Goal: Task Accomplishment & Management: Use online tool/utility

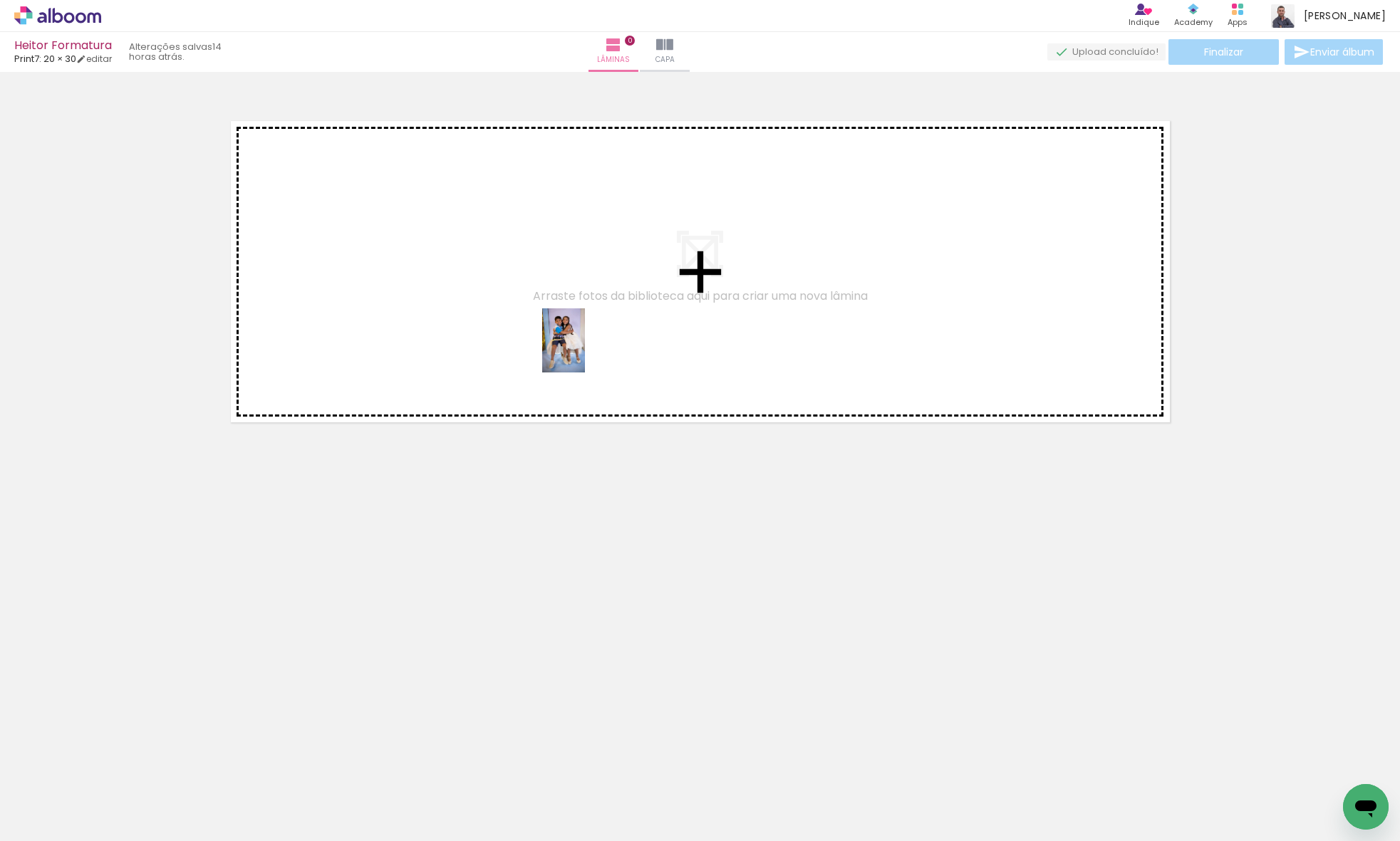
drag, startPoint x: 149, startPoint y: 790, endPoint x: 585, endPoint y: 351, distance: 618.7
click at [585, 351] on quentale-workspace at bounding box center [700, 420] width 1400 height 841
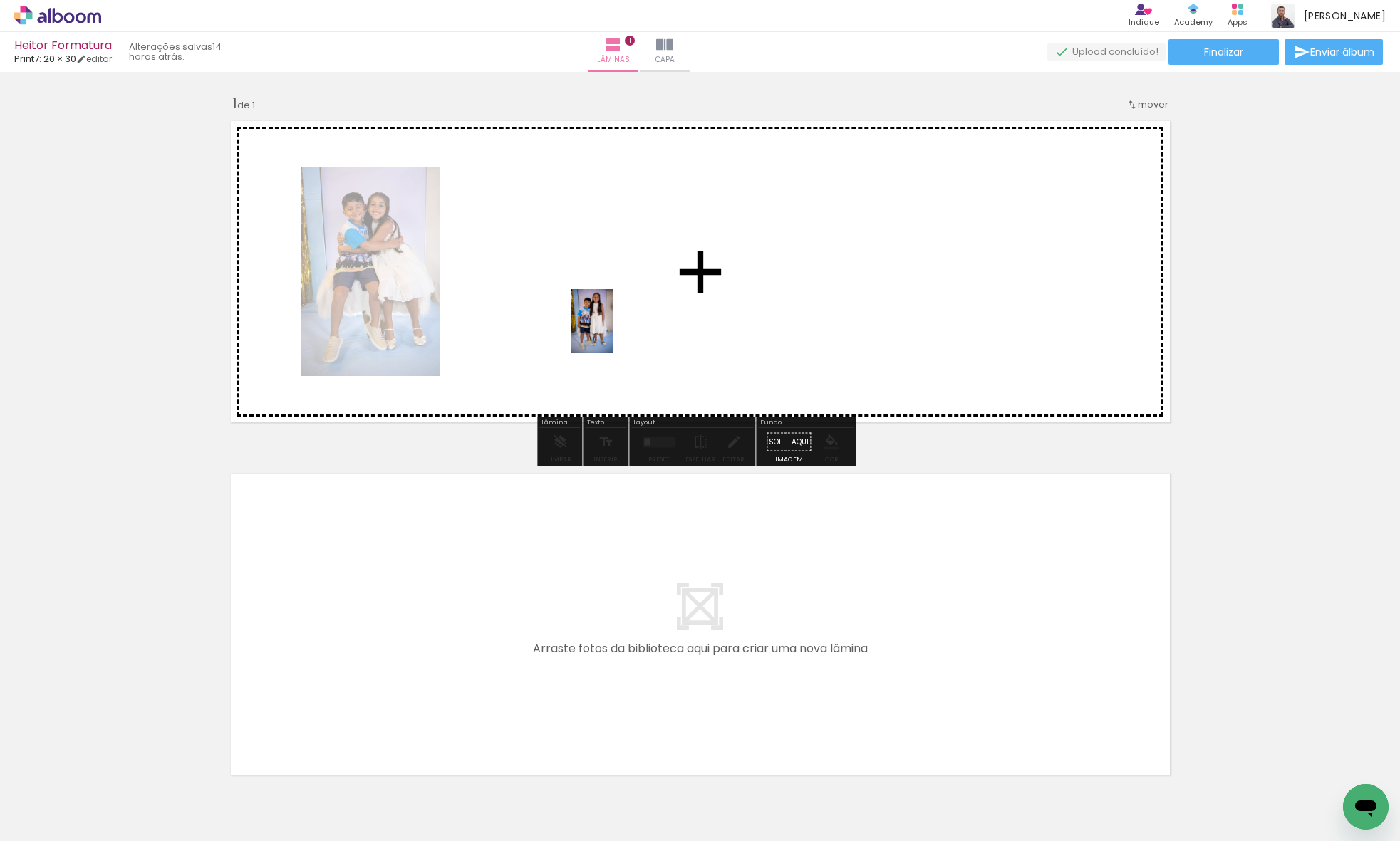
drag, startPoint x: 241, startPoint y: 783, endPoint x: 614, endPoint y: 332, distance: 585.3
click at [614, 332] on quentale-workspace at bounding box center [700, 420] width 1400 height 841
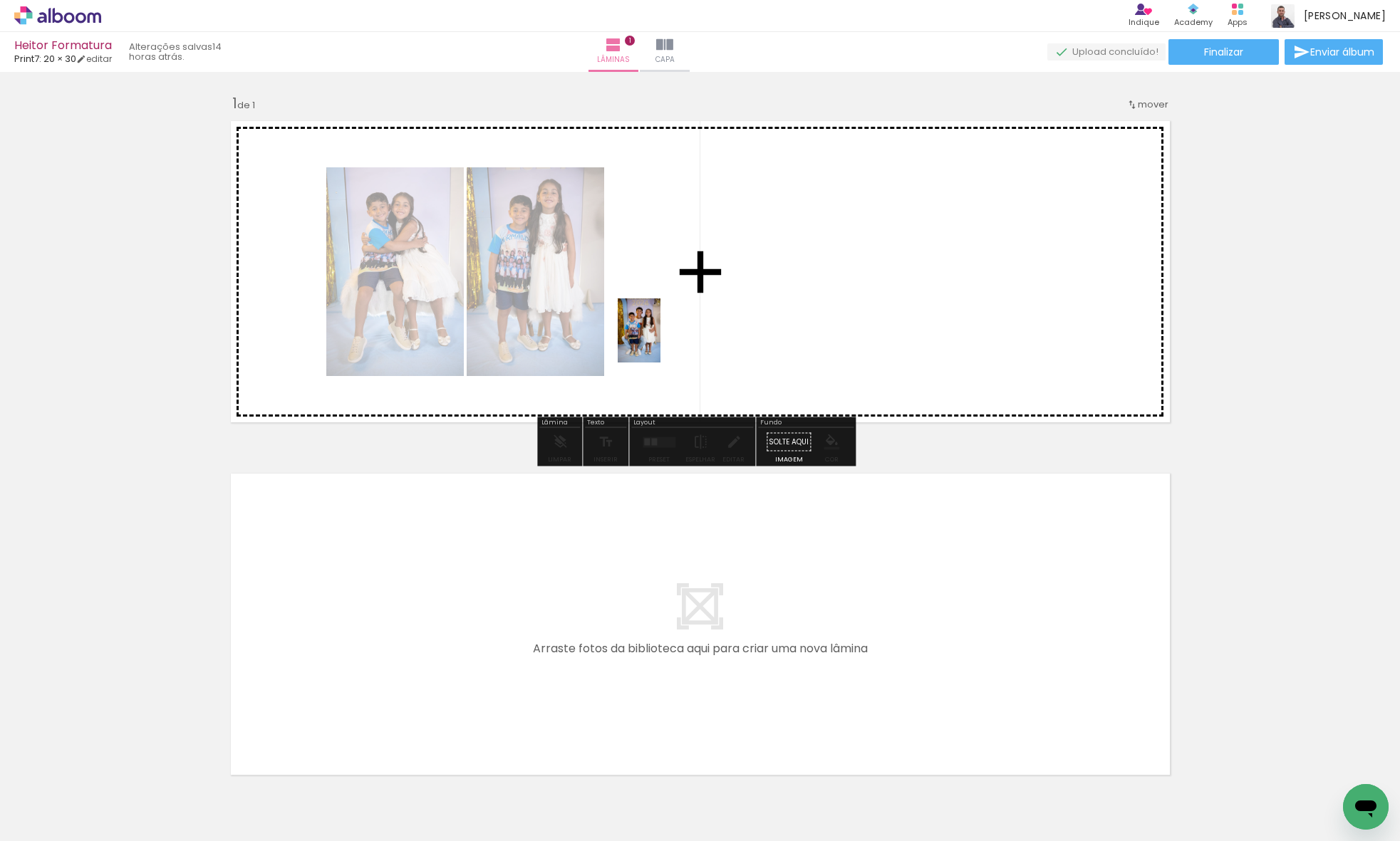
drag, startPoint x: 318, startPoint y: 790, endPoint x: 660, endPoint y: 341, distance: 564.4
click at [660, 341] on quentale-workspace at bounding box center [700, 420] width 1400 height 841
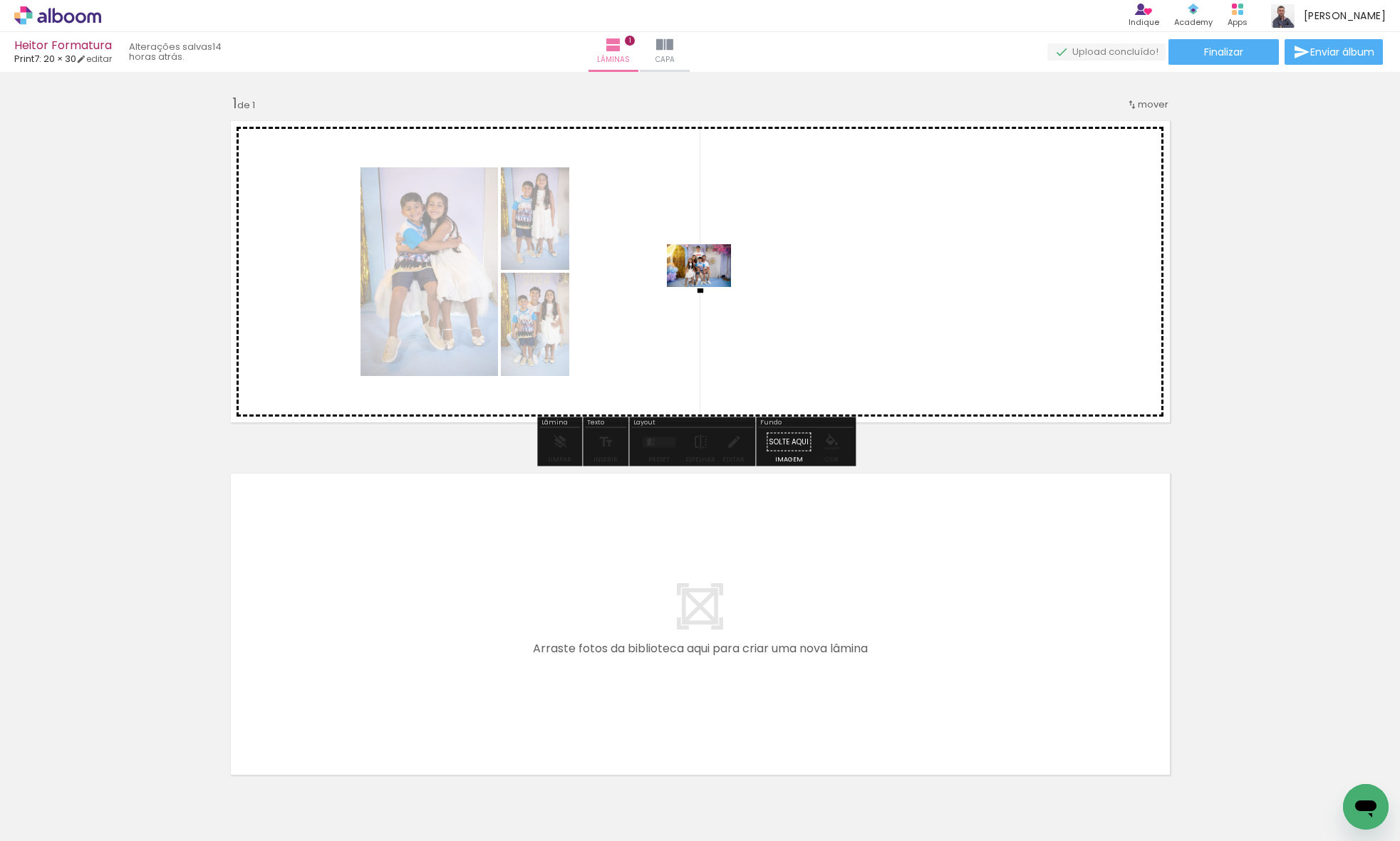
drag, startPoint x: 387, startPoint y: 800, endPoint x: 710, endPoint y: 287, distance: 606.2
click at [710, 287] on quentale-workspace at bounding box center [700, 420] width 1400 height 841
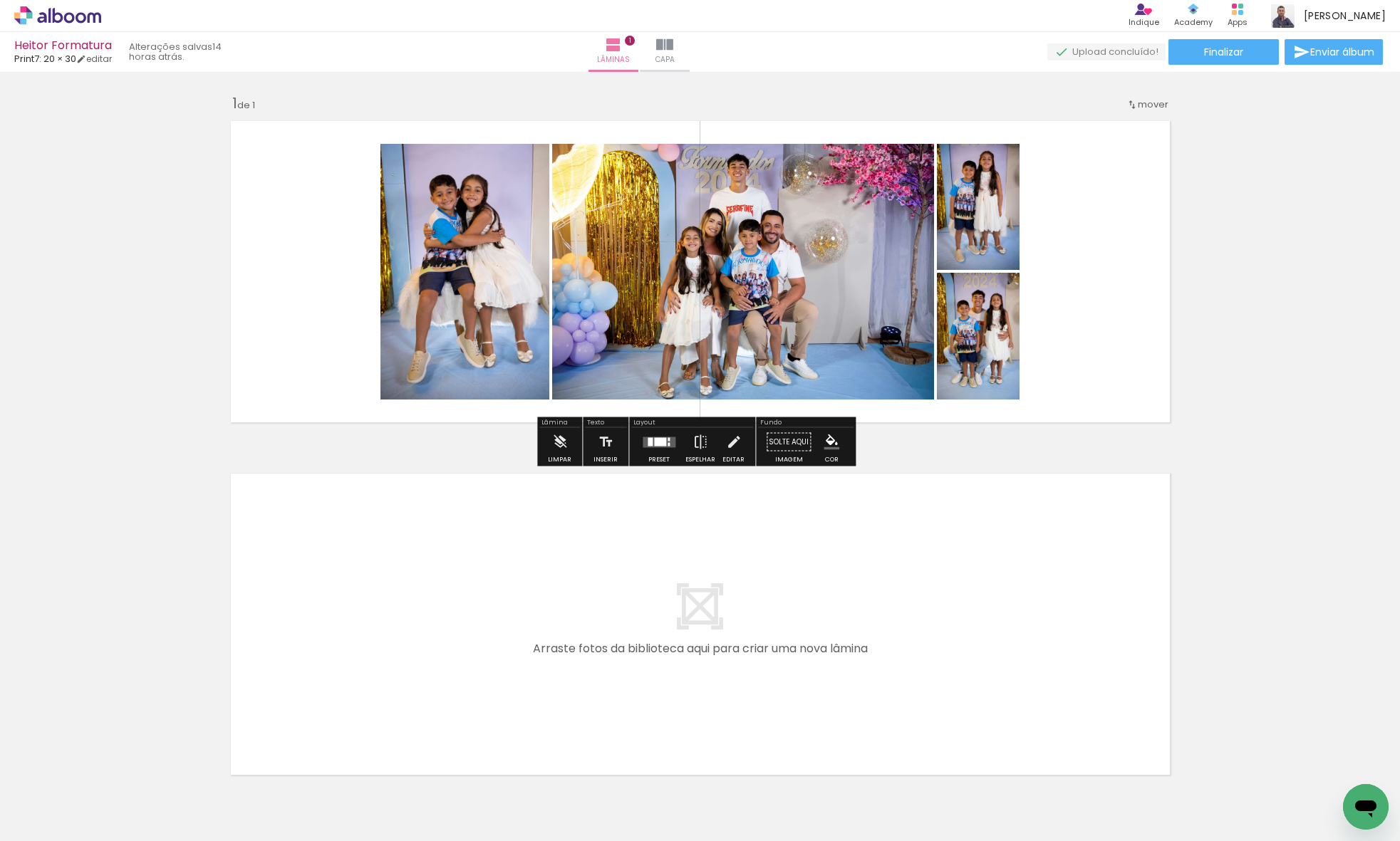
scroll to position [3, 0]
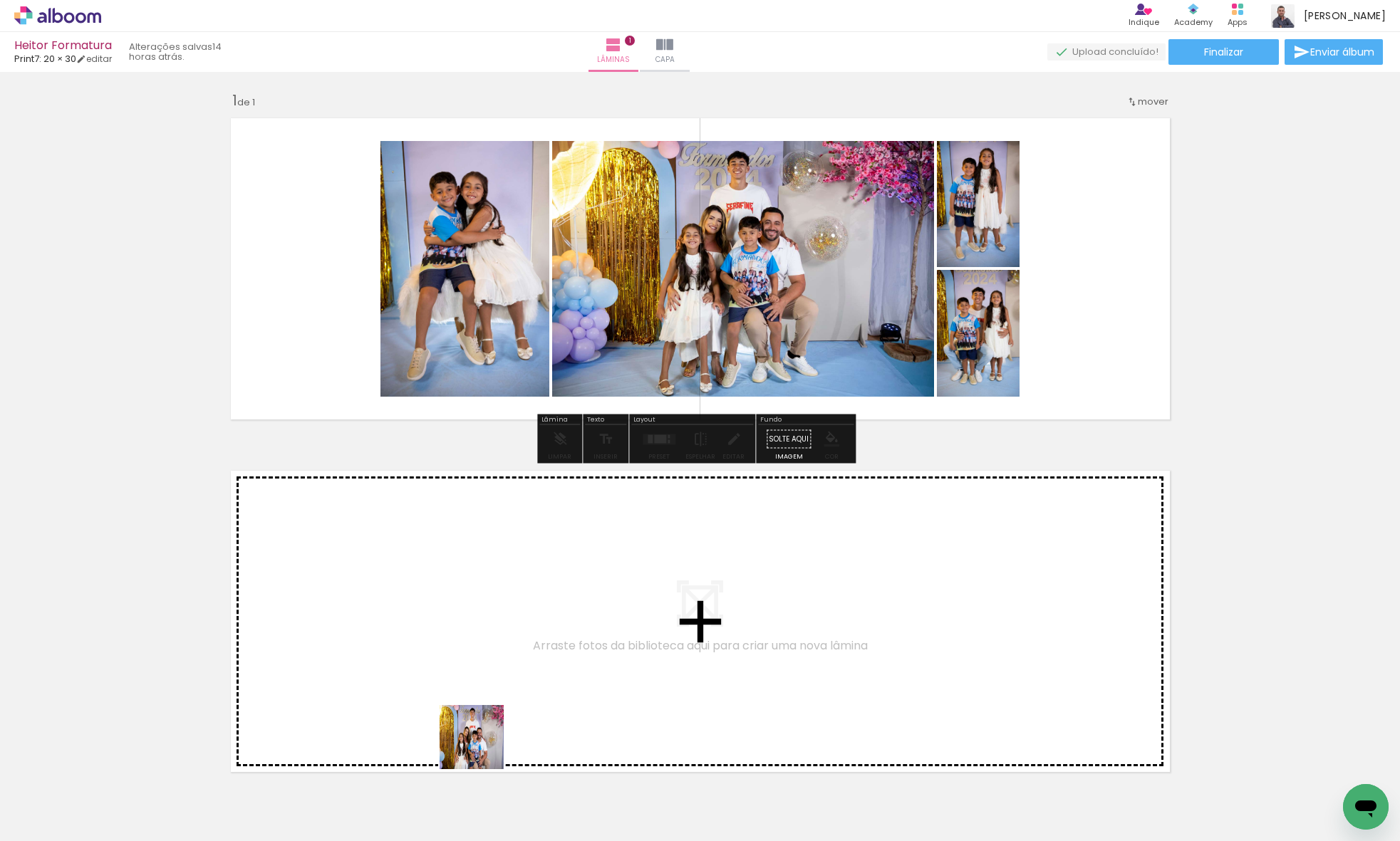
drag, startPoint x: 482, startPoint y: 747, endPoint x: 479, endPoint y: 702, distance: 45.1
click at [479, 702] on quentale-workspace at bounding box center [700, 420] width 1400 height 841
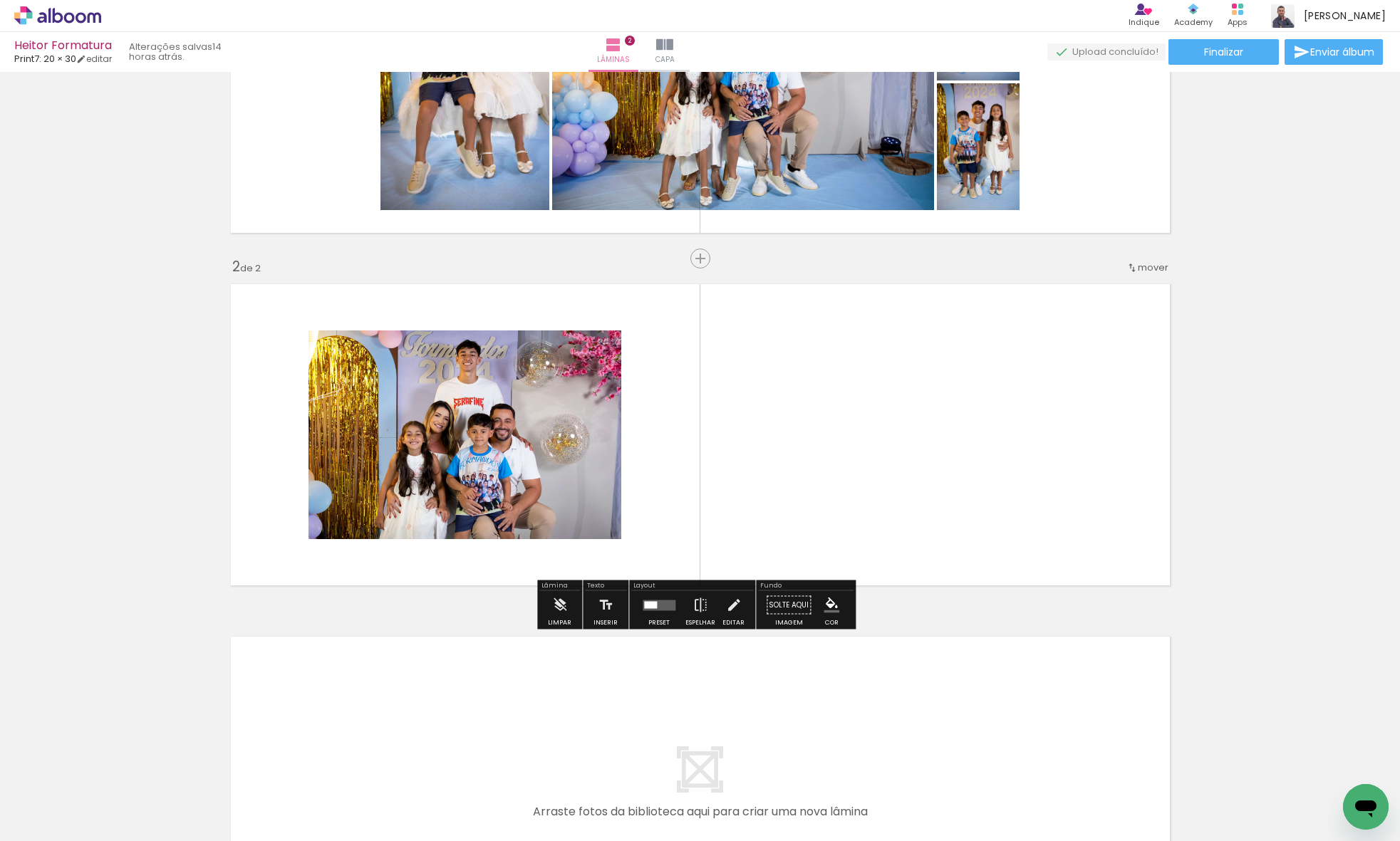
scroll to position [213, 0]
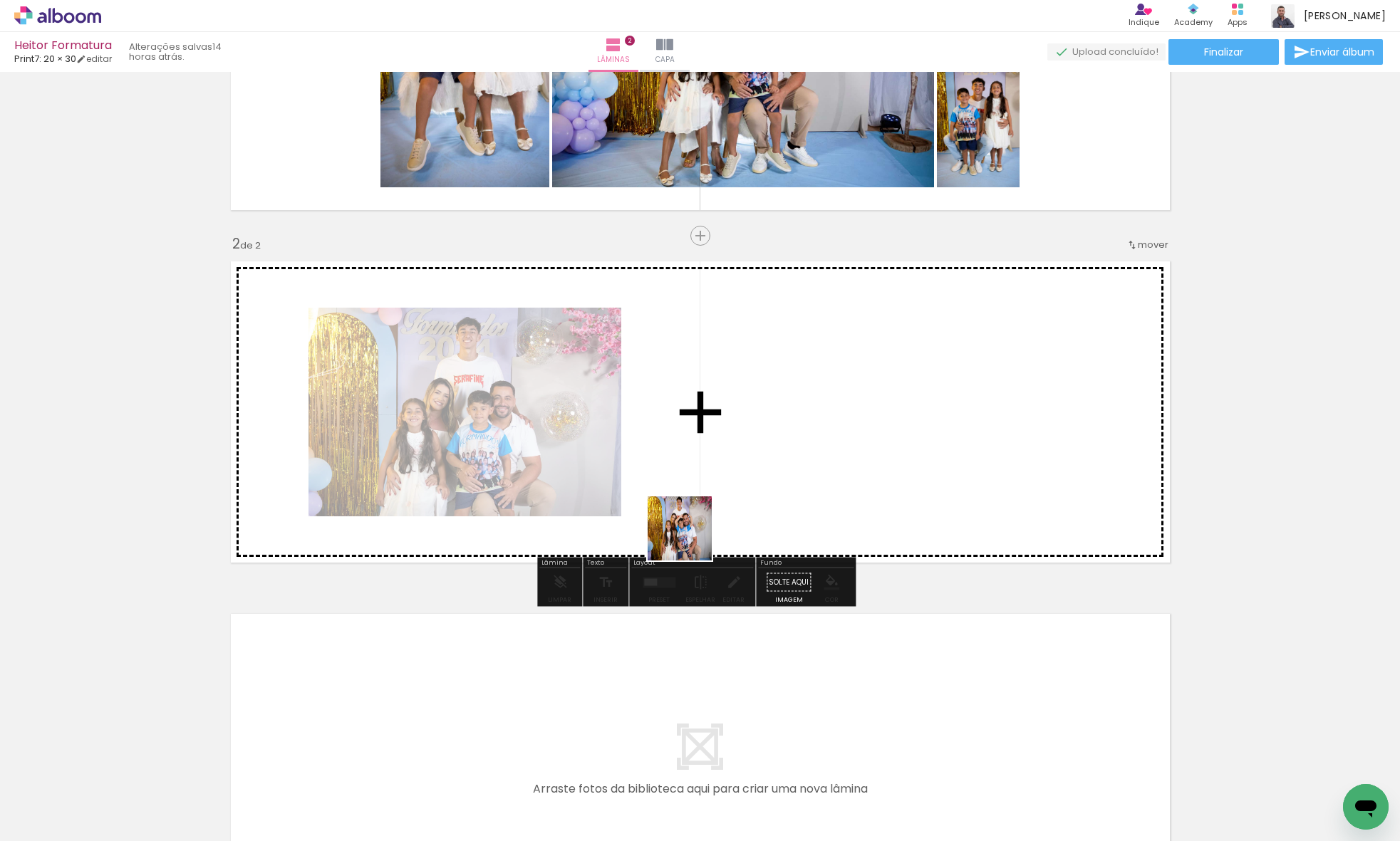
click at [747, 419] on quentale-workspace at bounding box center [700, 420] width 1400 height 841
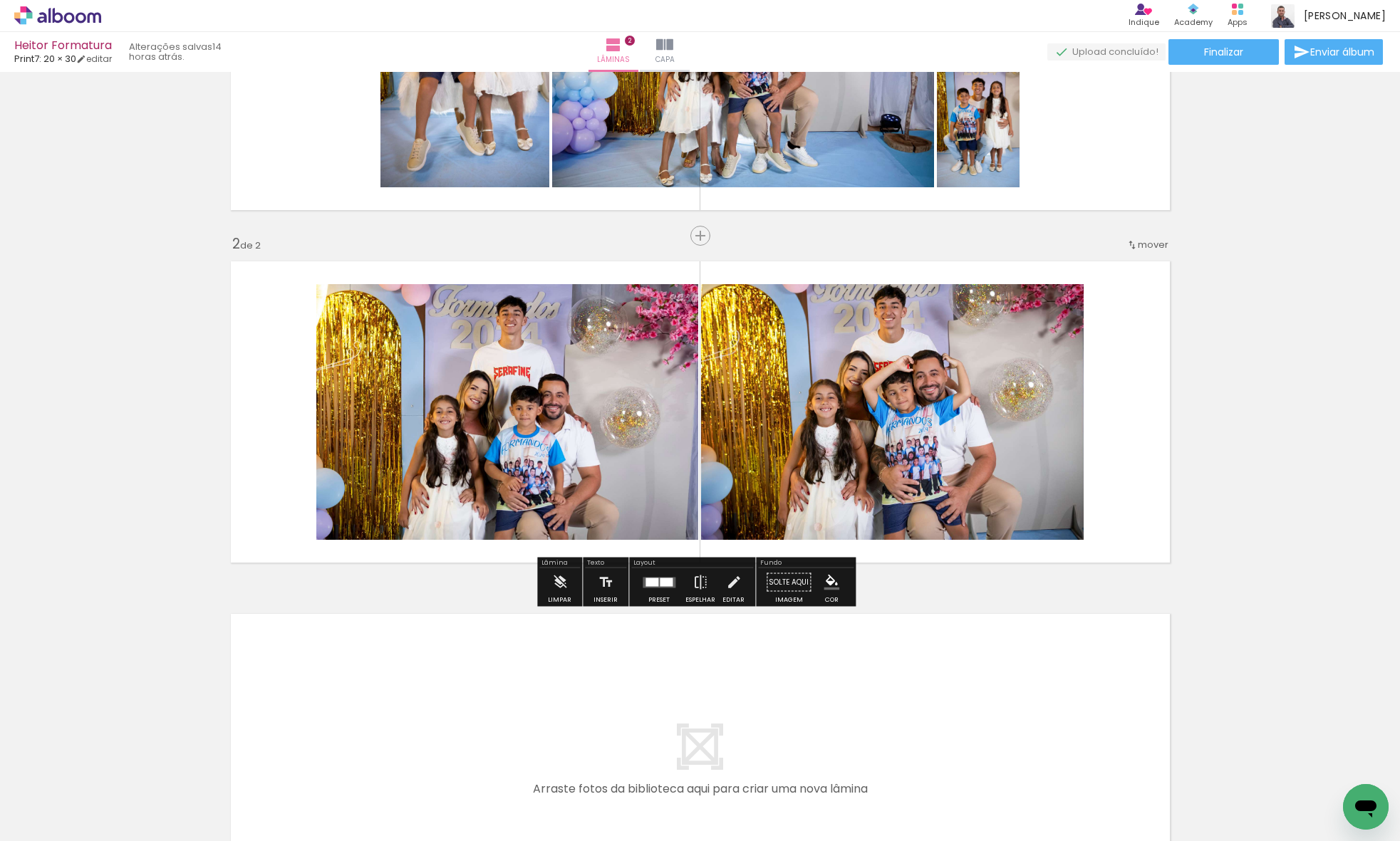
click at [667, 582] on div at bounding box center [666, 582] width 13 height 8
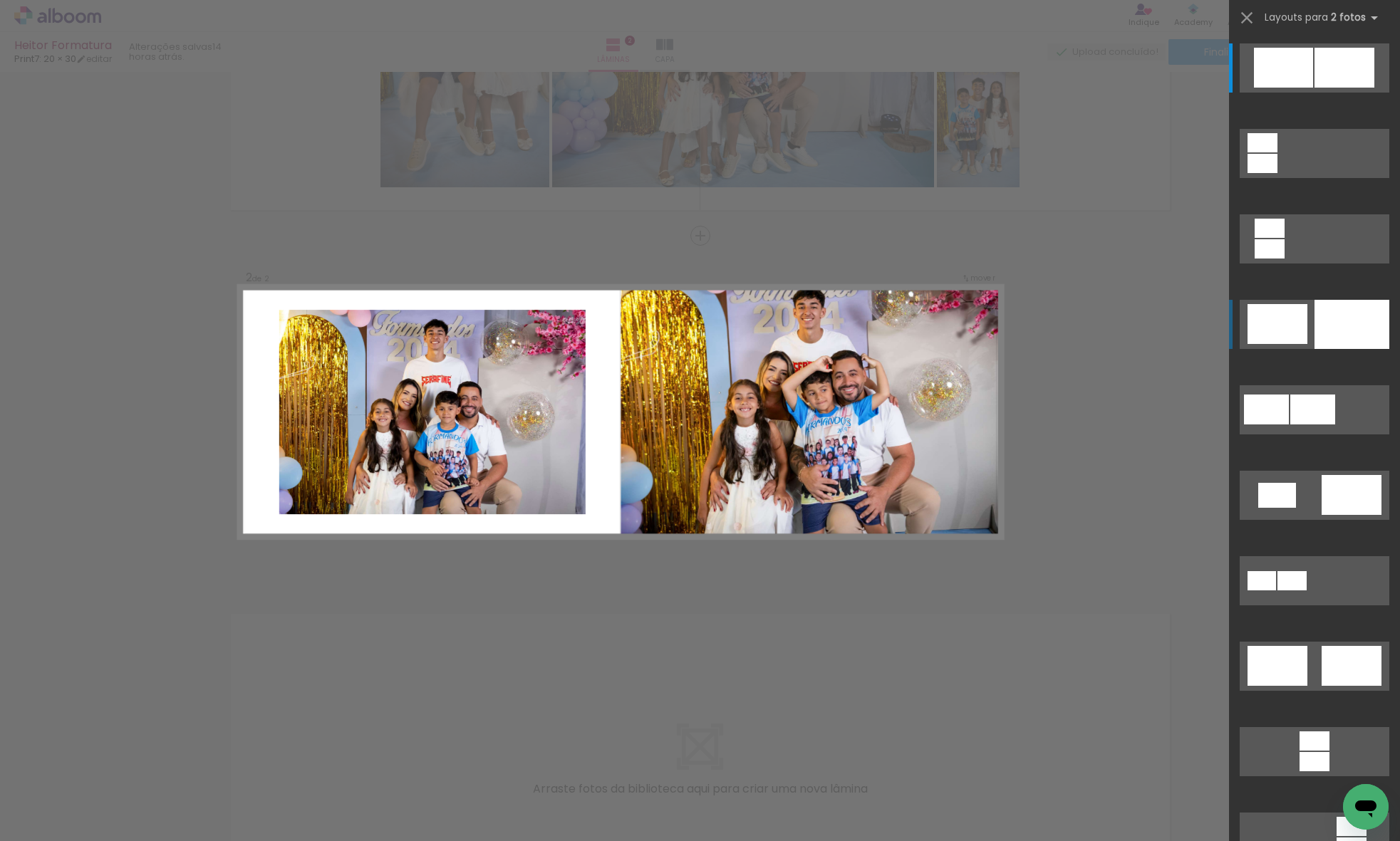
click at [1368, 337] on div at bounding box center [1351, 324] width 75 height 49
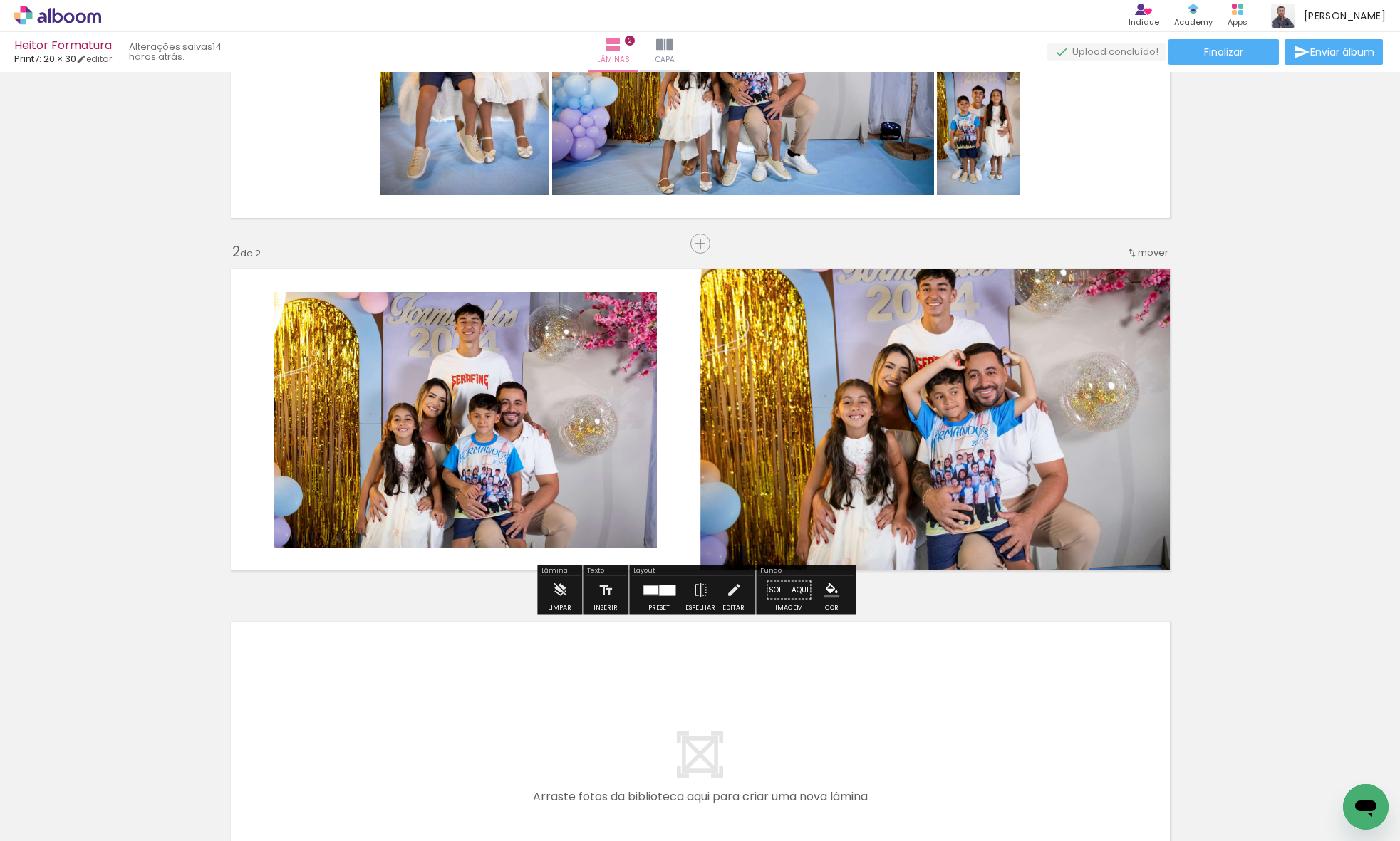
scroll to position [0, 0]
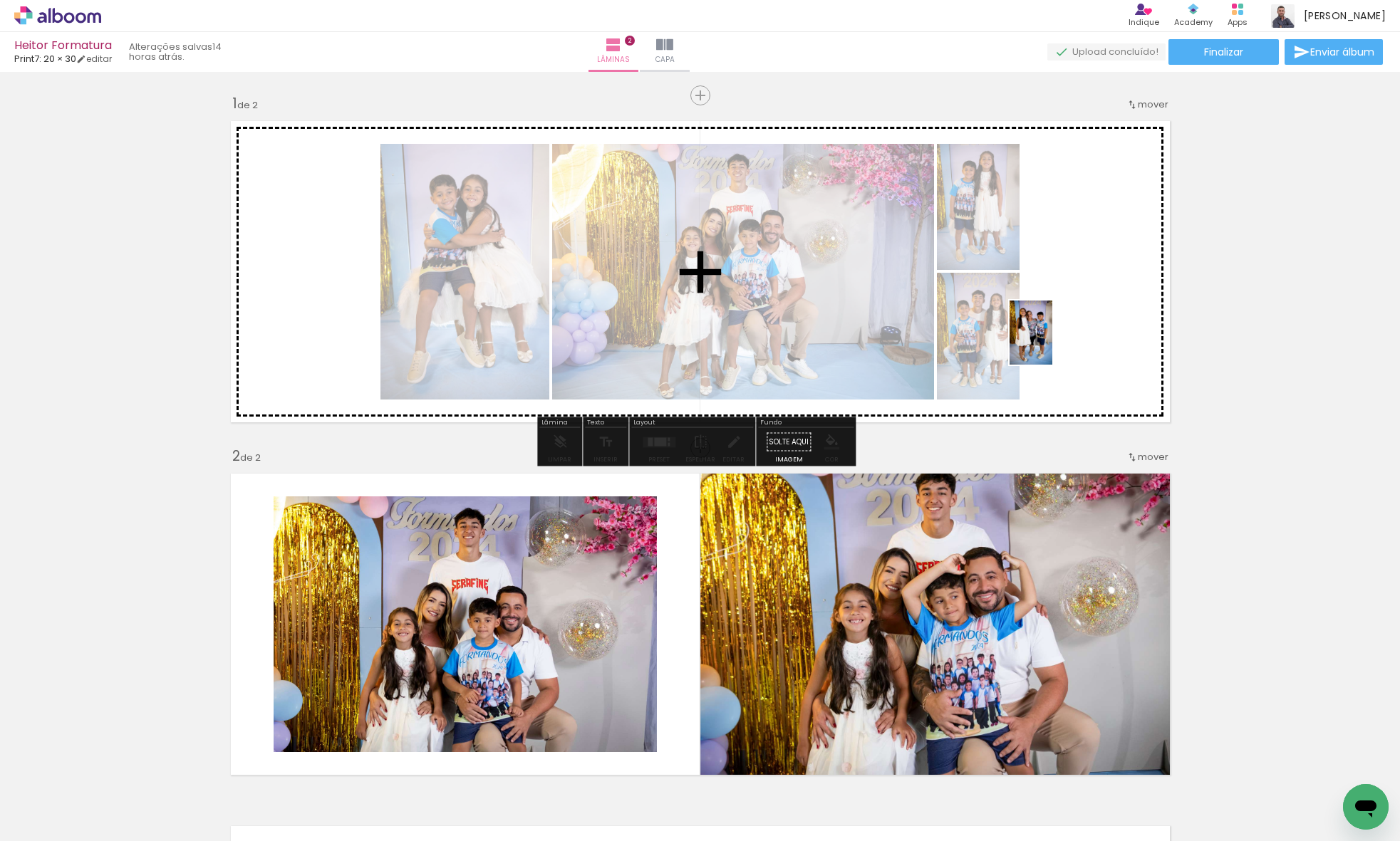
drag, startPoint x: 630, startPoint y: 775, endPoint x: 1077, endPoint y: 323, distance: 635.7
click at [1077, 323] on quentale-workspace at bounding box center [700, 420] width 1400 height 841
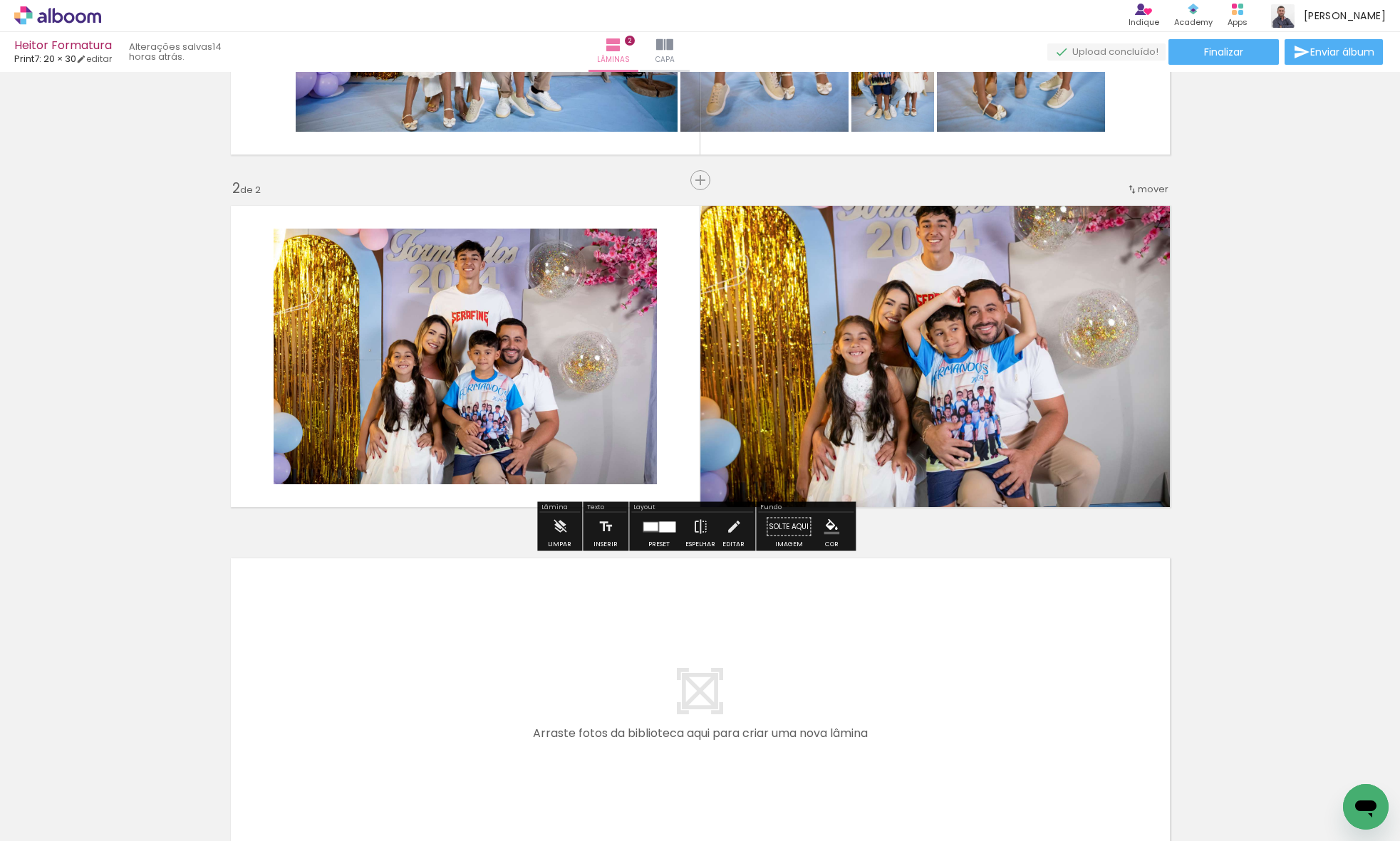
scroll to position [268, 0]
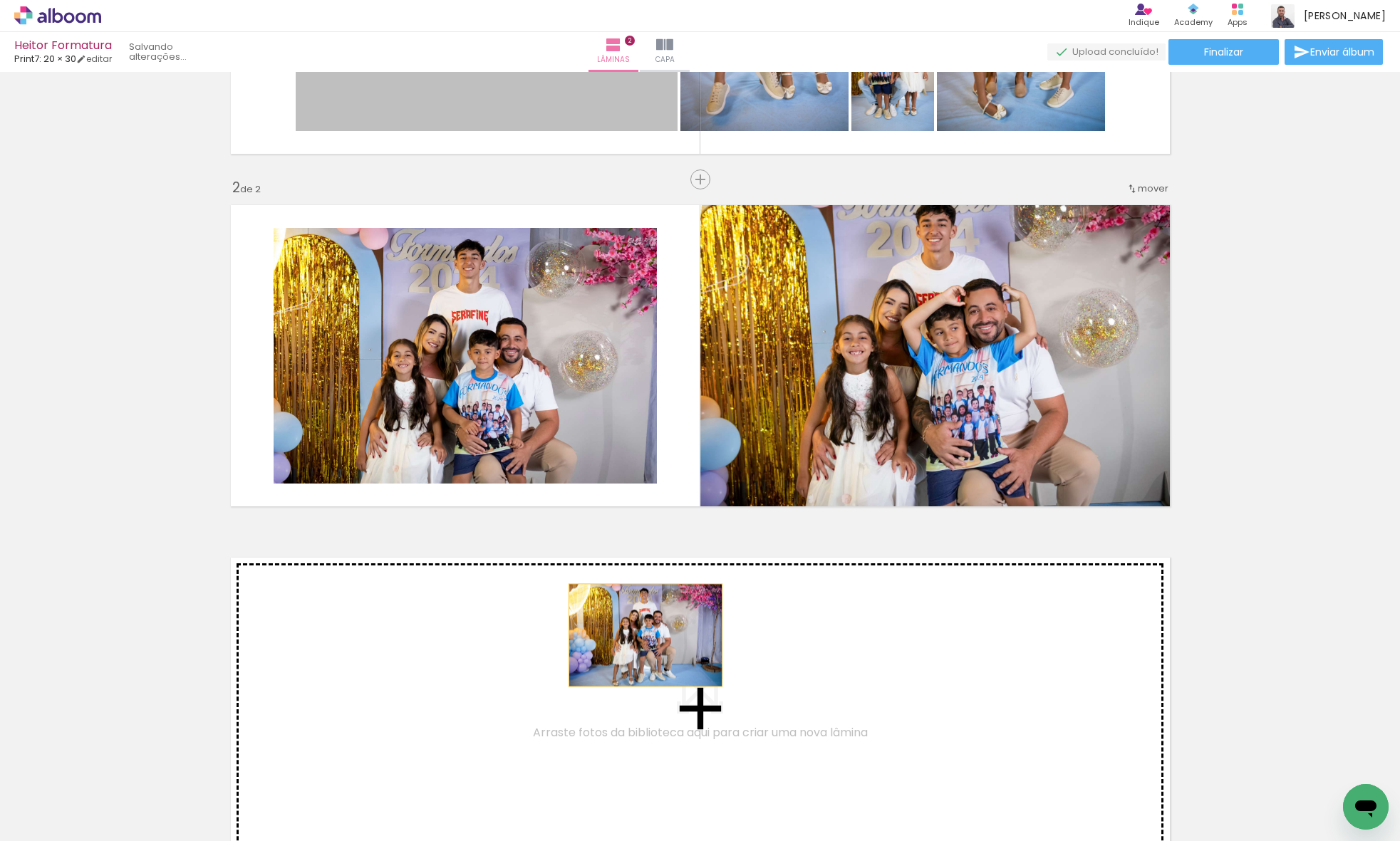
drag, startPoint x: 607, startPoint y: 114, endPoint x: 635, endPoint y: 655, distance: 541.7
click at [635, 655] on div "Inserir lâmina 1 de 2 Inserir lâmina 2 de 2" at bounding box center [700, 337] width 1400 height 1058
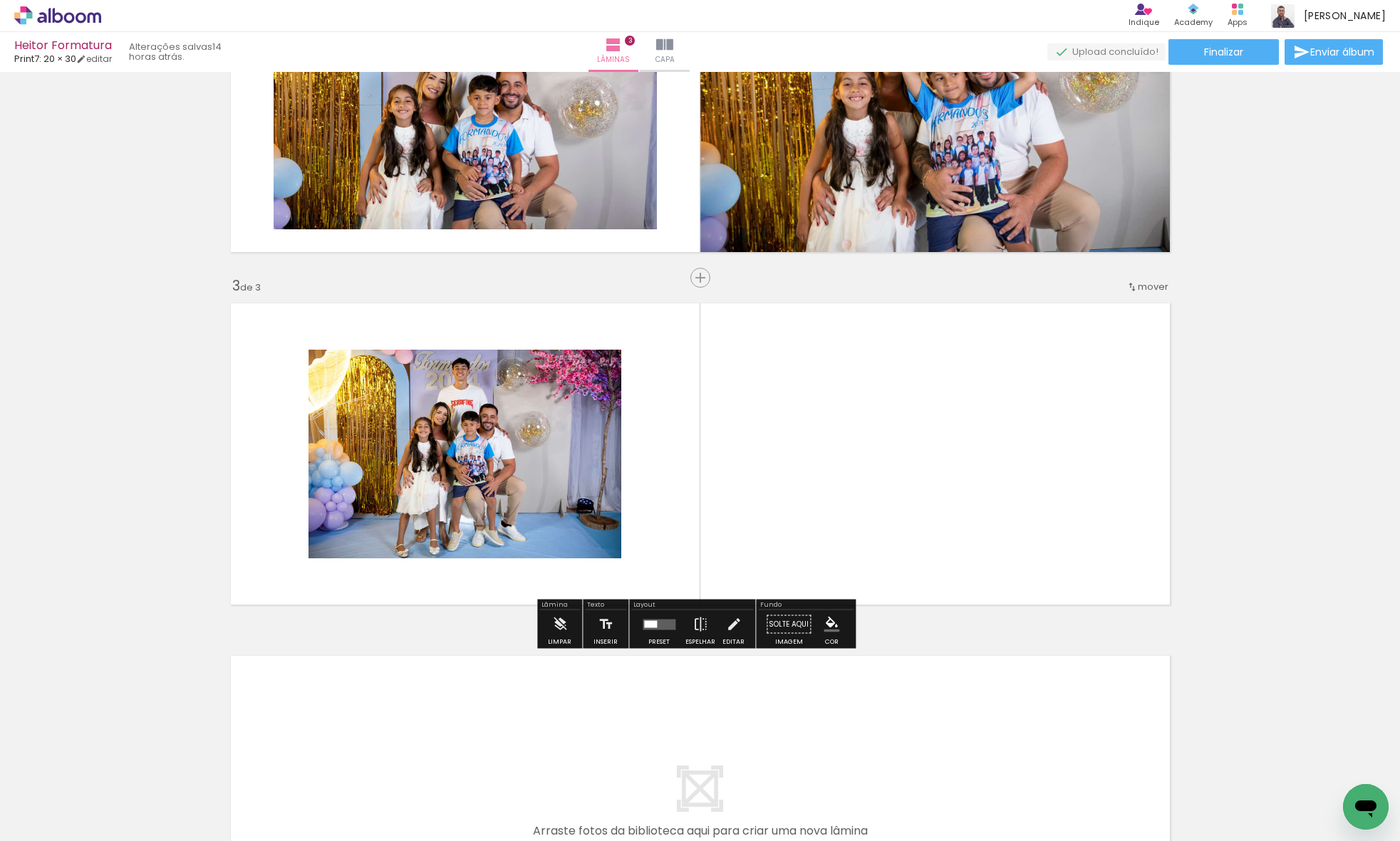
scroll to position [564, 0]
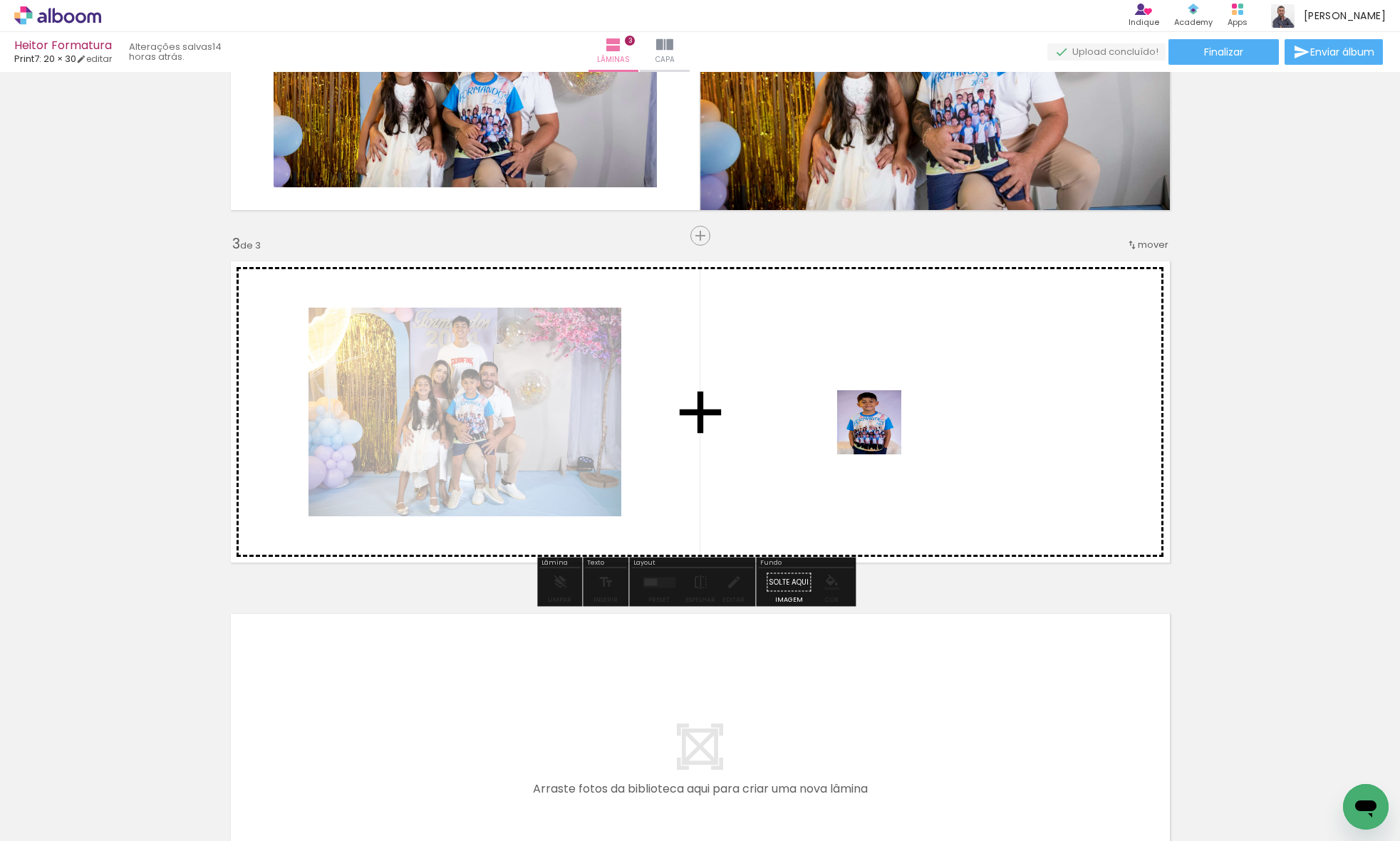
drag, startPoint x: 720, startPoint y: 751, endPoint x: 889, endPoint y: 416, distance: 375.2
click at [889, 419] on quentale-workspace at bounding box center [700, 420] width 1400 height 841
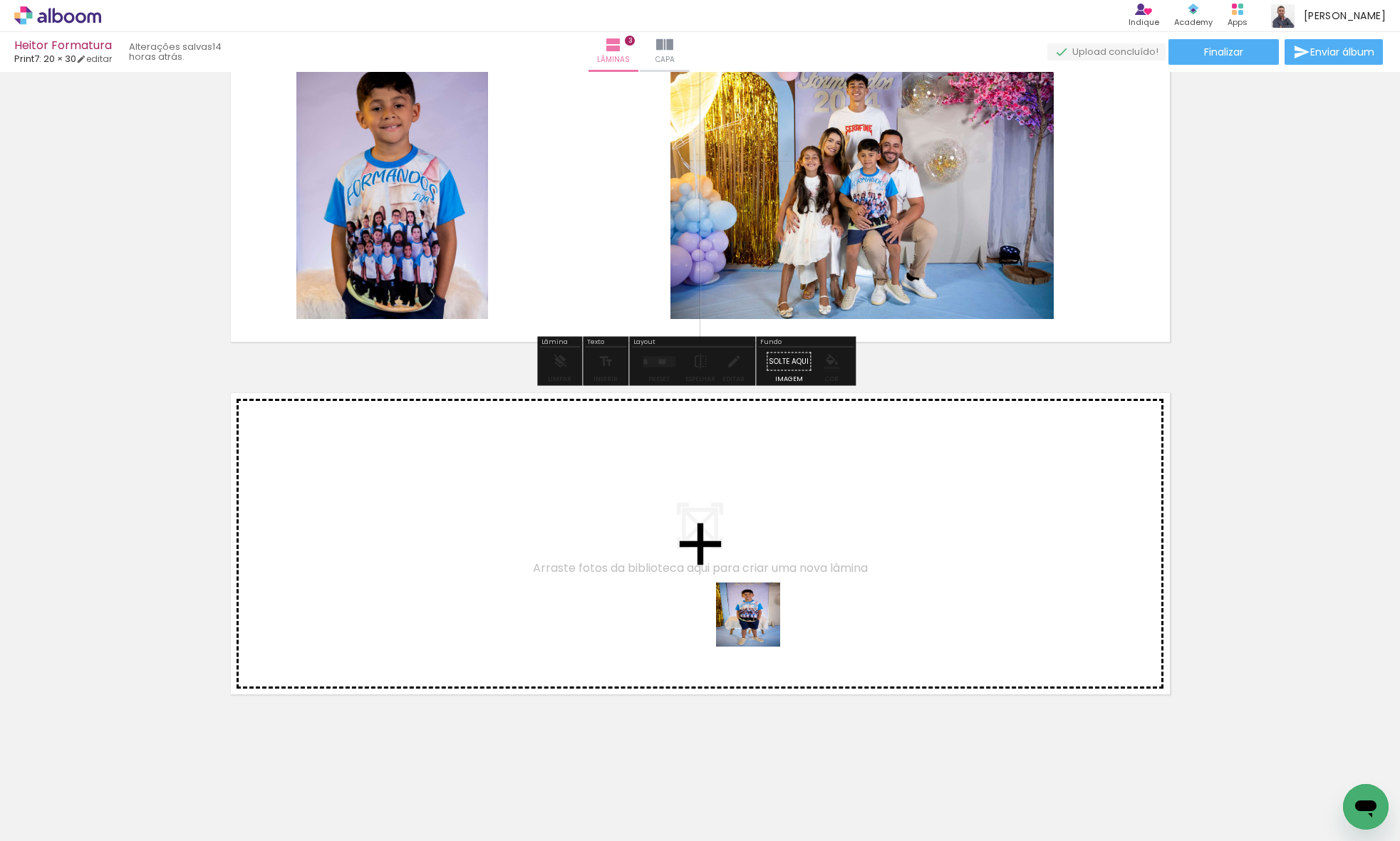
click at [757, 618] on quentale-workspace at bounding box center [700, 420] width 1400 height 841
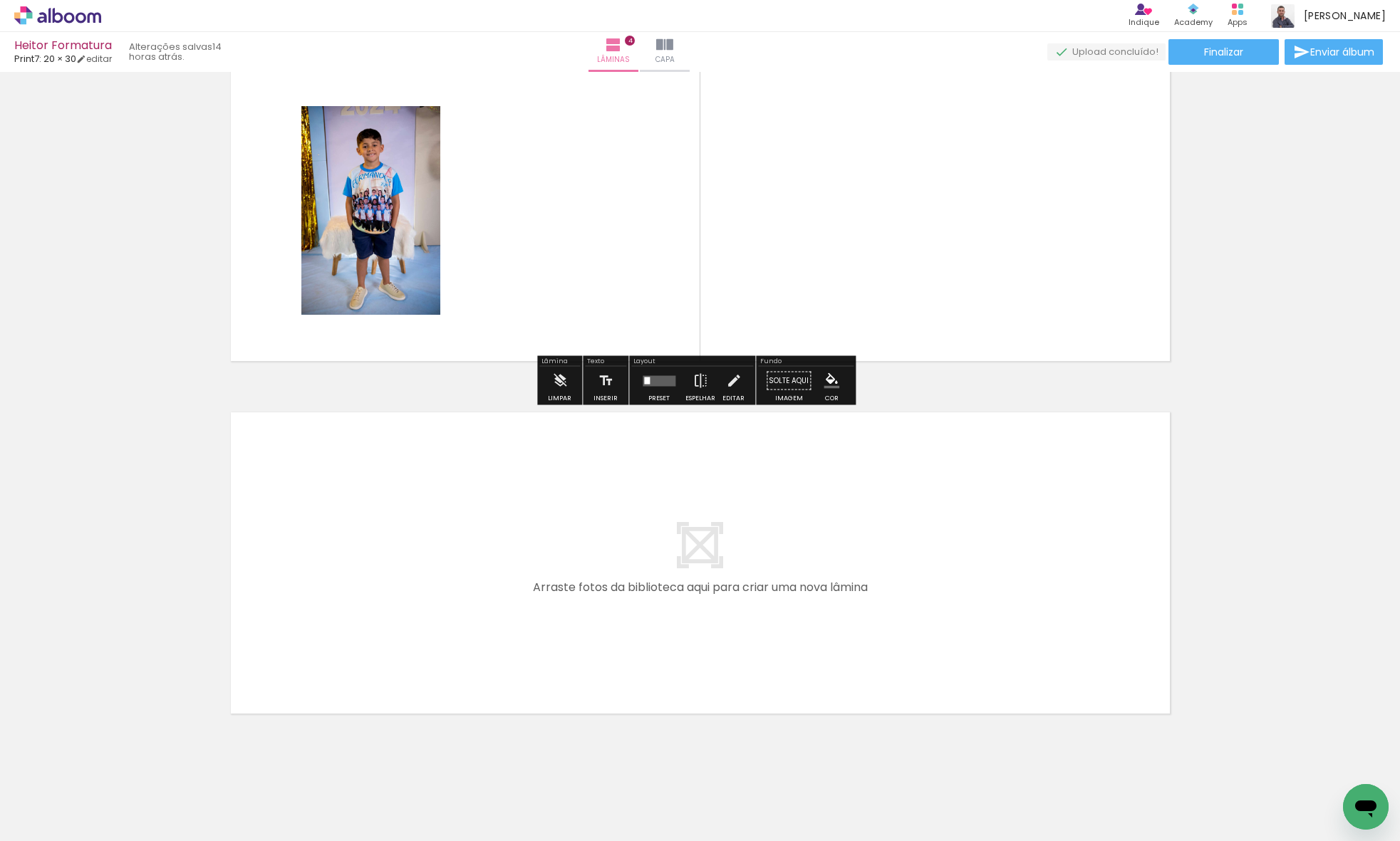
scroll to position [1138, 0]
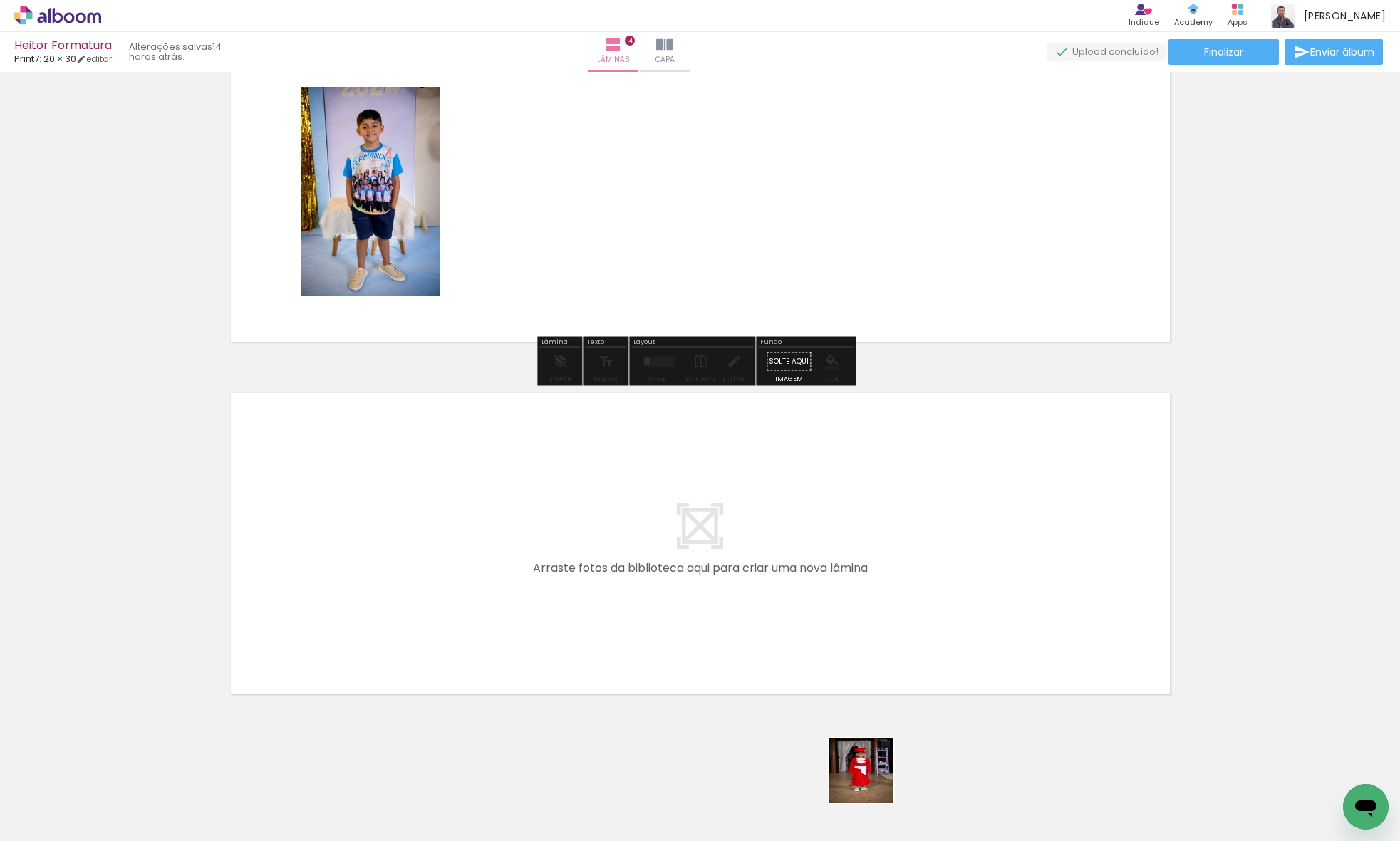
click at [808, 637] on quentale-workspace at bounding box center [700, 420] width 1400 height 841
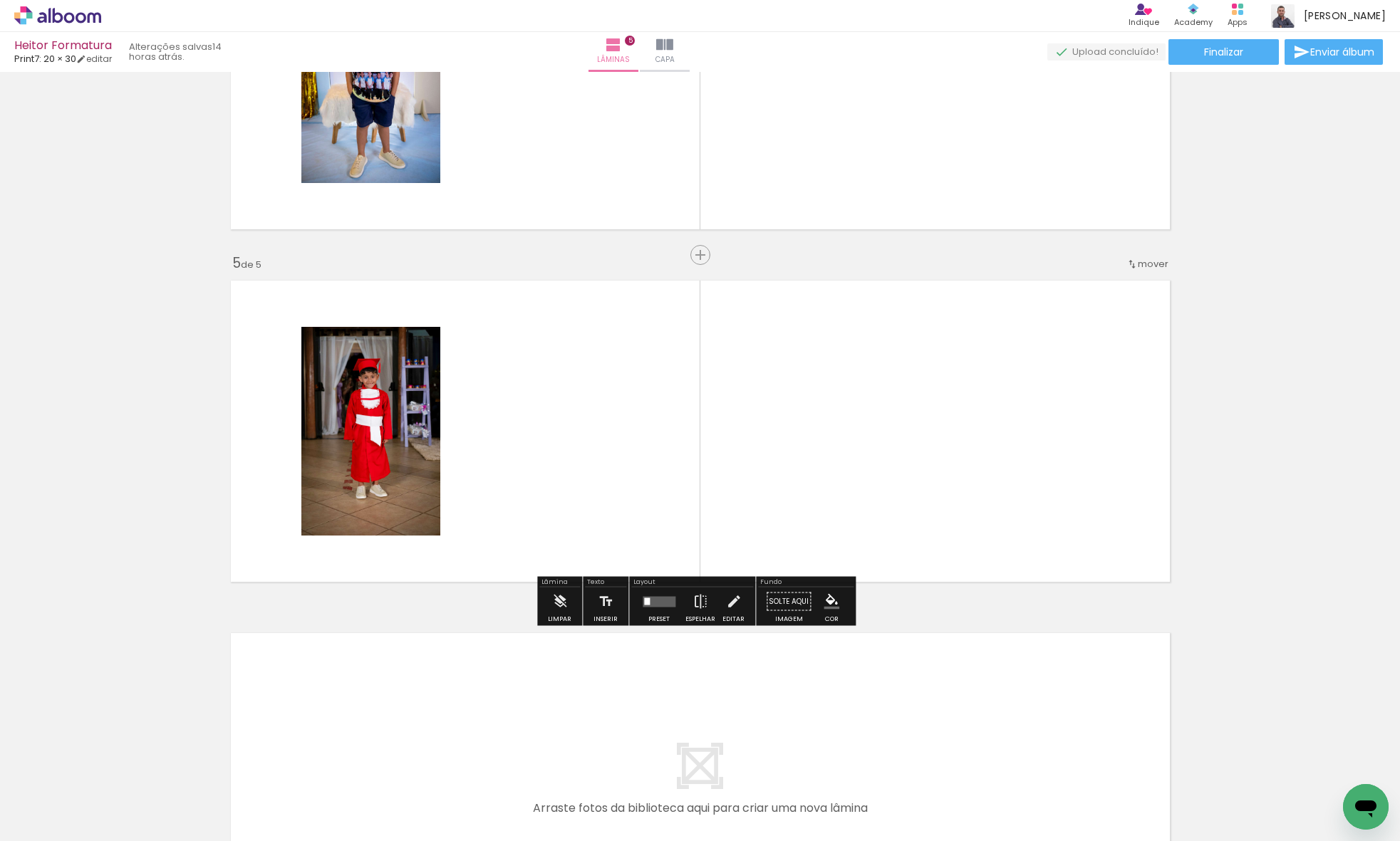
scroll to position [1270, 0]
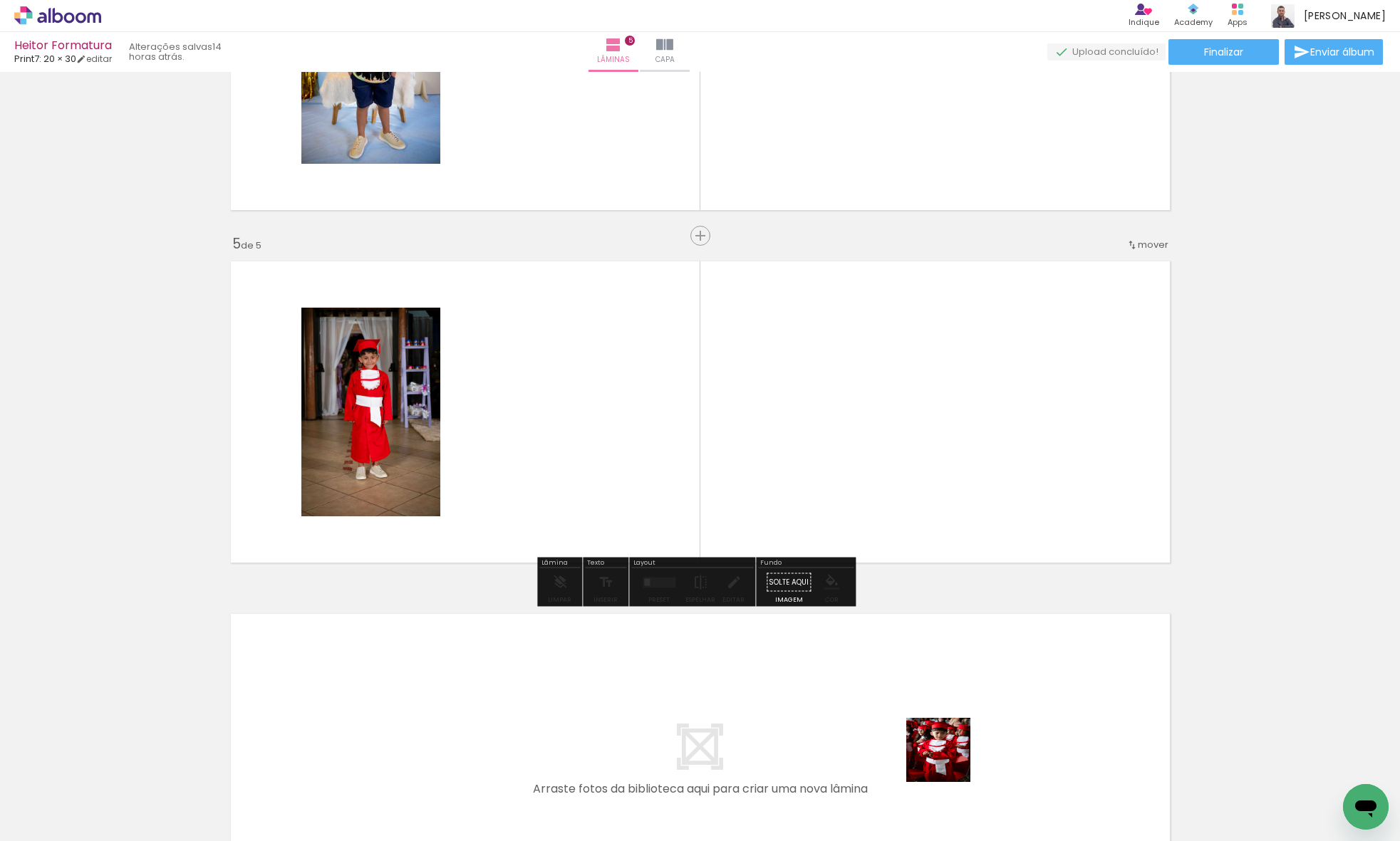
drag, startPoint x: 950, startPoint y: 766, endPoint x: 839, endPoint y: 461, distance: 324.6
click at [831, 449] on quentale-workspace at bounding box center [700, 420] width 1400 height 841
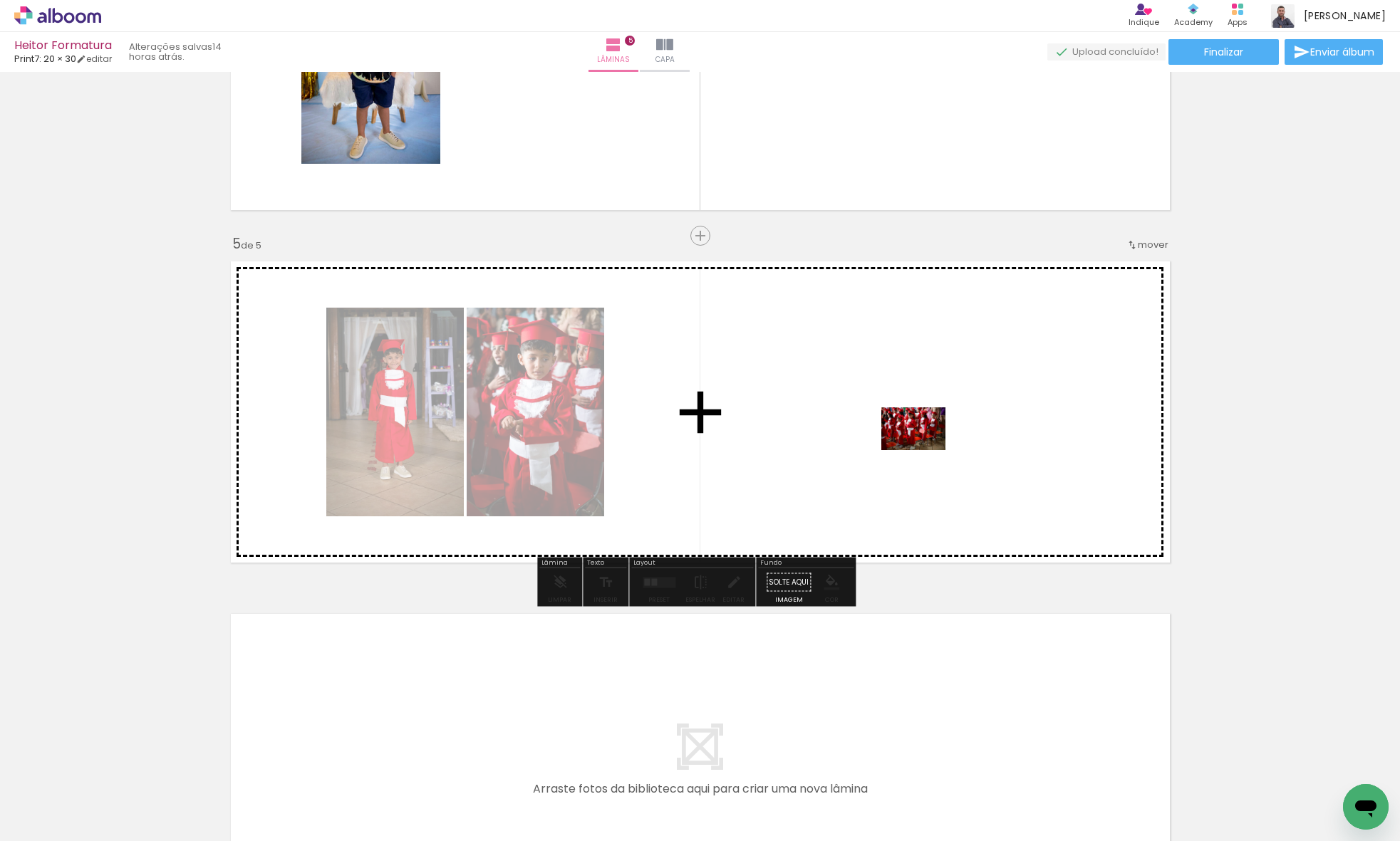
drag, startPoint x: 1023, startPoint y: 781, endPoint x: 922, endPoint y: 445, distance: 350.9
click at [922, 445] on quentale-workspace at bounding box center [700, 420] width 1400 height 841
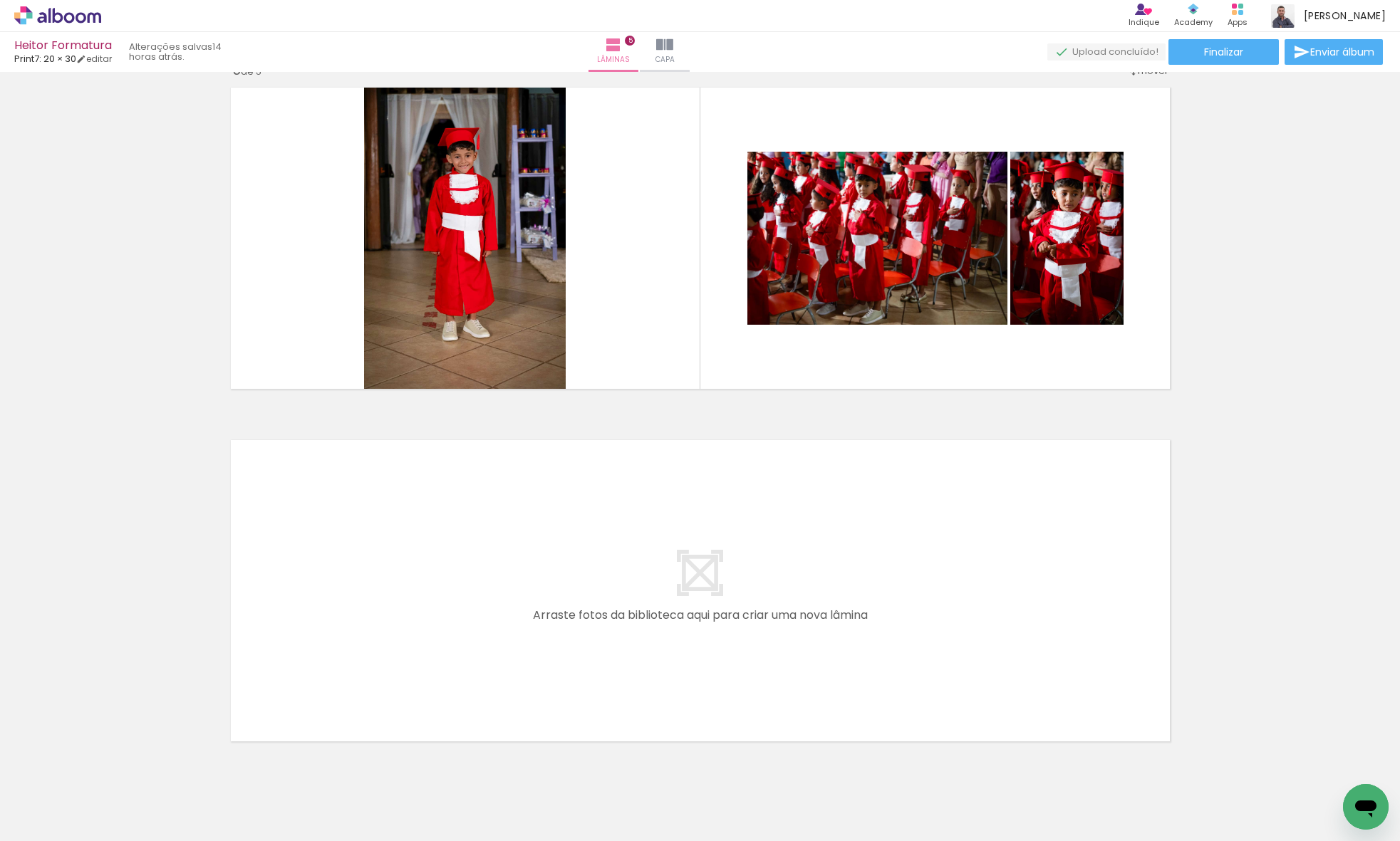
scroll to position [0, 167]
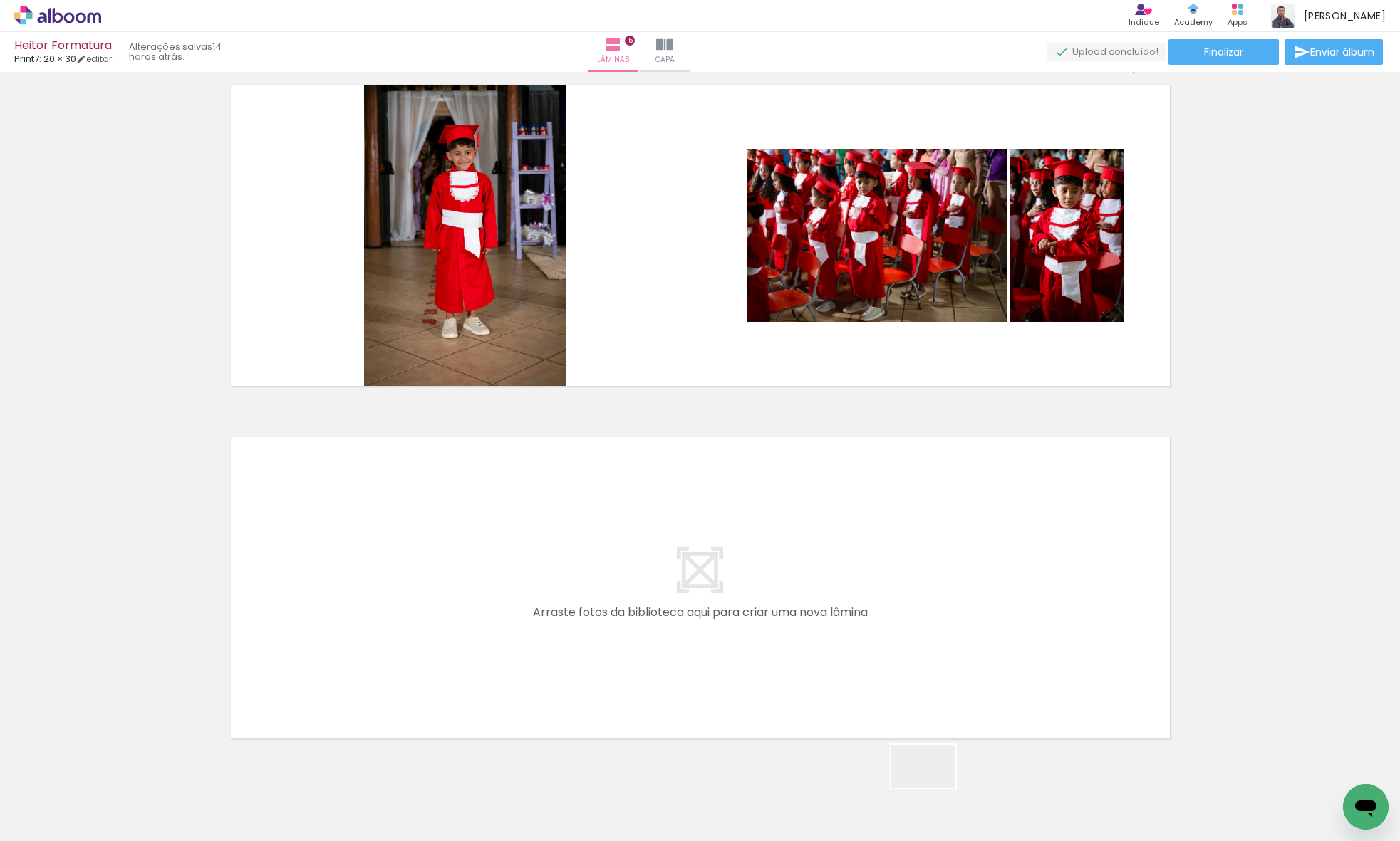
drag, startPoint x: 934, startPoint y: 788, endPoint x: 870, endPoint y: 713, distance: 98.6
click at [870, 713] on quentale-workspace at bounding box center [700, 420] width 1400 height 841
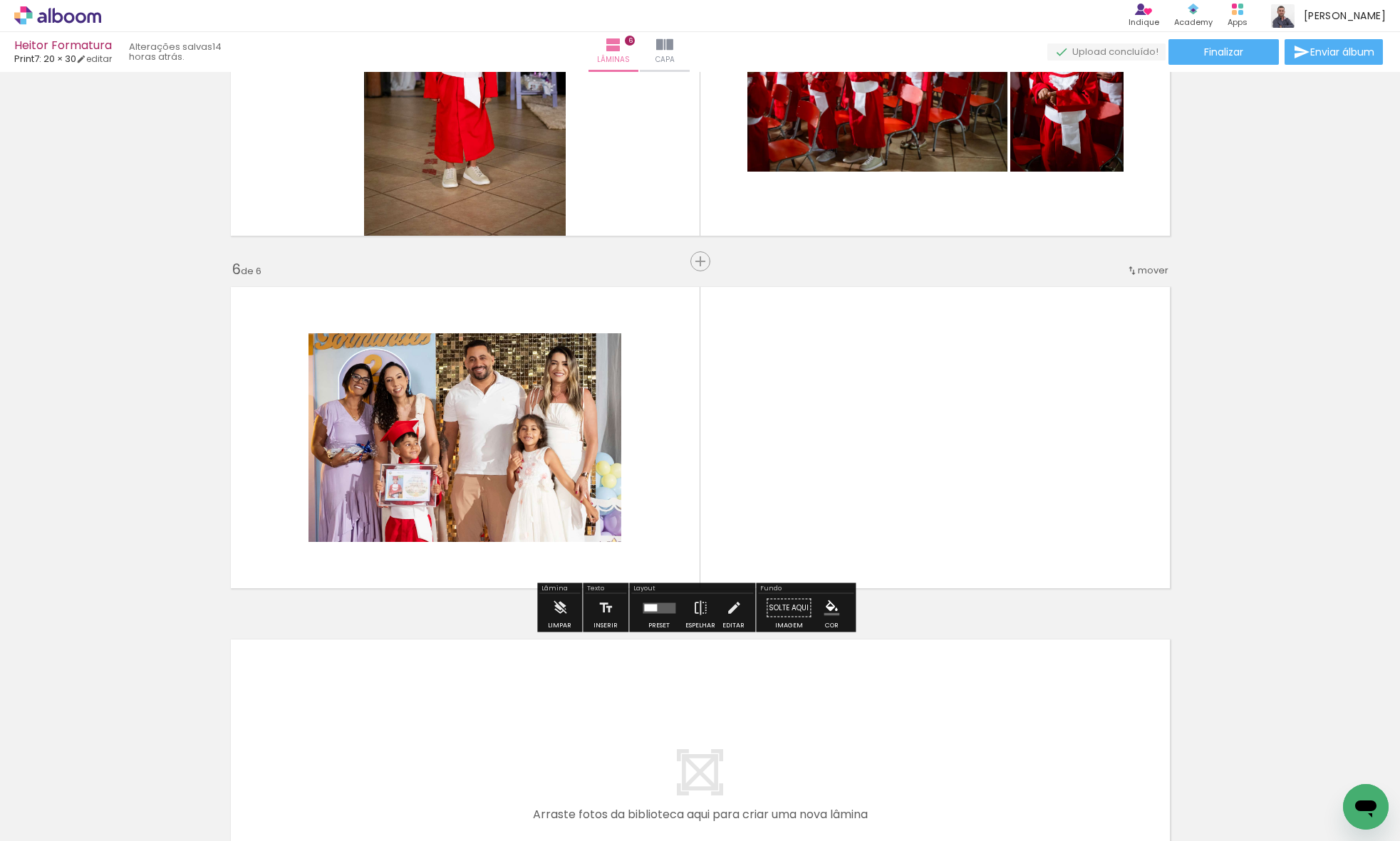
scroll to position [1622, 0]
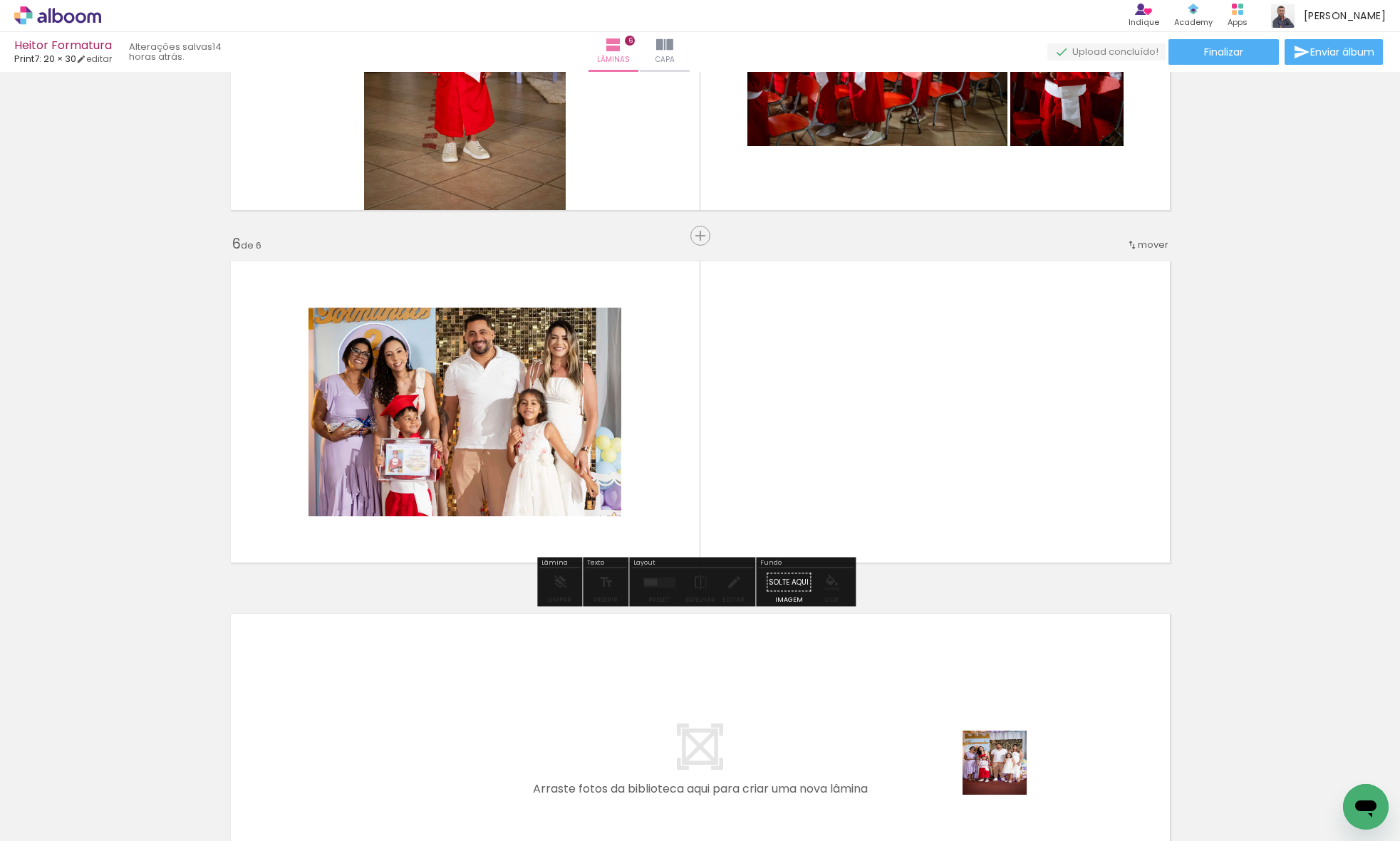
drag, startPoint x: 1005, startPoint y: 774, endPoint x: 898, endPoint y: 532, distance: 264.6
click at [898, 531] on quentale-workspace at bounding box center [700, 420] width 1400 height 841
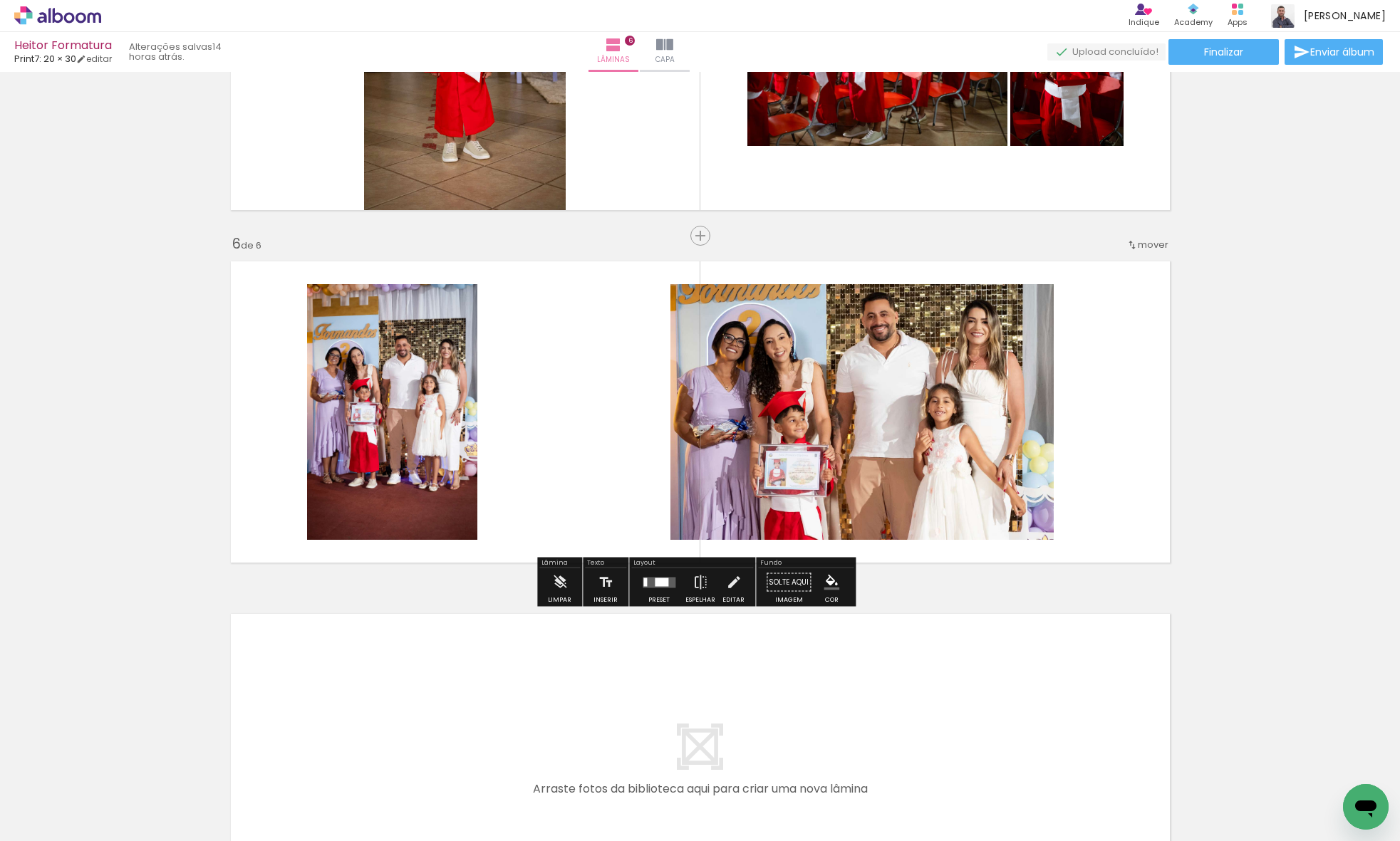
drag, startPoint x: 1090, startPoint y: 788, endPoint x: 1020, endPoint y: 569, distance: 229.9
click at [1030, 593] on quentale-workspace at bounding box center [700, 420] width 1400 height 841
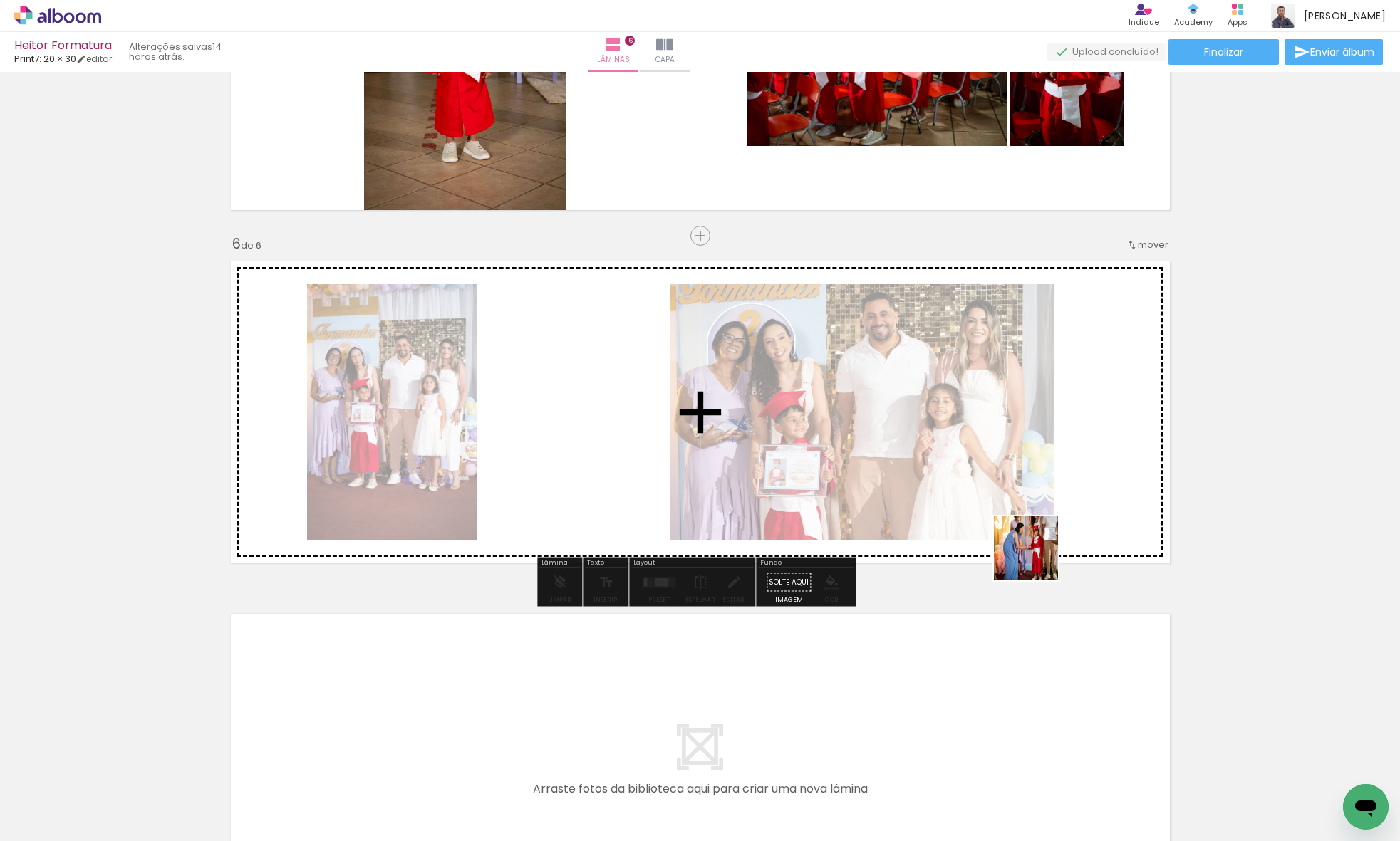
drag, startPoint x: 1073, startPoint y: 697, endPoint x: 1040, endPoint y: 531, distance: 169.2
click at [1035, 523] on quentale-workspace at bounding box center [700, 420] width 1400 height 841
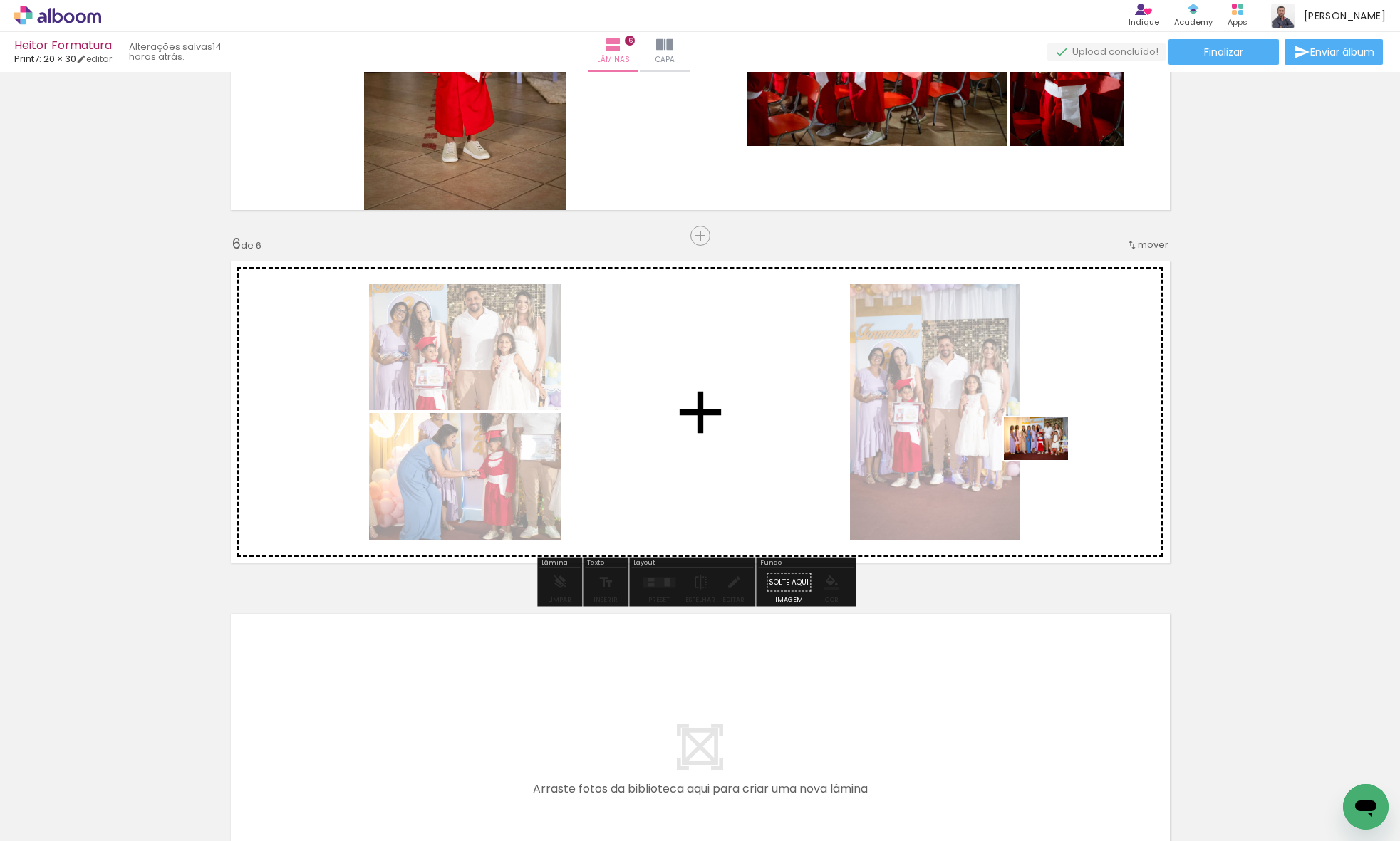
drag, startPoint x: 1176, startPoint y: 739, endPoint x: 1046, endPoint y: 460, distance: 307.8
click at [1046, 460] on quentale-workspace at bounding box center [700, 420] width 1400 height 841
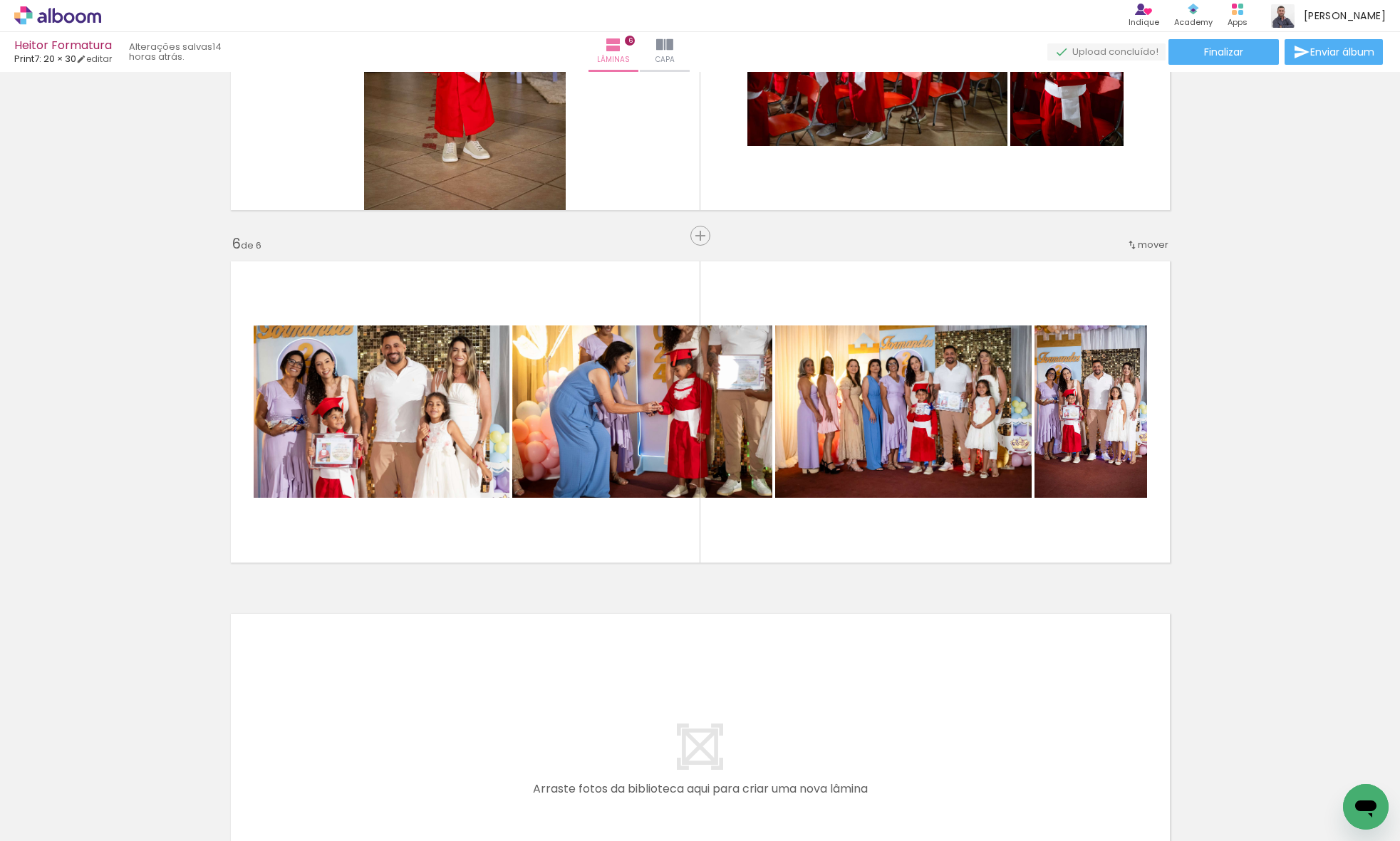
scroll to position [0, 397]
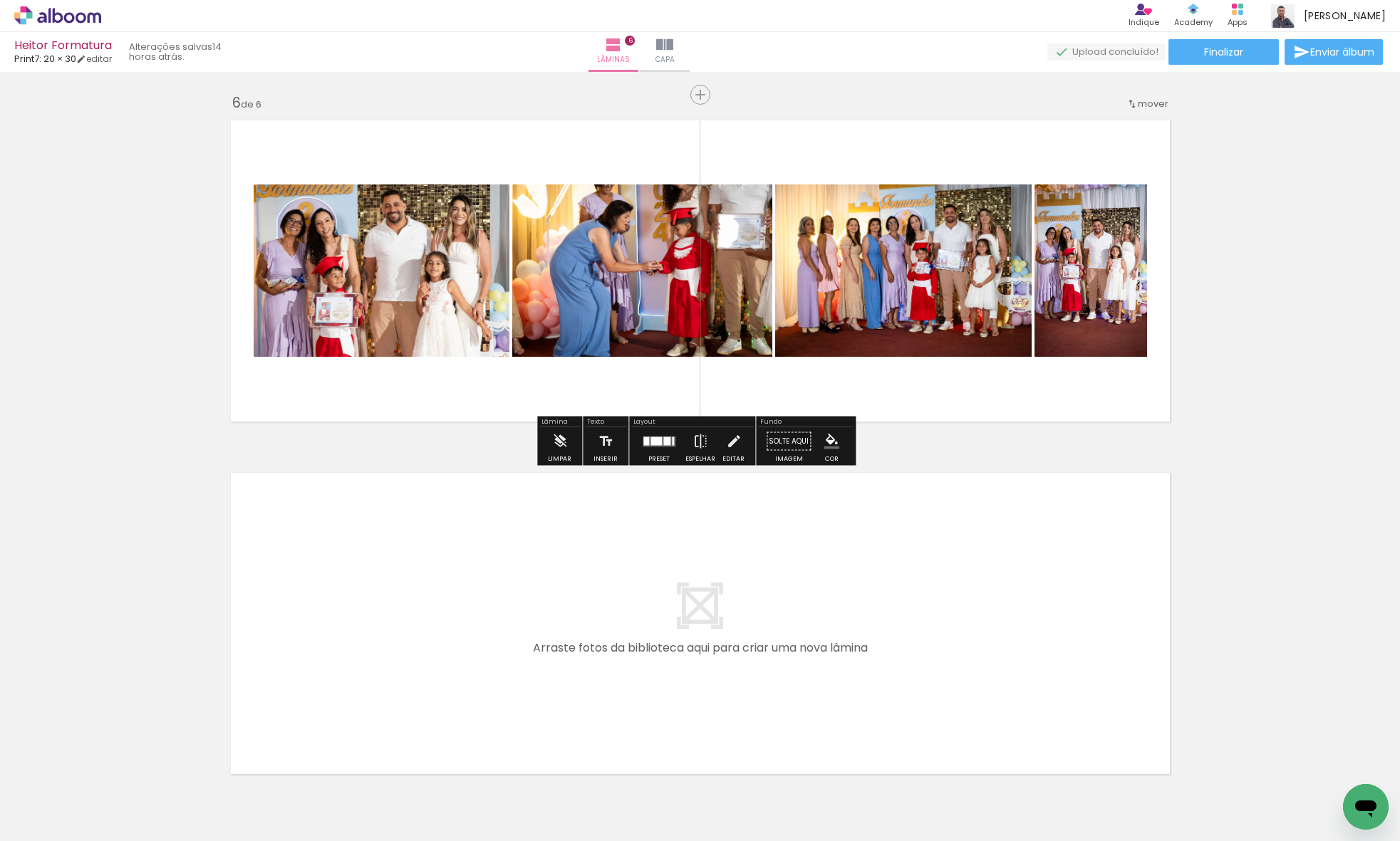
drag, startPoint x: 1010, startPoint y: 772, endPoint x: 950, endPoint y: 640, distance: 145.0
click at [950, 640] on quentale-workspace at bounding box center [700, 420] width 1400 height 841
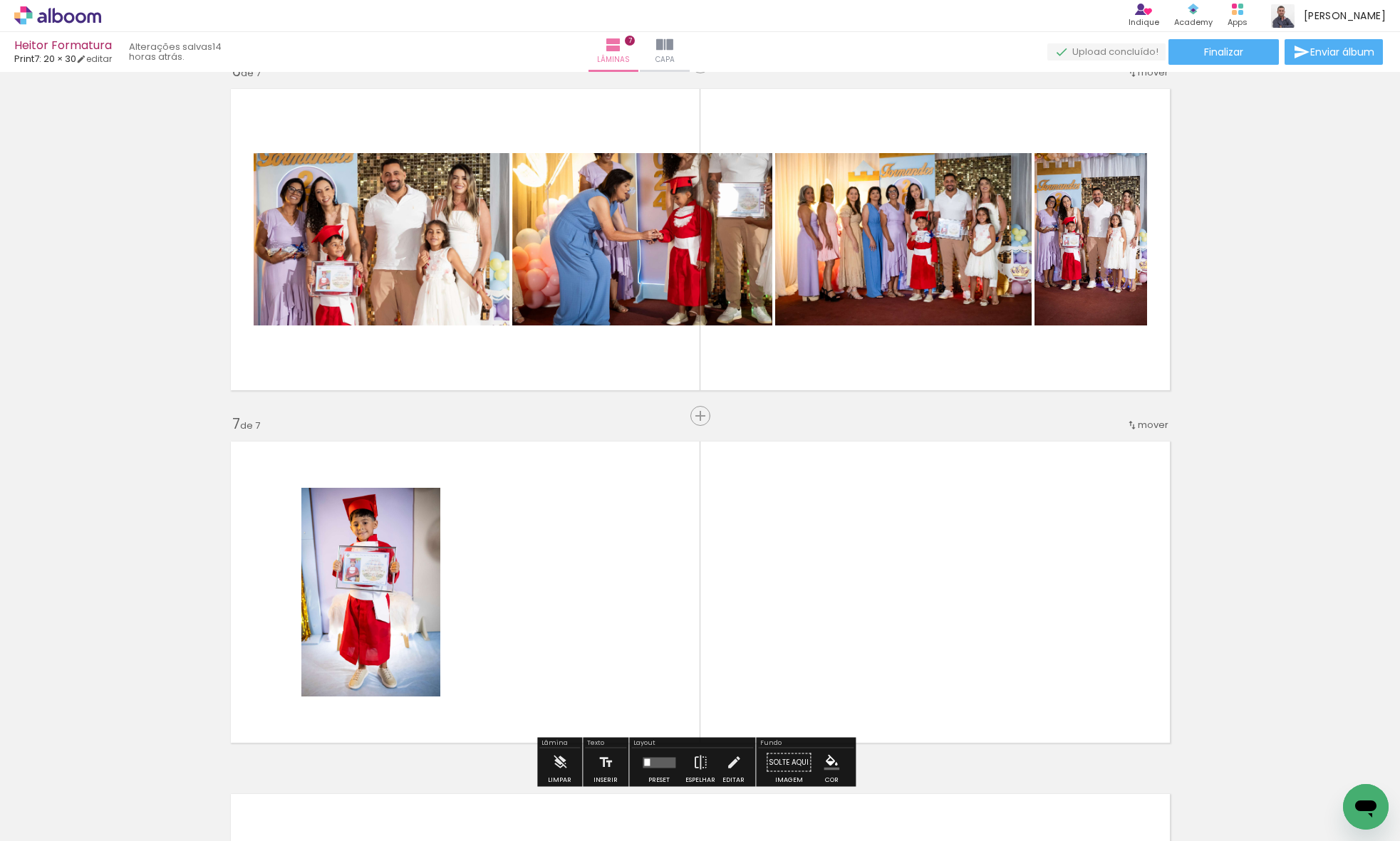
scroll to position [2148, 0]
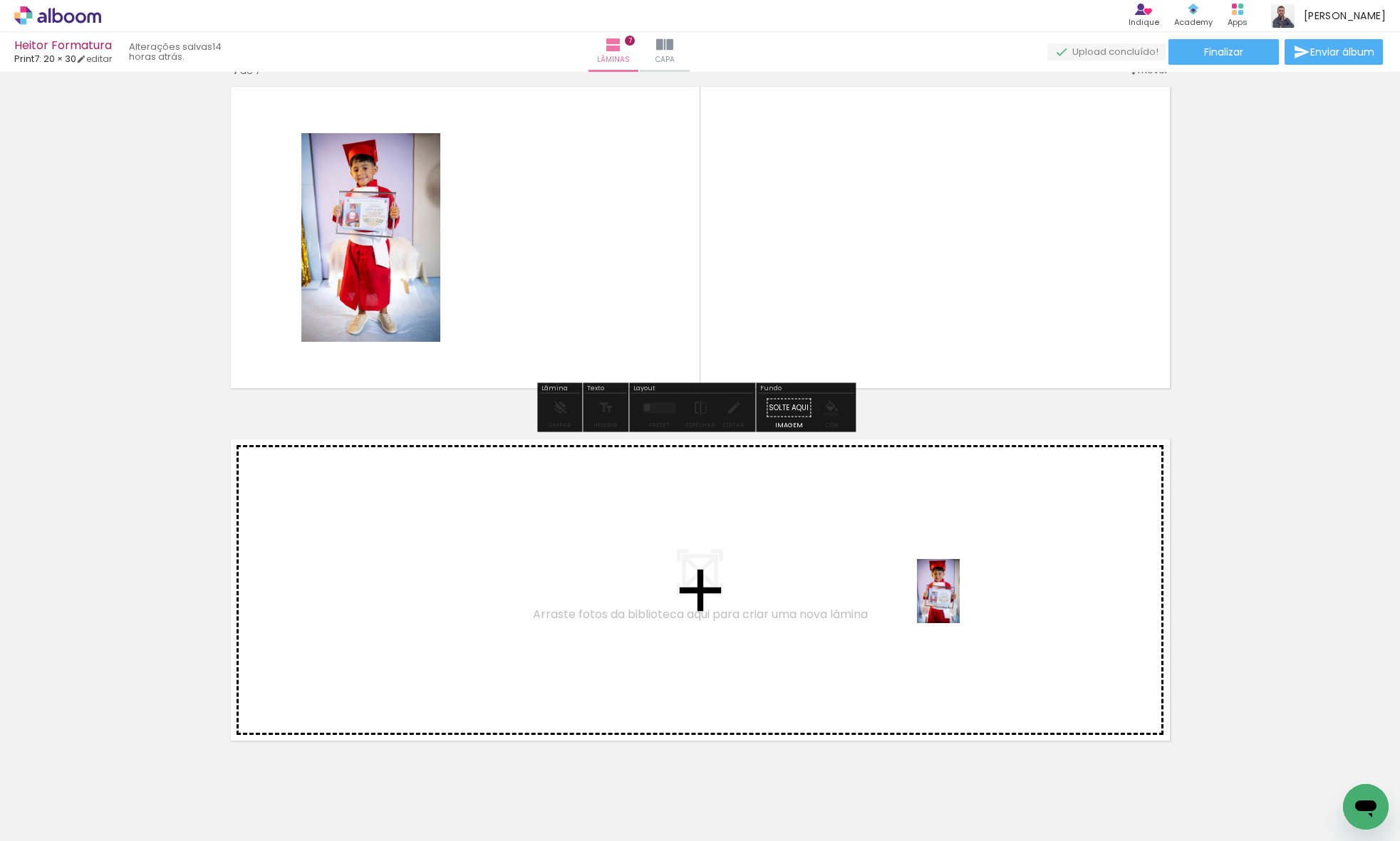
drag, startPoint x: 1117, startPoint y: 771, endPoint x: 947, endPoint y: 592, distance: 246.9
click at [947, 592] on quentale-workspace at bounding box center [700, 420] width 1400 height 841
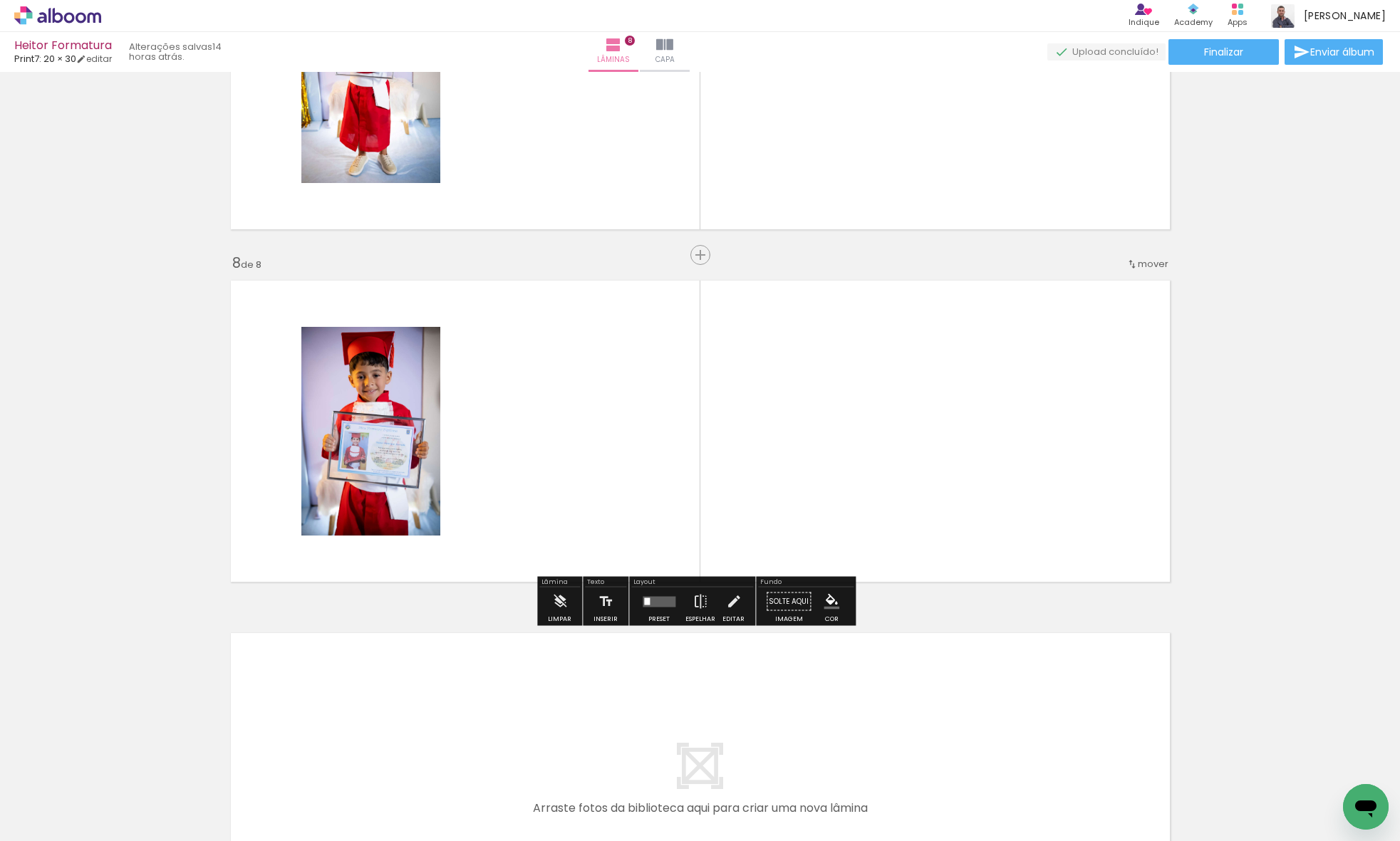
scroll to position [2326, 0]
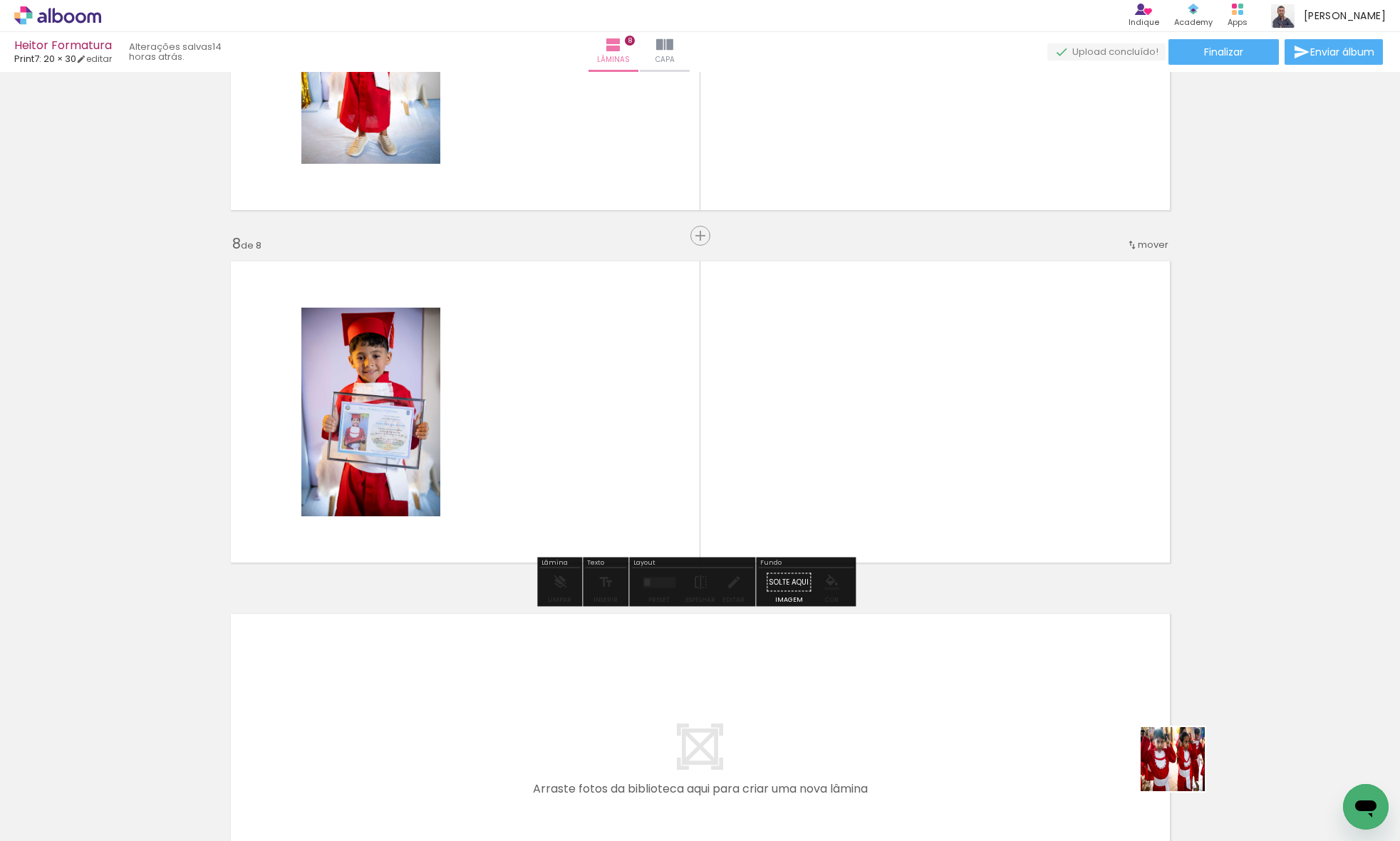
drag, startPoint x: 1183, startPoint y: 769, endPoint x: 976, endPoint y: 504, distance: 336.3
click at [976, 504] on quentale-workspace at bounding box center [700, 420] width 1400 height 841
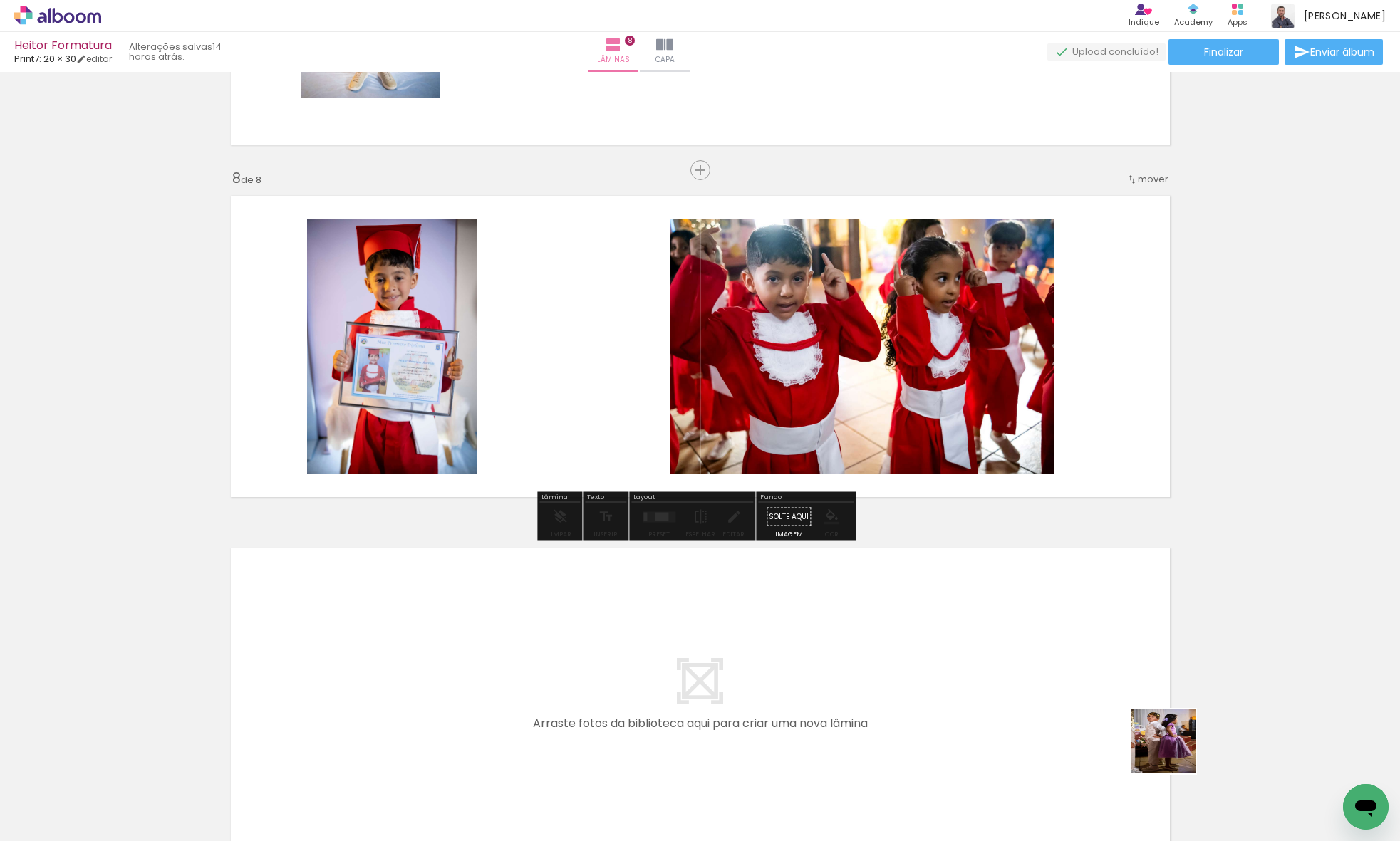
drag, startPoint x: 1174, startPoint y: 752, endPoint x: 1051, endPoint y: 705, distance: 131.7
click at [1051, 705] on quentale-workspace at bounding box center [700, 420] width 1400 height 841
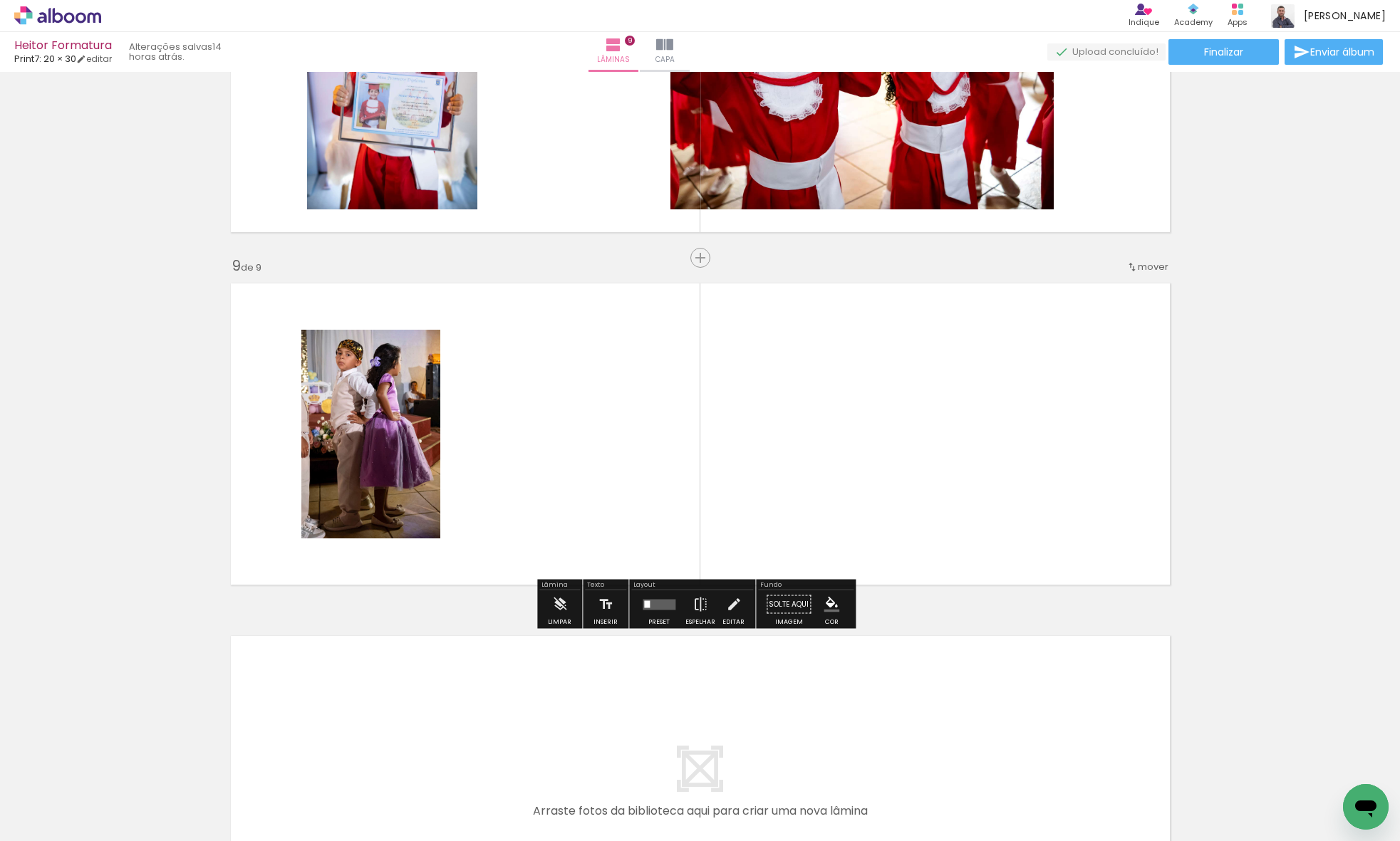
scroll to position [2679, 0]
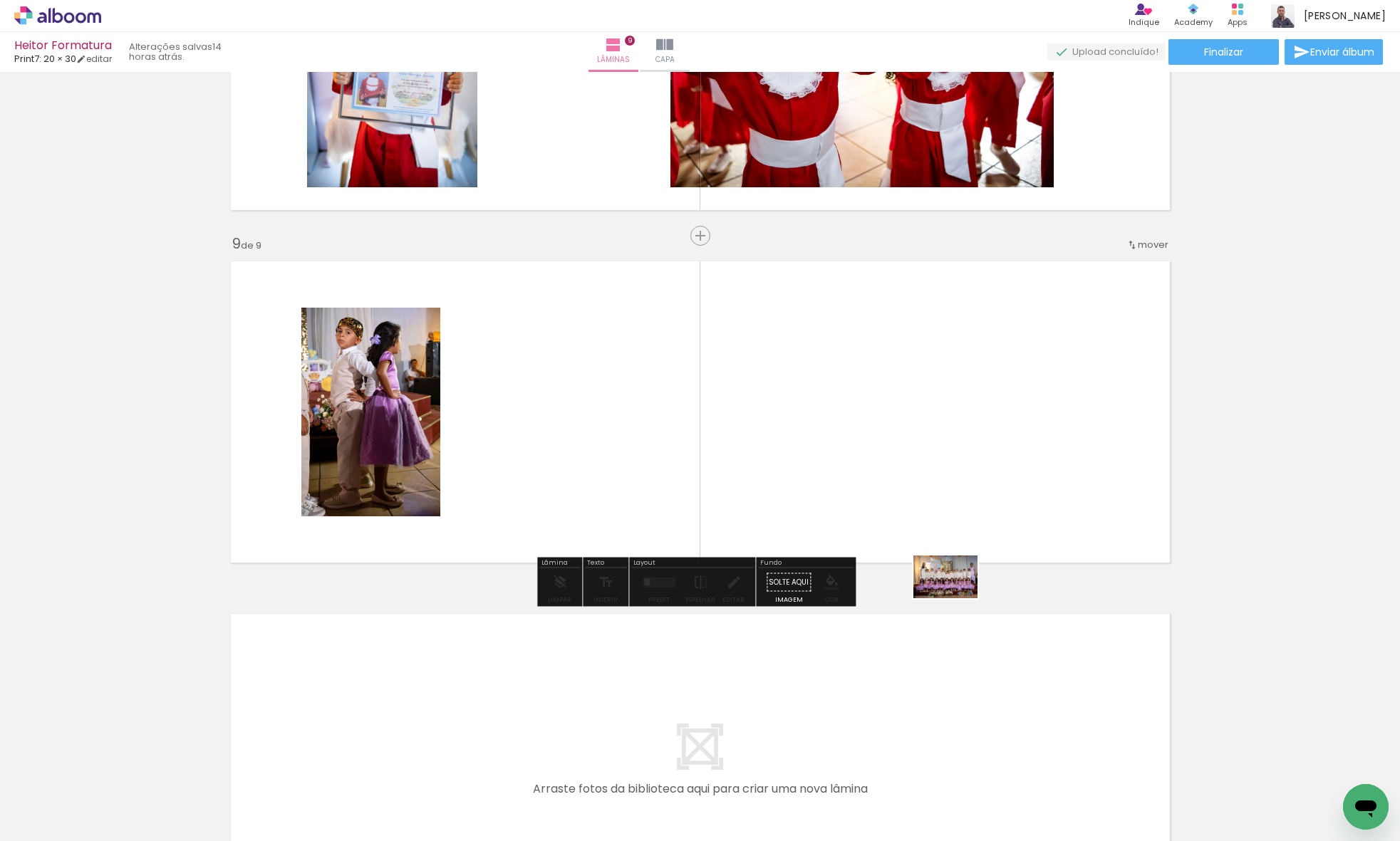
drag, startPoint x: 1322, startPoint y: 802, endPoint x: 956, endPoint y: 598, distance: 419.0
click at [956, 598] on quentale-workspace at bounding box center [700, 420] width 1400 height 841
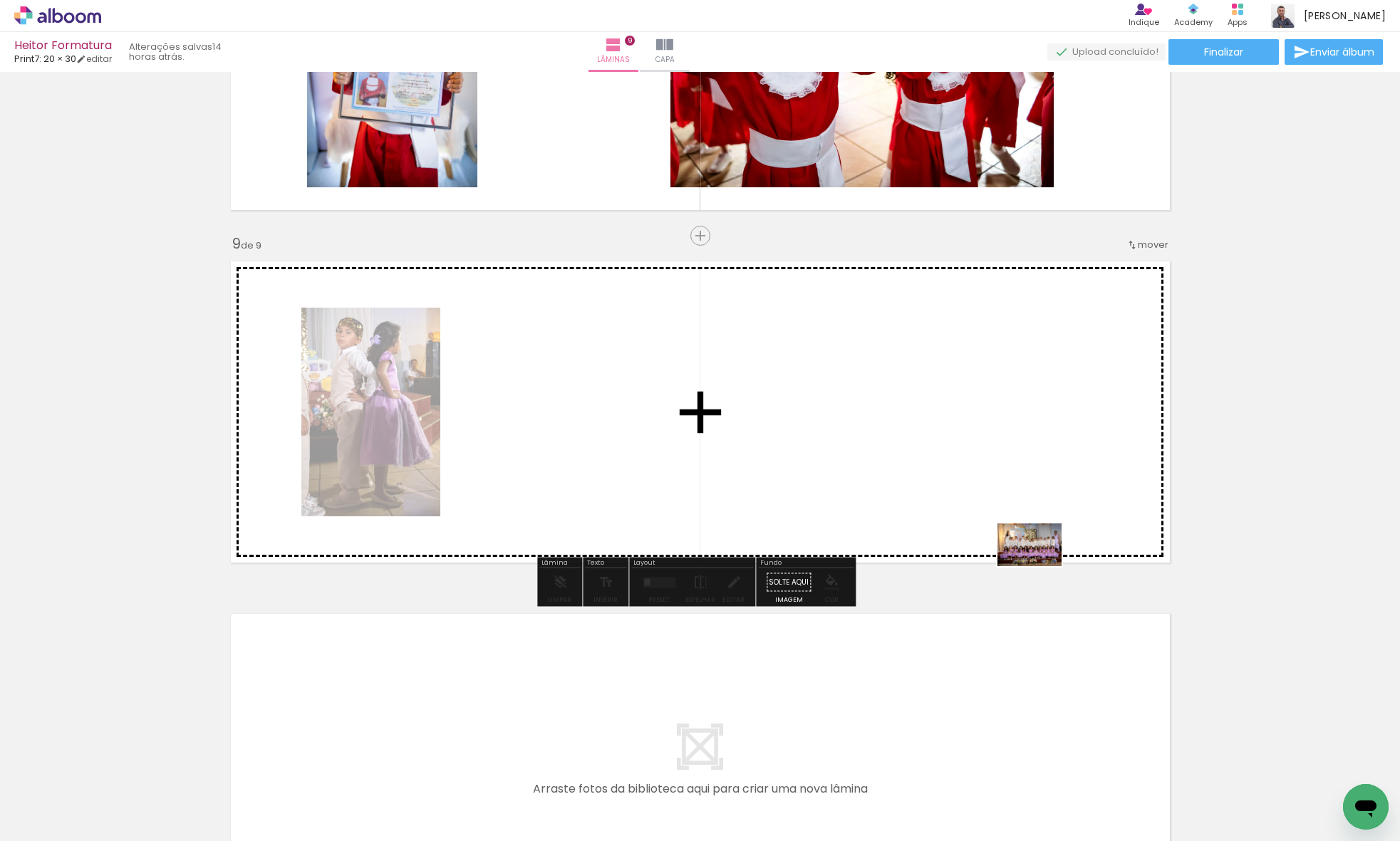
drag, startPoint x: 1311, startPoint y: 788, endPoint x: 986, endPoint y: 522, distance: 420.0
click at [986, 522] on quentale-workspace at bounding box center [700, 420] width 1400 height 841
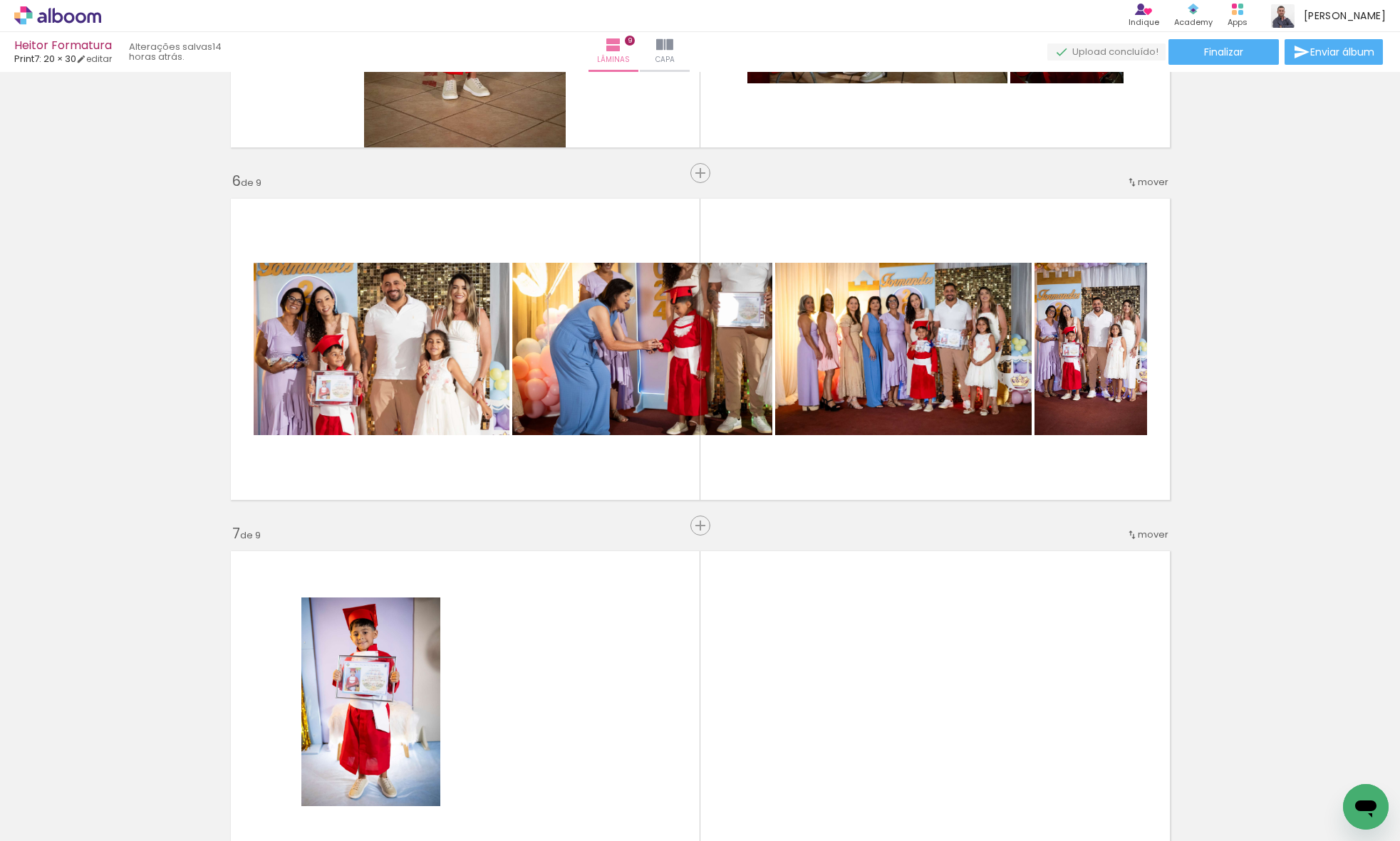
scroll to position [1669, 0]
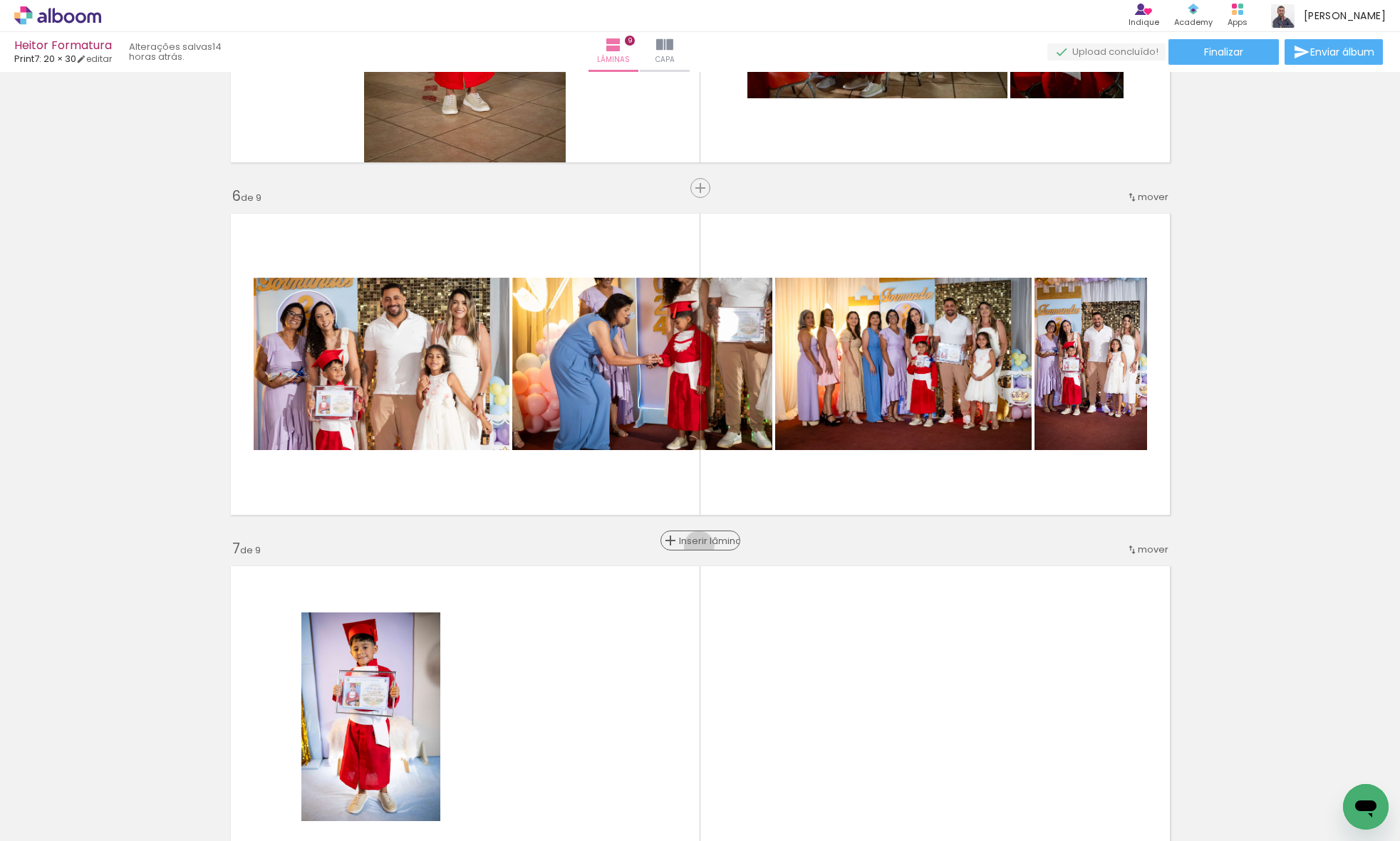
click at [695, 546] on span "Inserir lâmina" at bounding box center [706, 541] width 56 height 9
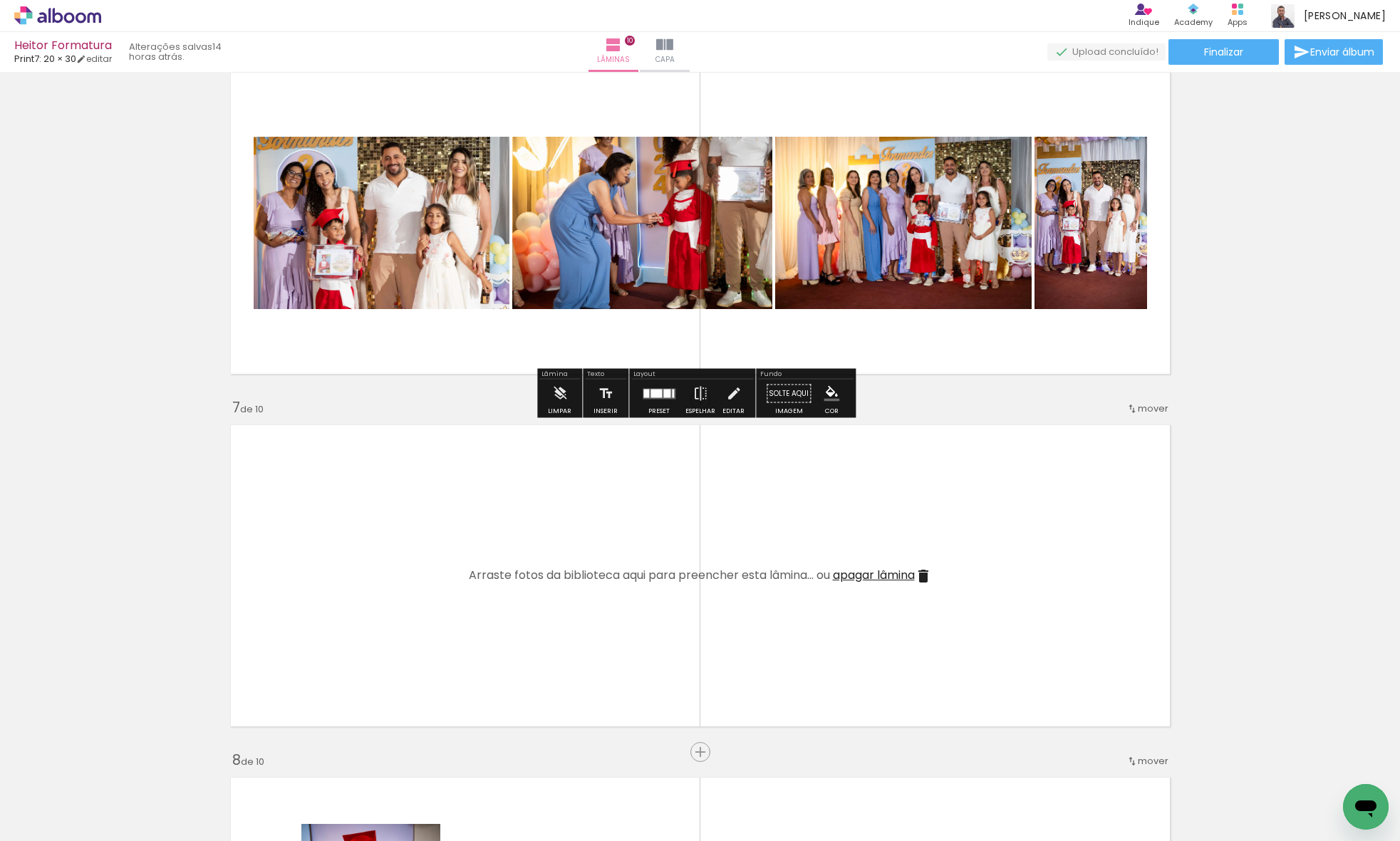
scroll to position [1828, 0]
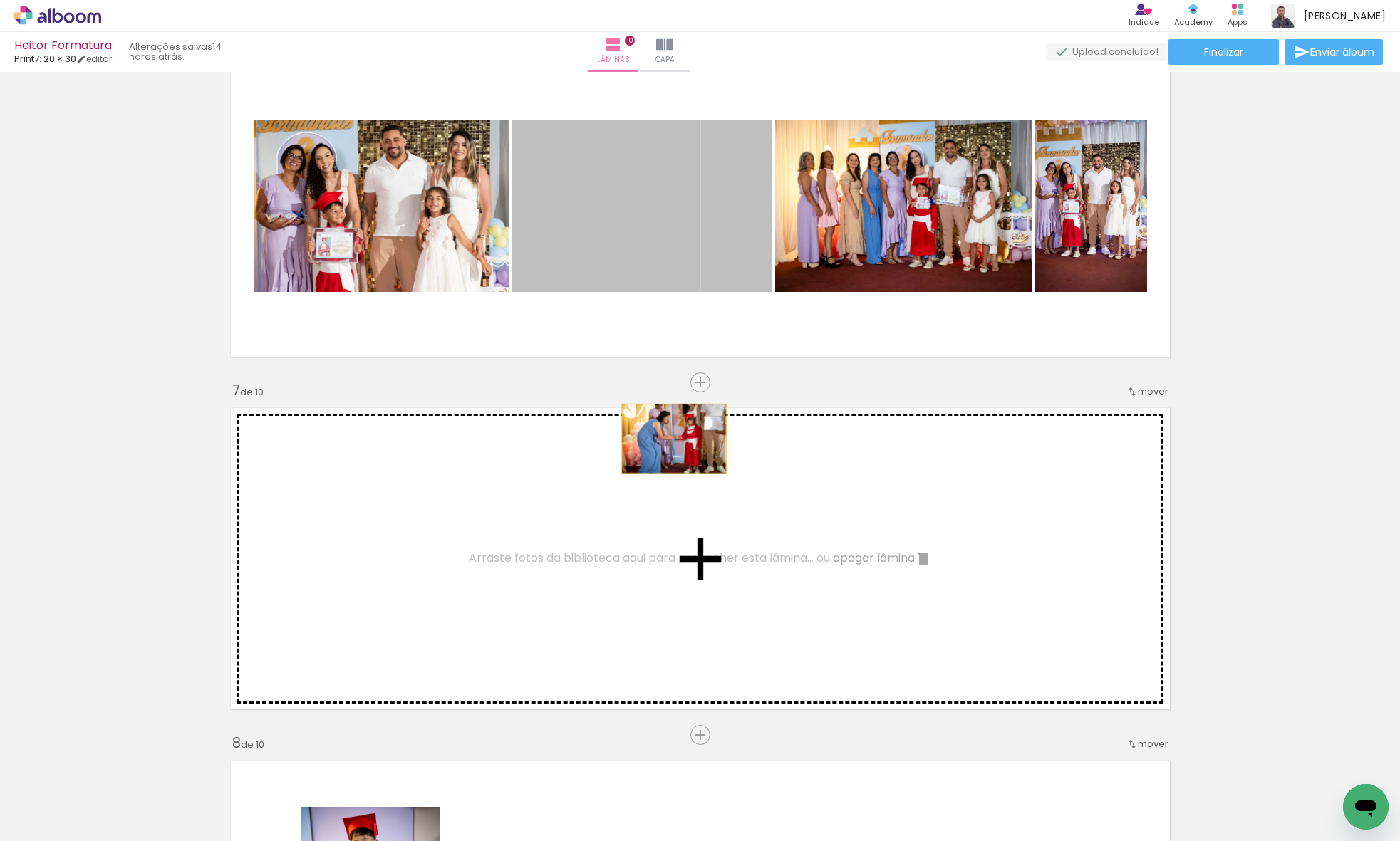
drag, startPoint x: 634, startPoint y: 303, endPoint x: 669, endPoint y: 440, distance: 141.4
click at [669, 440] on div "Inserir lâmina 1 de 10 Inserir lâmina 2 de 10 Inserir lâmina 3 de 10 Inserir lâ…" at bounding box center [700, 187] width 1400 height 3878
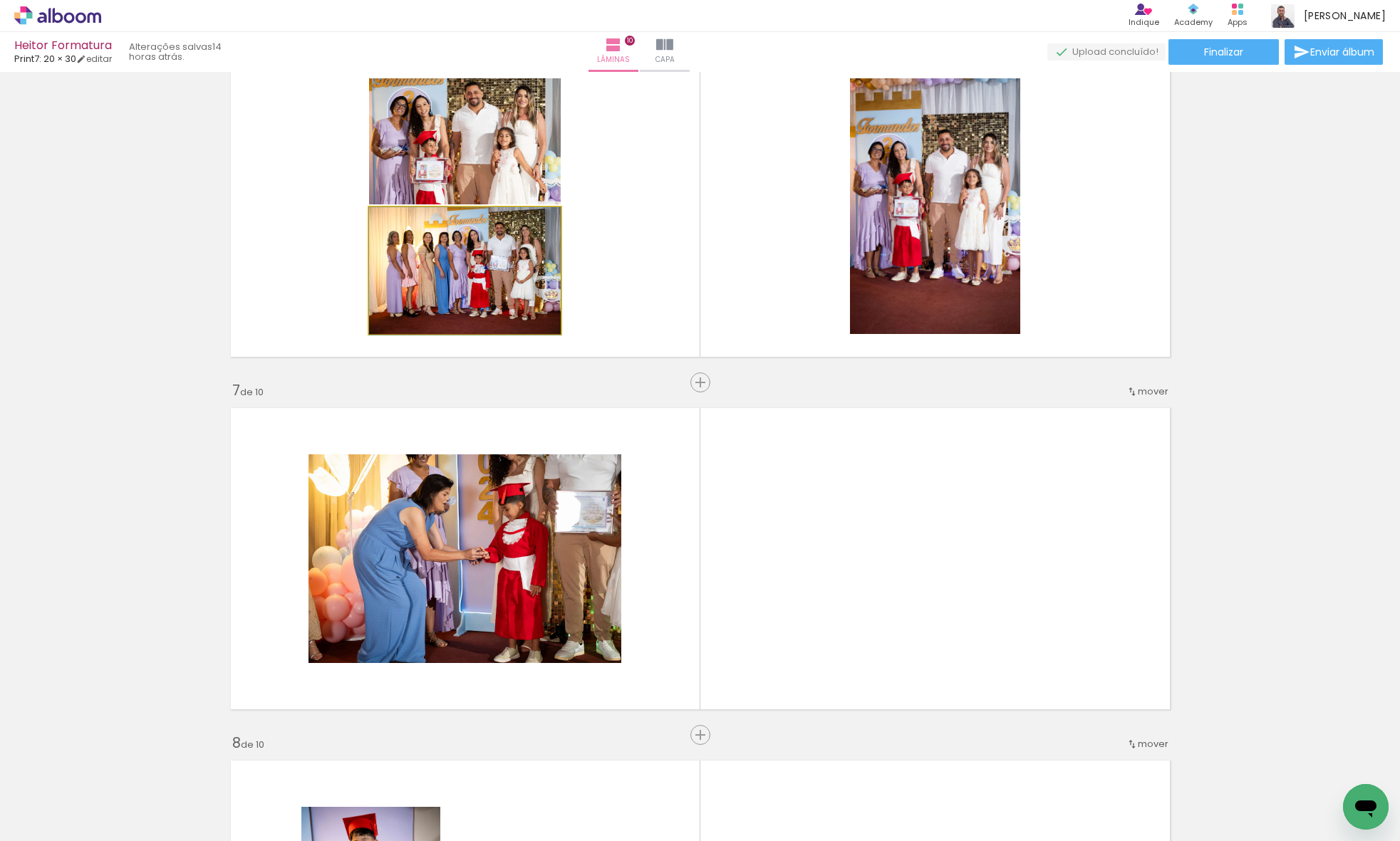
drag, startPoint x: 491, startPoint y: 313, endPoint x: 872, endPoint y: 561, distance: 454.6
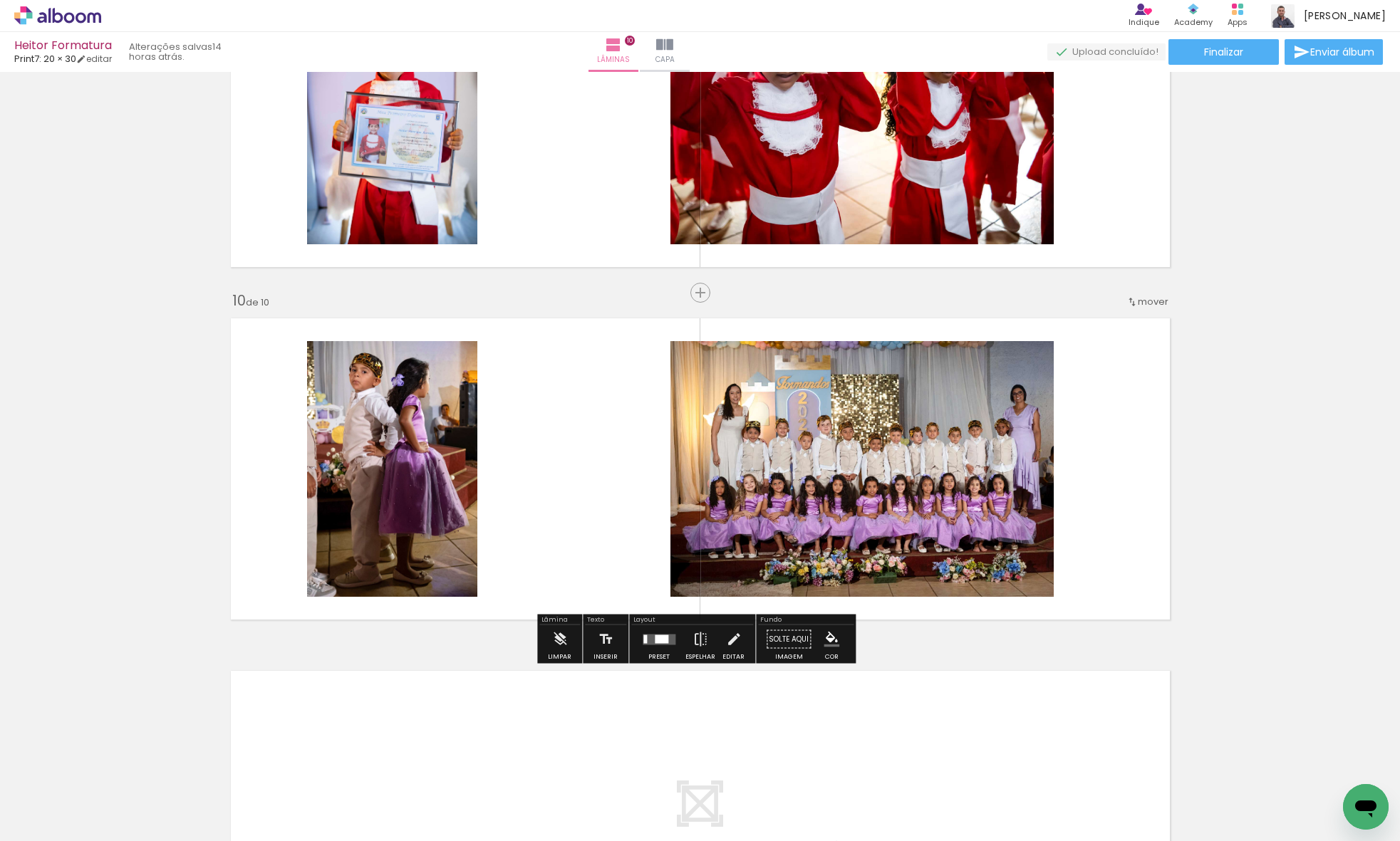
scroll to position [2975, 0]
click at [672, 647] on div at bounding box center [659, 639] width 39 height 29
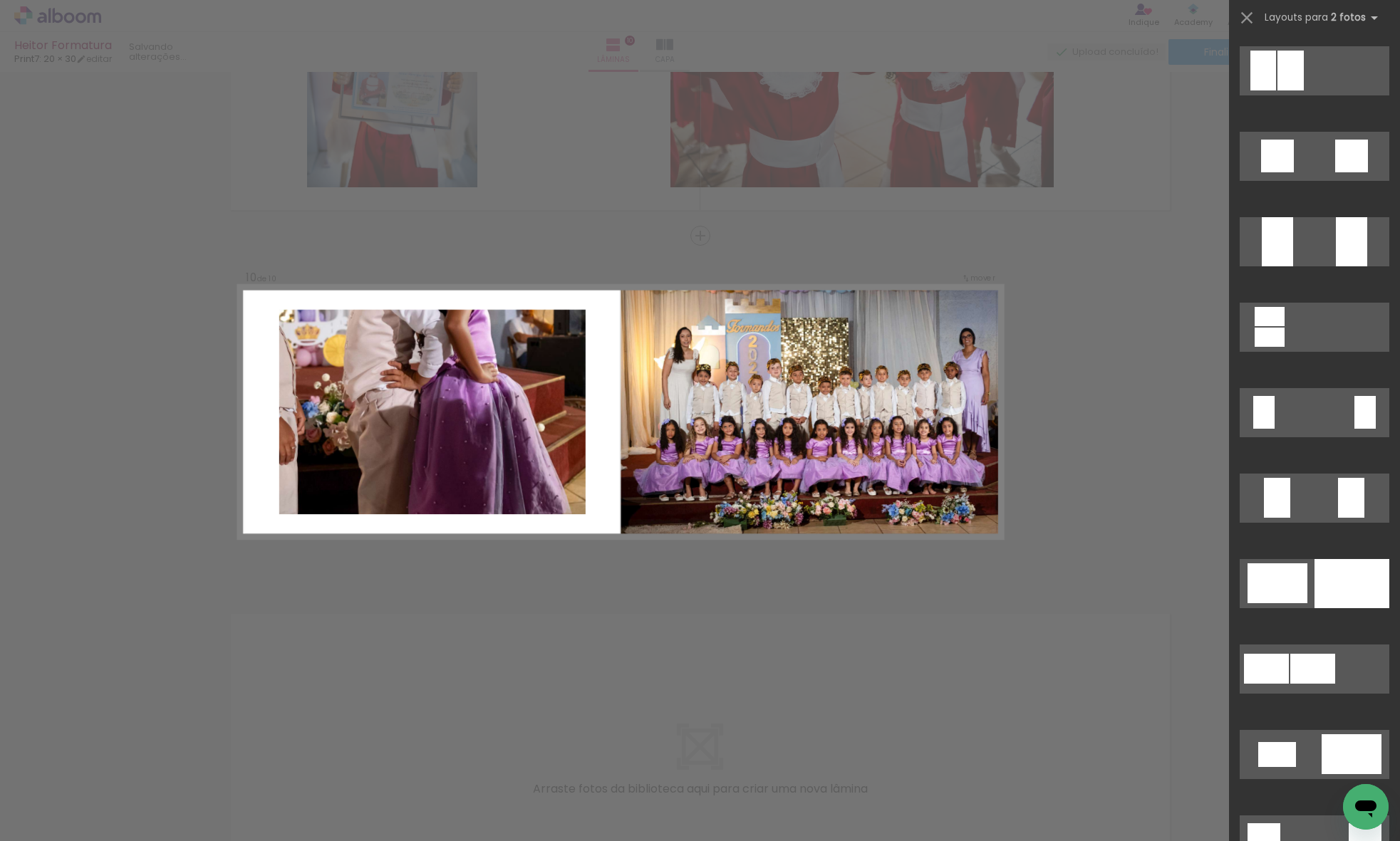
scroll to position [2247, 0]
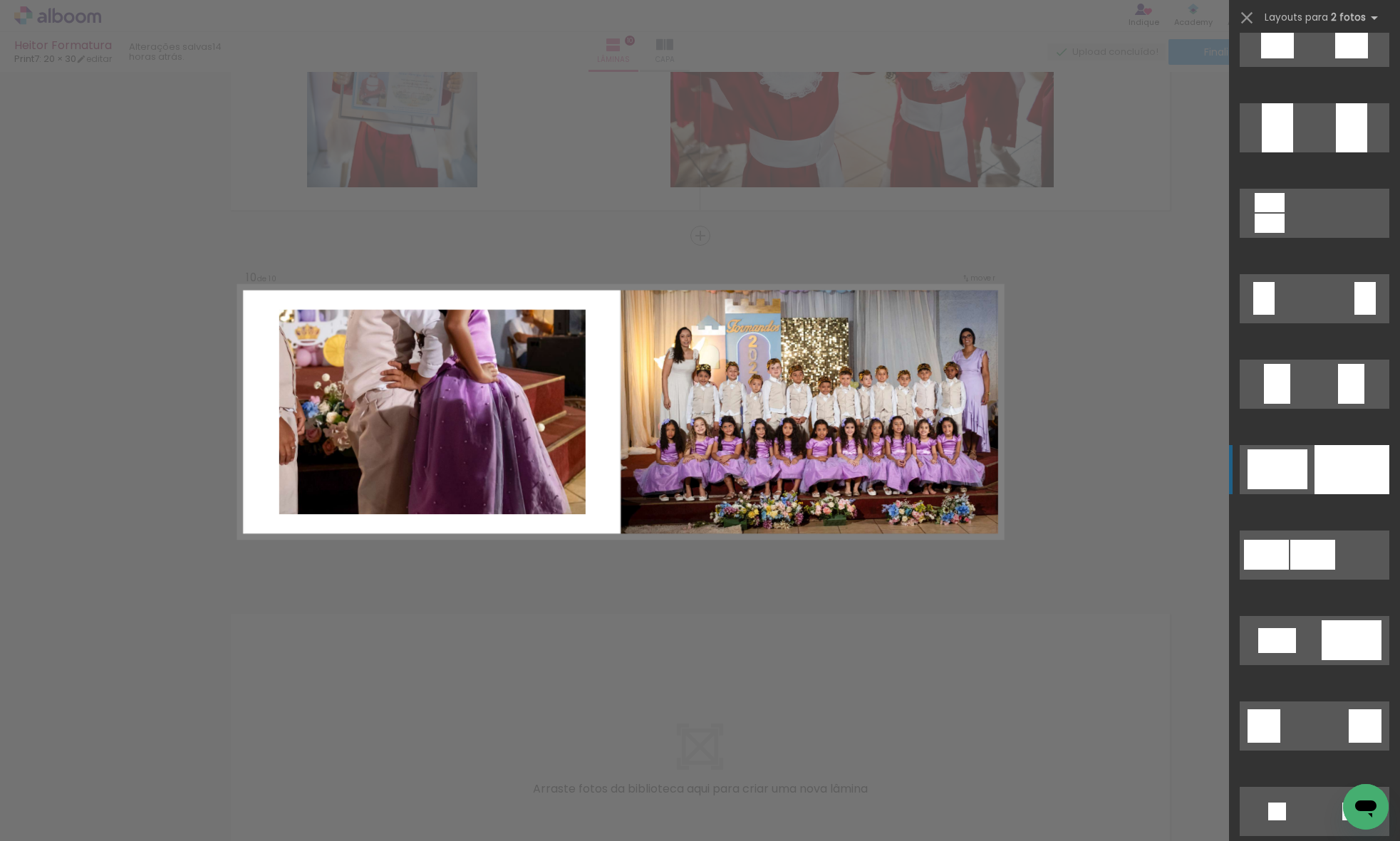
click at [1284, 213] on div at bounding box center [1268, 202] width 30 height 19
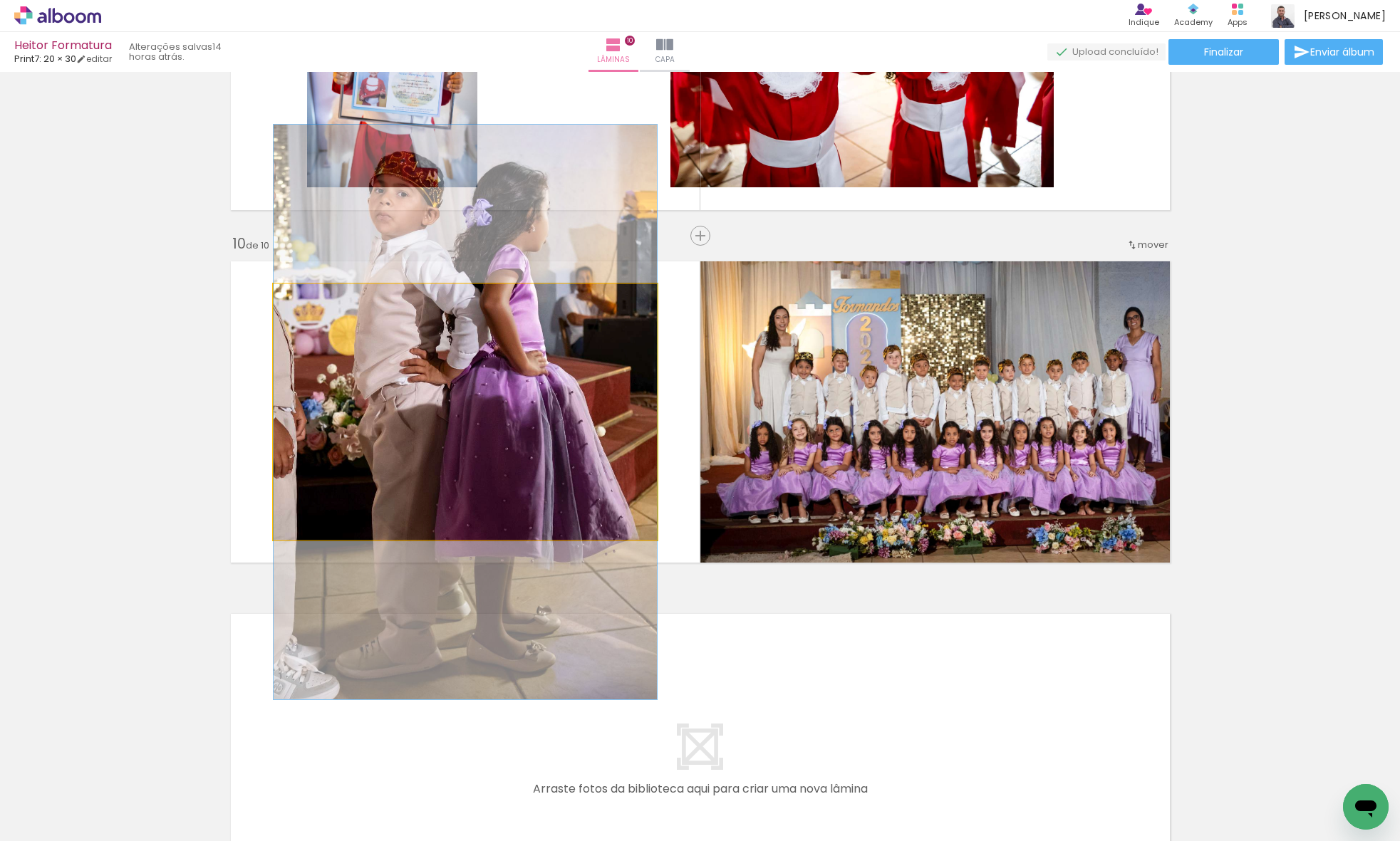
click at [572, 417] on quentale-photo at bounding box center [465, 412] width 383 height 256
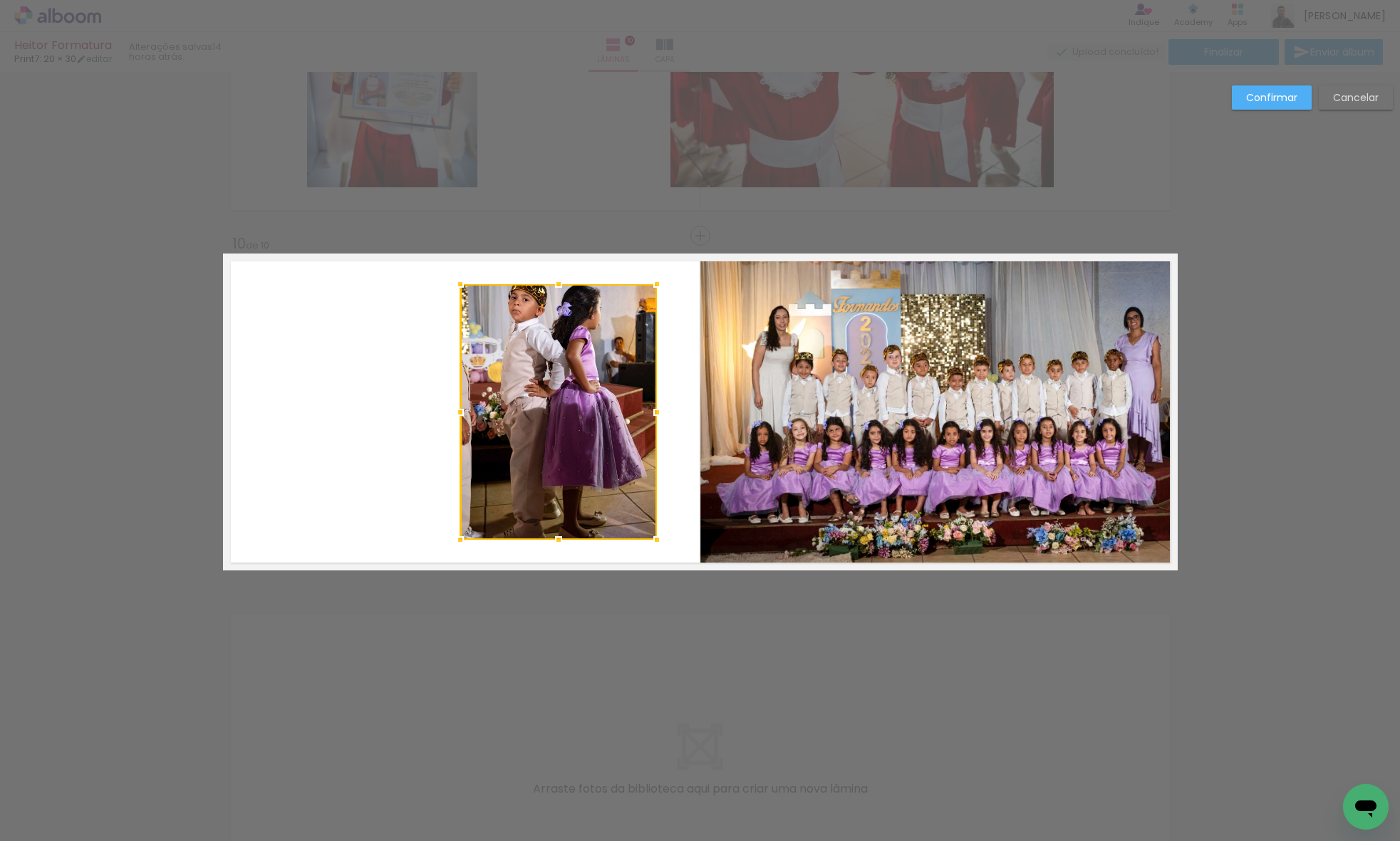
drag, startPoint x: 276, startPoint y: 413, endPoint x: 462, endPoint y: 411, distance: 186.0
click at [462, 411] on div at bounding box center [460, 412] width 29 height 29
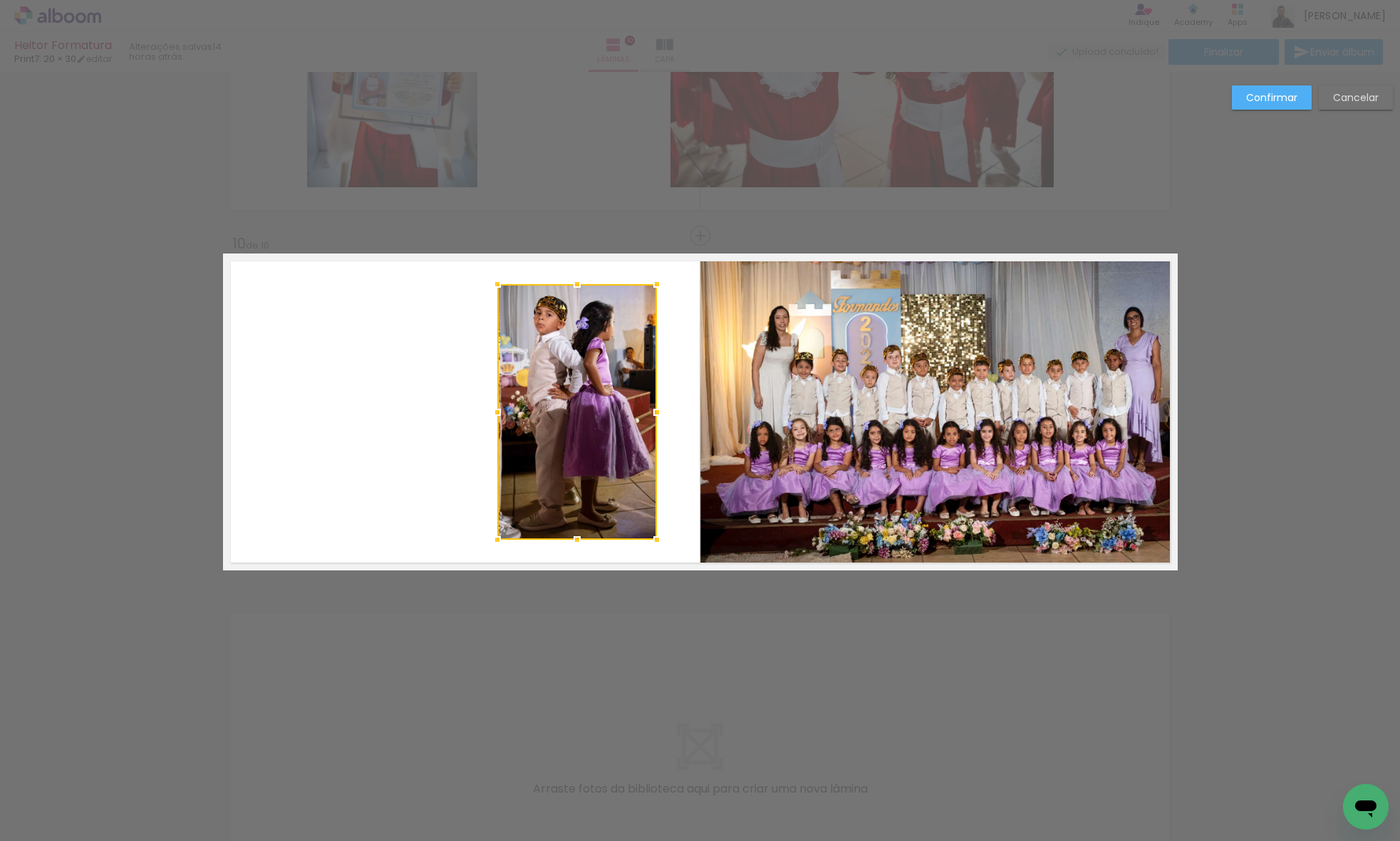
drag, startPoint x: 456, startPoint y: 412, endPoint x: 494, endPoint y: 416, distance: 38.2
click at [494, 416] on div at bounding box center [497, 412] width 29 height 29
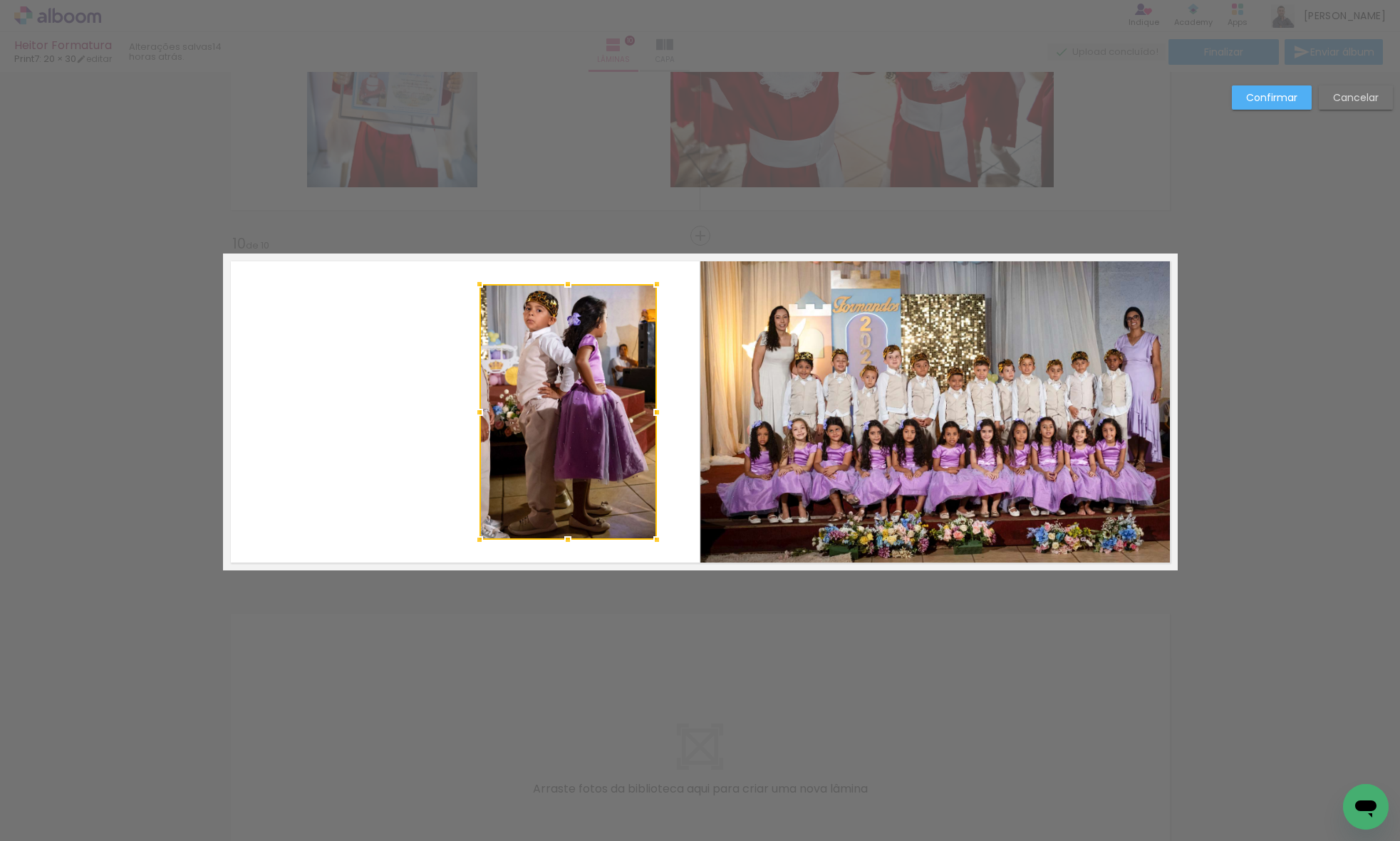
drag, startPoint x: 490, startPoint y: 419, endPoint x: 473, endPoint y: 418, distance: 17.0
click at [473, 418] on div at bounding box center [479, 412] width 29 height 29
click at [532, 418] on quentale-photo at bounding box center [568, 412] width 177 height 256
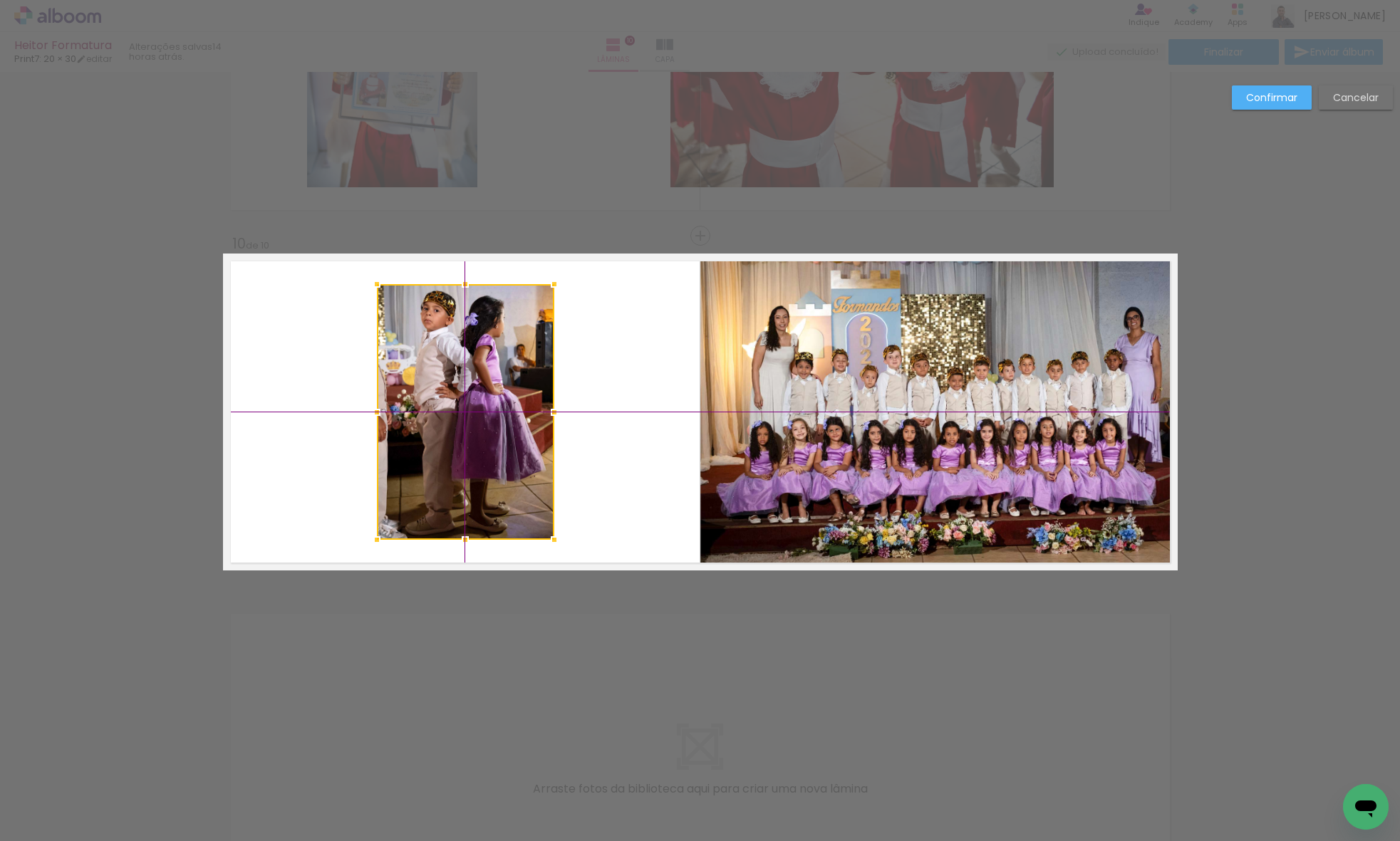
drag, startPoint x: 549, startPoint y: 407, endPoint x: 444, endPoint y: 410, distance: 105.0
click at [444, 410] on div at bounding box center [466, 412] width 177 height 256
click at [0, 0] on slot "Confirmar" at bounding box center [0, 0] width 0 height 0
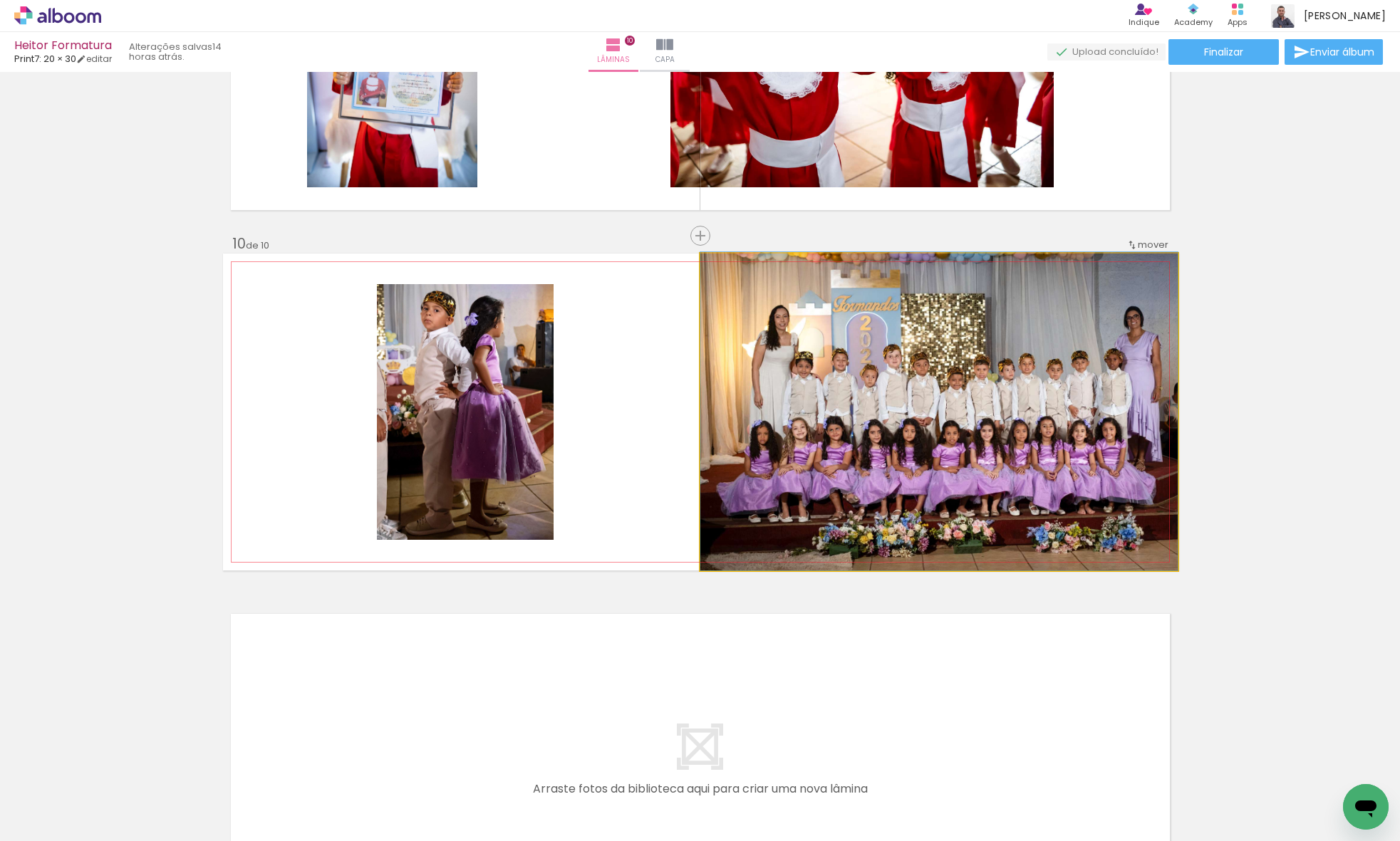
drag, startPoint x: 1057, startPoint y: 323, endPoint x: 1023, endPoint y: 299, distance: 41.6
drag, startPoint x: 906, startPoint y: 450, endPoint x: 888, endPoint y: 445, distance: 18.7
click at [730, 272] on div at bounding box center [733, 268] width 13 height 13
drag, startPoint x: 932, startPoint y: 369, endPoint x: 871, endPoint y: 357, distance: 62.2
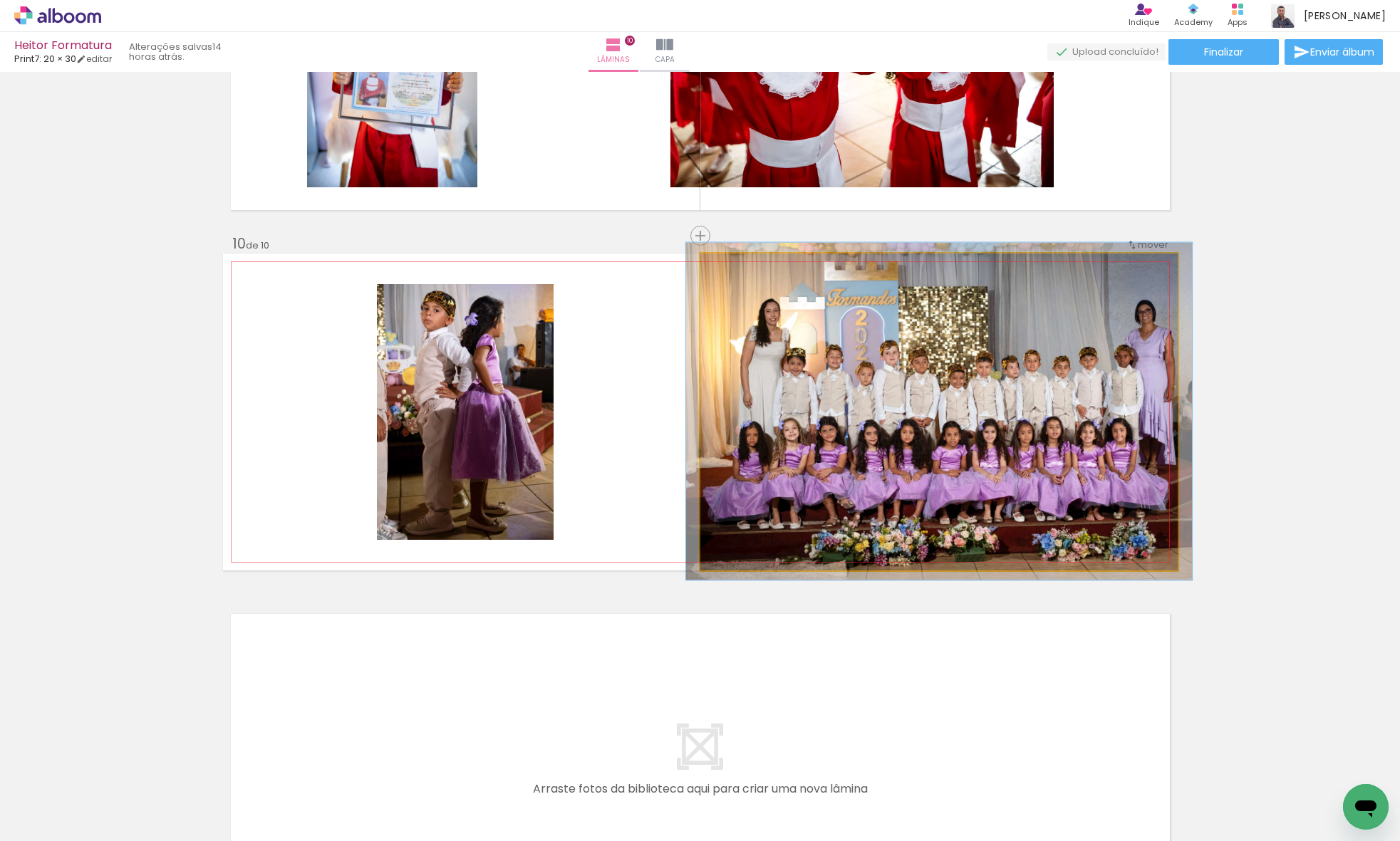
type paper-slider "106"
click at [734, 275] on div at bounding box center [736, 268] width 23 height 23
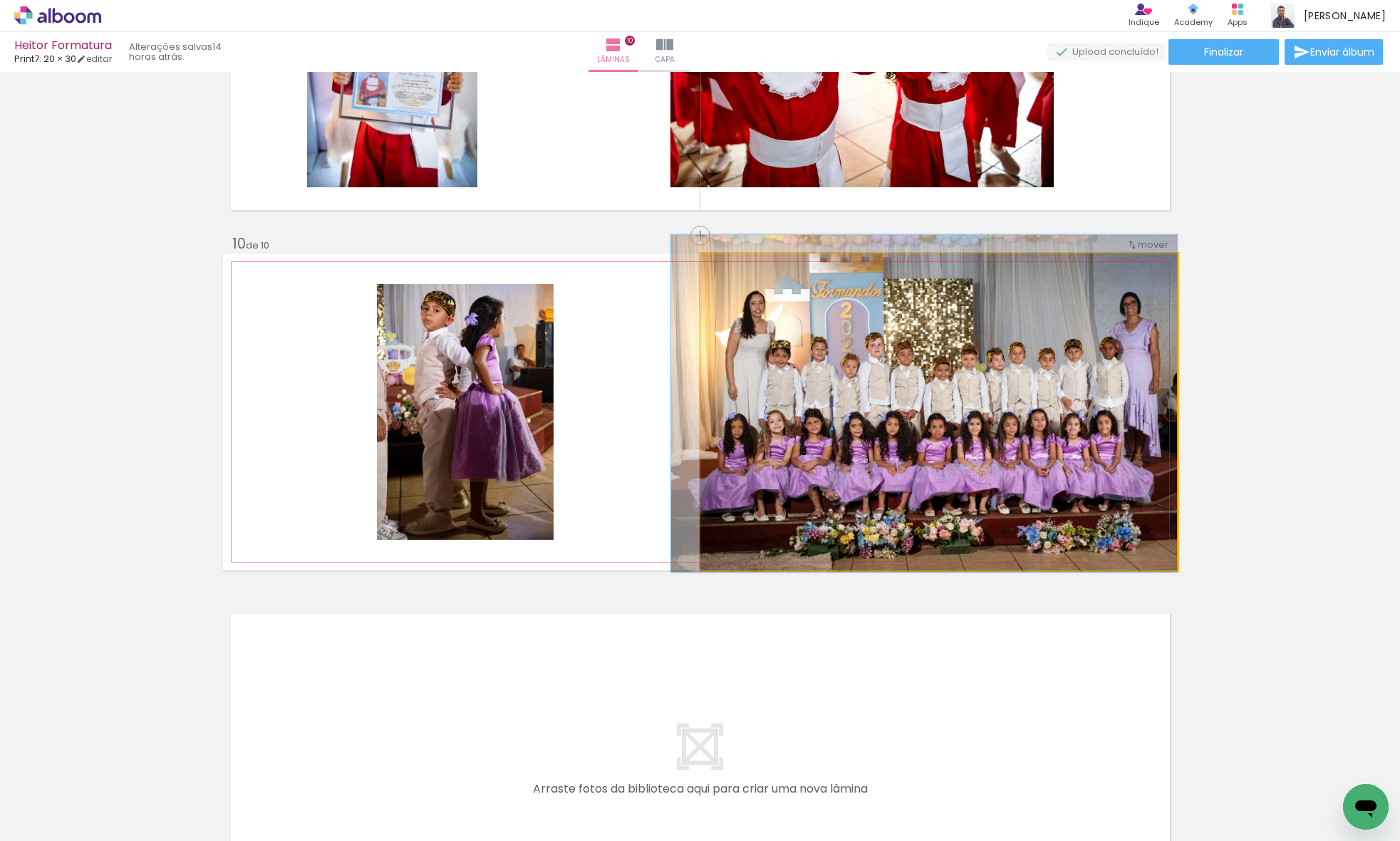
drag, startPoint x: 948, startPoint y: 385, endPoint x: 922, endPoint y: 377, distance: 27.2
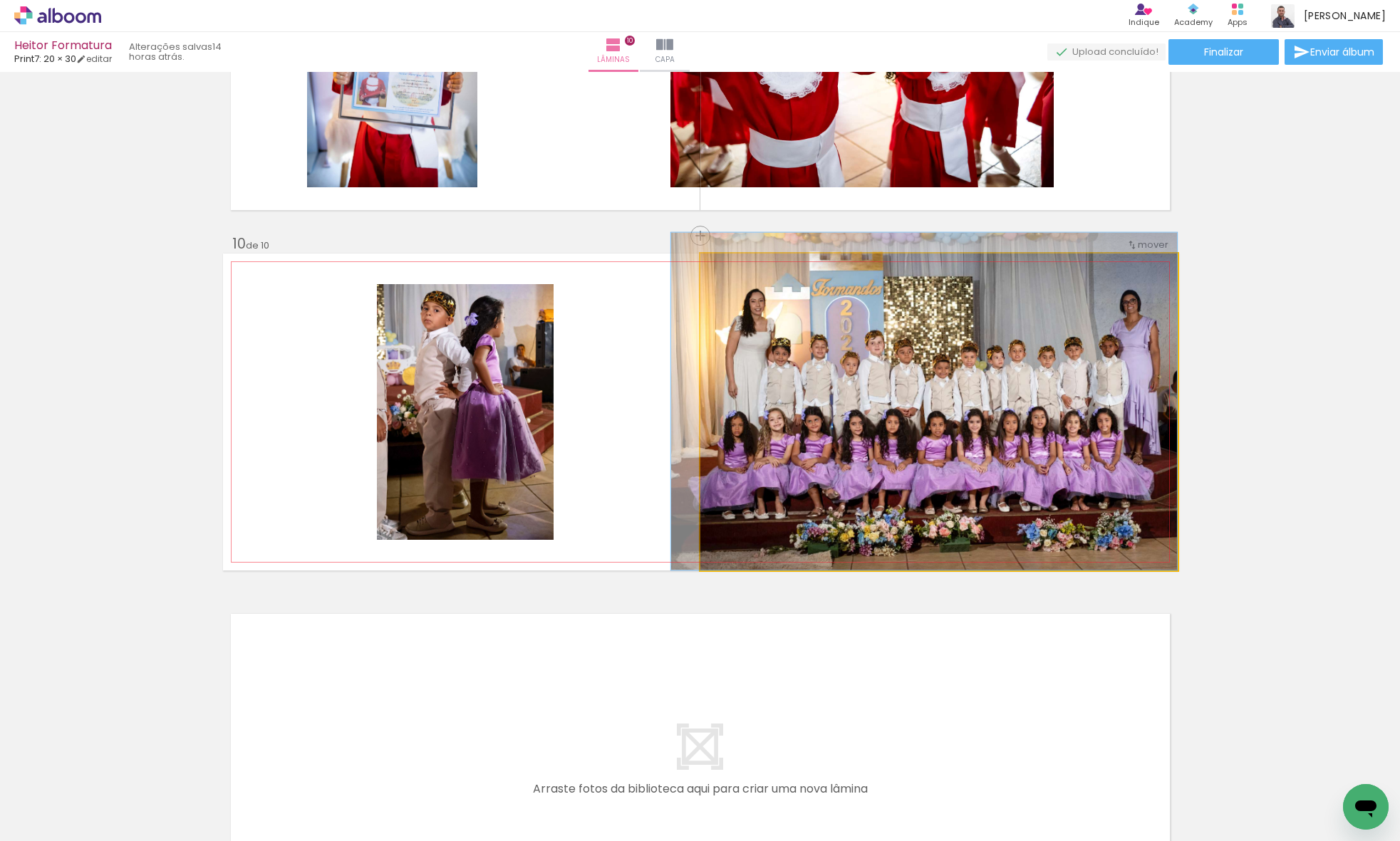
drag, startPoint x: 878, startPoint y: 400, endPoint x: 873, endPoint y: 391, distance: 10.3
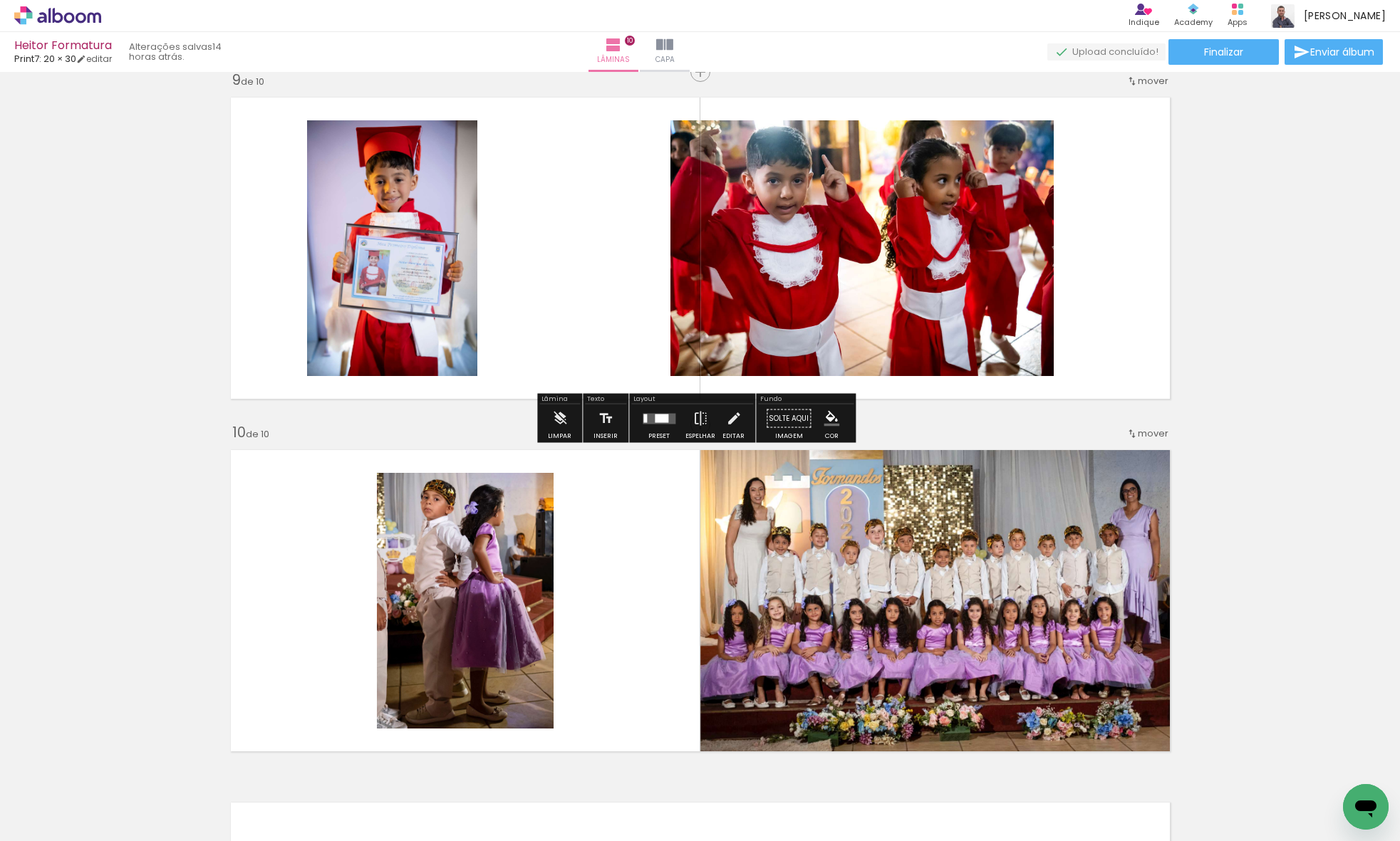
scroll to position [2769, 0]
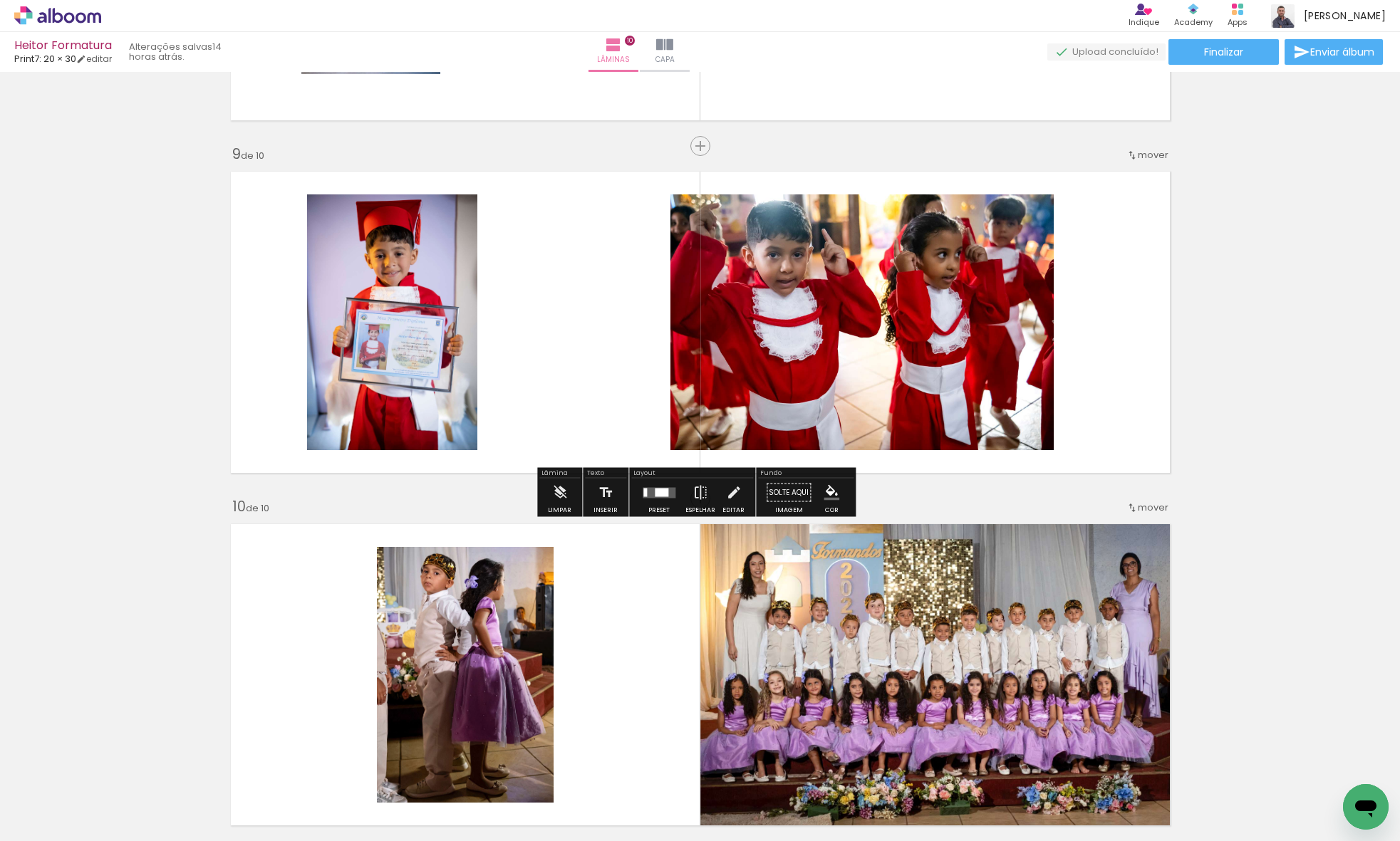
click at [668, 493] on quentale-layouter at bounding box center [658, 492] width 33 height 11
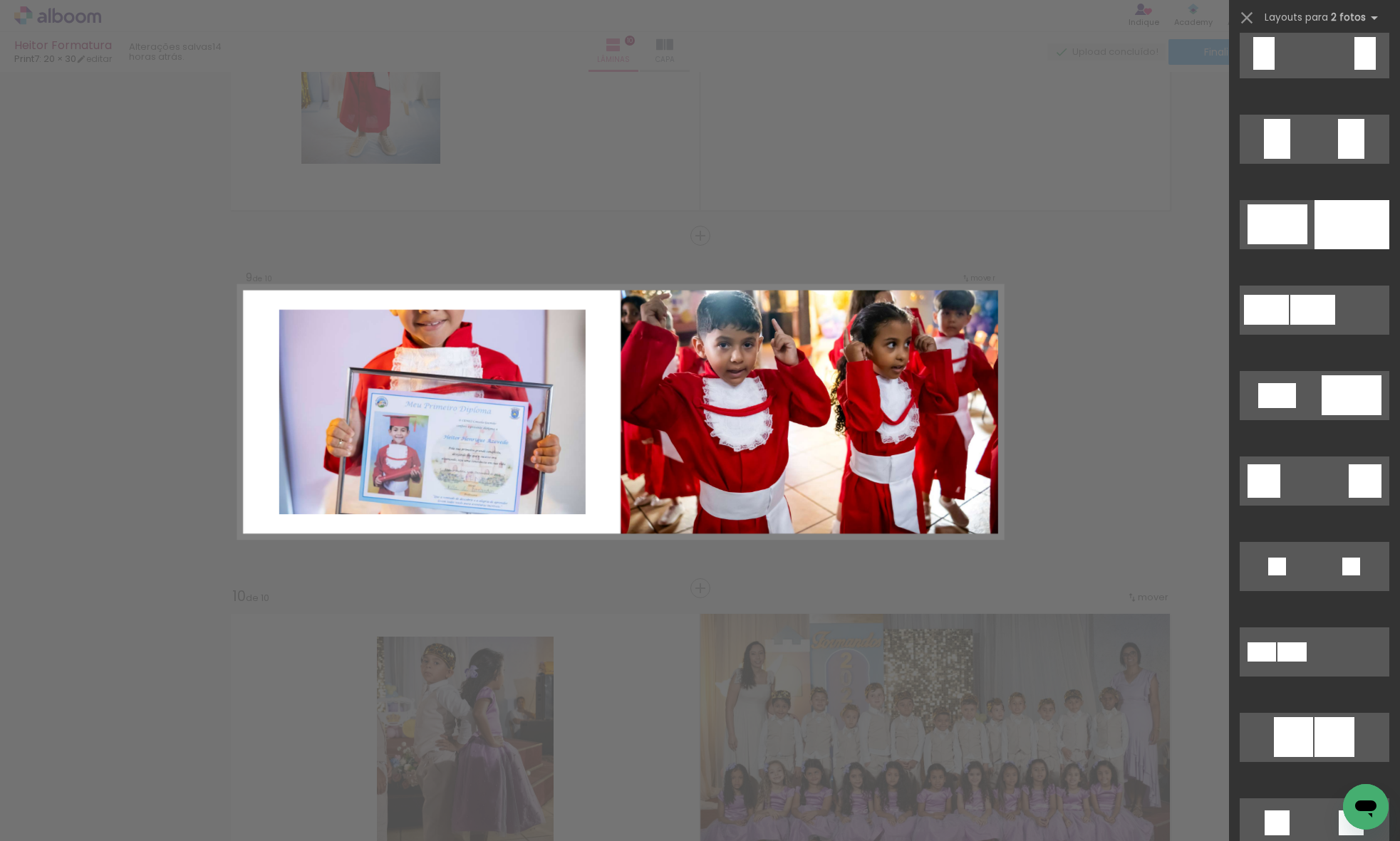
scroll to position [2515, 0]
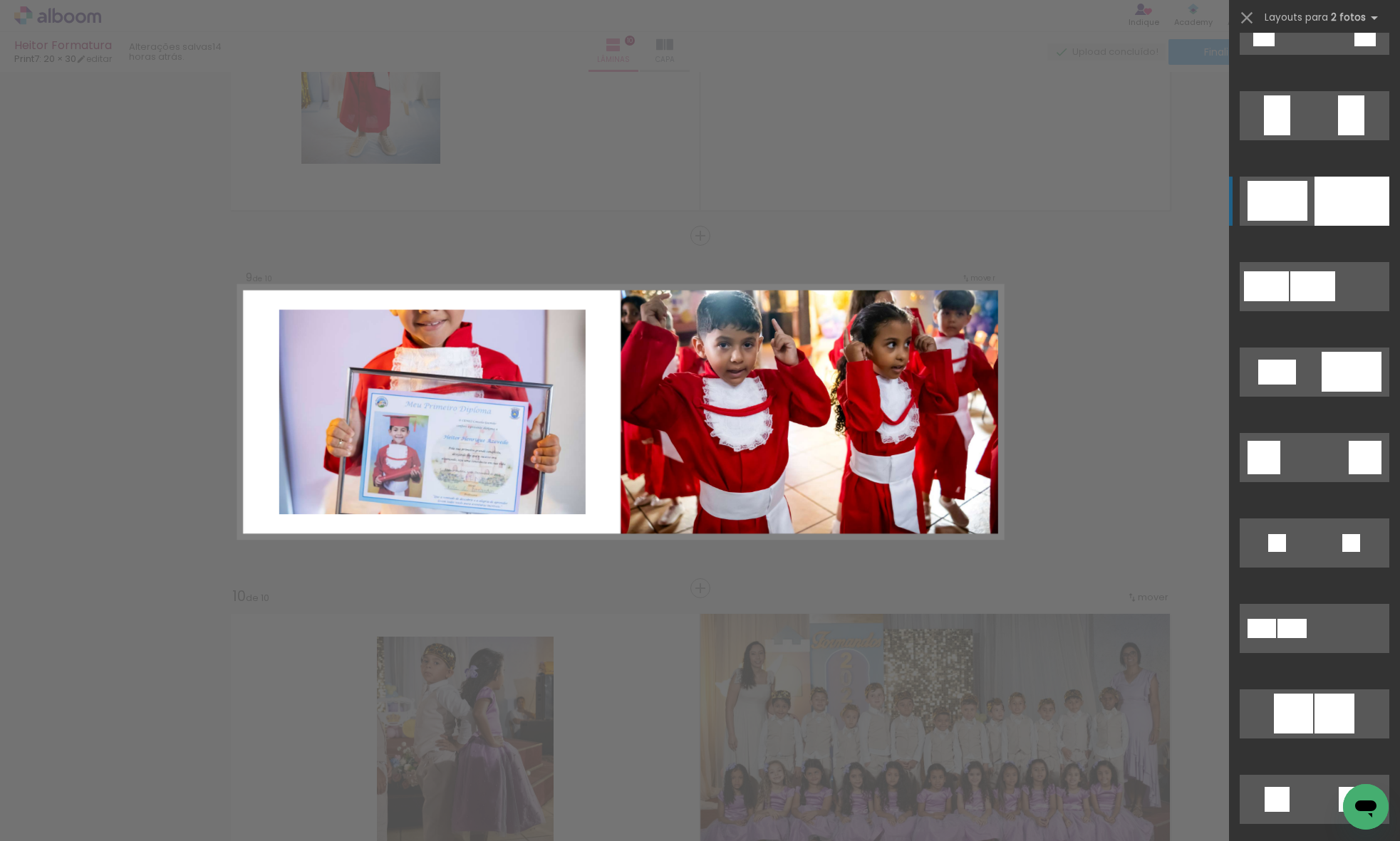
click at [1306, 774] on quentale-layouter at bounding box center [1314, 799] width 149 height 49
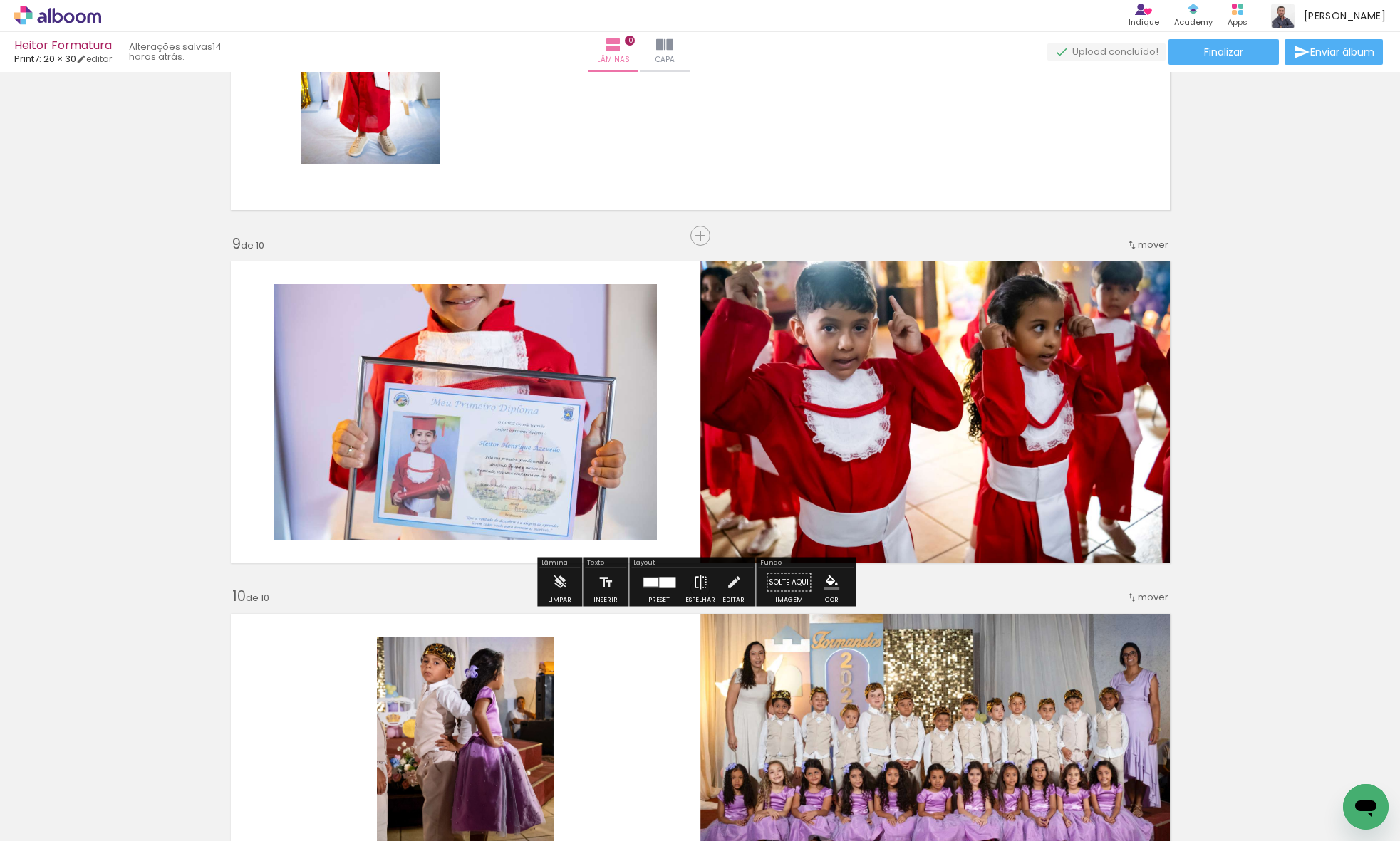
click at [705, 579] on paper-button "Espelhar" at bounding box center [700, 586] width 37 height 36
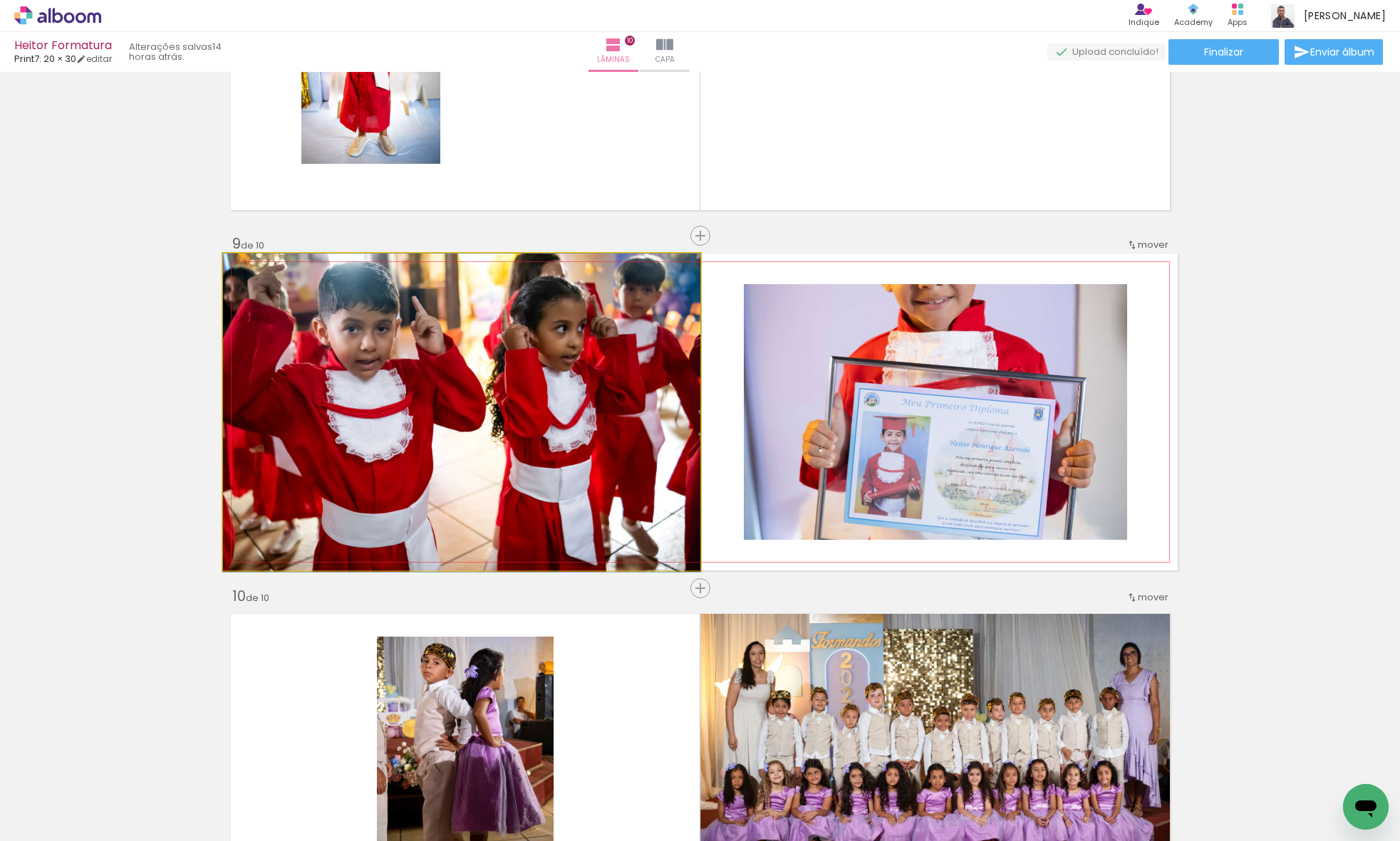
drag, startPoint x: 624, startPoint y: 416, endPoint x: 645, endPoint y: 434, distance: 27.7
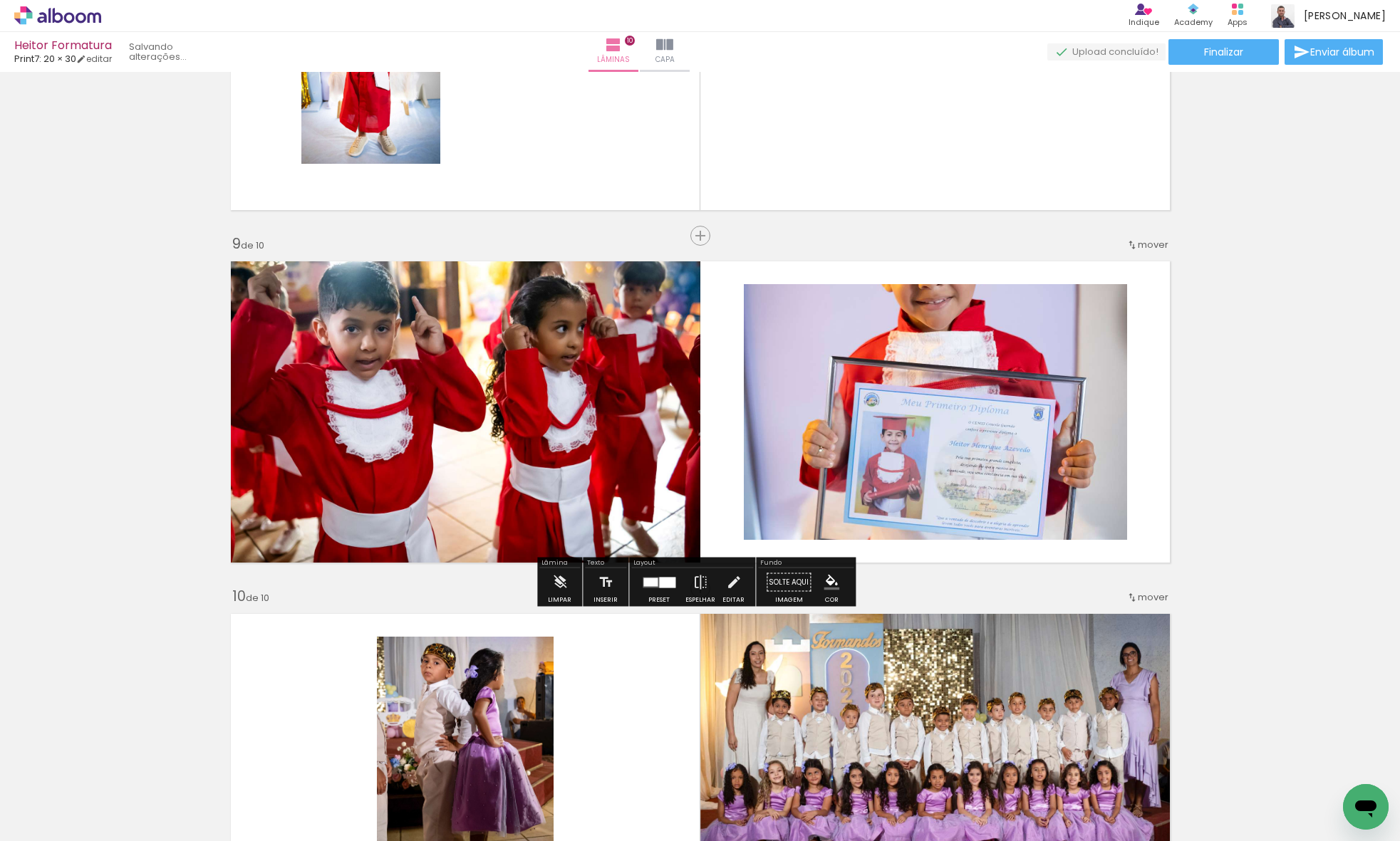
click at [810, 381] on quentale-photo at bounding box center [935, 412] width 383 height 256
click at [811, 381] on quentale-photo at bounding box center [935, 412] width 383 height 256
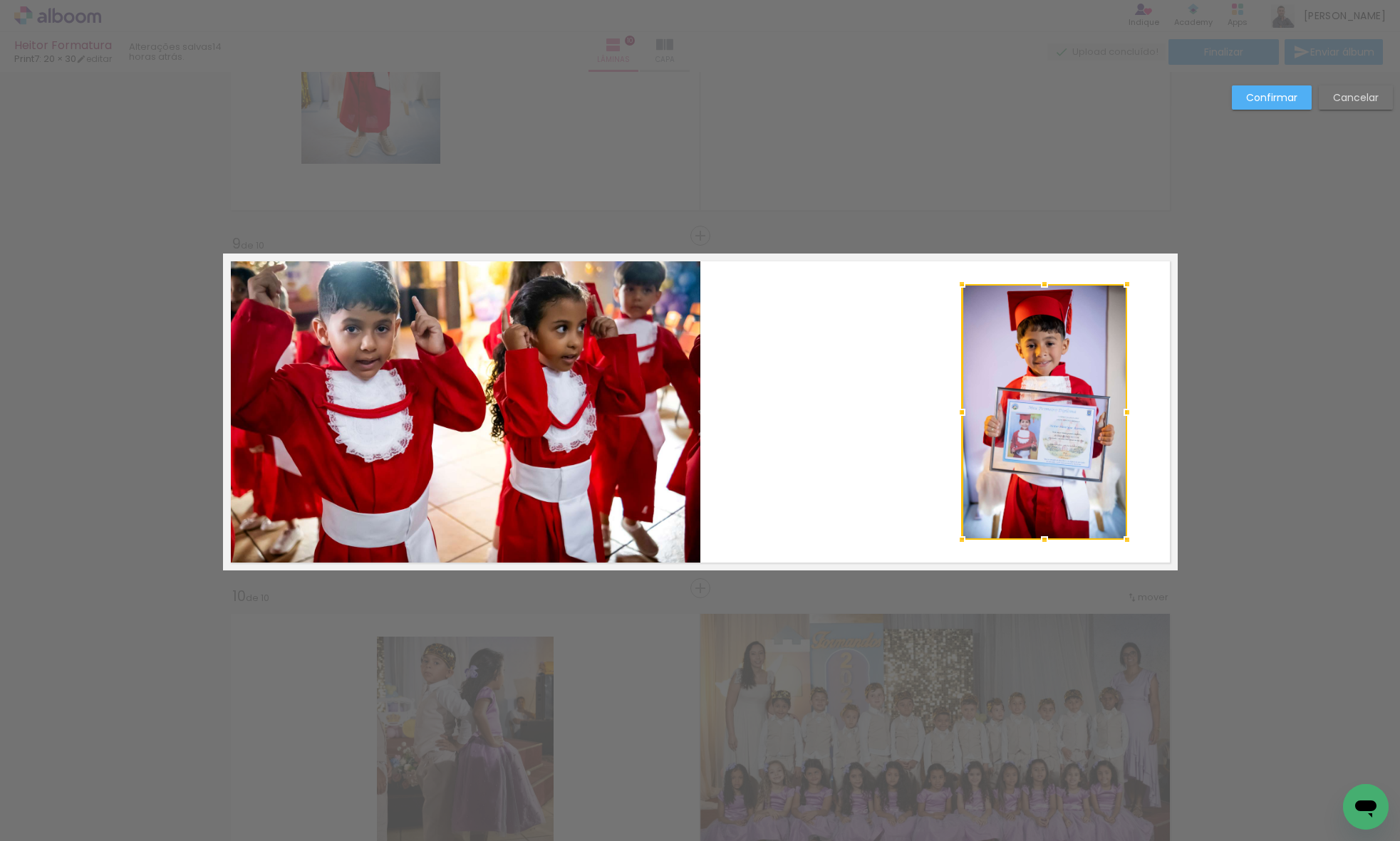
drag, startPoint x: 742, startPoint y: 408, endPoint x: 963, endPoint y: 400, distance: 221.1
click at [961, 401] on div at bounding box center [962, 412] width 29 height 29
click at [1031, 402] on div at bounding box center [1044, 412] width 167 height 256
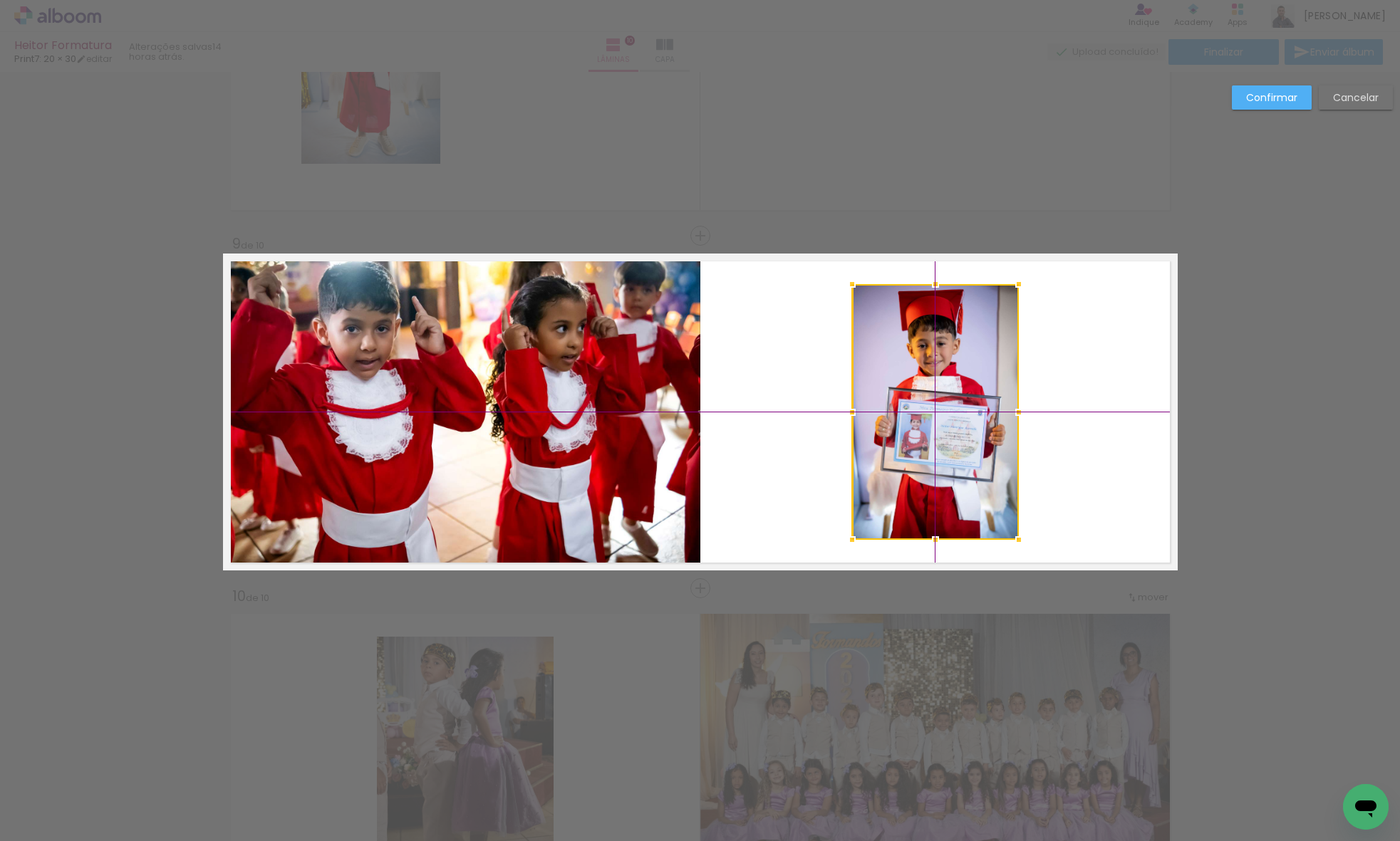
drag, startPoint x: 976, startPoint y: 391, endPoint x: 925, endPoint y: 390, distance: 51.0
click at [925, 390] on div at bounding box center [935, 412] width 167 height 256
click at [0, 0] on slot "Confirmar" at bounding box center [0, 0] width 0 height 0
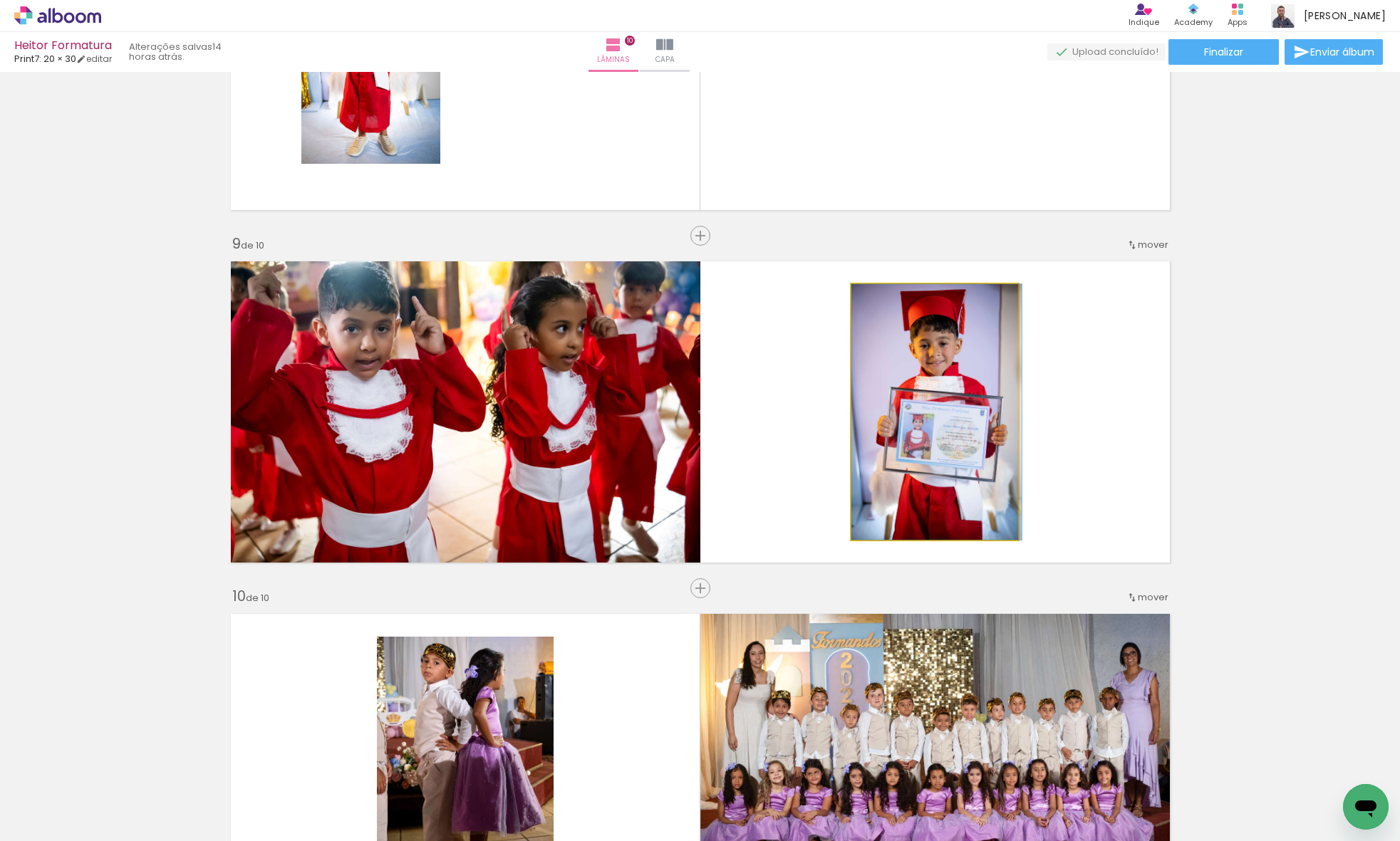
drag, startPoint x: 970, startPoint y: 329, endPoint x: 970, endPoint y: 337, distance: 8.0
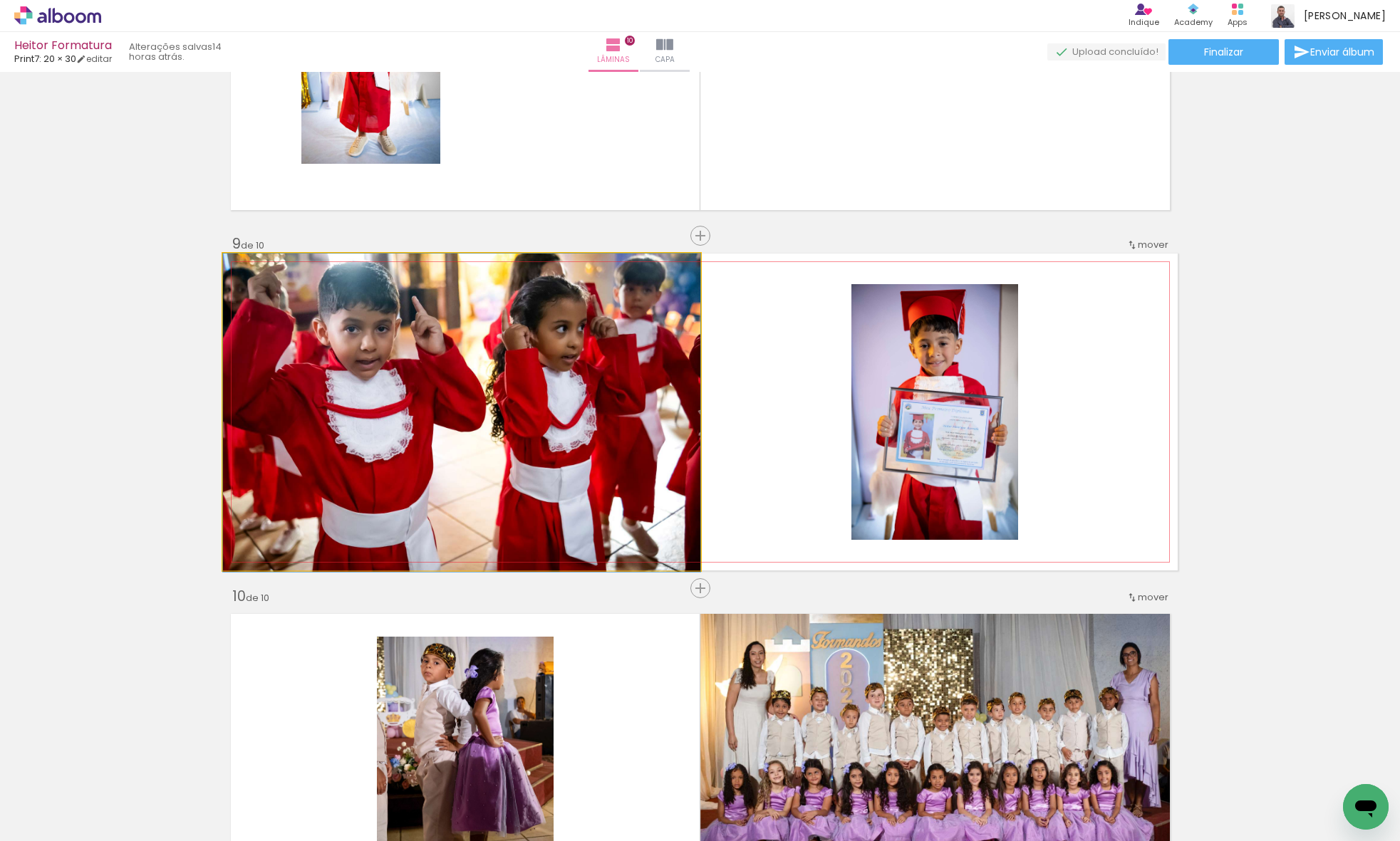
drag, startPoint x: 558, startPoint y: 407, endPoint x: 587, endPoint y: 438, distance: 42.4
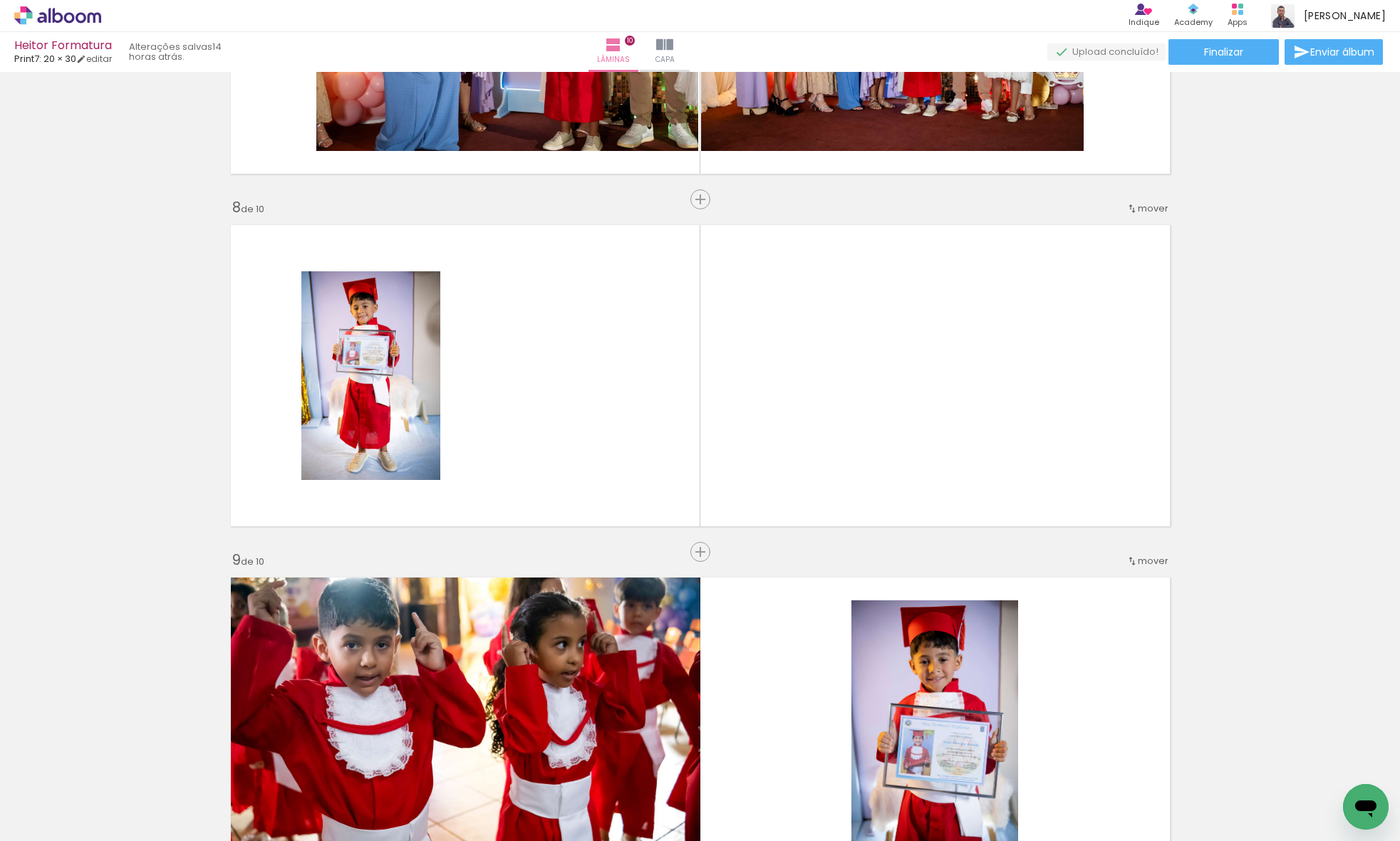
scroll to position [2068, 0]
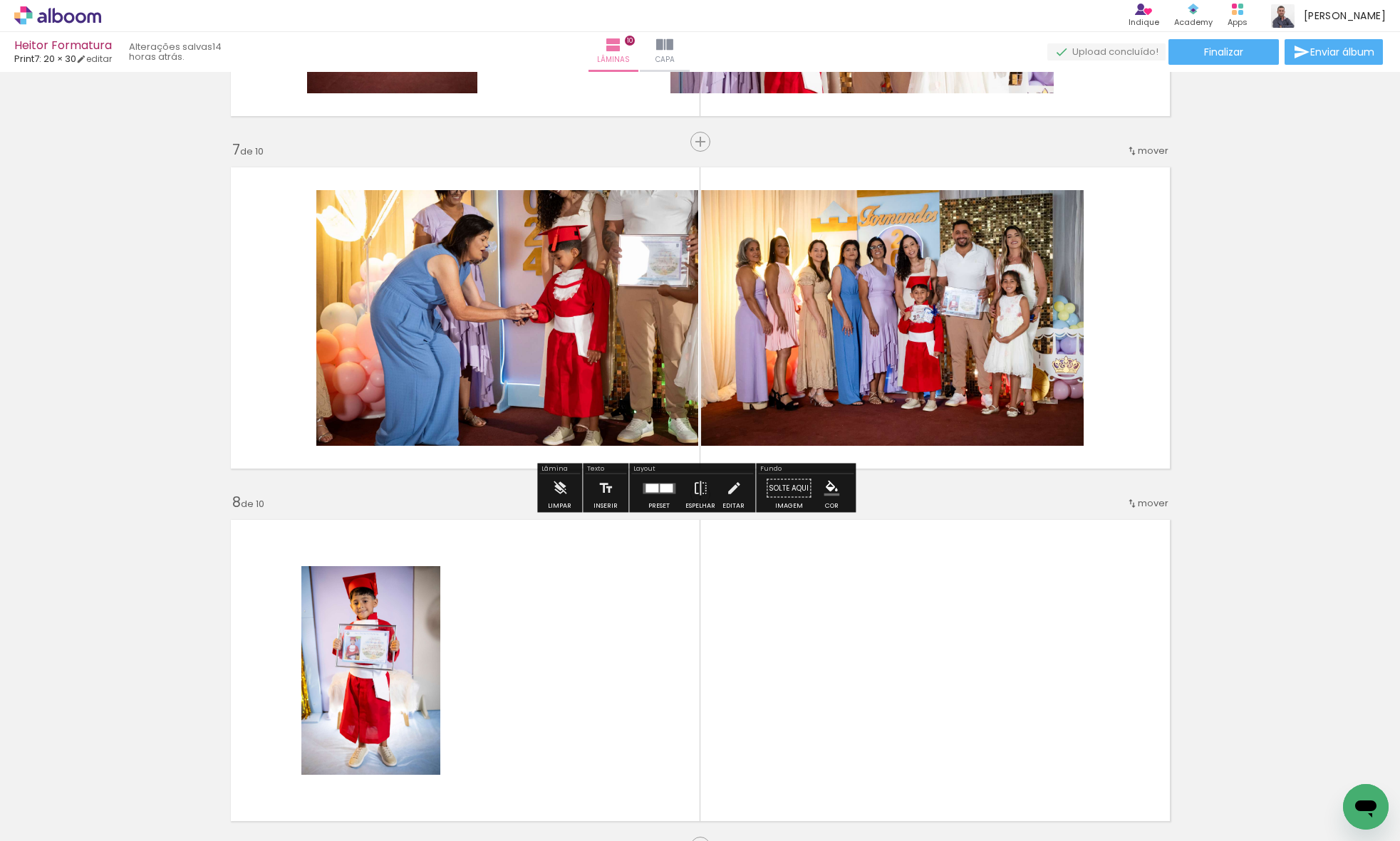
click at [656, 492] on quentale-layouter at bounding box center [658, 488] width 33 height 11
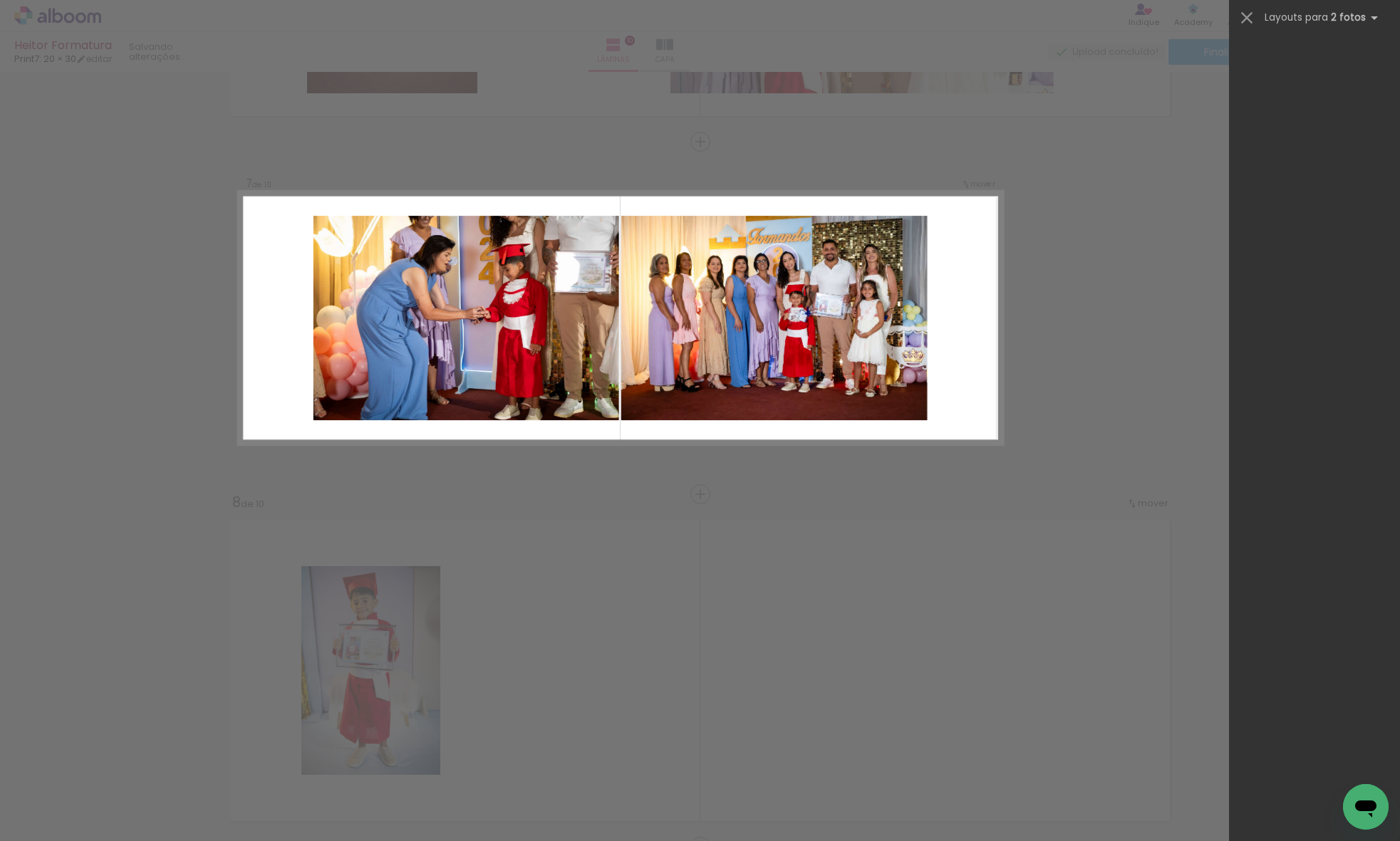
scroll to position [0, 0]
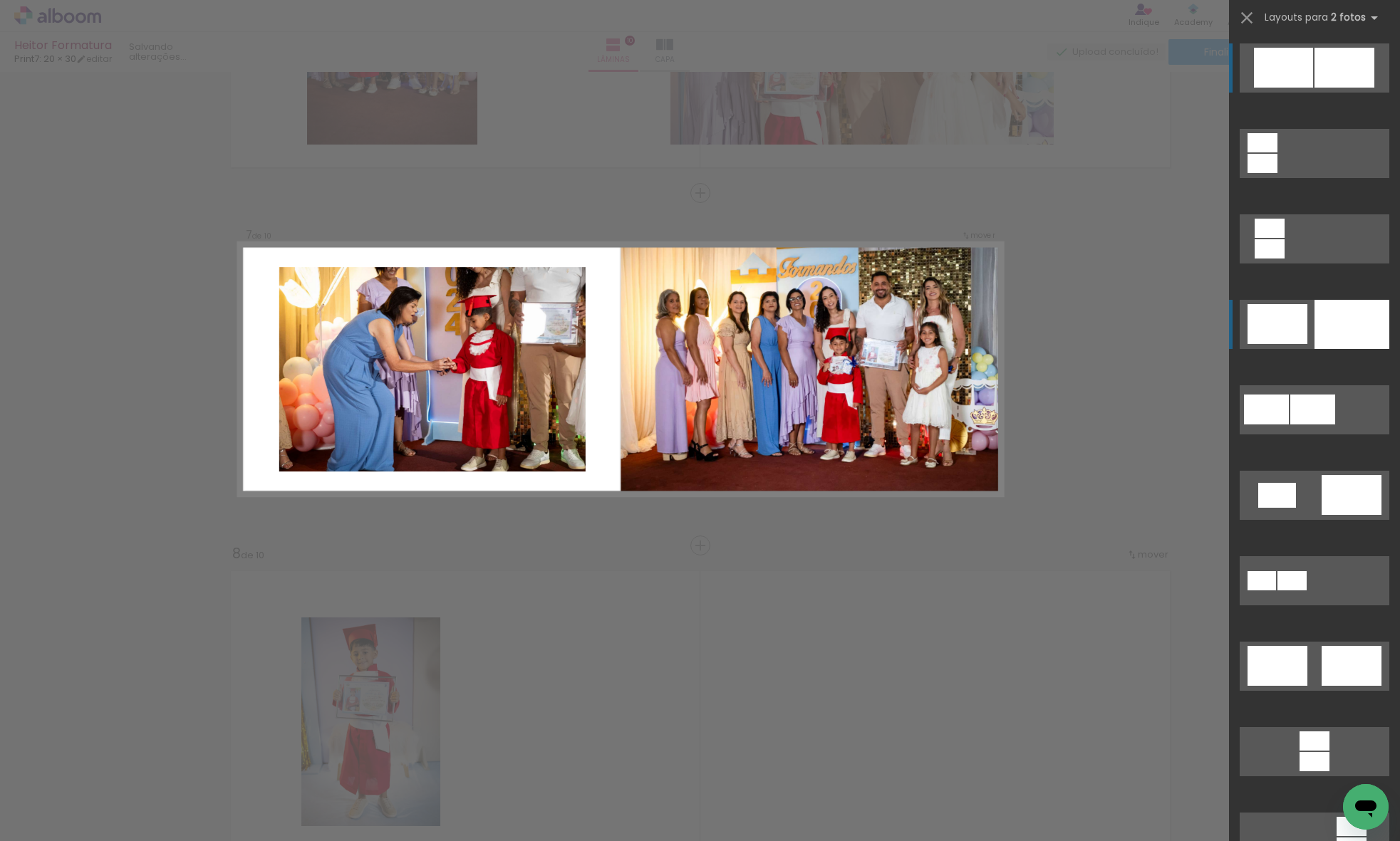
click at [1277, 153] on div at bounding box center [1262, 143] width 30 height 19
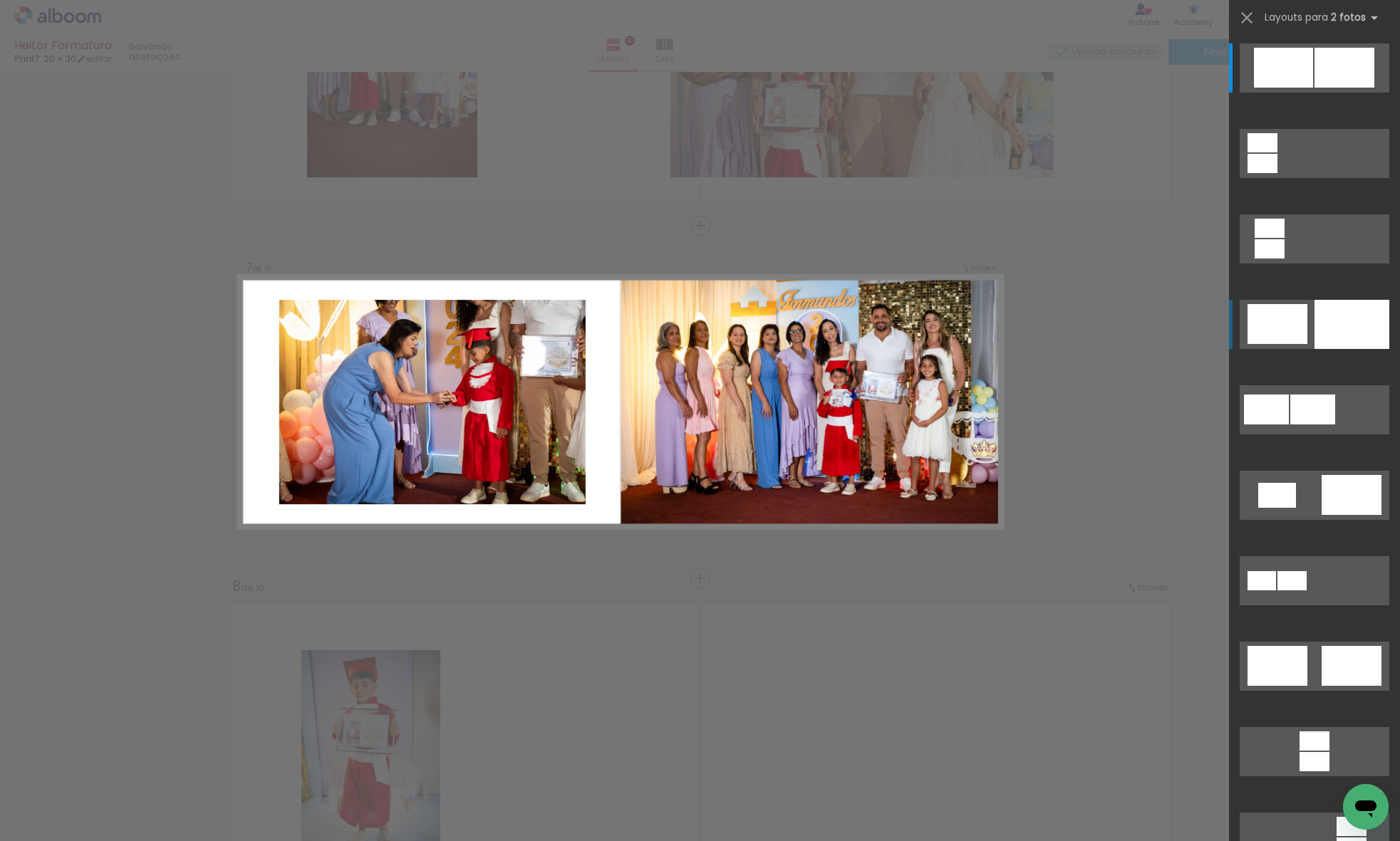
scroll to position [1975, 0]
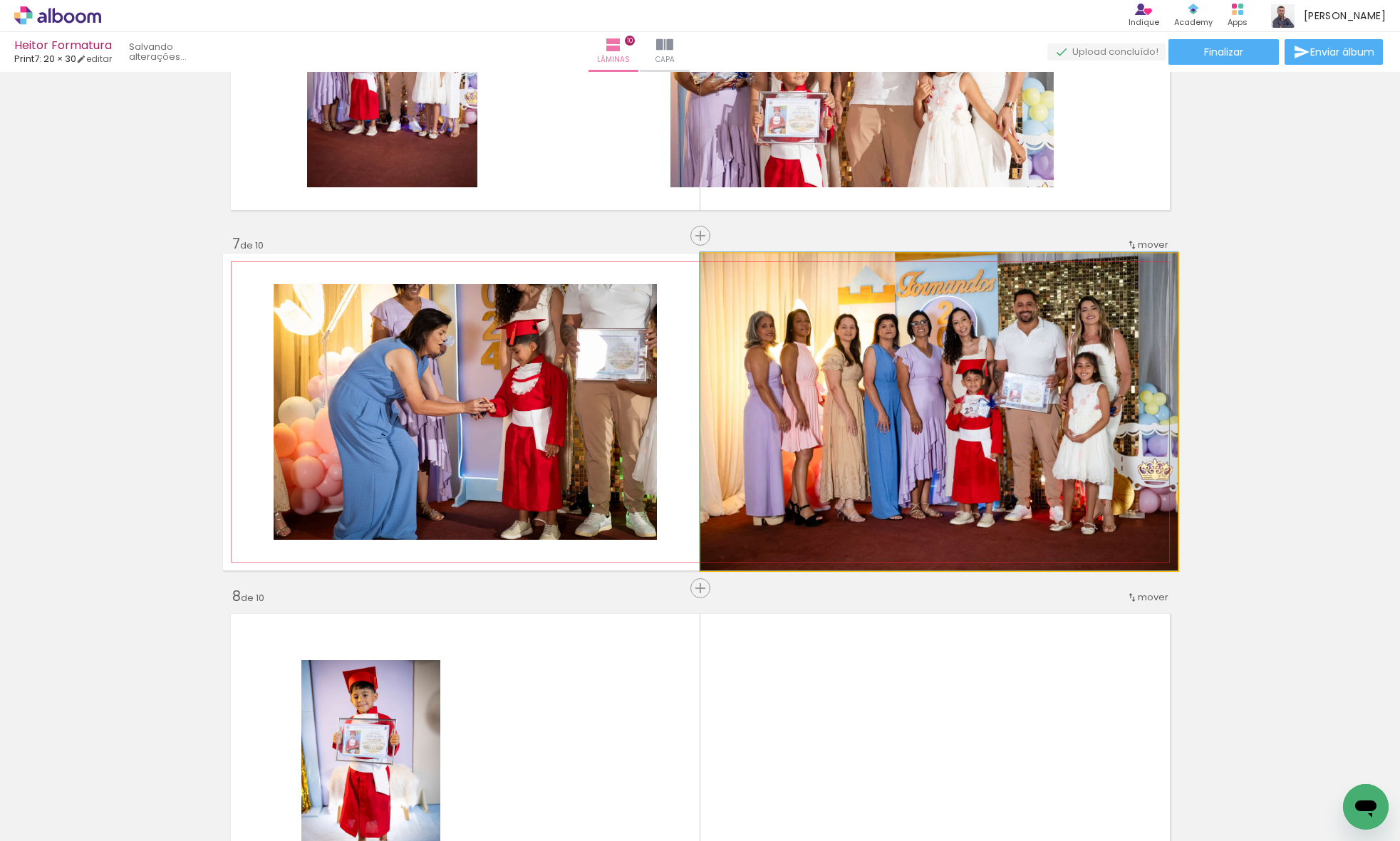
drag, startPoint x: 954, startPoint y: 395, endPoint x: 921, endPoint y: 379, distance: 36.7
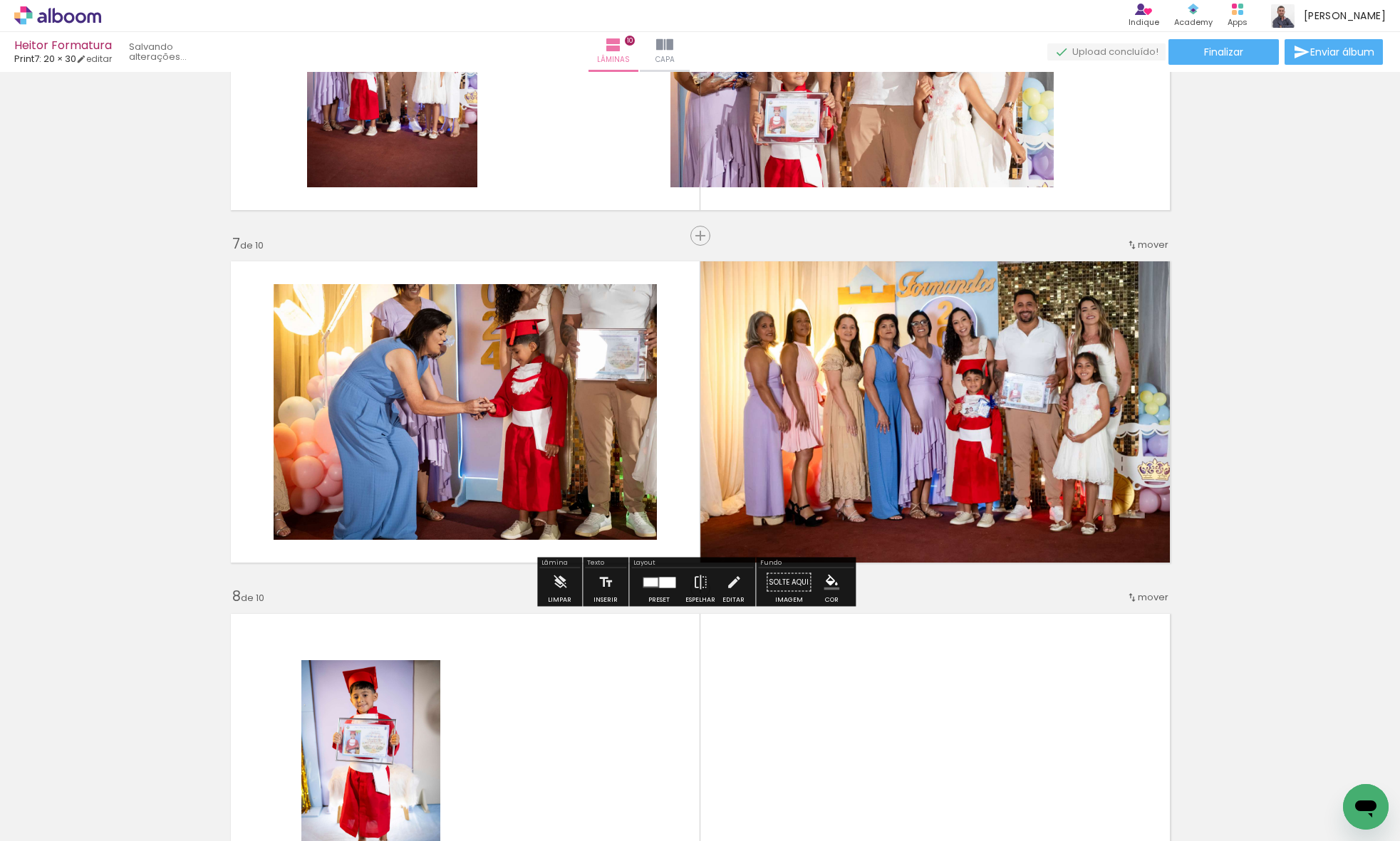
scroll to position [1689, 0]
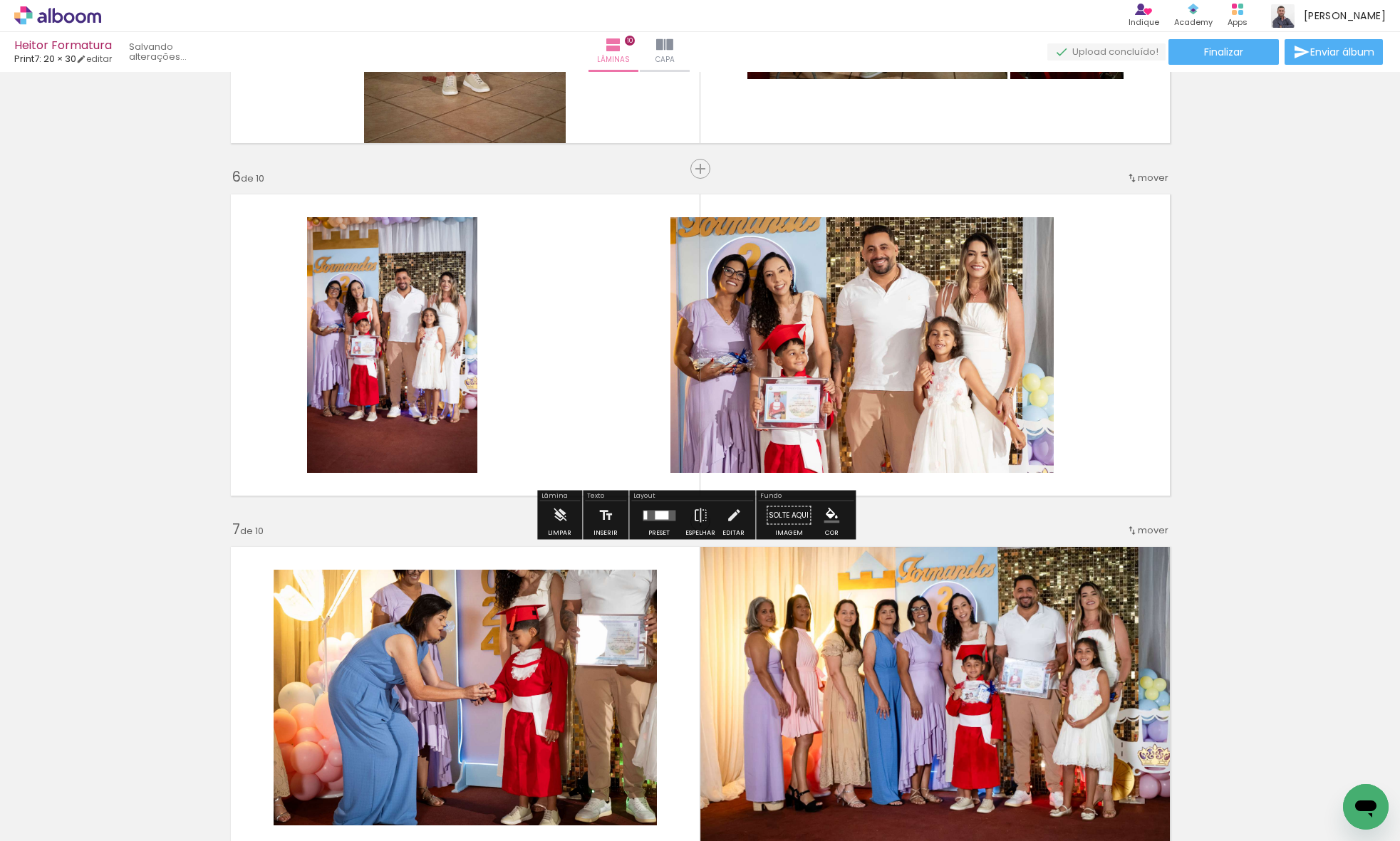
click at [673, 526] on div at bounding box center [659, 515] width 39 height 29
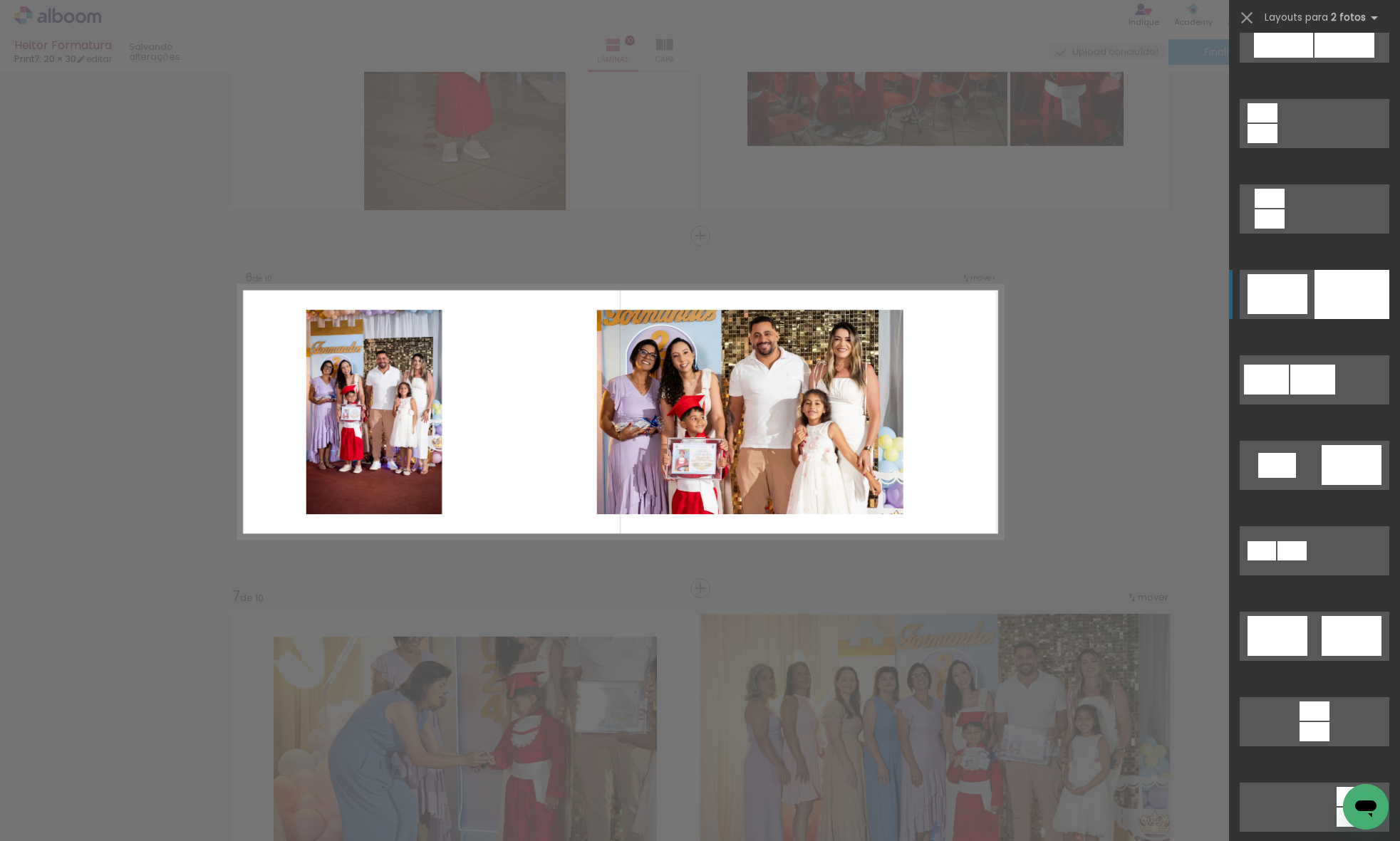
scroll to position [3706, 0]
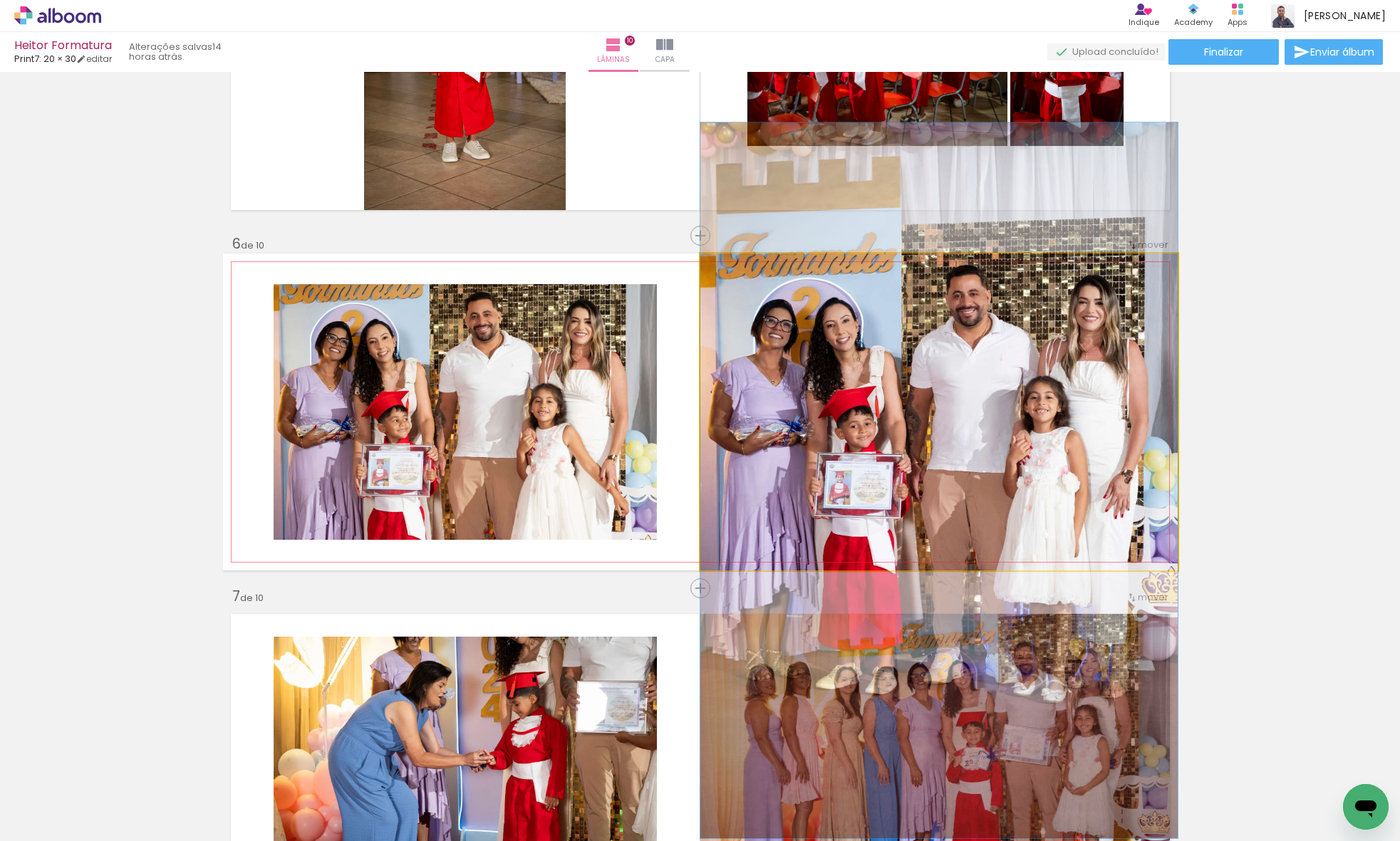
drag, startPoint x: 819, startPoint y: 391, endPoint x: 820, endPoint y: 463, distance: 72.0
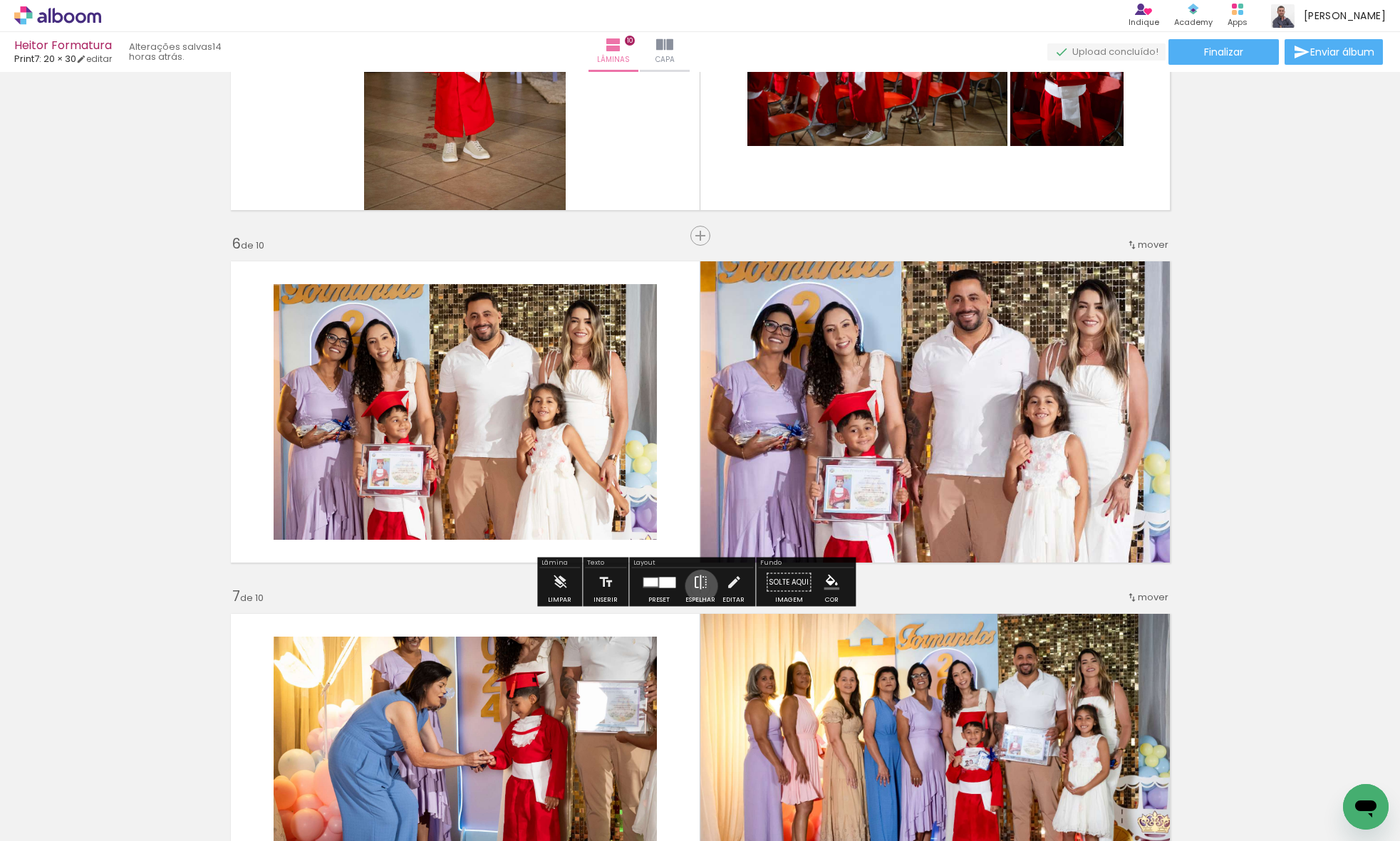
click at [698, 586] on iron-icon at bounding box center [700, 583] width 16 height 29
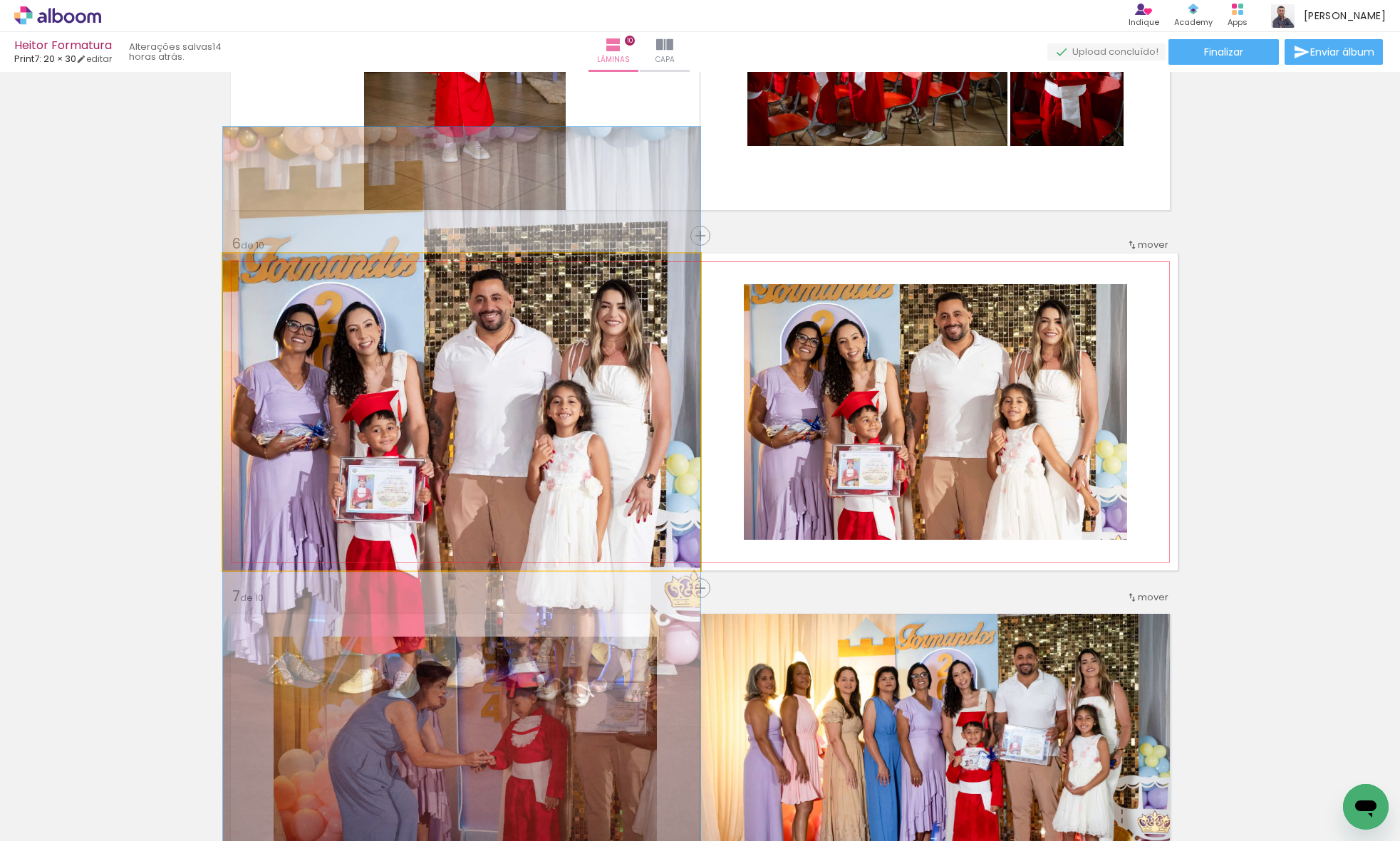
click at [616, 433] on quentale-photo at bounding box center [462, 412] width 478 height 317
drag, startPoint x: 616, startPoint y: 433, endPoint x: 624, endPoint y: 427, distance: 10.0
click at [615, 433] on quentale-photo at bounding box center [462, 412] width 478 height 317
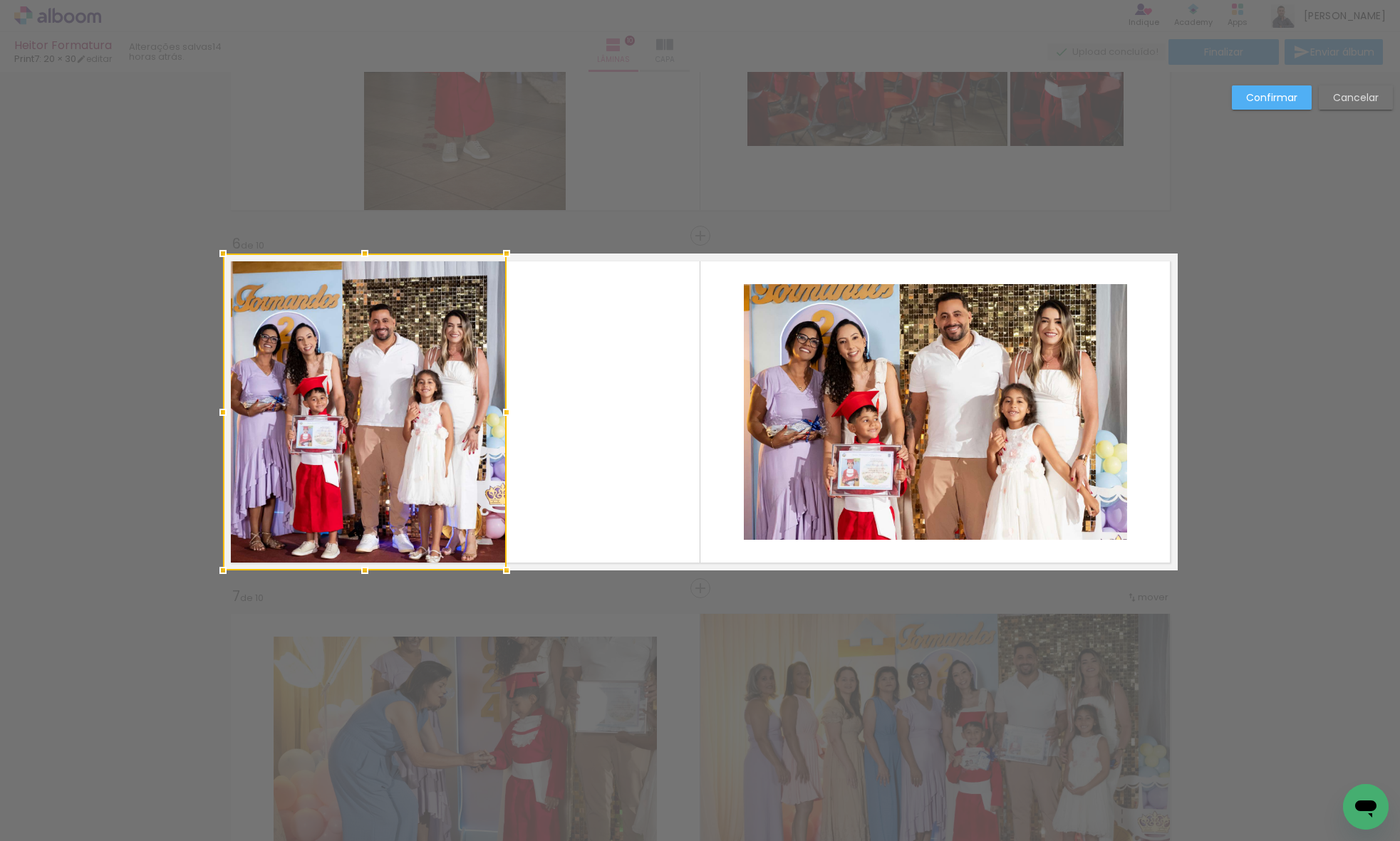
drag, startPoint x: 690, startPoint y: 422, endPoint x: 482, endPoint y: 418, distance: 208.0
click at [500, 418] on div at bounding box center [506, 412] width 29 height 29
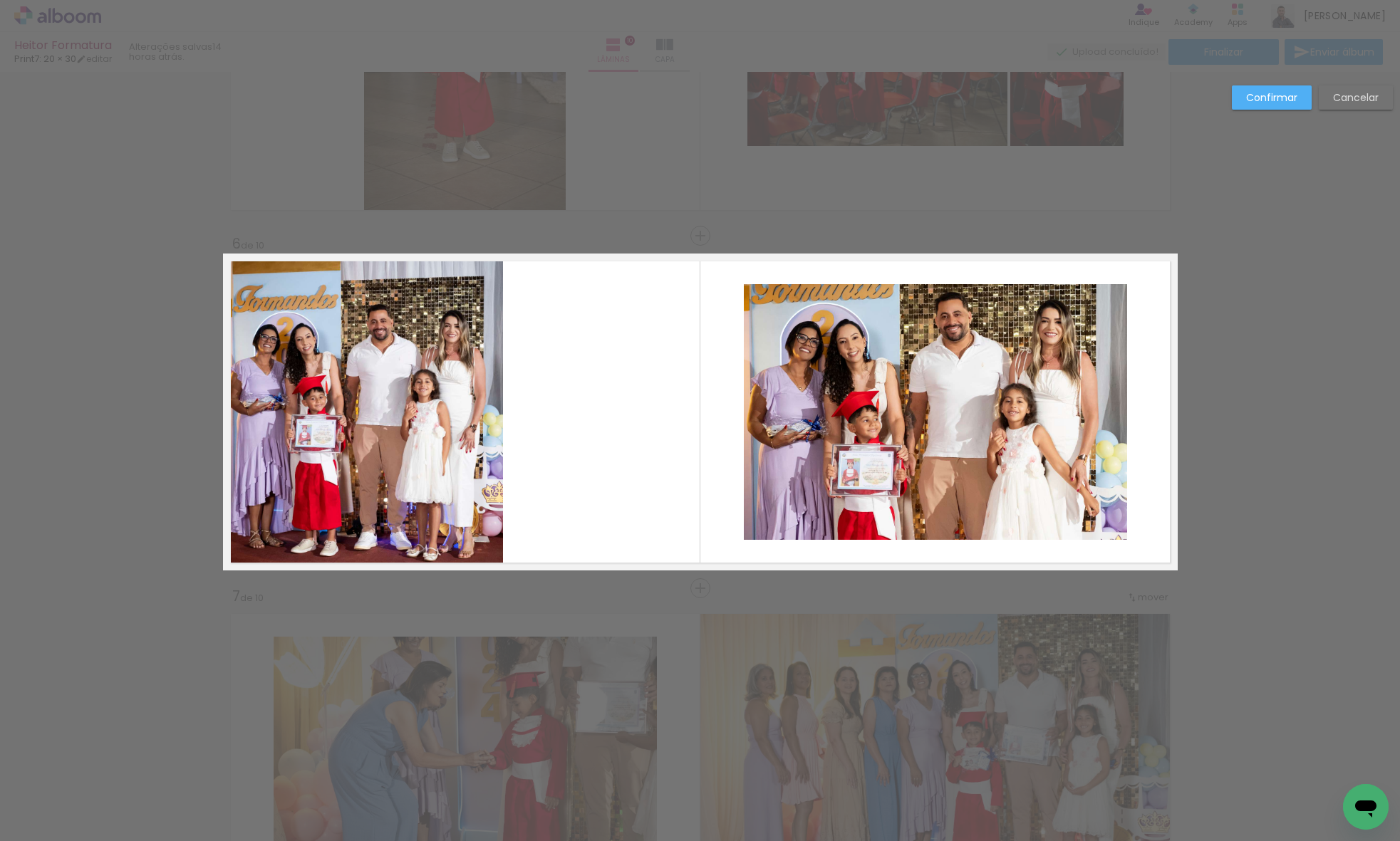
click at [418, 411] on quentale-photo at bounding box center [363, 412] width 280 height 317
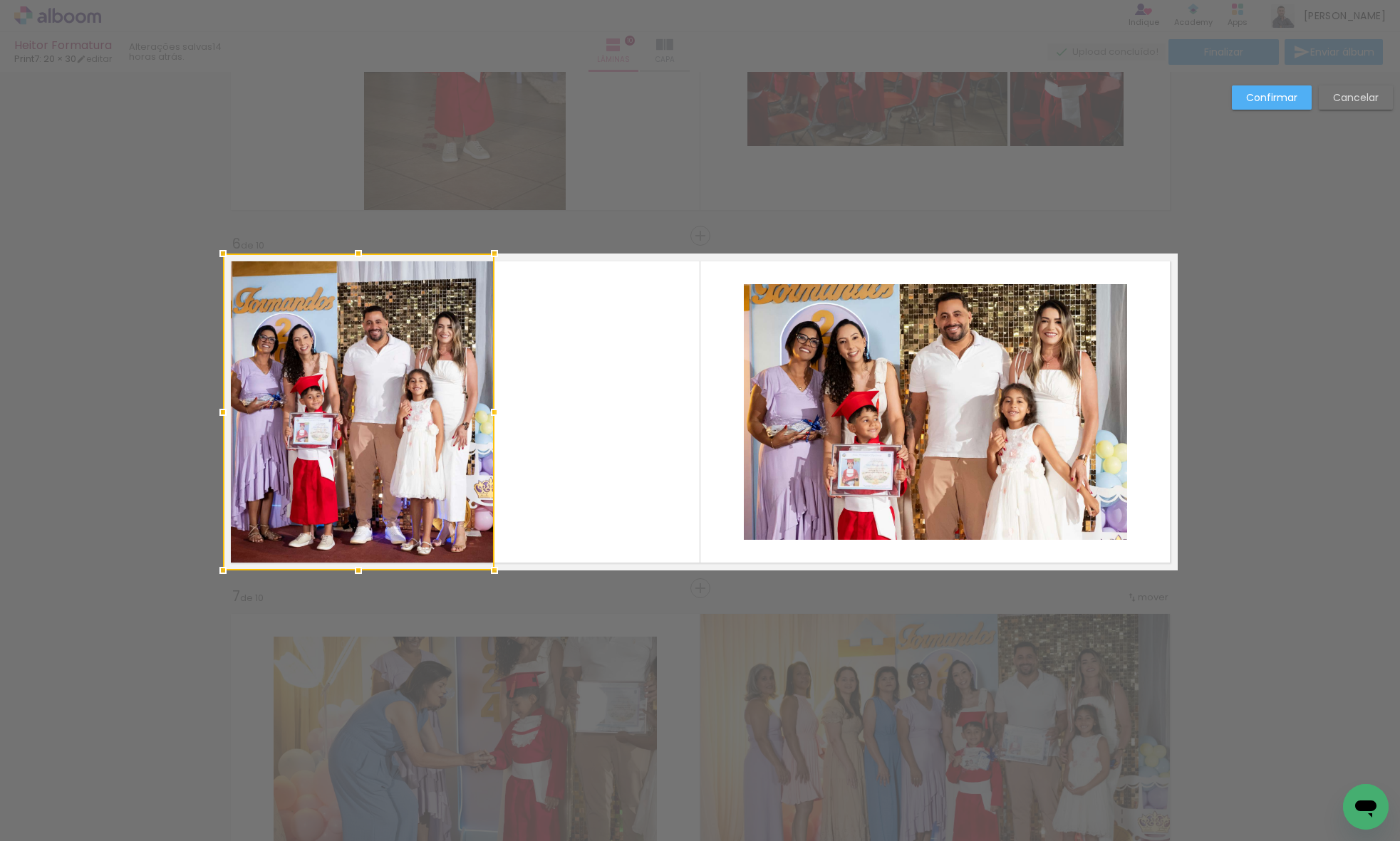
click at [480, 408] on div at bounding box center [495, 412] width 29 height 29
click at [405, 413] on div at bounding box center [358, 412] width 271 height 317
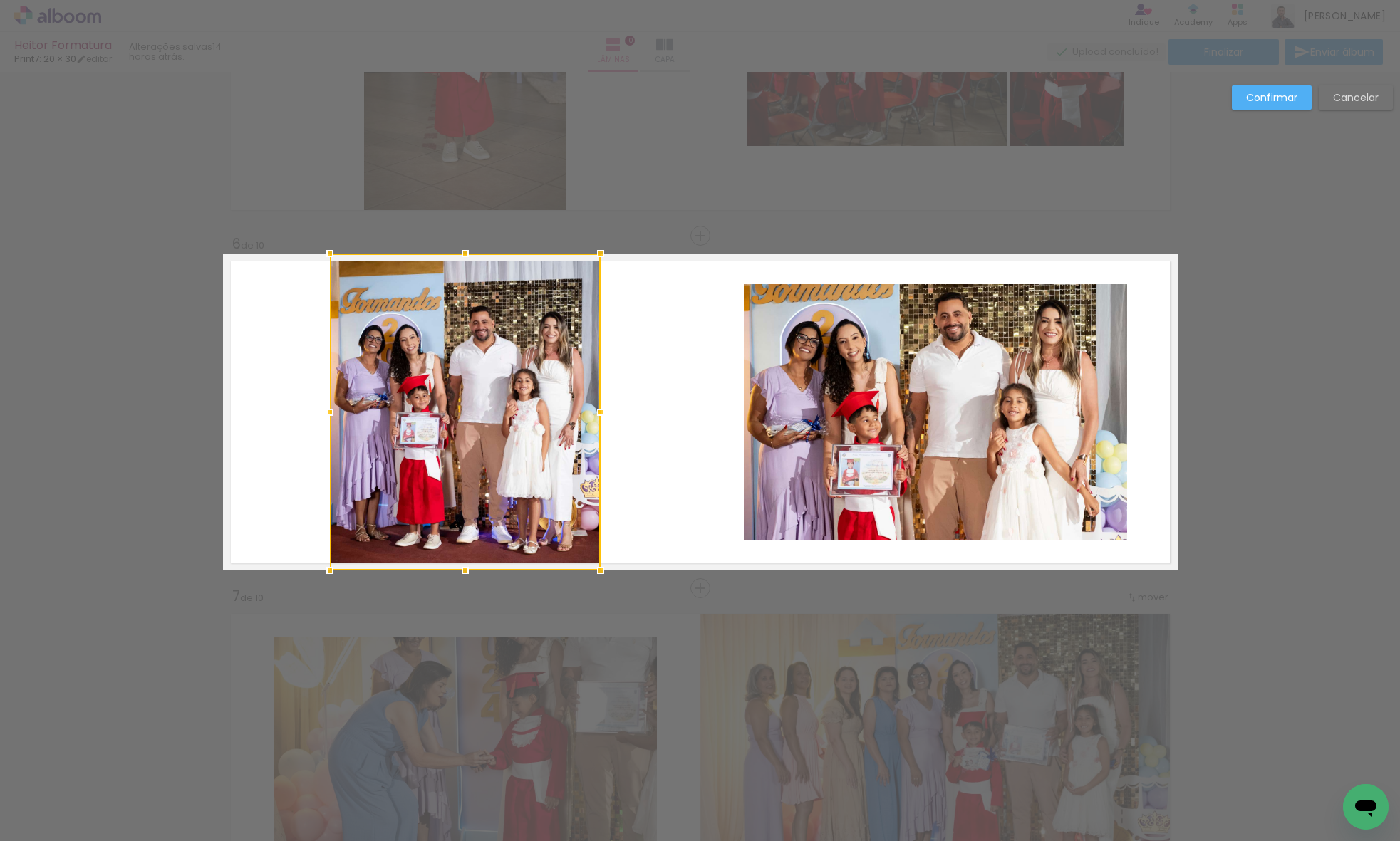
drag, startPoint x: 354, startPoint y: 404, endPoint x: 463, endPoint y: 402, distance: 109.0
click at [463, 402] on div at bounding box center [465, 412] width 271 height 317
click at [0, 0] on slot "Confirmar" at bounding box center [0, 0] width 0 height 0
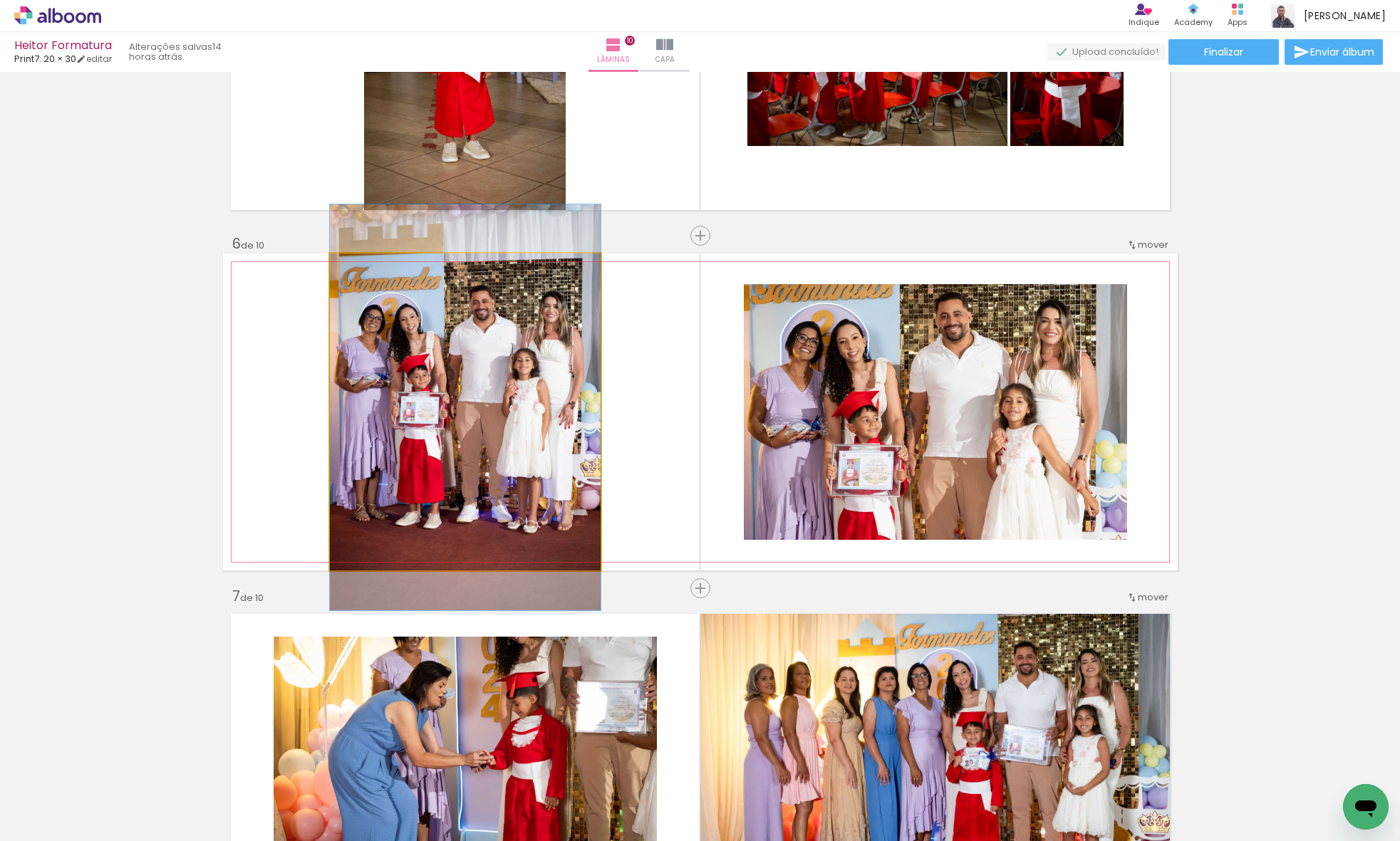
drag, startPoint x: 522, startPoint y: 407, endPoint x: 521, endPoint y: 386, distance: 21.0
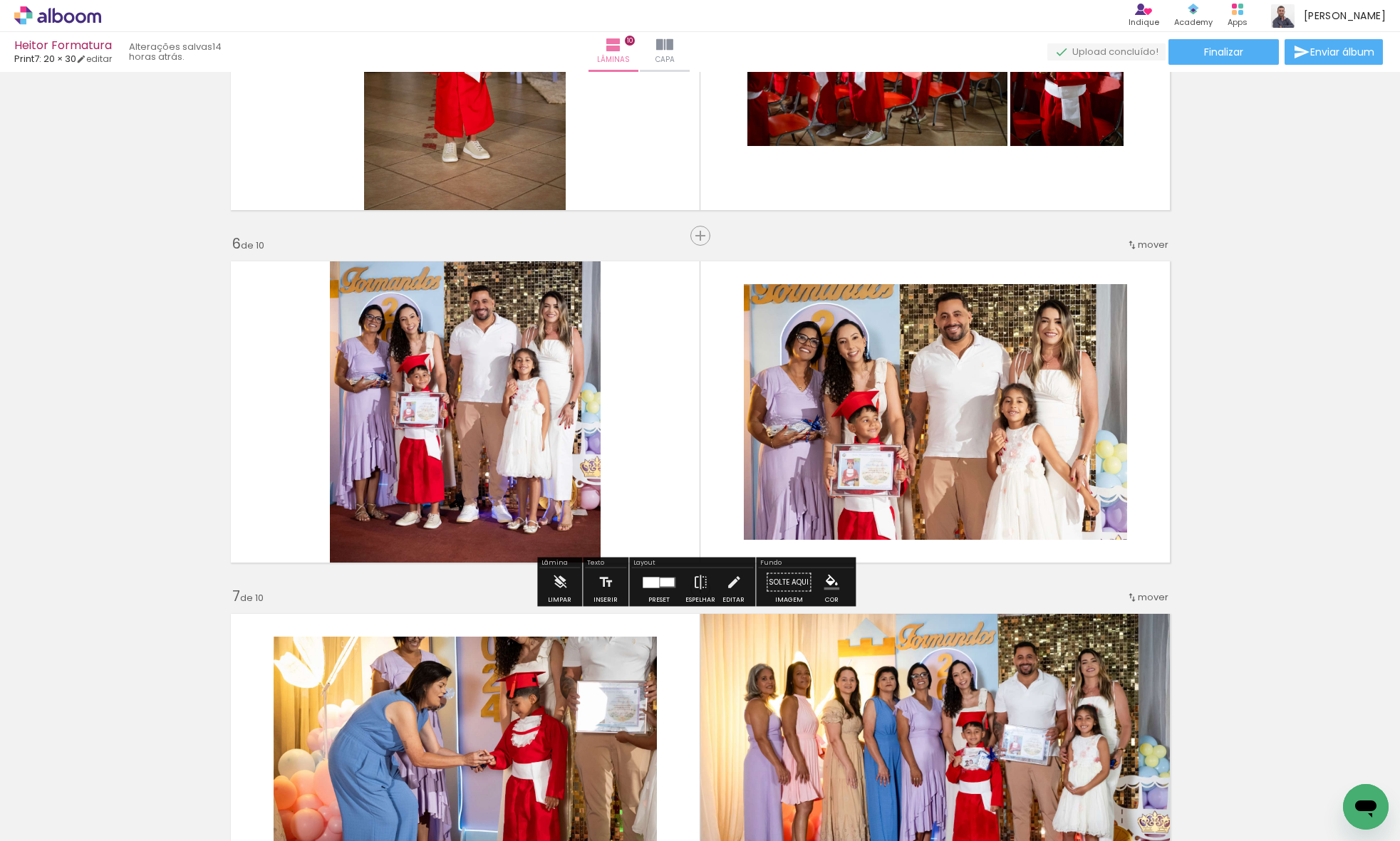
click at [860, 389] on quentale-photo at bounding box center [935, 412] width 383 height 256
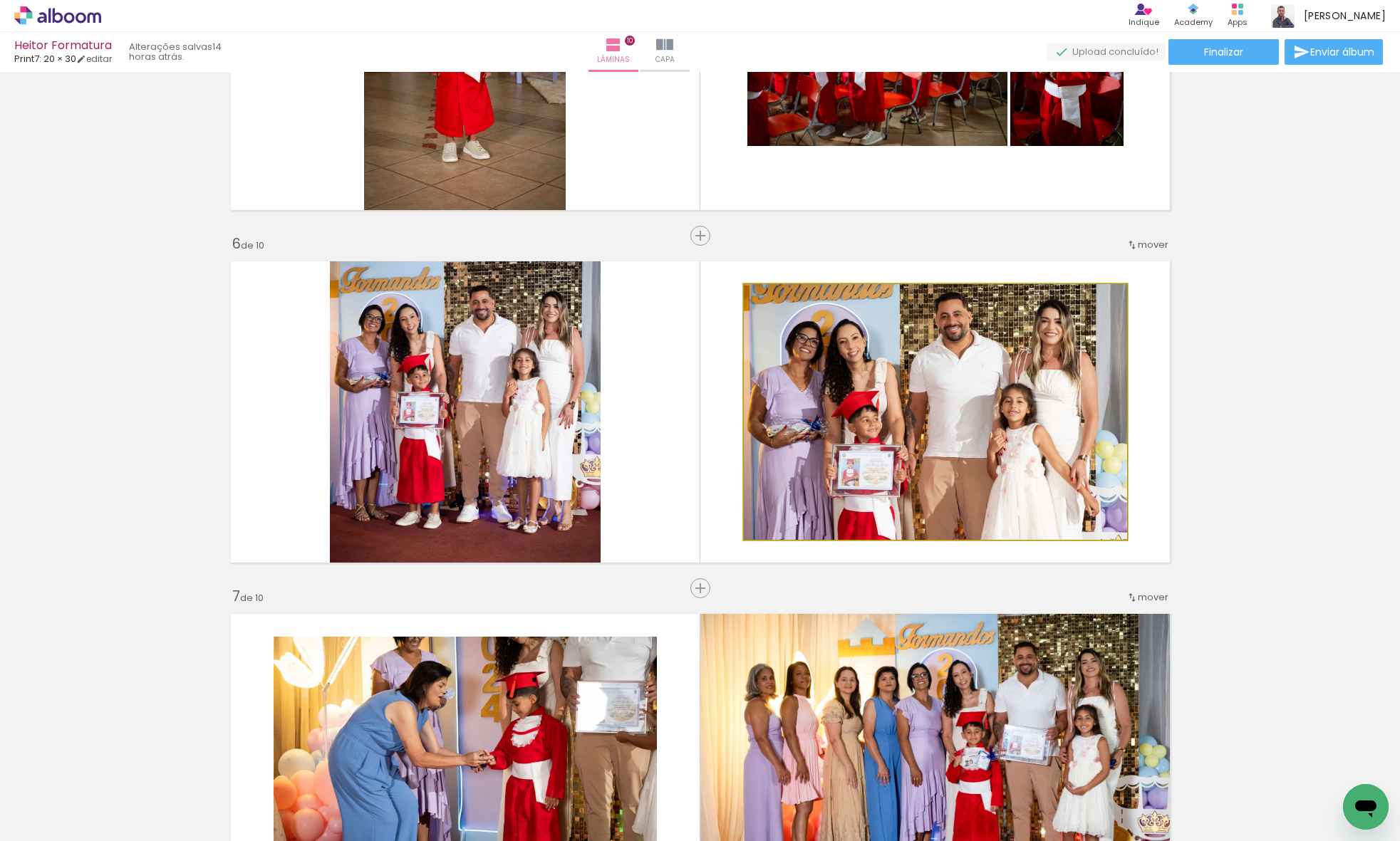
click at [859, 389] on quentale-photo at bounding box center [935, 412] width 383 height 256
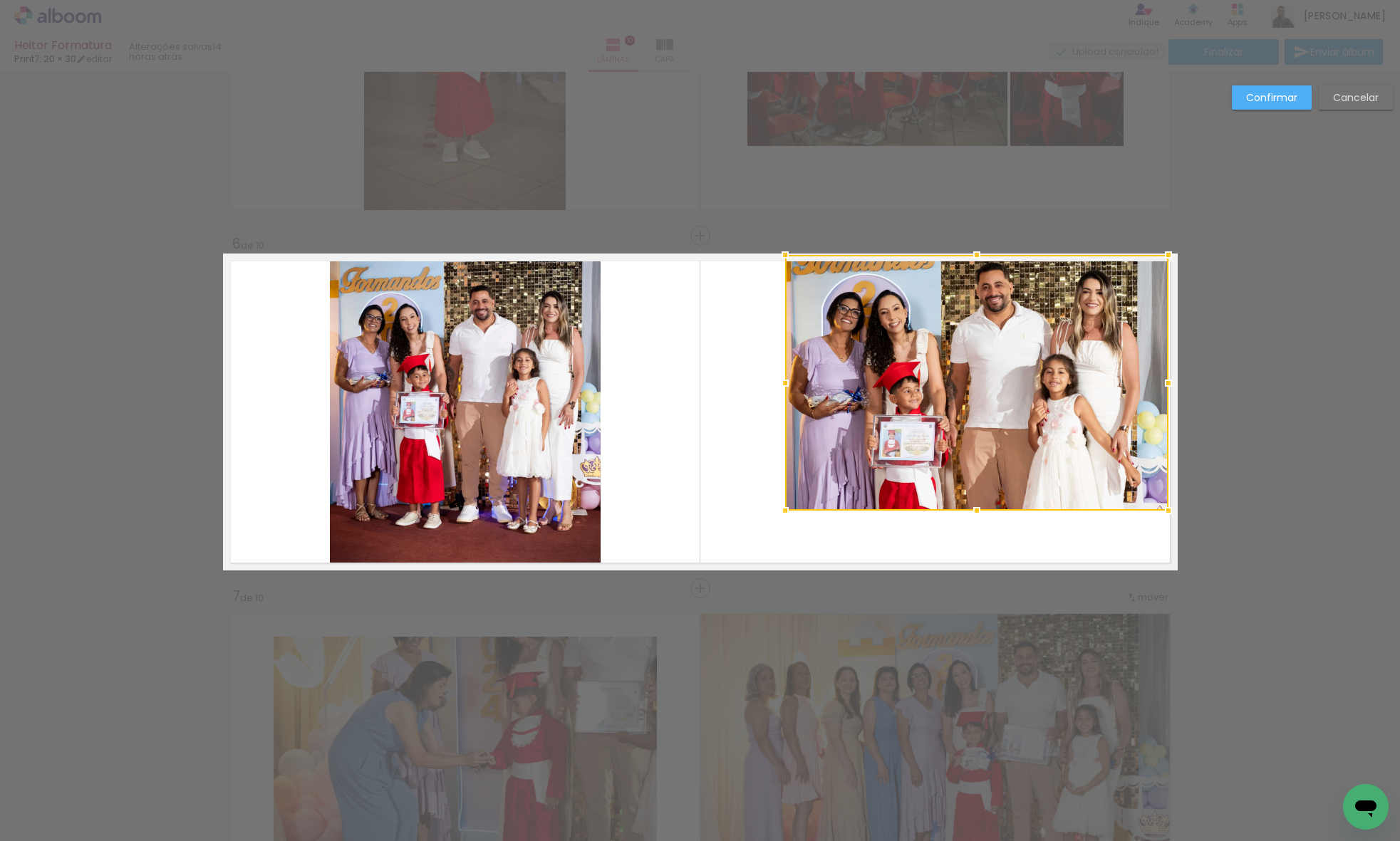
drag, startPoint x: 878, startPoint y: 377, endPoint x: 969, endPoint y: 291, distance: 125.2
click at [962, 295] on div at bounding box center [976, 382] width 383 height 256
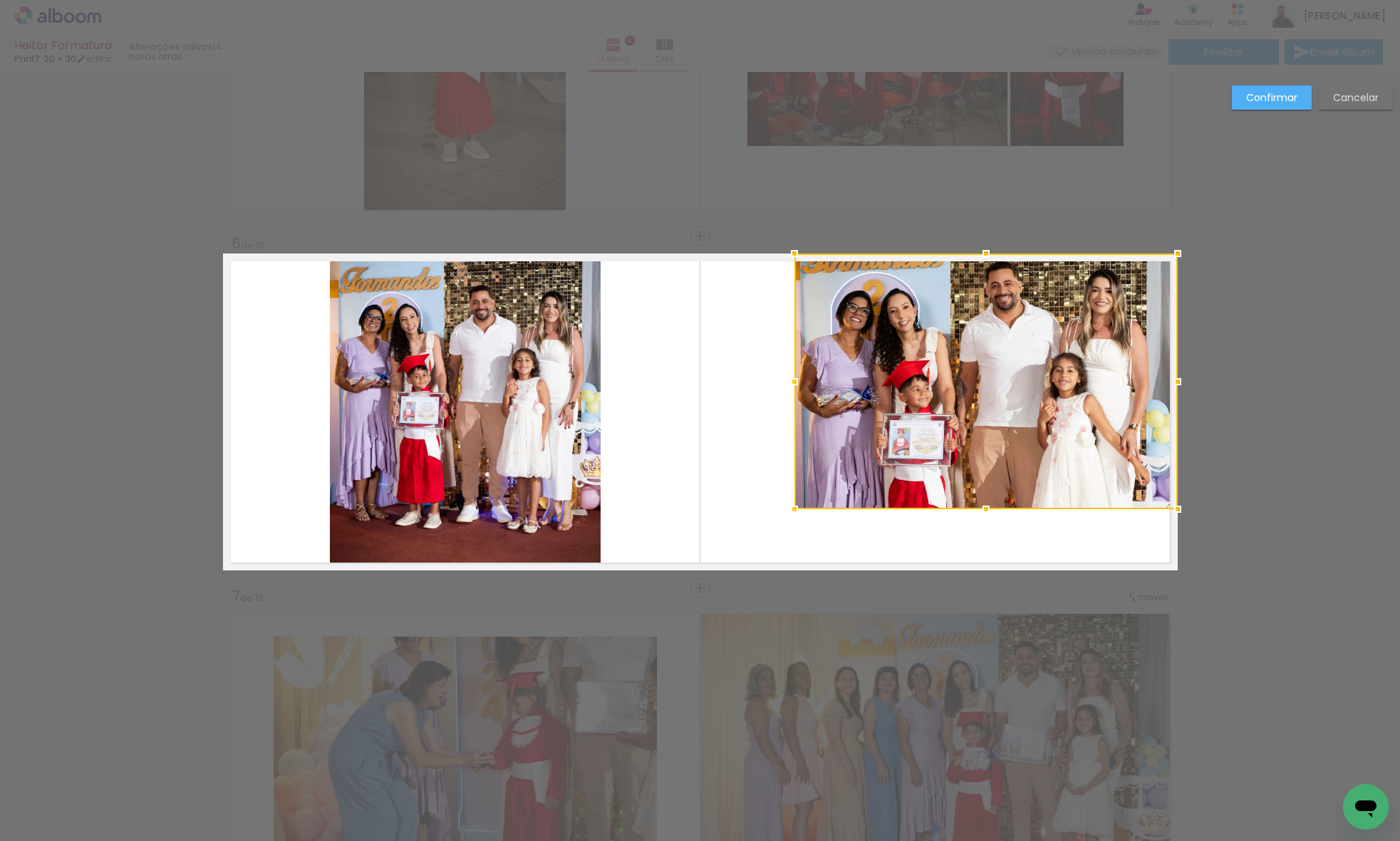
drag, startPoint x: 795, startPoint y: 510, endPoint x: 746, endPoint y: 574, distance: 80.6
click at [748, 571] on div "Inserir lâmina 1 de 10 Inserir lâmina 2 de 10 Inserir lâmina 3 de 10 Inserir lâ…" at bounding box center [700, 405] width 1400 height 3911
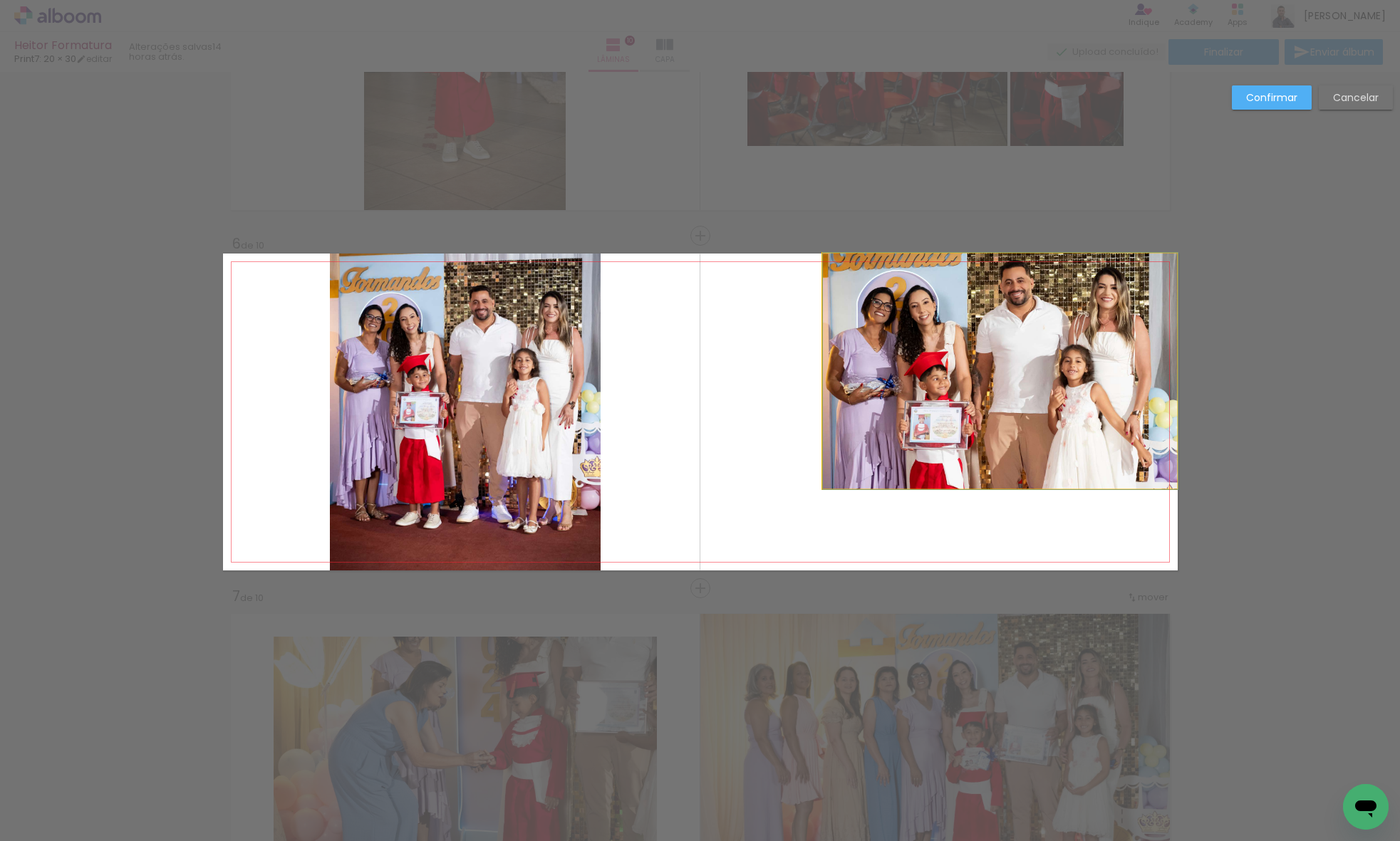
click at [827, 477] on quentale-photo at bounding box center [1000, 370] width 354 height 235
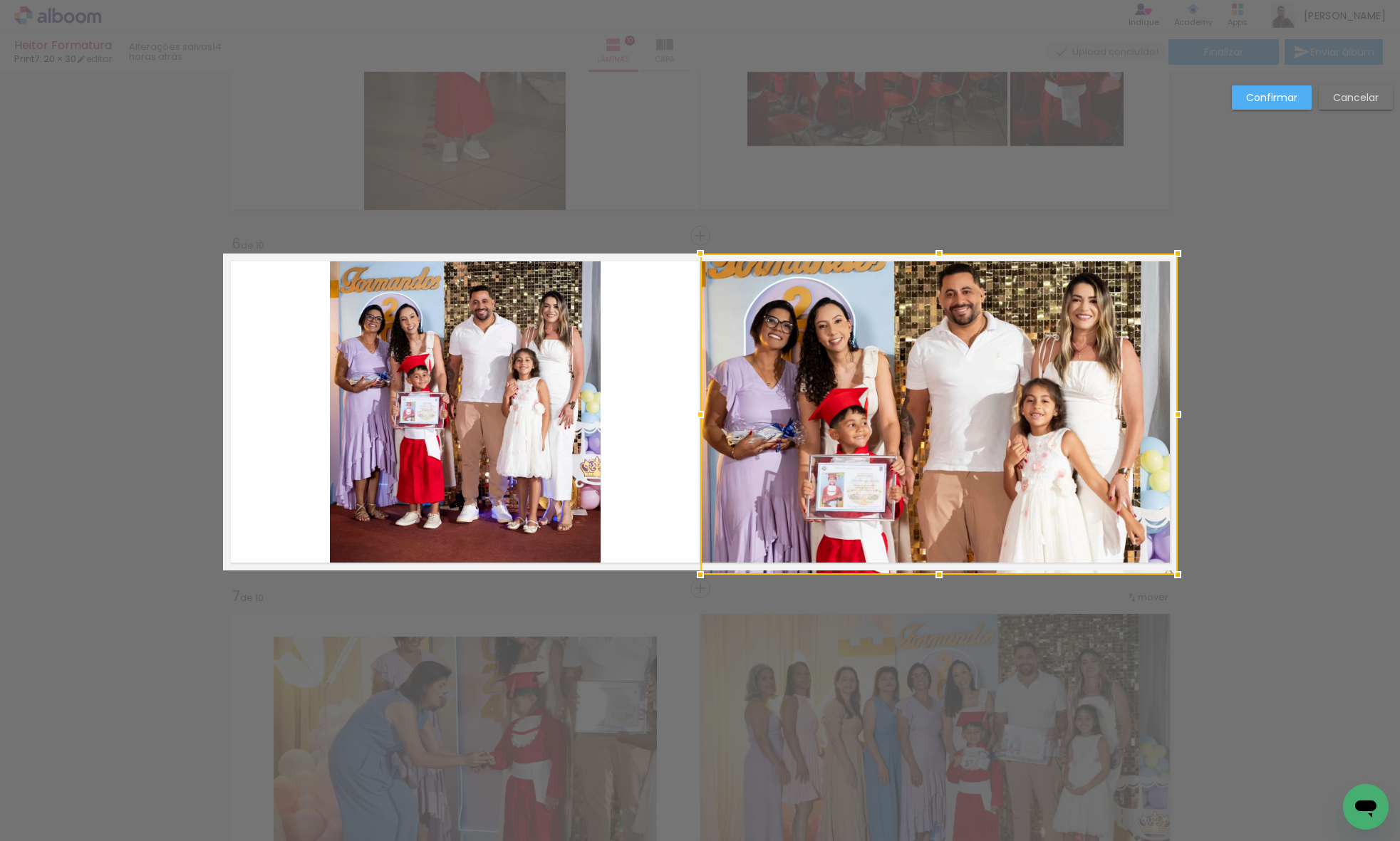
drag, startPoint x: 815, startPoint y: 502, endPoint x: 703, endPoint y: 608, distance: 154.2
click at [703, 608] on div "Inserir lâmina 1 de 10 Inserir lâmina 2 de 10 Inserir lâmina 3 de 10 Inserir lâ…" at bounding box center [700, 405] width 1400 height 3911
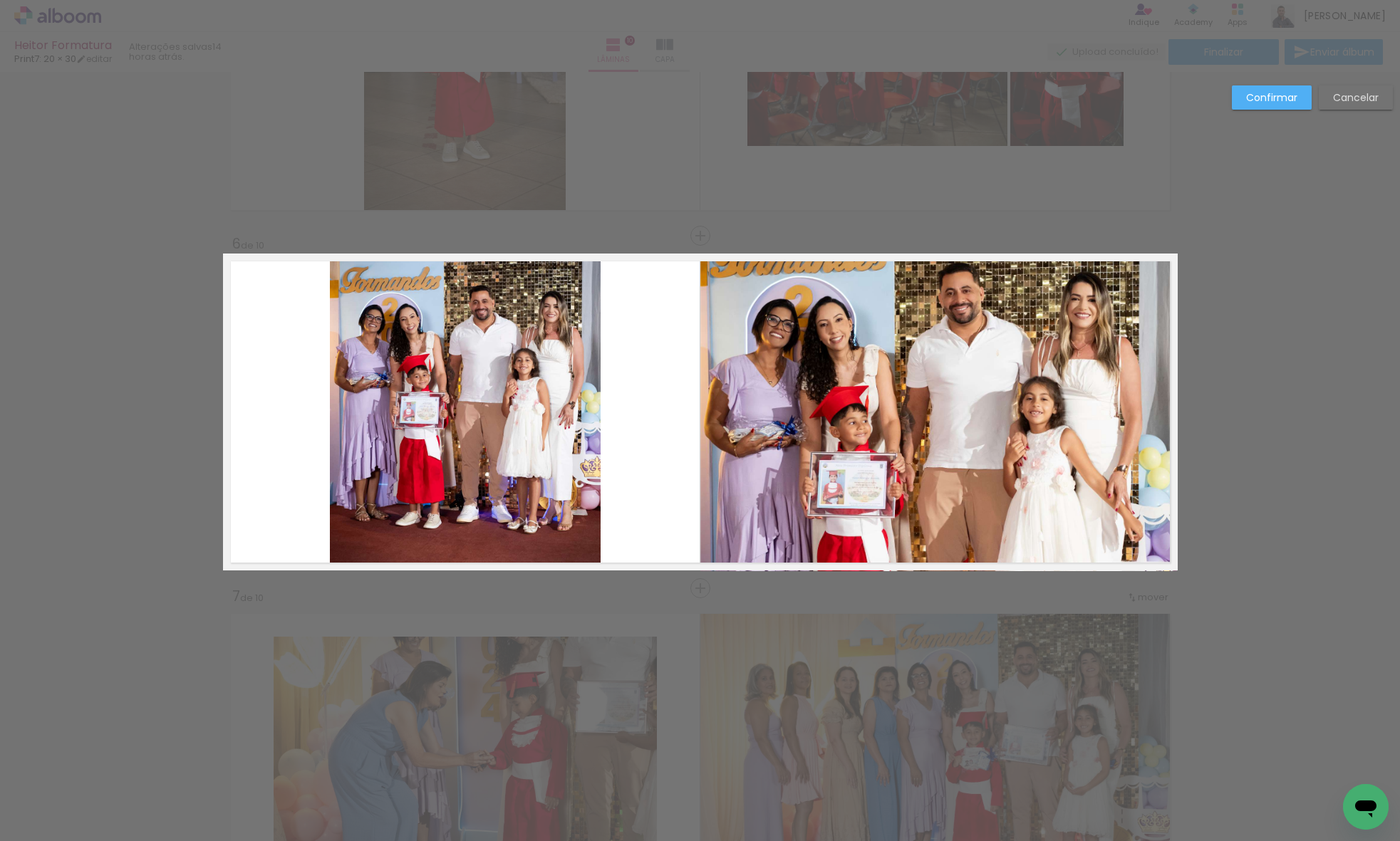
click at [1305, 88] on paper-button "Confirmar" at bounding box center [1271, 97] width 80 height 24
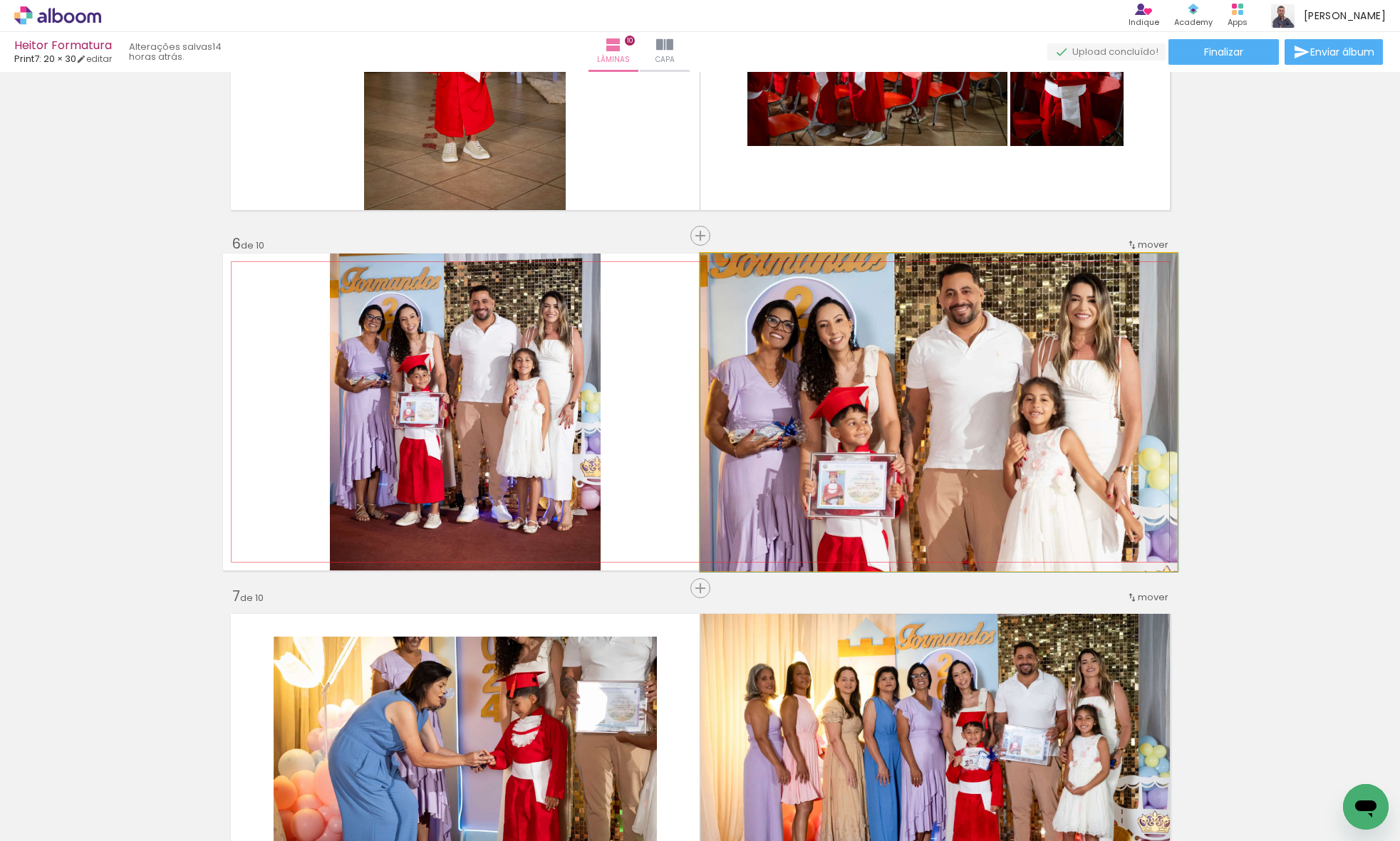
drag, startPoint x: 1033, startPoint y: 369, endPoint x: 1057, endPoint y: 385, distance: 28.8
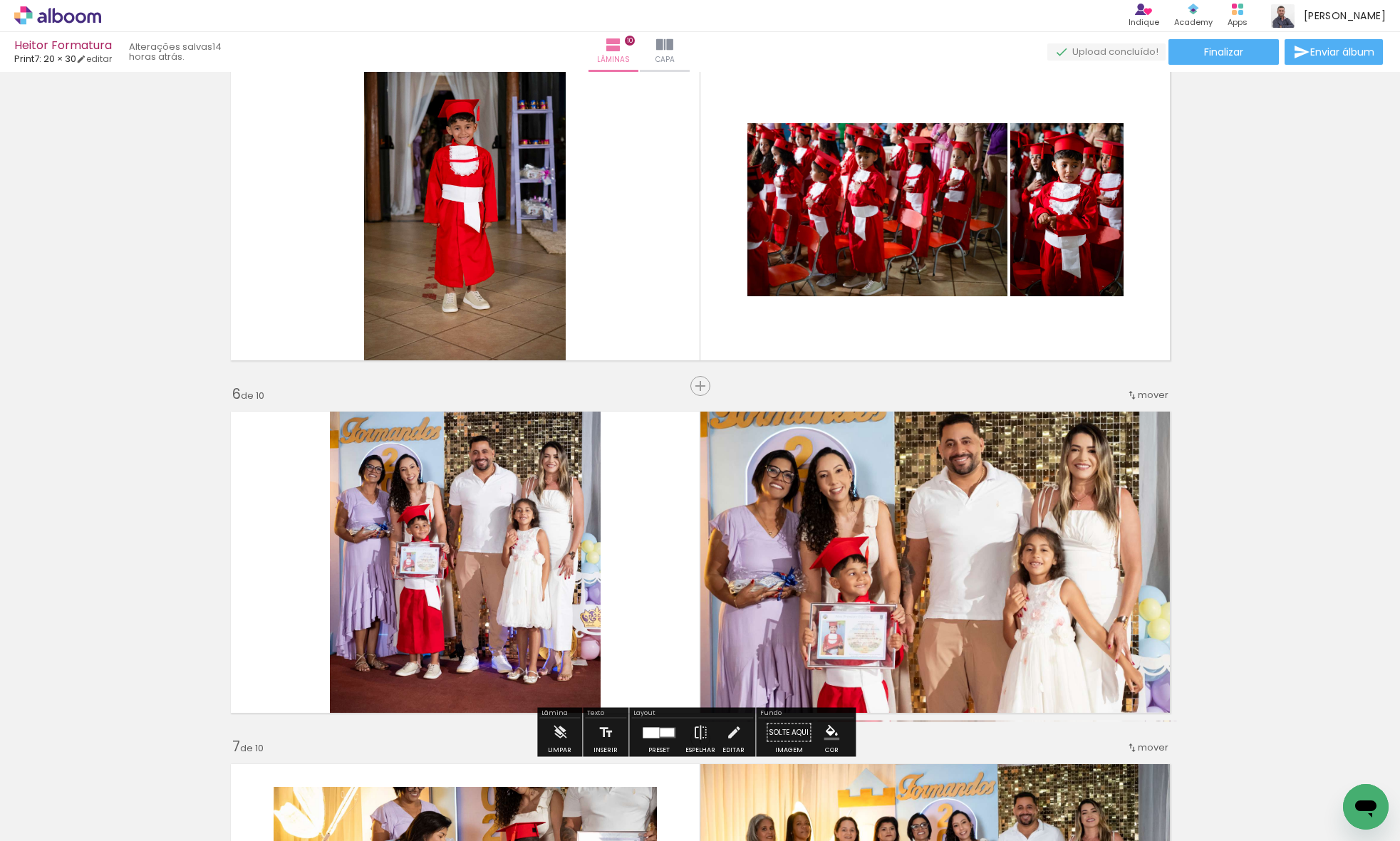
scroll to position [1261, 0]
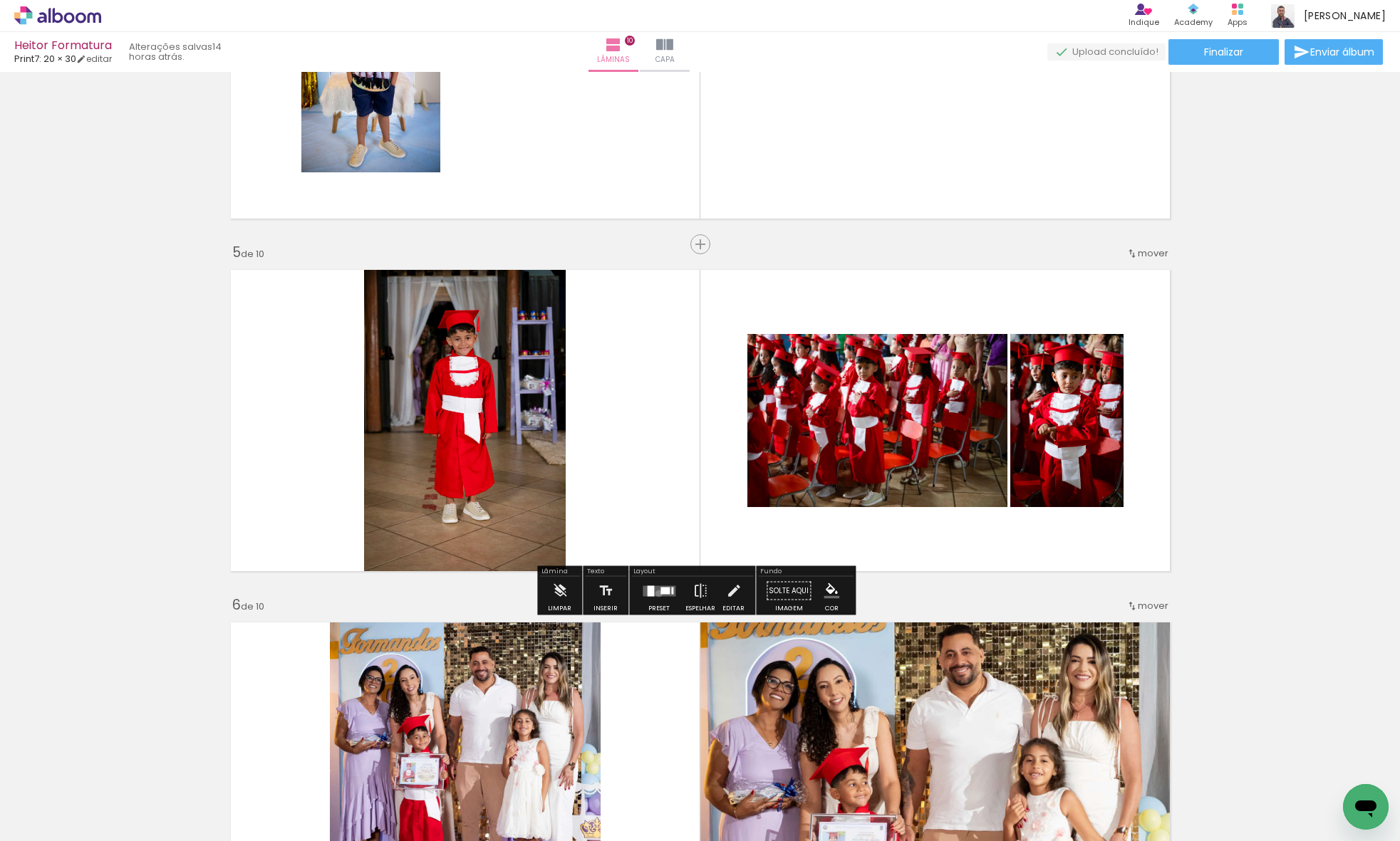
click at [656, 593] on quentale-layouter at bounding box center [658, 590] width 33 height 11
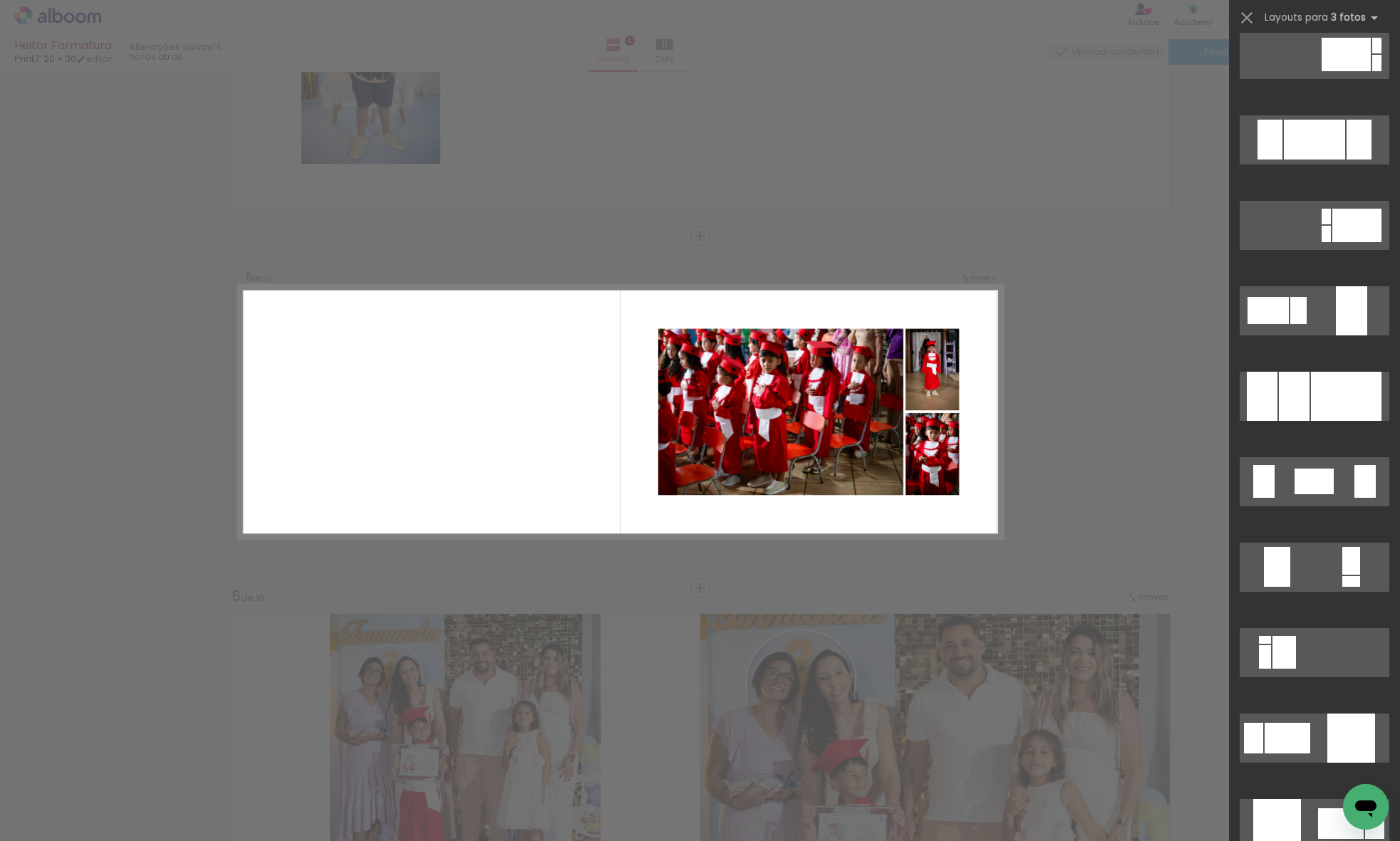
scroll to position [2494, 0]
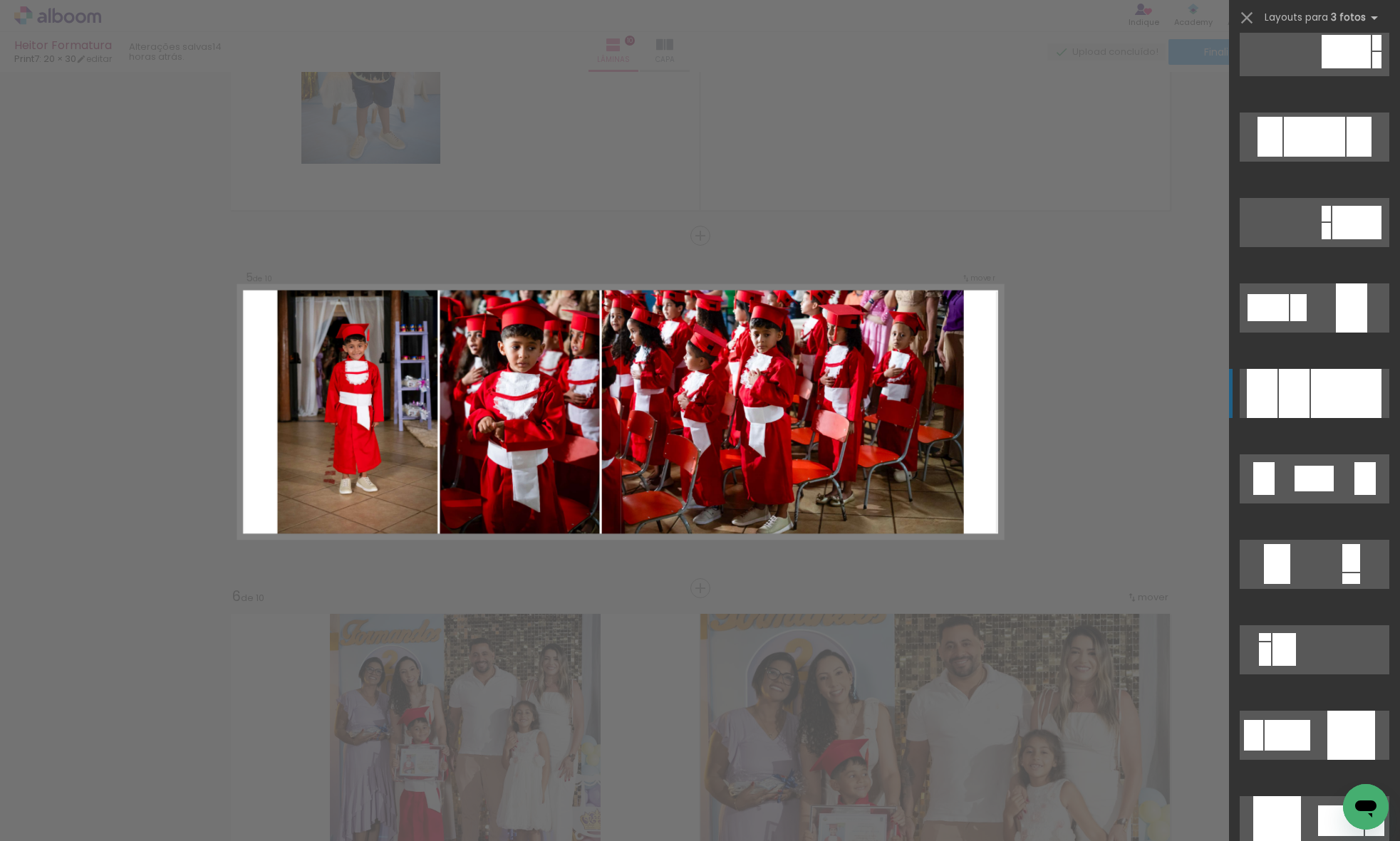
click at [1304, 389] on div at bounding box center [1294, 393] width 30 height 49
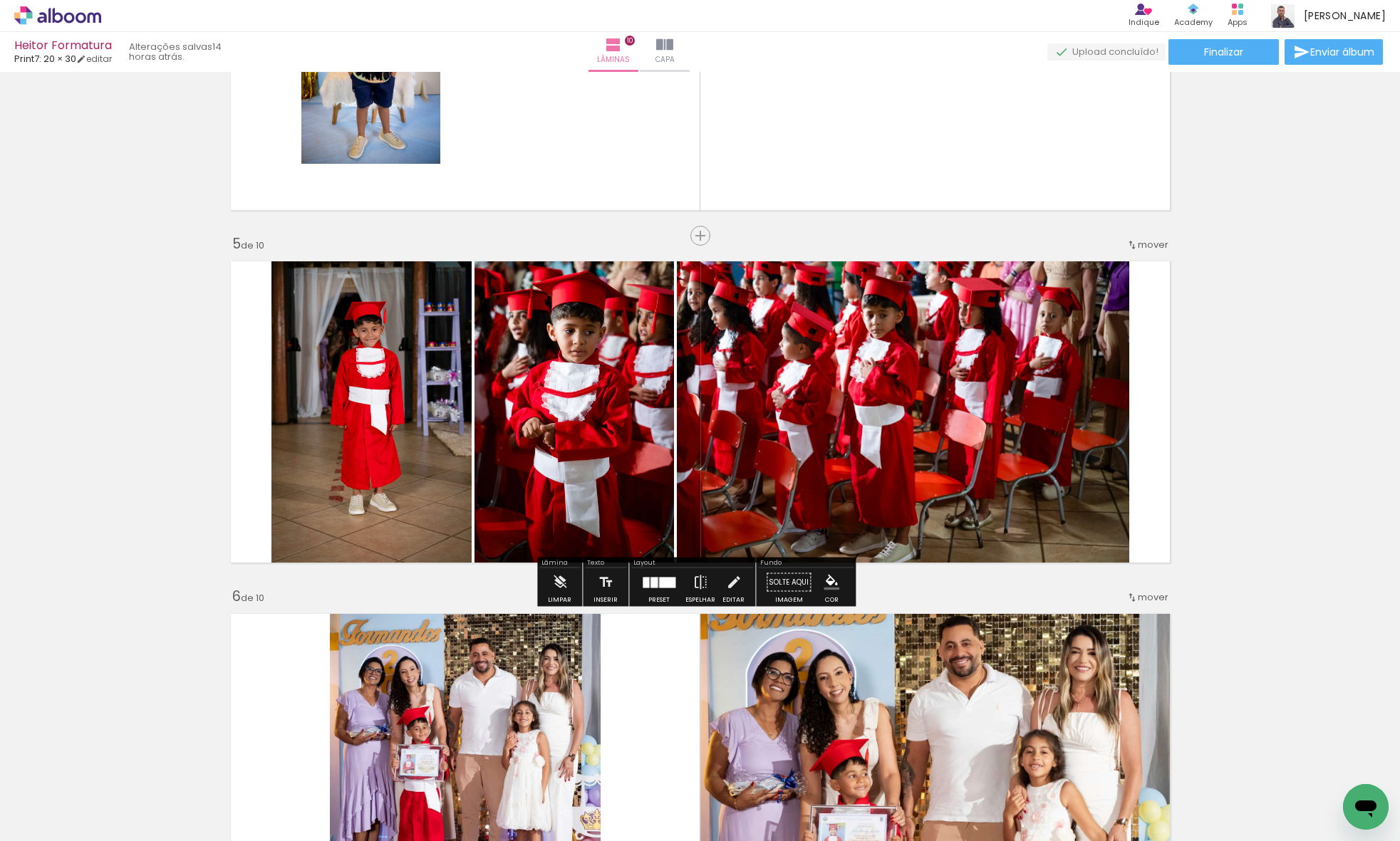
click at [364, 434] on quentale-photo at bounding box center [371, 412] width 200 height 317
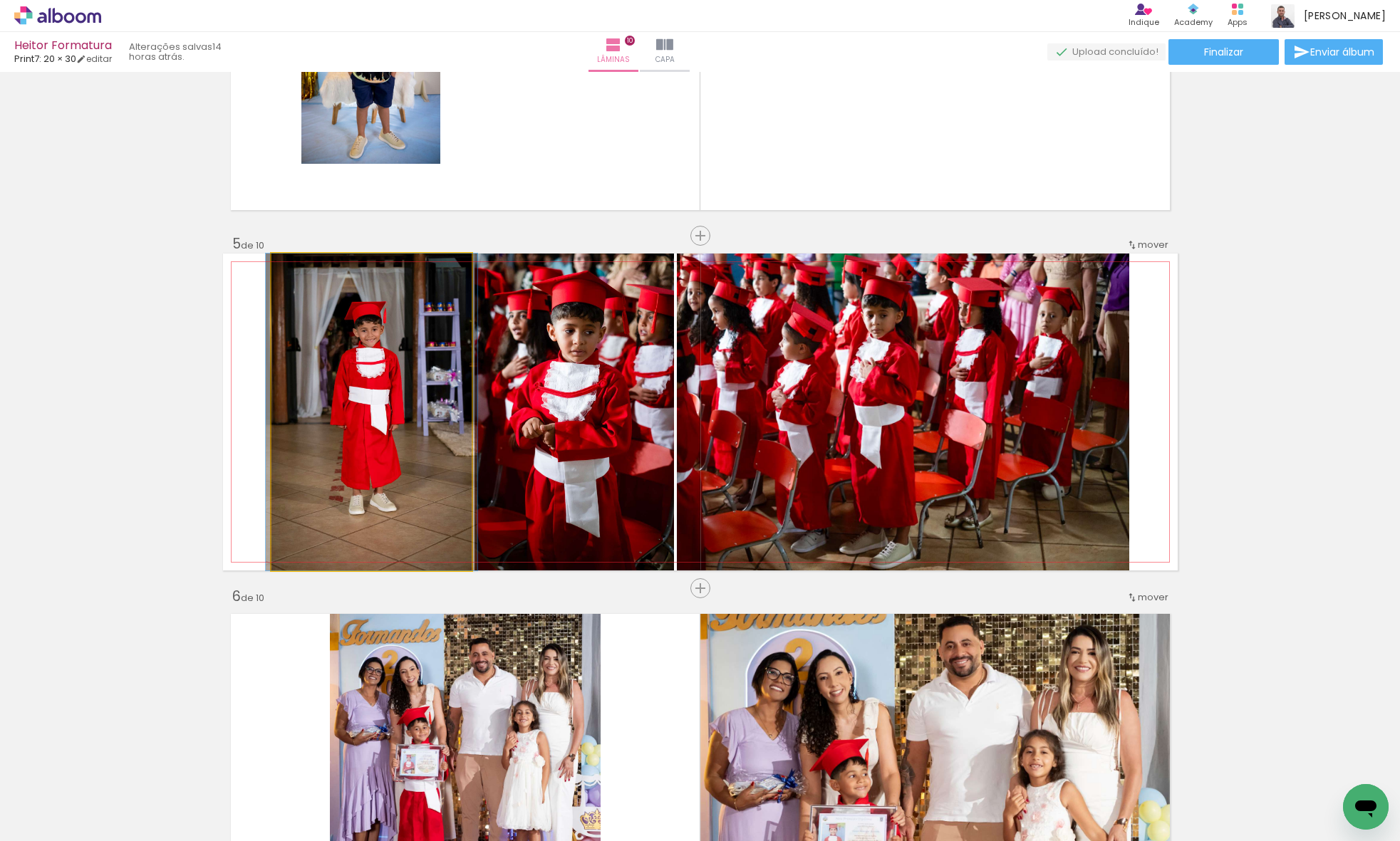
click at [364, 434] on quentale-photo at bounding box center [371, 412] width 200 height 317
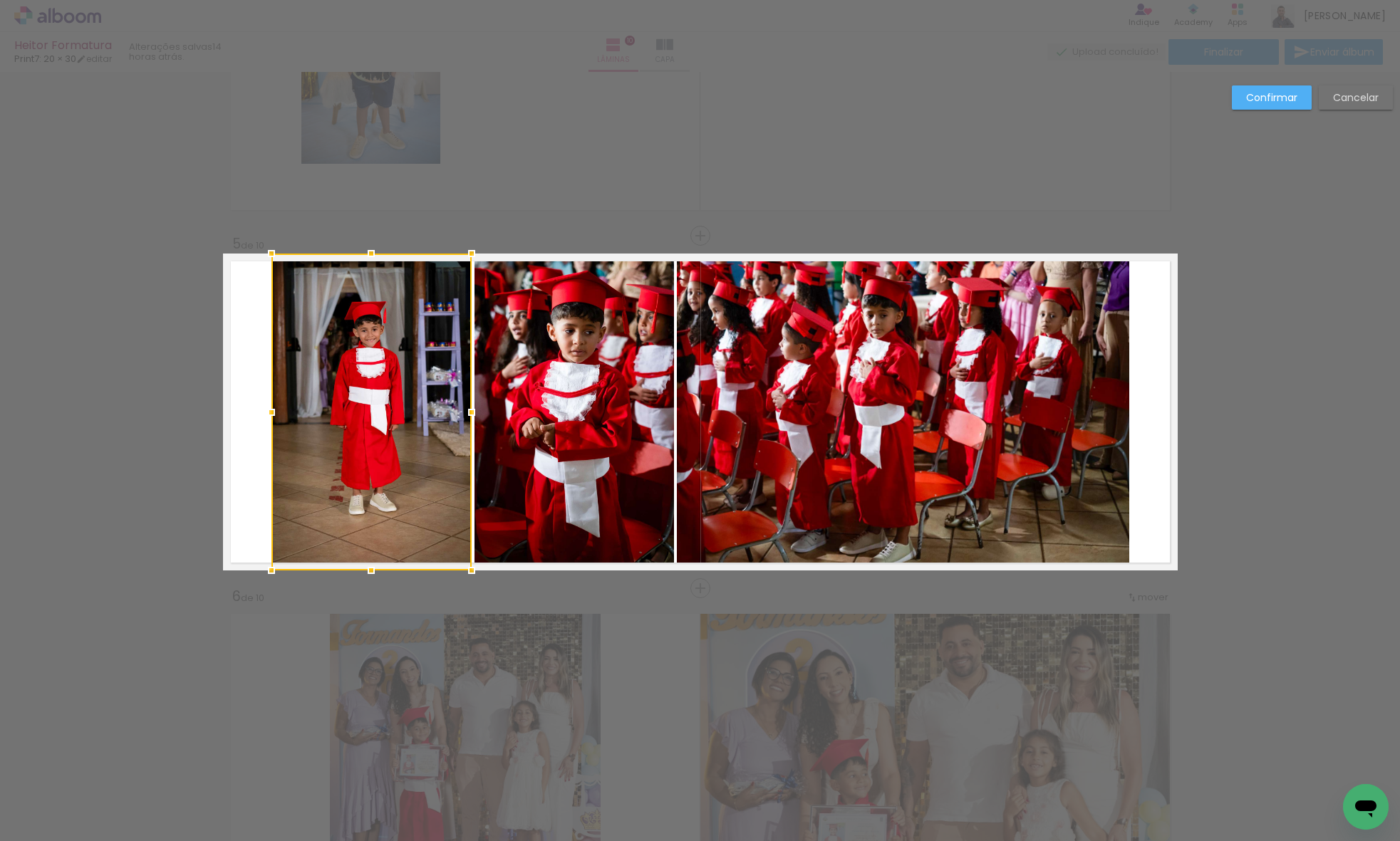
click at [481, 407] on quentale-photo at bounding box center [574, 412] width 199 height 317
click at [724, 365] on quentale-photo at bounding box center [903, 412] width 452 height 317
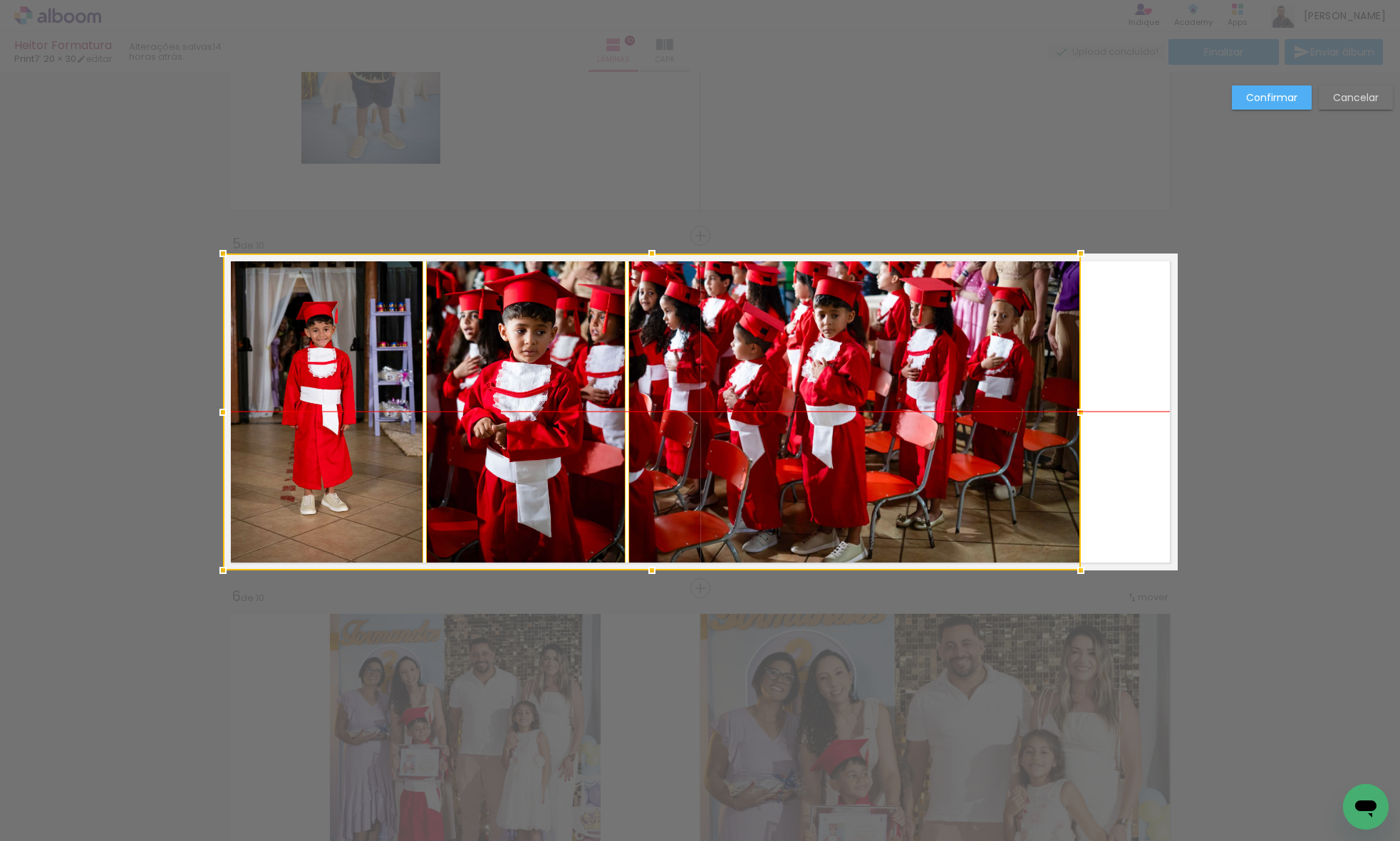
drag, startPoint x: 854, startPoint y: 368, endPoint x: 665, endPoint y: 370, distance: 189.0
click at [669, 370] on div at bounding box center [651, 412] width 857 height 317
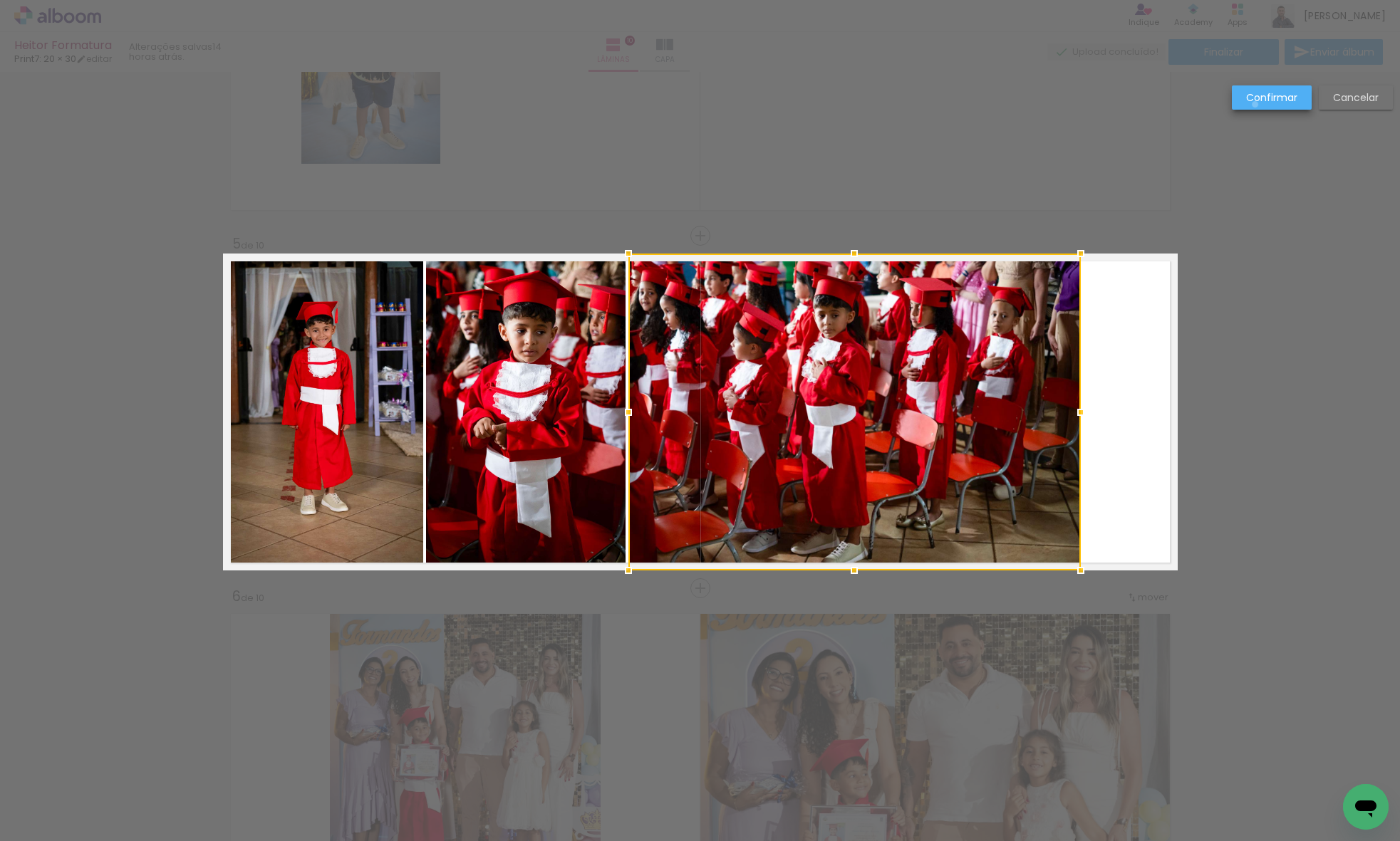
click at [1255, 105] on paper-button "Confirmar" at bounding box center [1271, 97] width 80 height 24
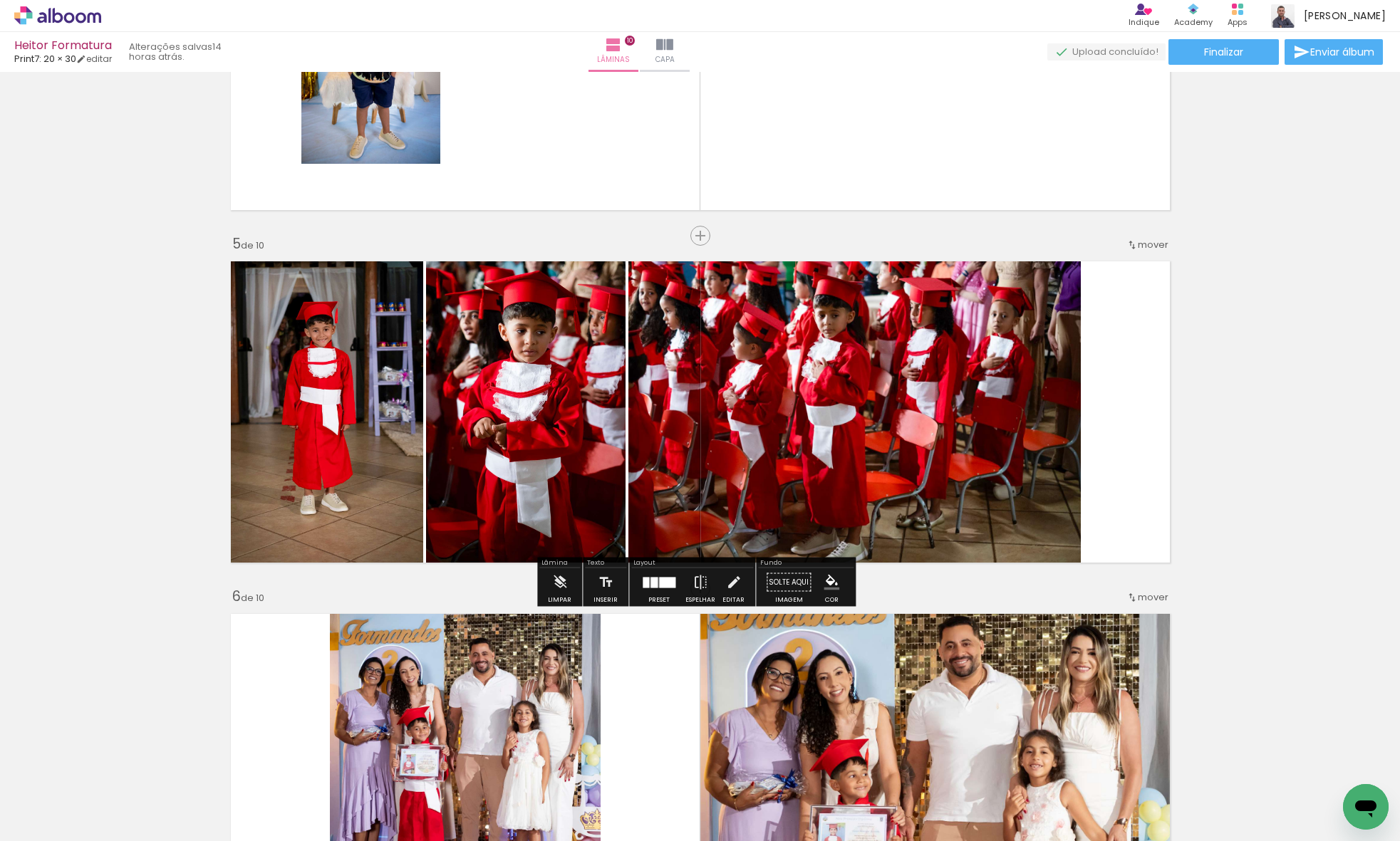
click at [392, 382] on quentale-photo at bounding box center [322, 412] width 200 height 317
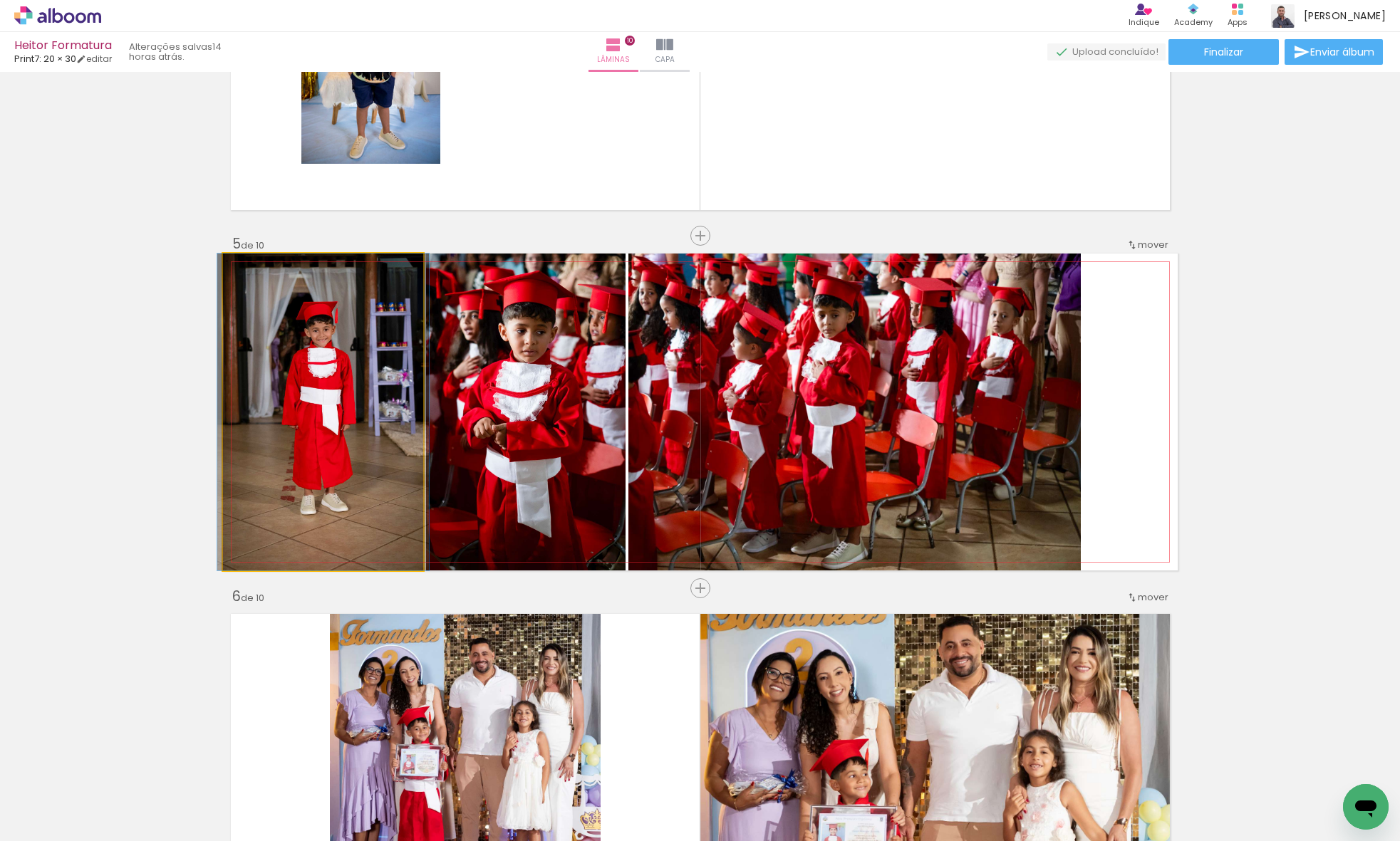
click at [392, 382] on quentale-photo at bounding box center [322, 412] width 200 height 317
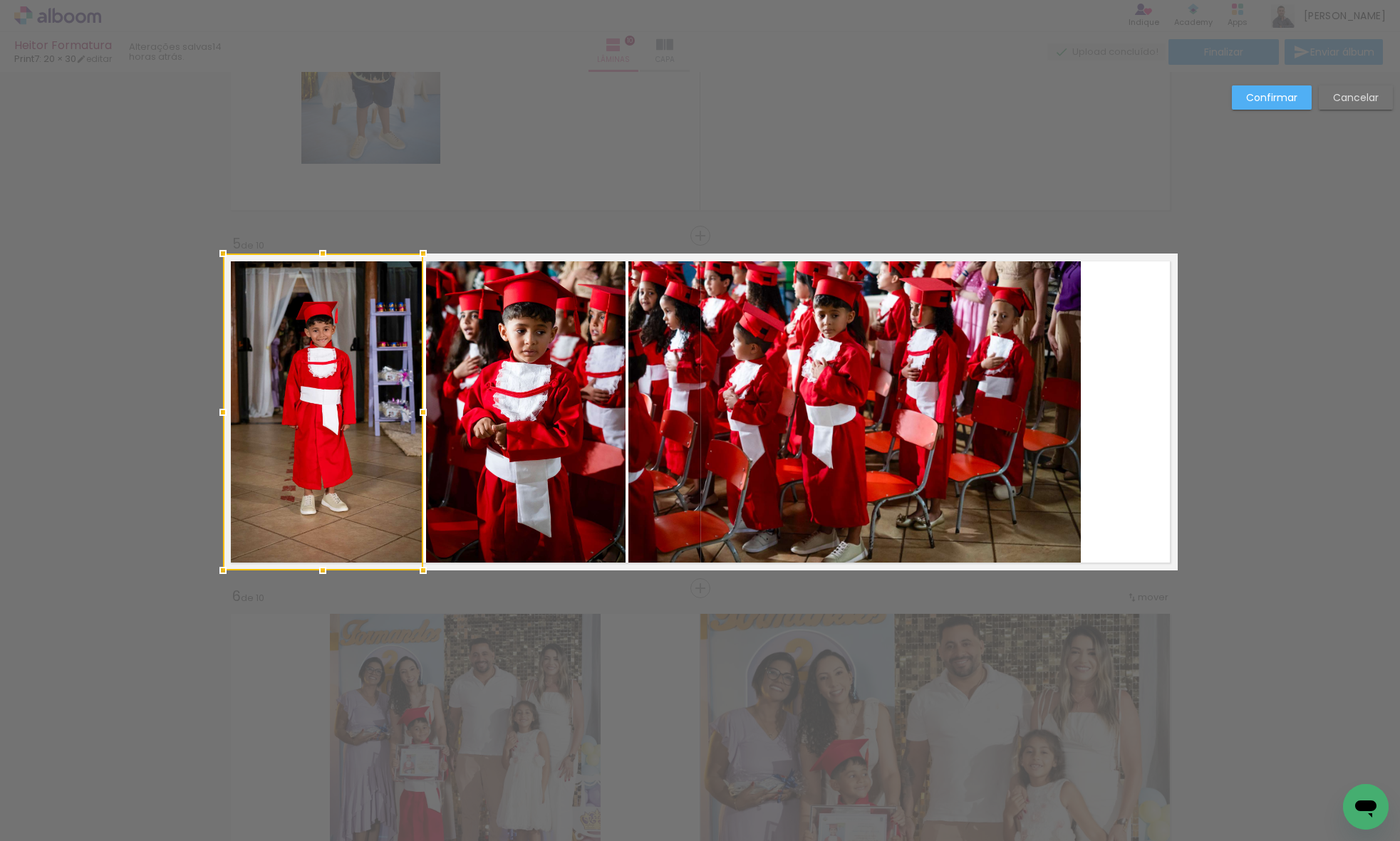
click at [499, 381] on quentale-photo at bounding box center [526, 412] width 199 height 317
click at [803, 374] on quentale-photo at bounding box center [854, 412] width 452 height 317
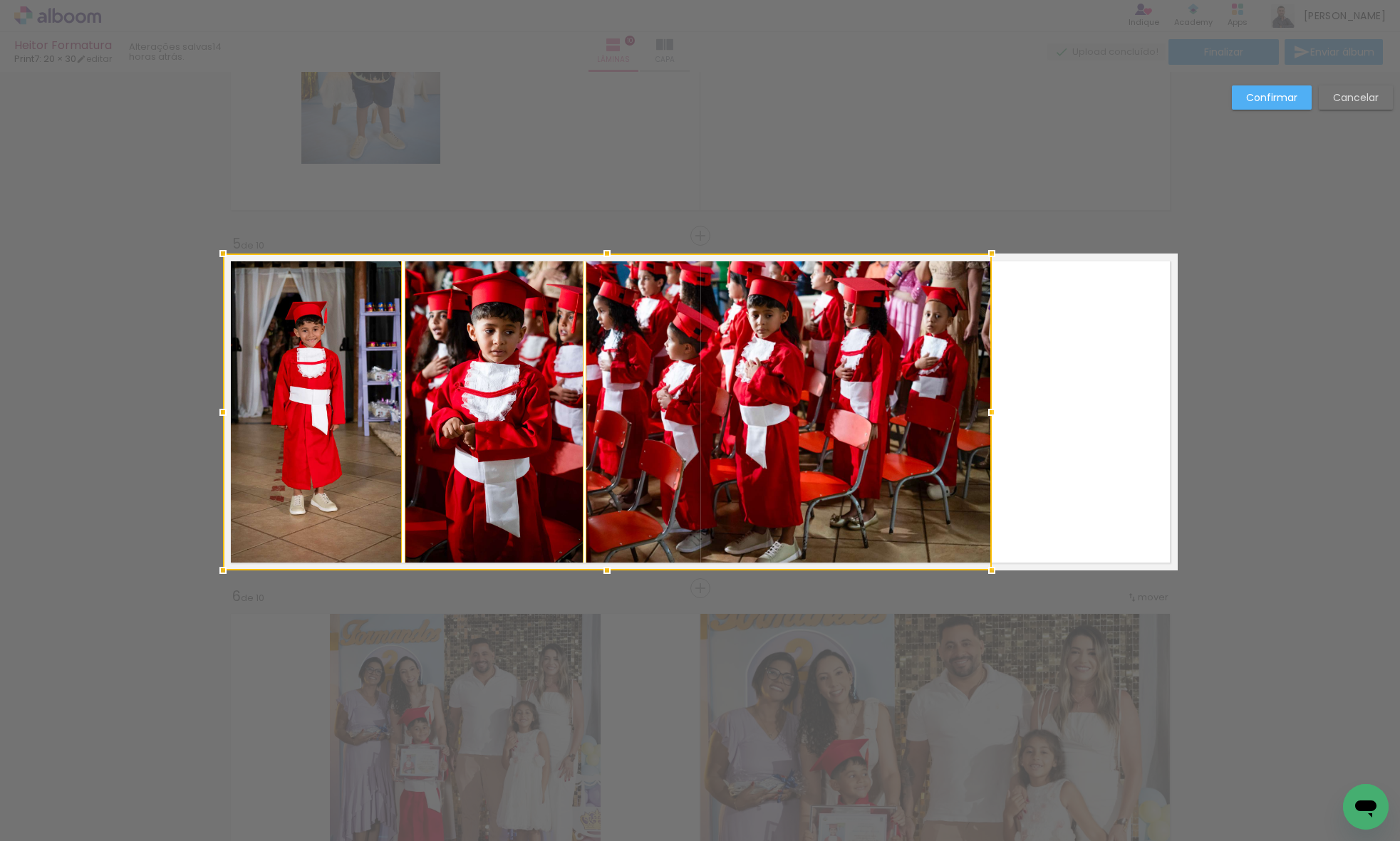
drag, startPoint x: 1073, startPoint y: 412, endPoint x: 1121, endPoint y: 413, distance: 48.0
click at [1121, 413] on album-spread "5 de 10" at bounding box center [700, 412] width 954 height 317
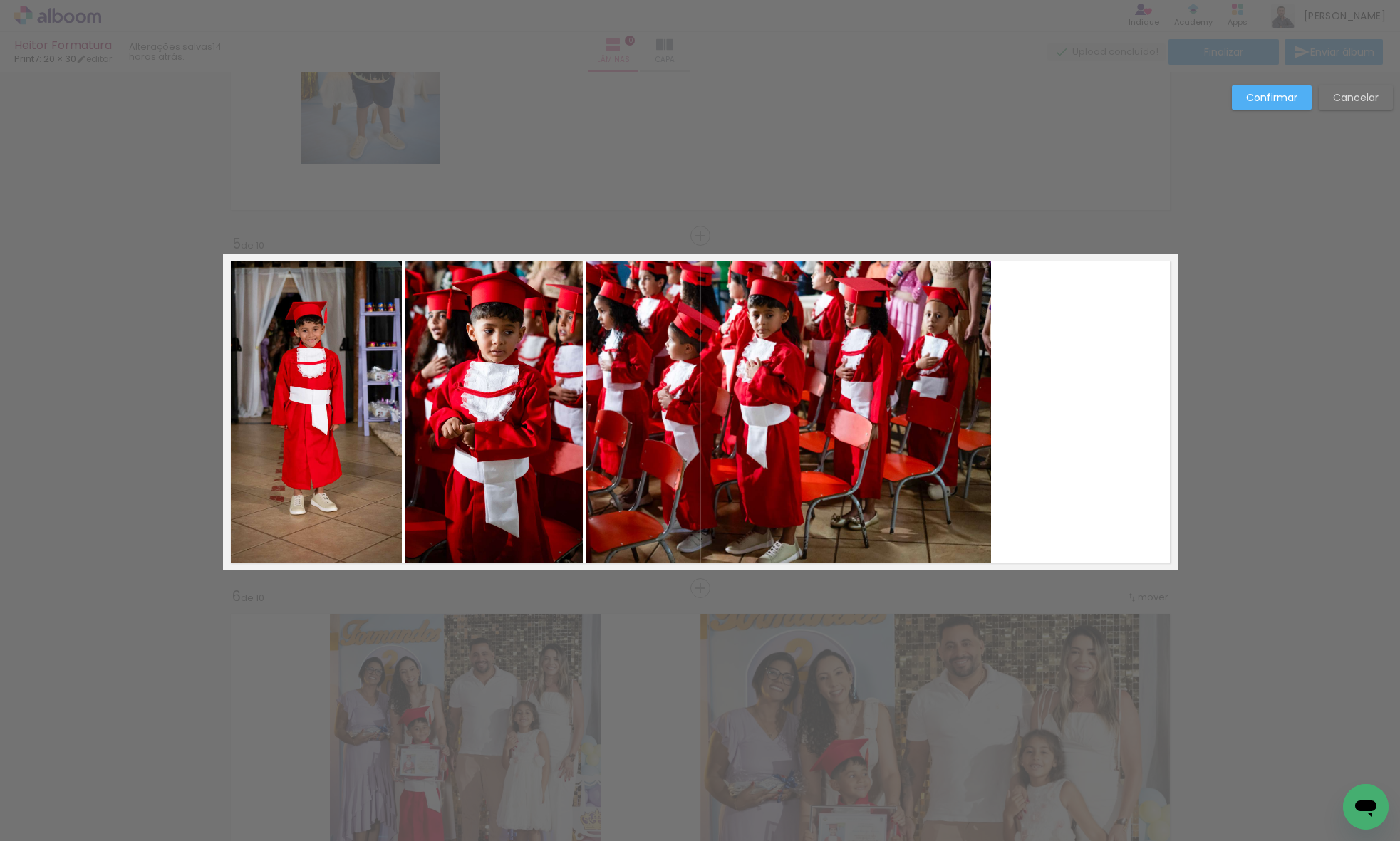
click at [320, 407] on quentale-photo at bounding box center [312, 412] width 179 height 317
click at [457, 409] on quentale-photo at bounding box center [493, 412] width 178 height 317
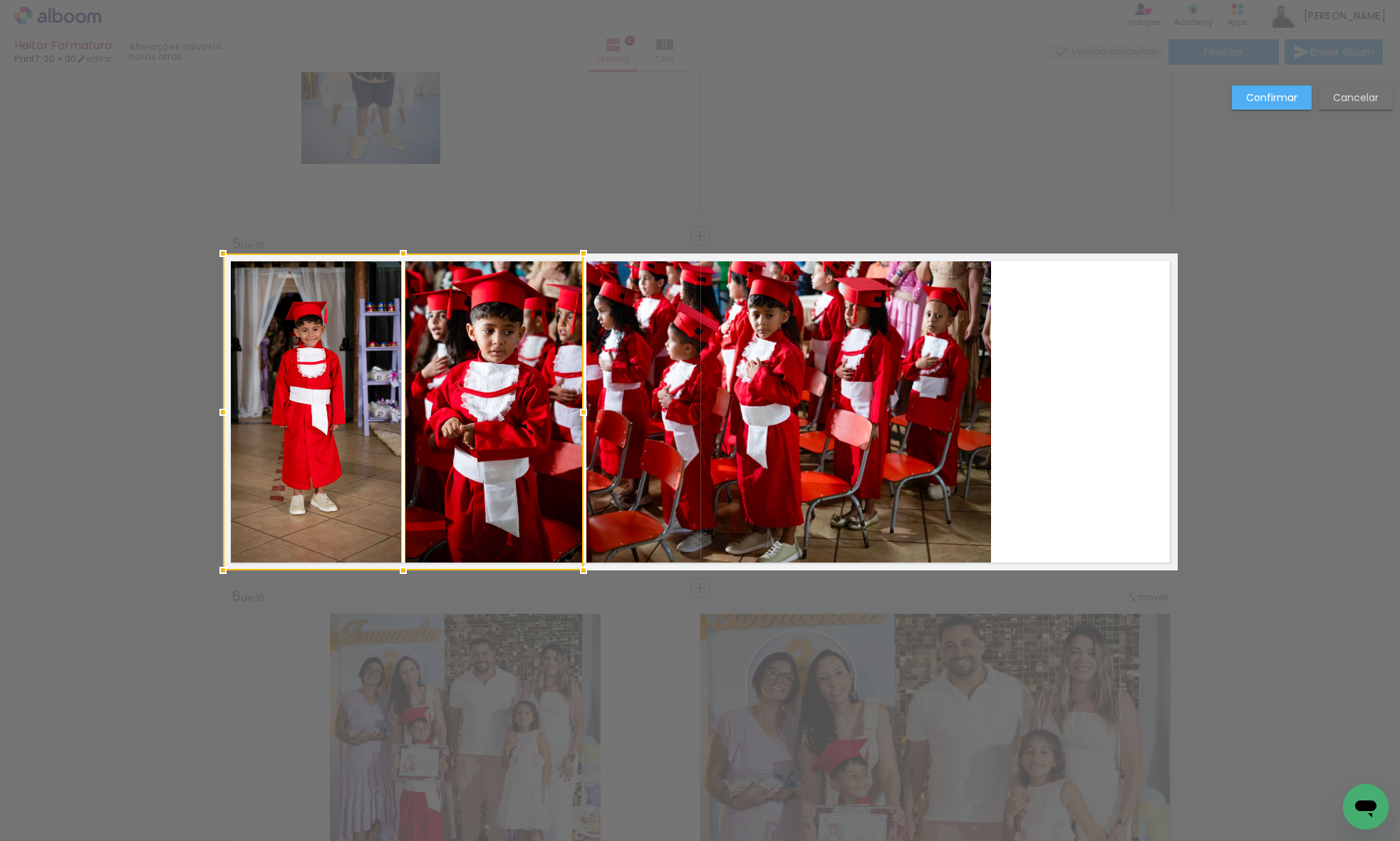
click at [729, 407] on quentale-photo at bounding box center [789, 412] width 405 height 317
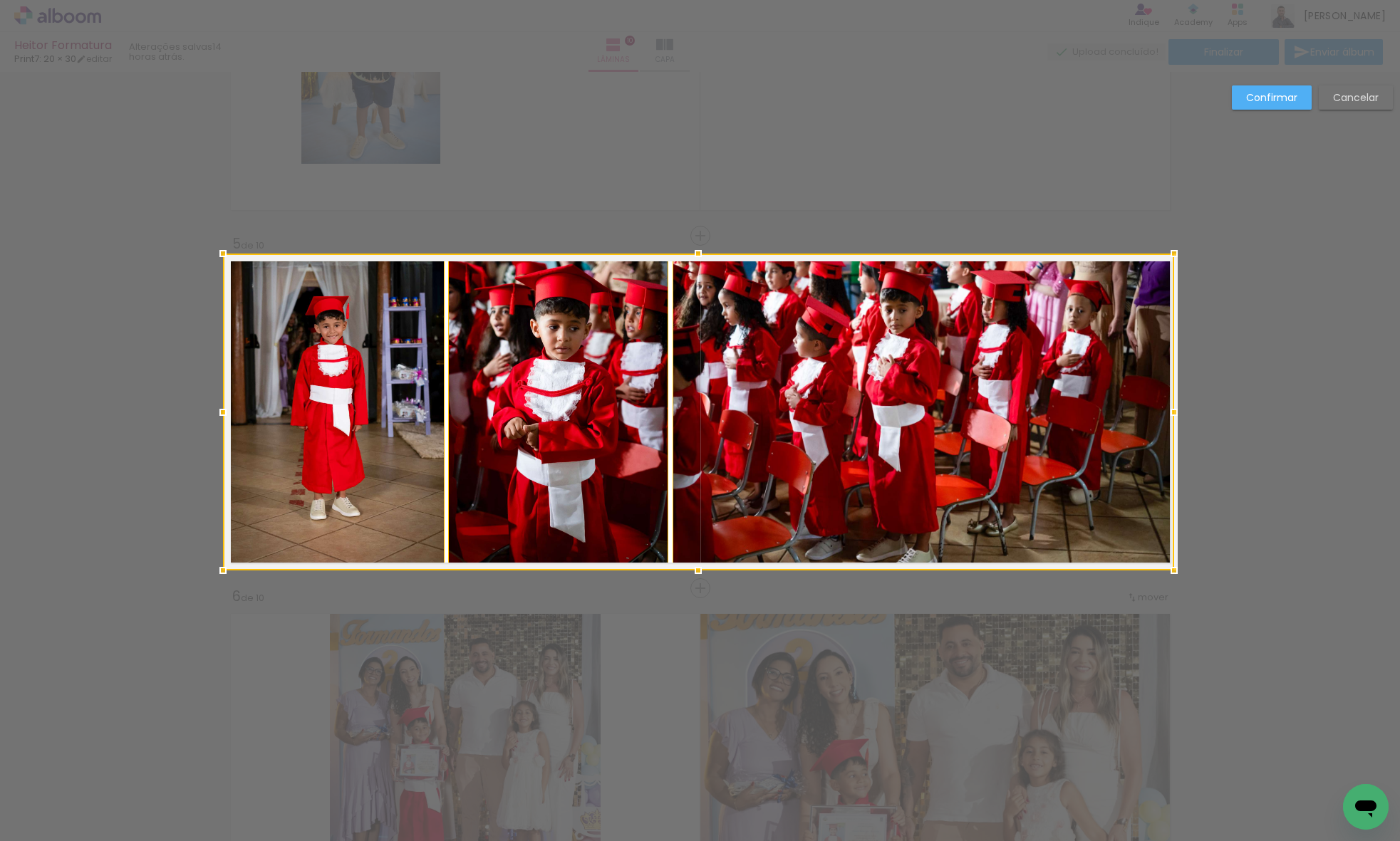
drag, startPoint x: 989, startPoint y: 414, endPoint x: 1214, endPoint y: 409, distance: 225.1
click at [1214, 409] on div "Inserir lâmina 1 de 10 Inserir lâmina 2 de 10 Inserir lâmina 3 de 10 Inserir lâ…" at bounding box center [700, 757] width 1400 height 3911
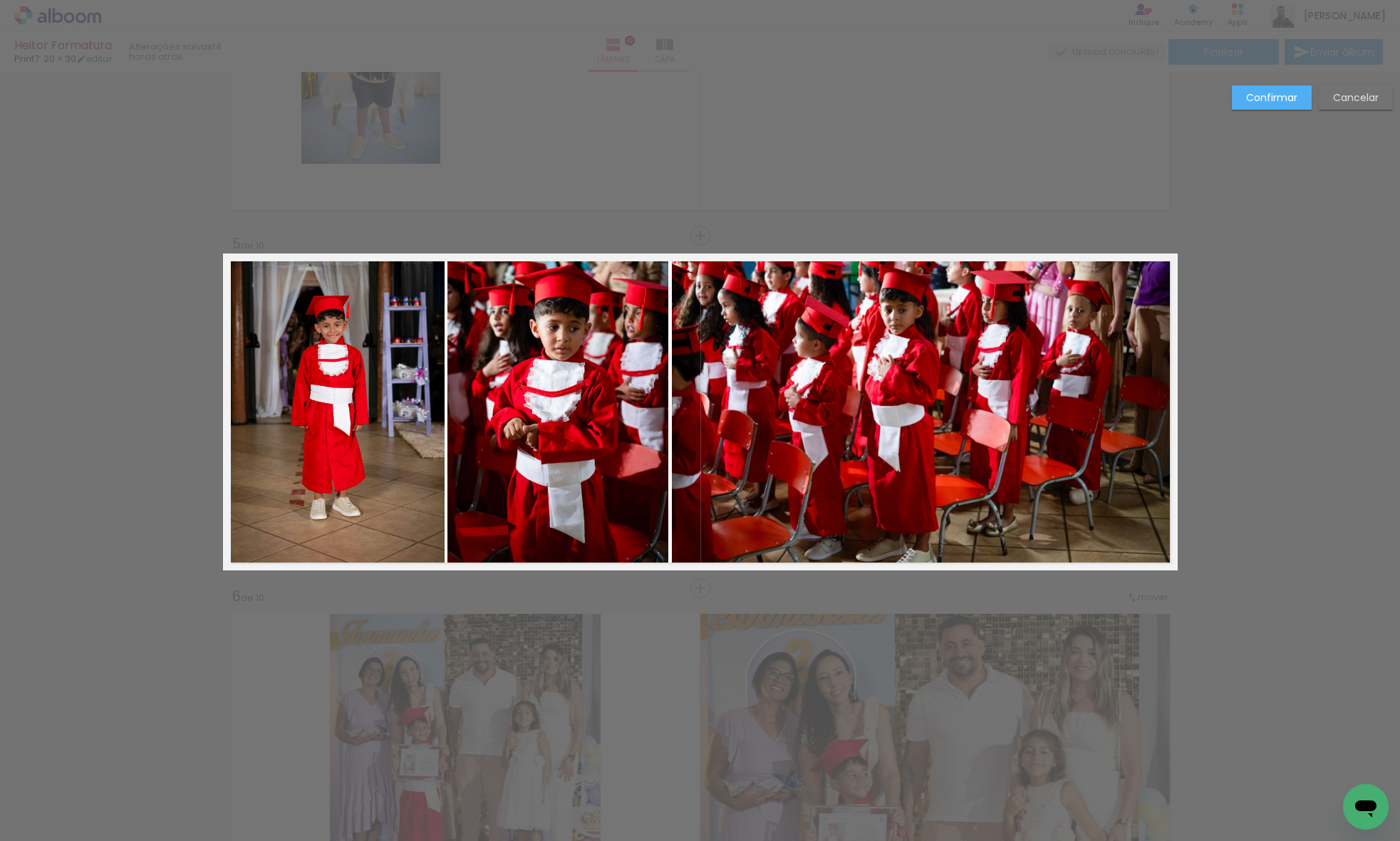
click at [424, 408] on quentale-photo at bounding box center [333, 412] width 222 height 317
click at [537, 398] on quentale-photo at bounding box center [558, 412] width 221 height 317
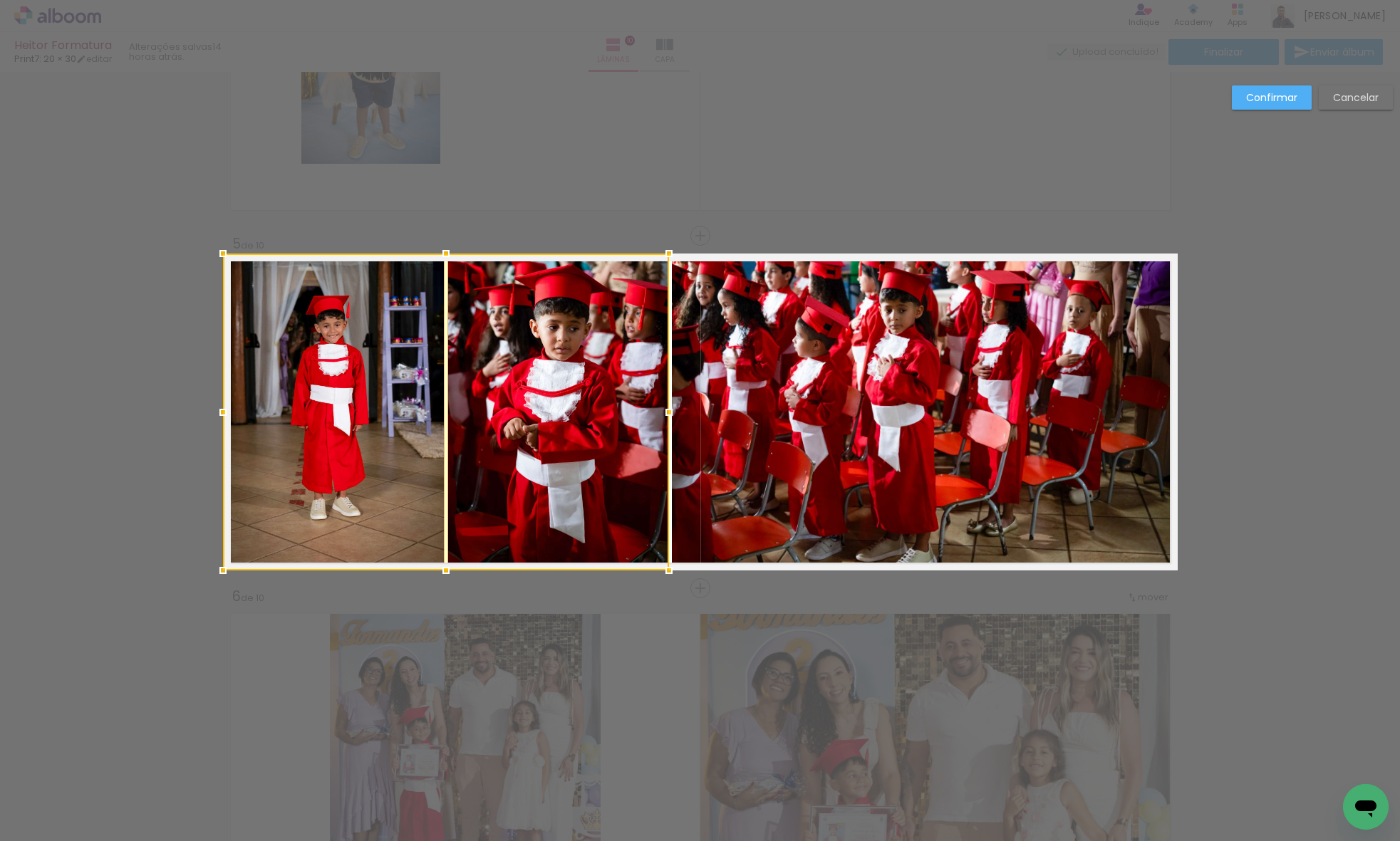
click at [783, 408] on quentale-photo at bounding box center [922, 412] width 501 height 317
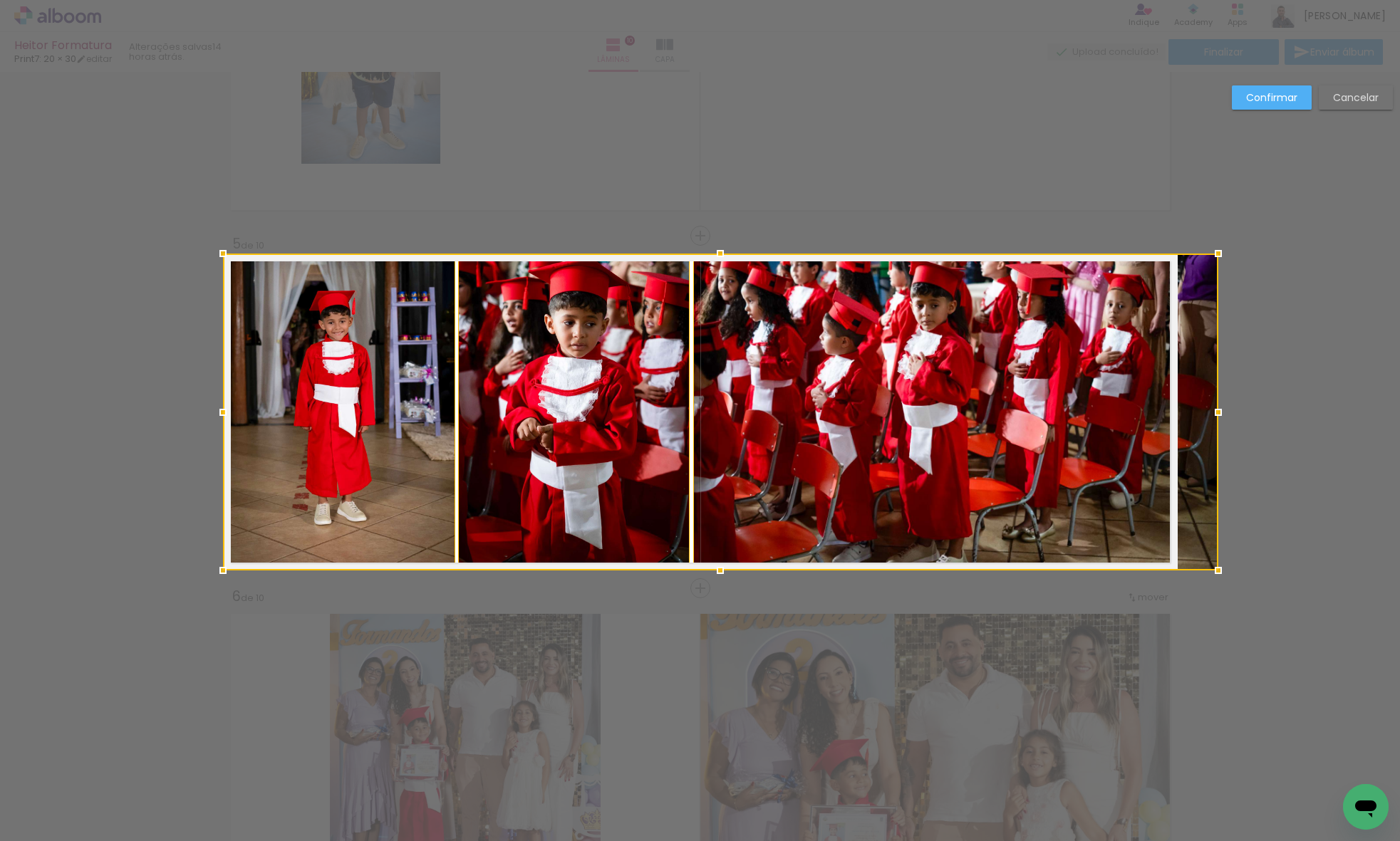
click at [1174, 412] on div at bounding box center [720, 412] width 995 height 317
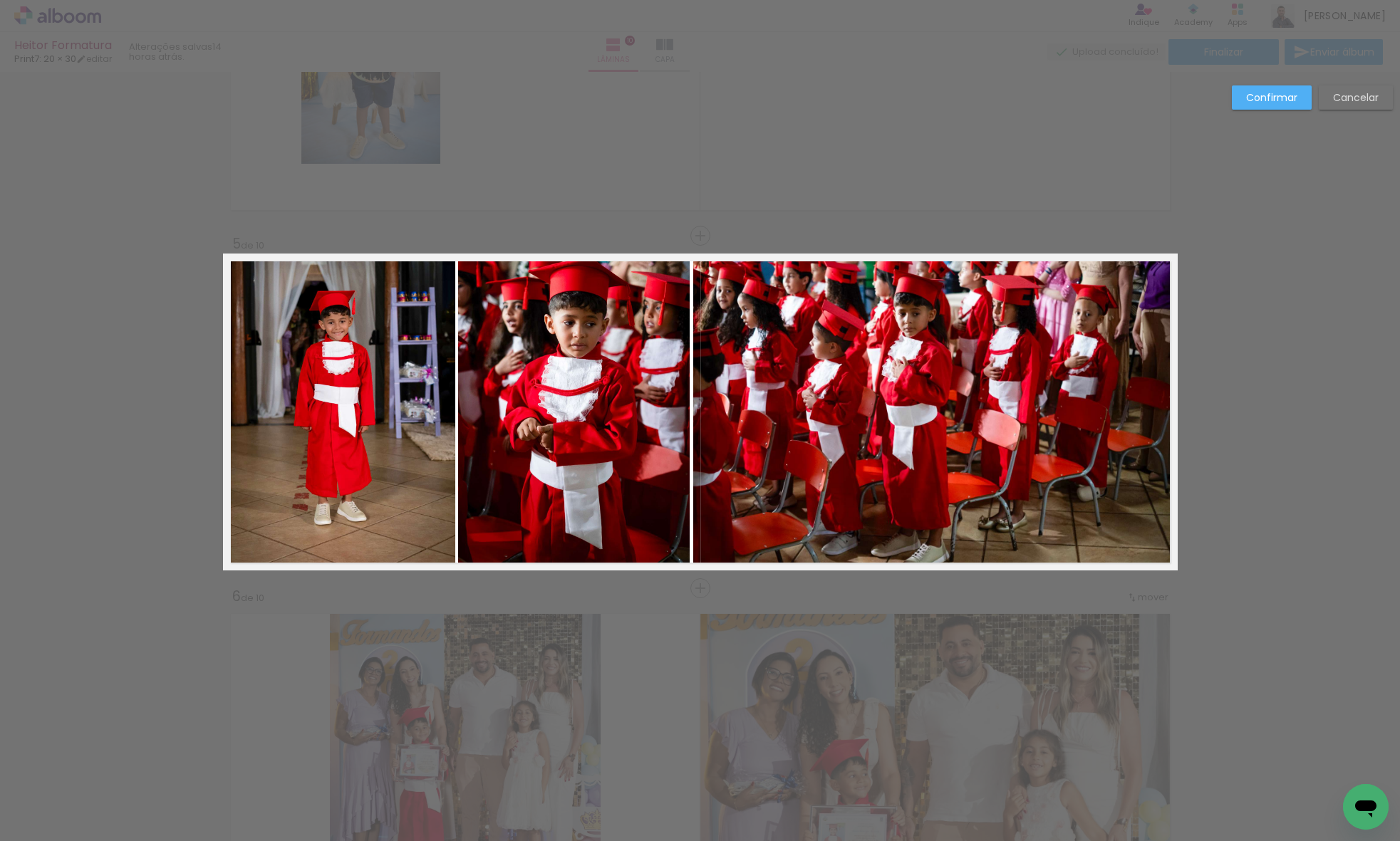
click at [0, 0] on slot "Confirmar" at bounding box center [0, 0] width 0 height 0
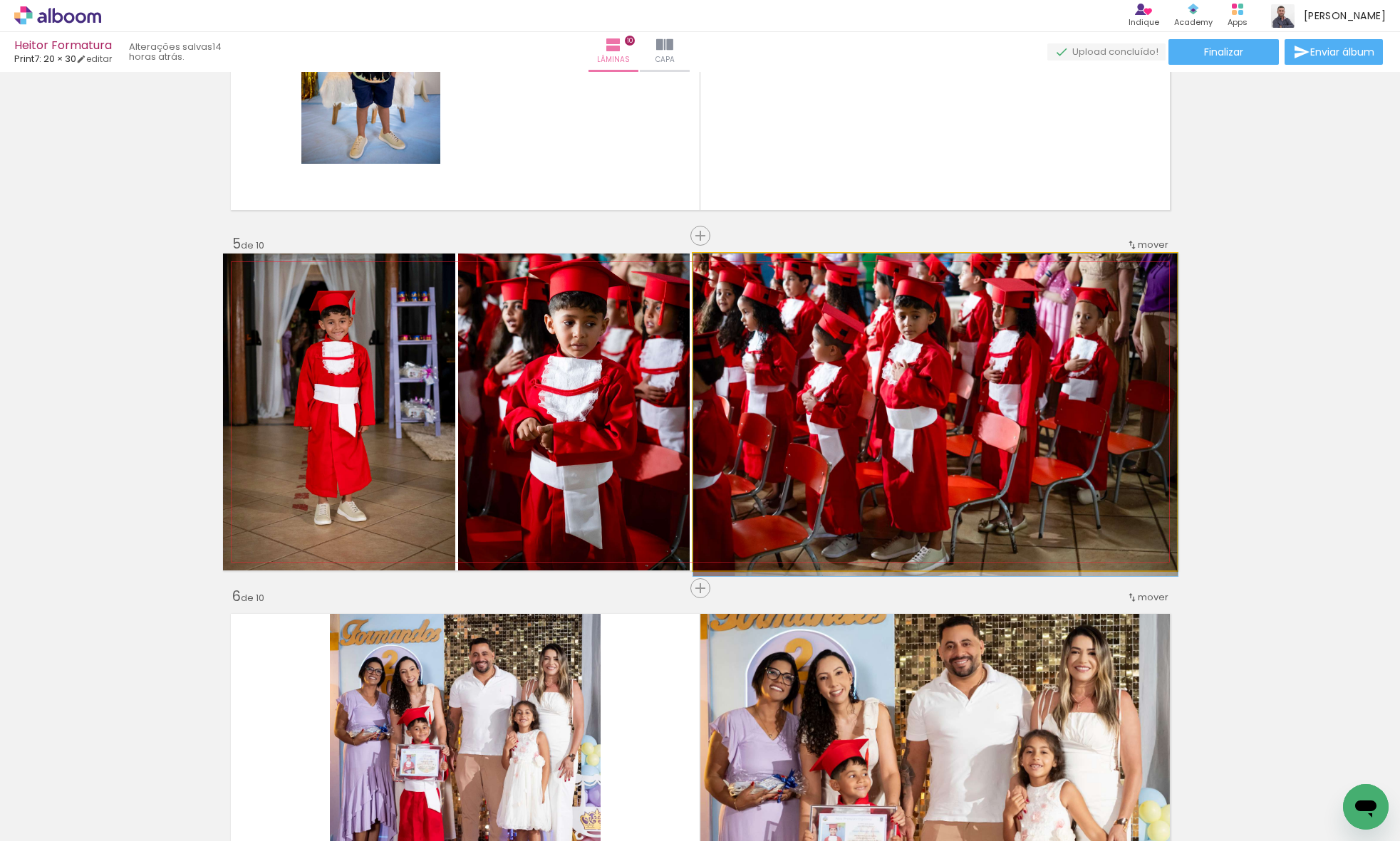
drag, startPoint x: 841, startPoint y: 364, endPoint x: 889, endPoint y: 391, distance: 55.1
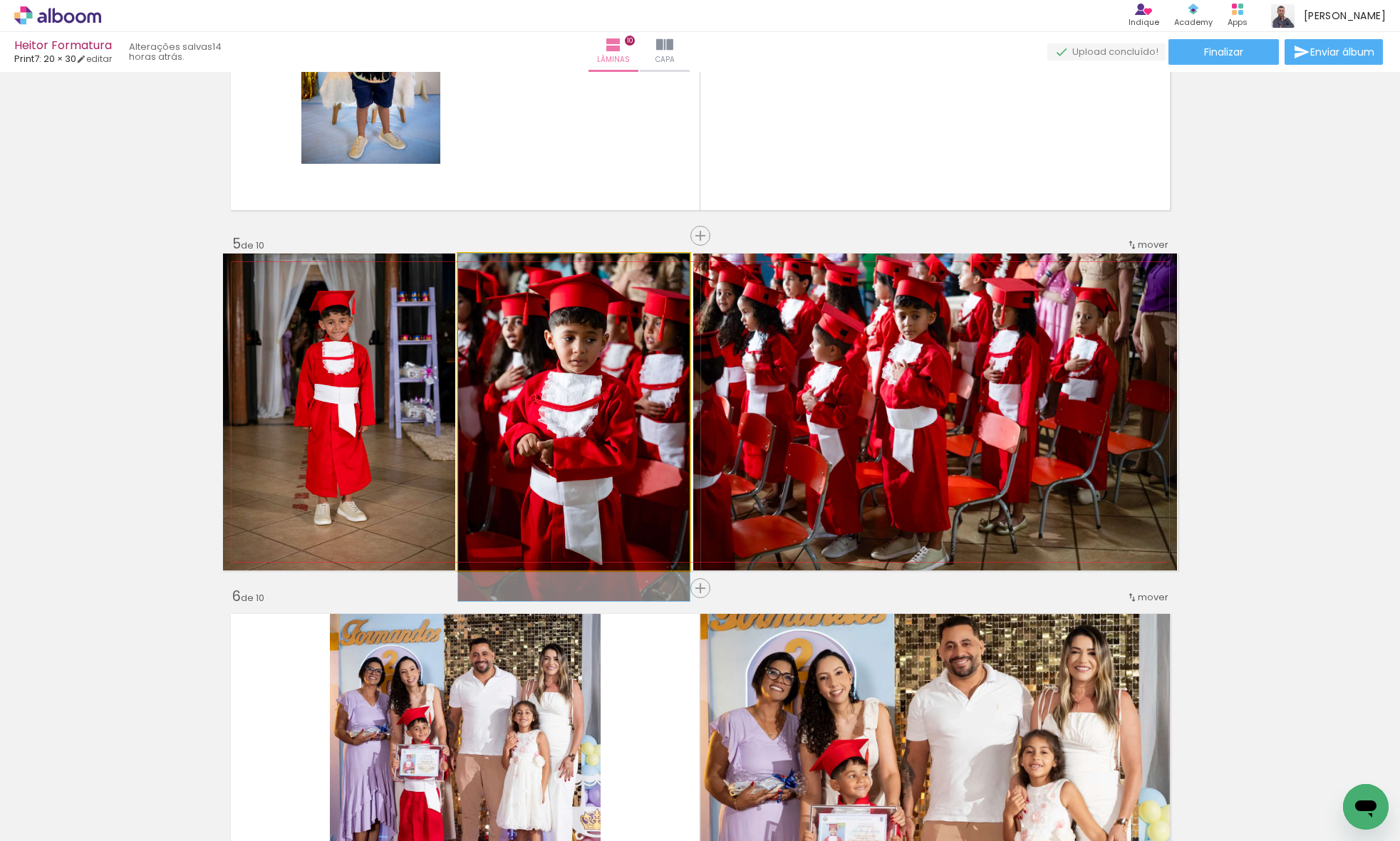
drag, startPoint x: 639, startPoint y: 362, endPoint x: 636, endPoint y: 377, distance: 15.3
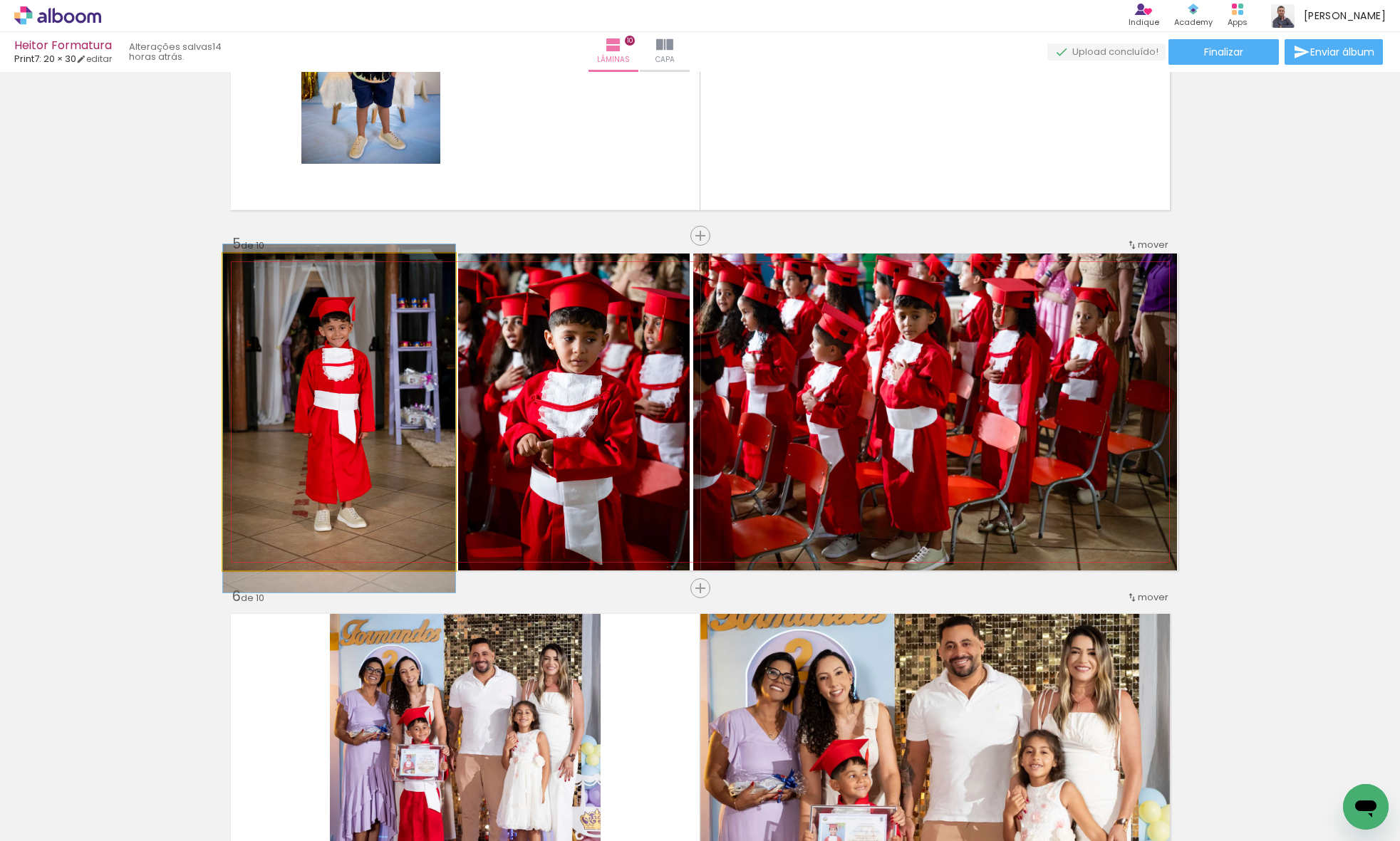
drag, startPoint x: 365, startPoint y: 359, endPoint x: 373, endPoint y: 365, distance: 10.0
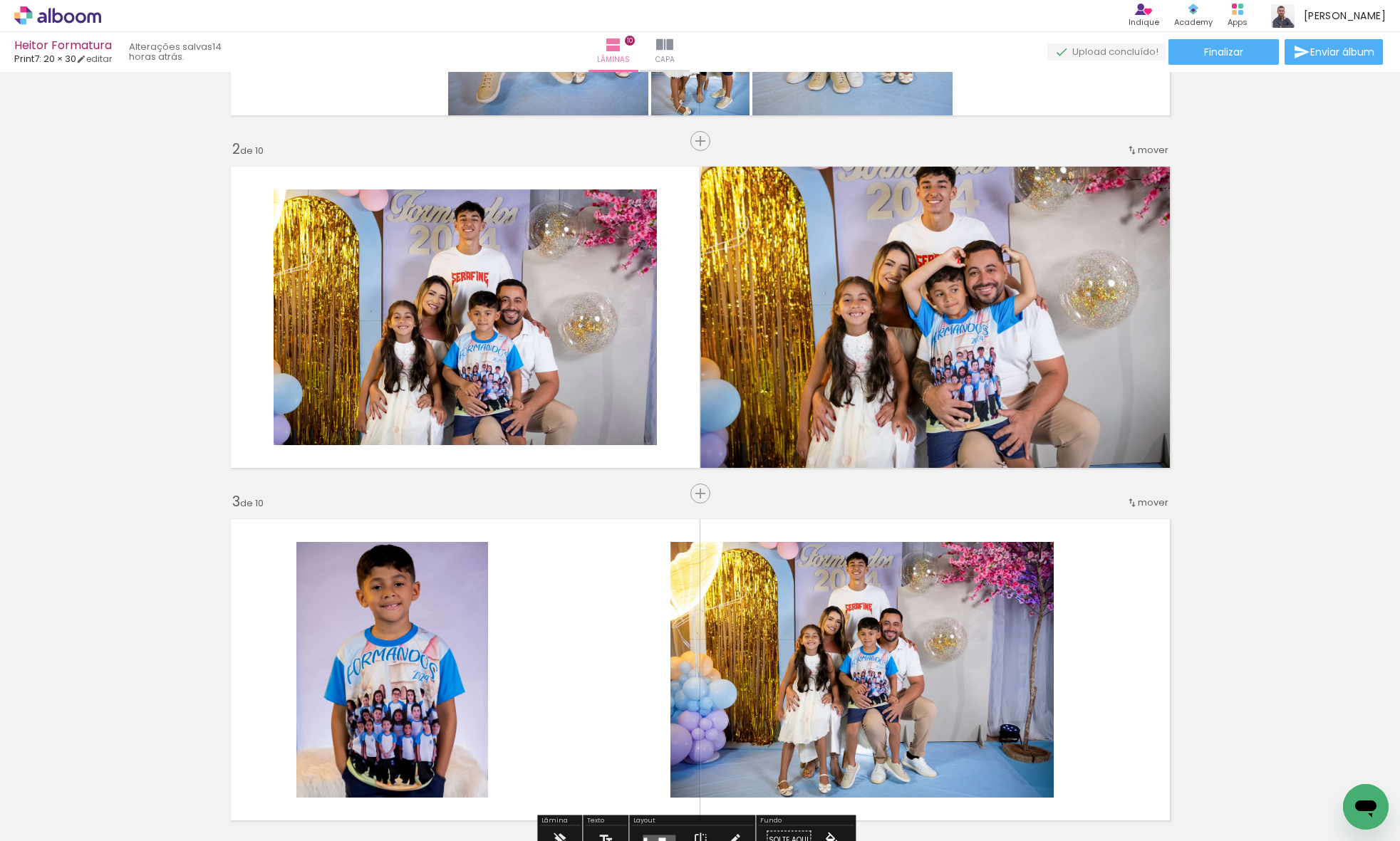
scroll to position [306, 0]
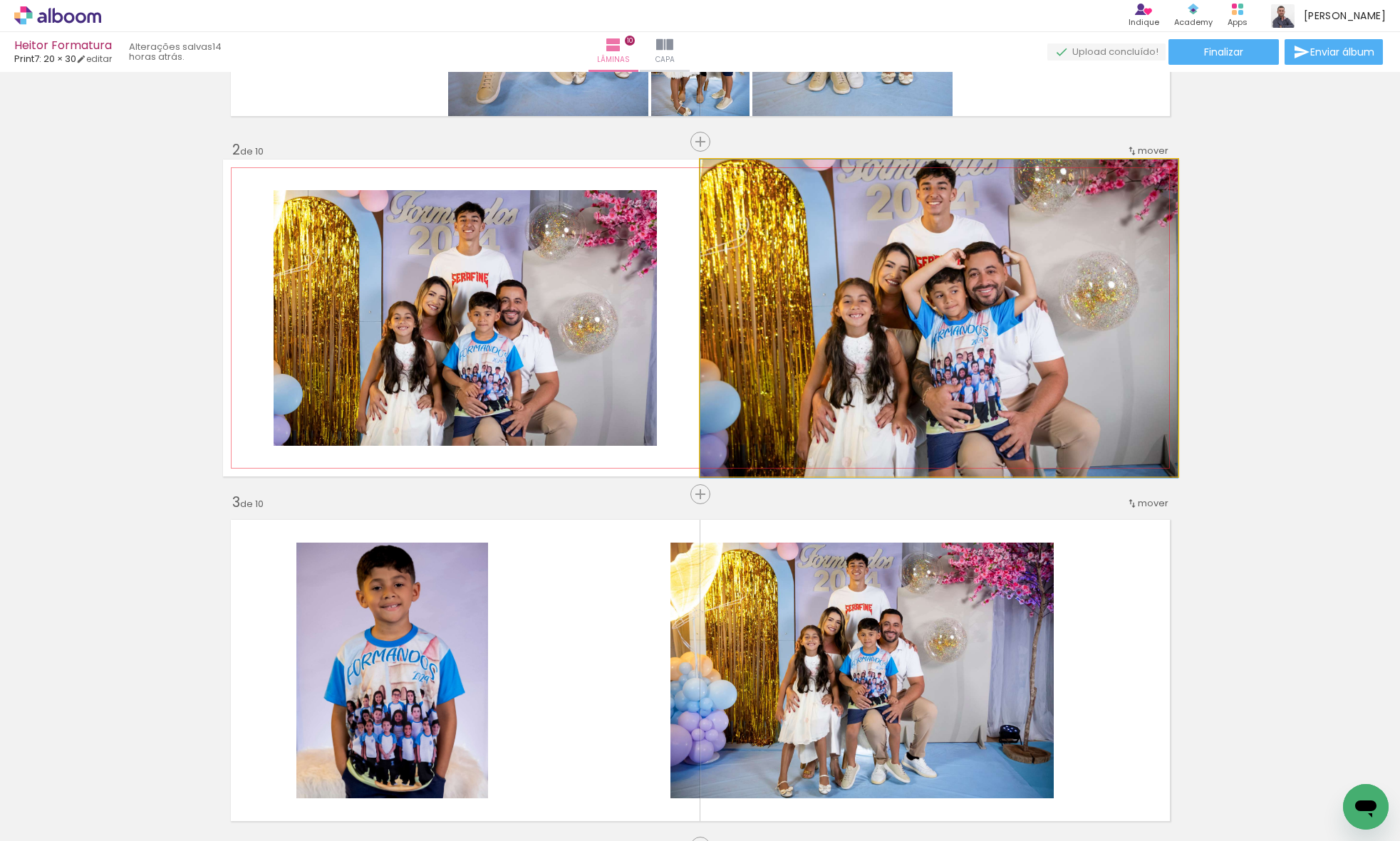
drag, startPoint x: 850, startPoint y: 374, endPoint x: 851, endPoint y: 397, distance: 23.0
drag, startPoint x: 863, startPoint y: 374, endPoint x: 864, endPoint y: 387, distance: 13.0
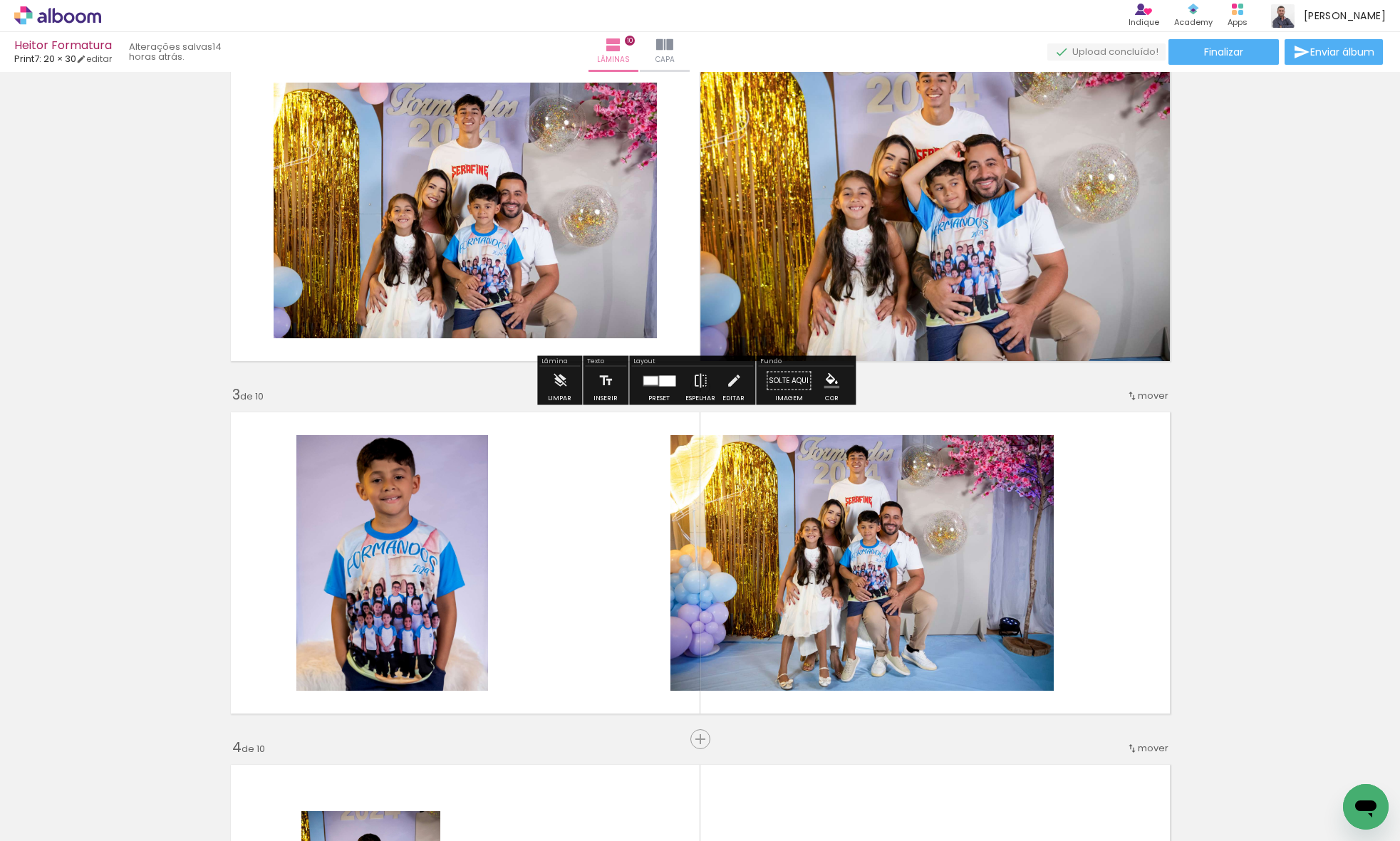
scroll to position [432, 0]
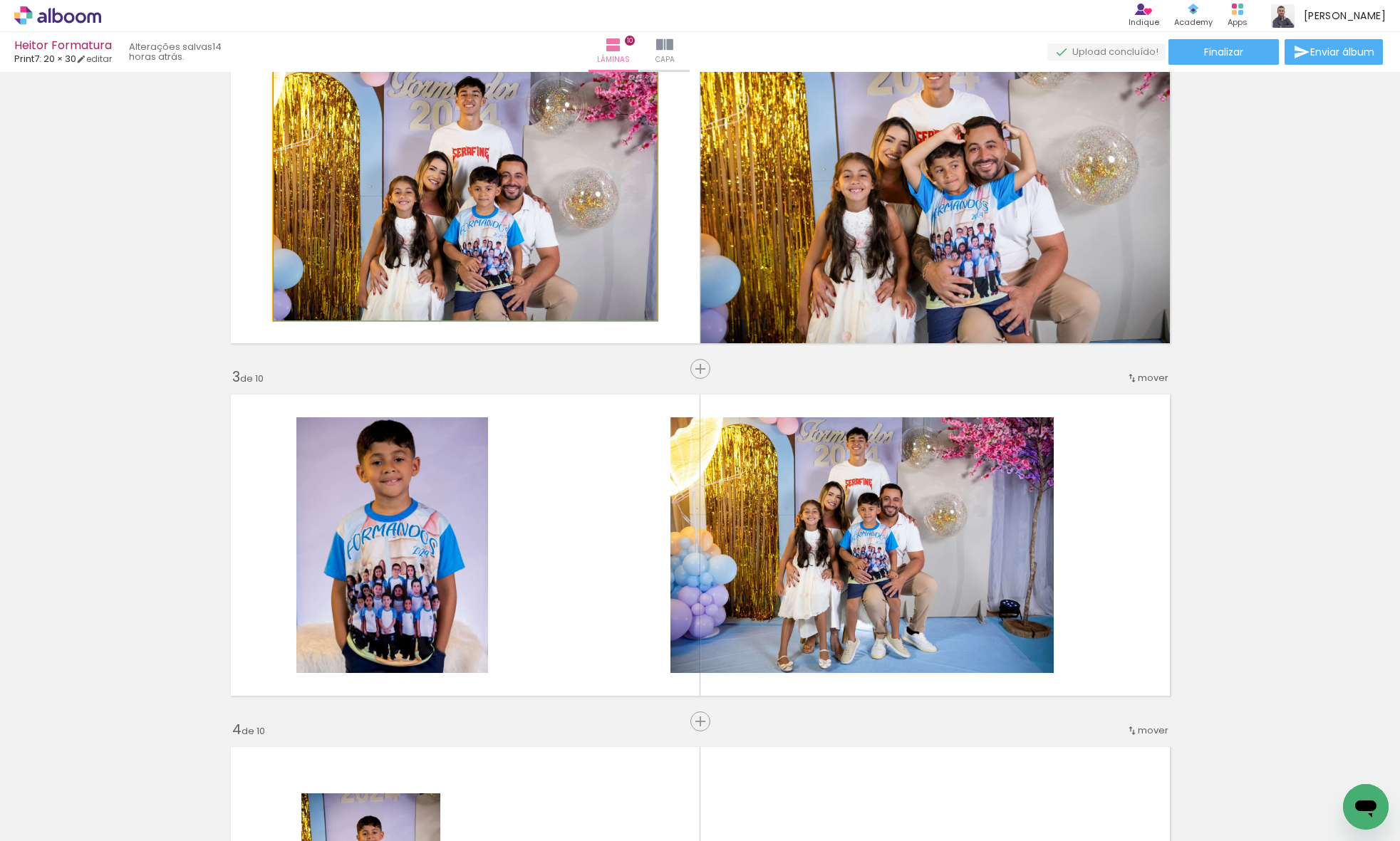
drag, startPoint x: 602, startPoint y: 294, endPoint x: 824, endPoint y: 288, distance: 222.1
click at [0, 0] on slot at bounding box center [0, 0] width 0 height 0
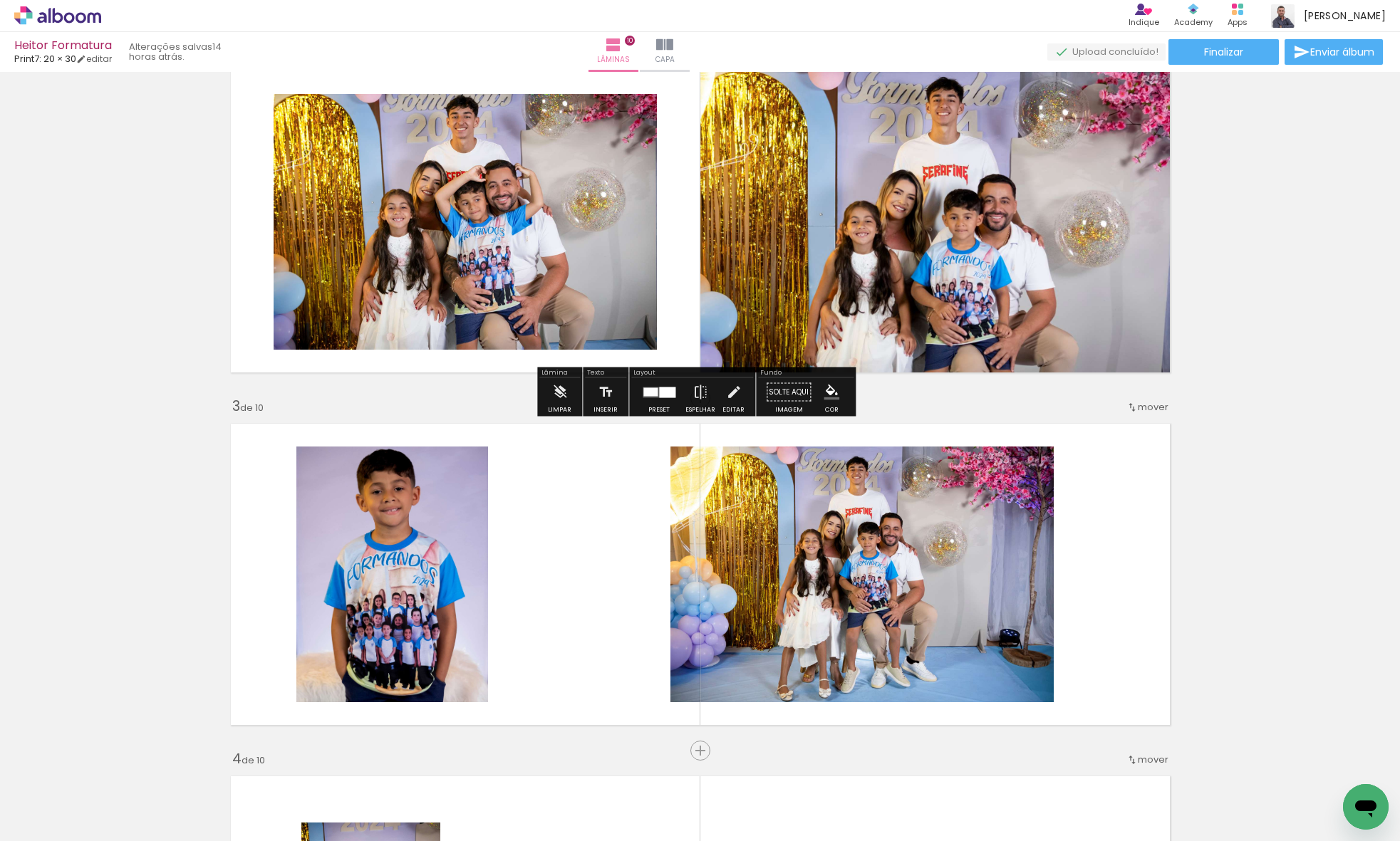
scroll to position [393, 0]
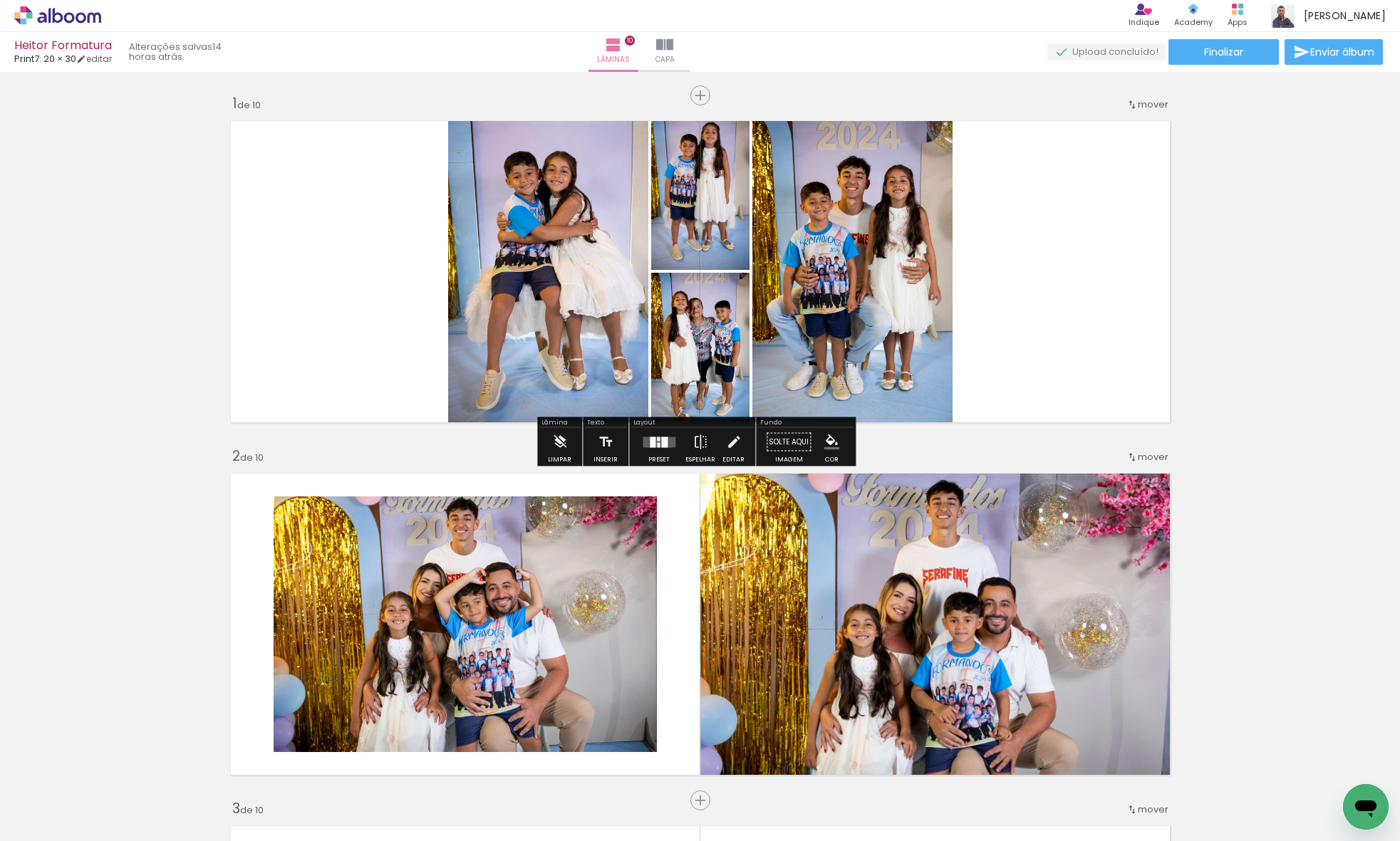
click at [658, 449] on div at bounding box center [659, 442] width 39 height 29
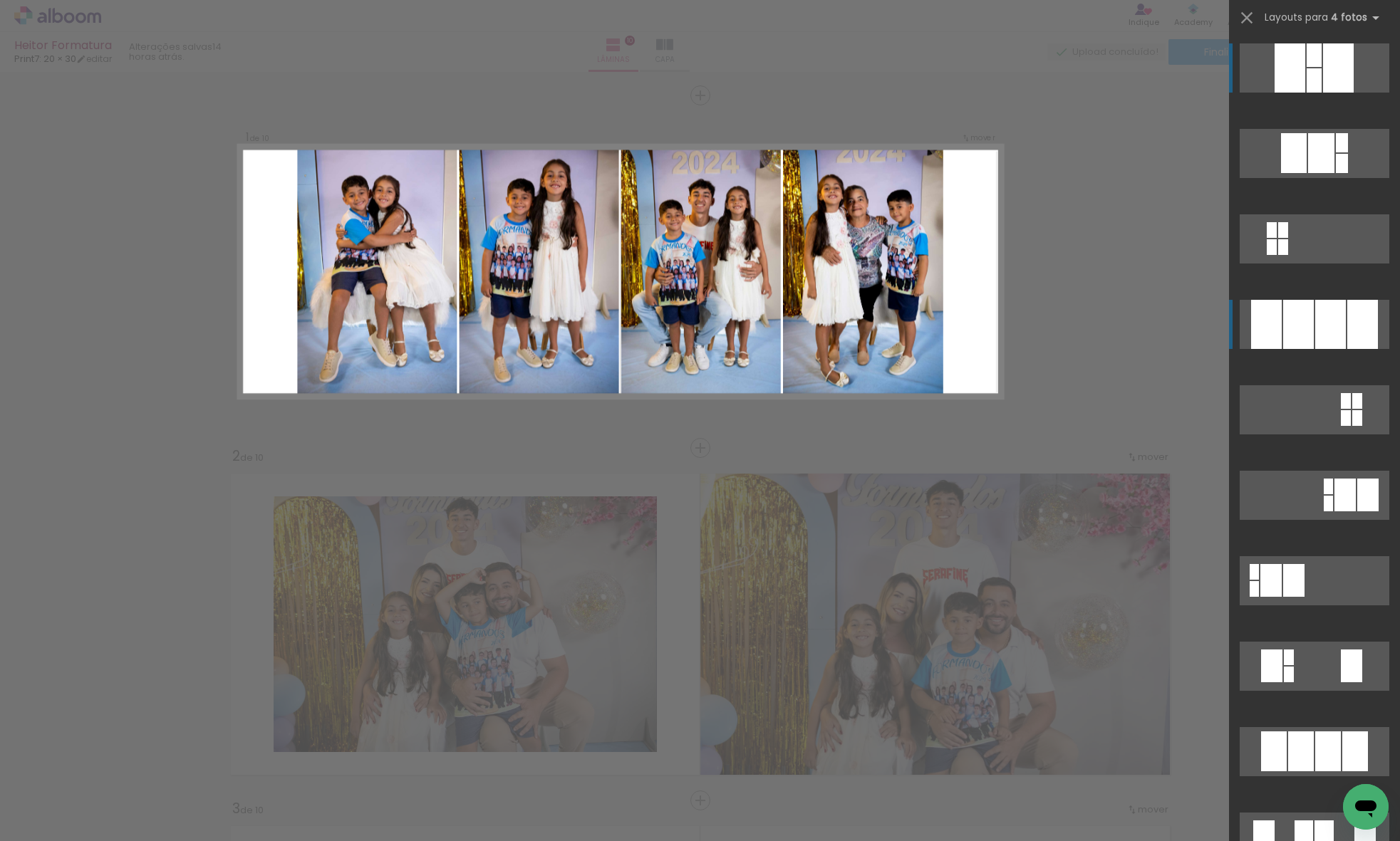
click at [1300, 321] on div at bounding box center [1298, 324] width 30 height 49
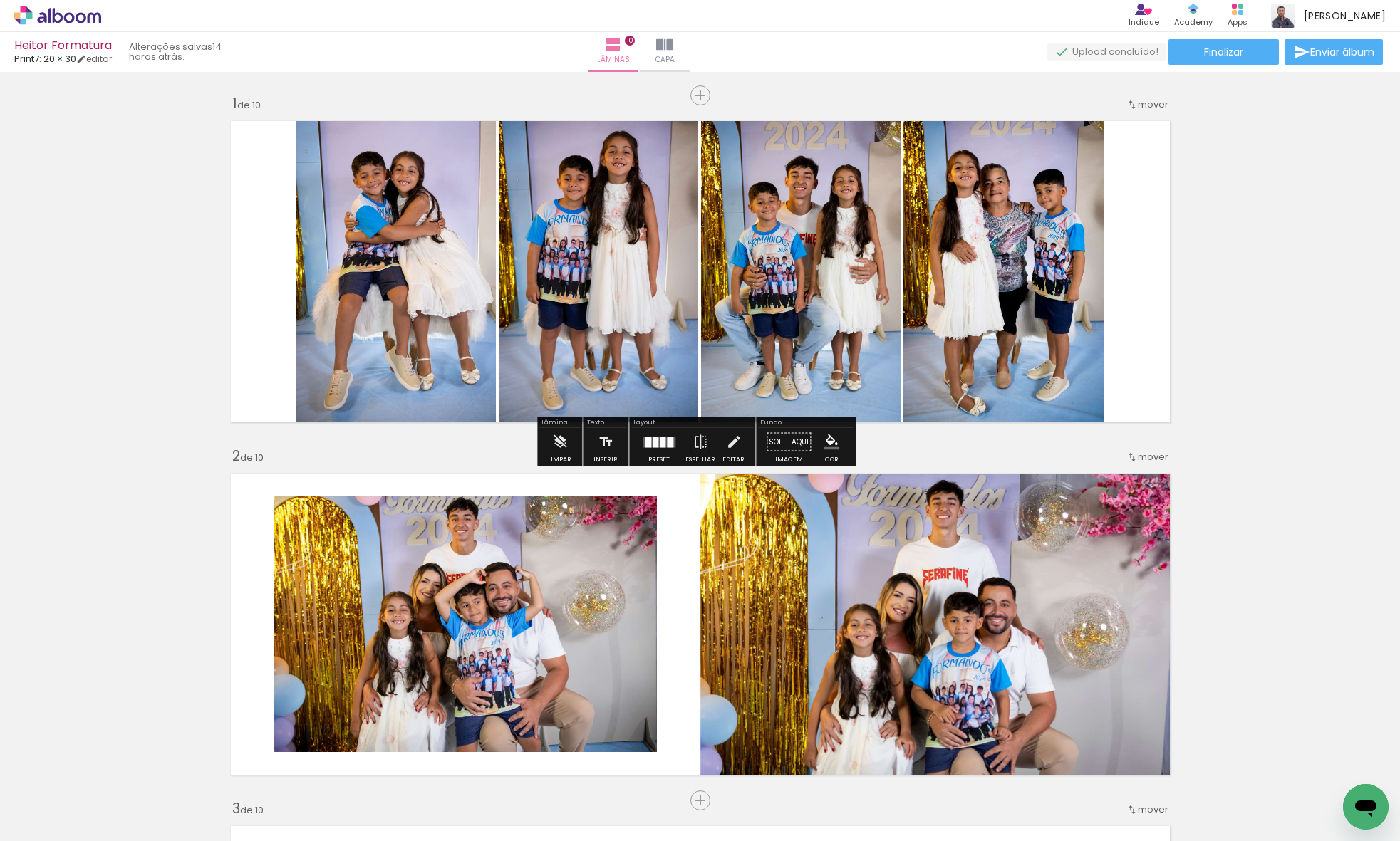
click at [463, 296] on quentale-photo at bounding box center [396, 272] width 199 height 317
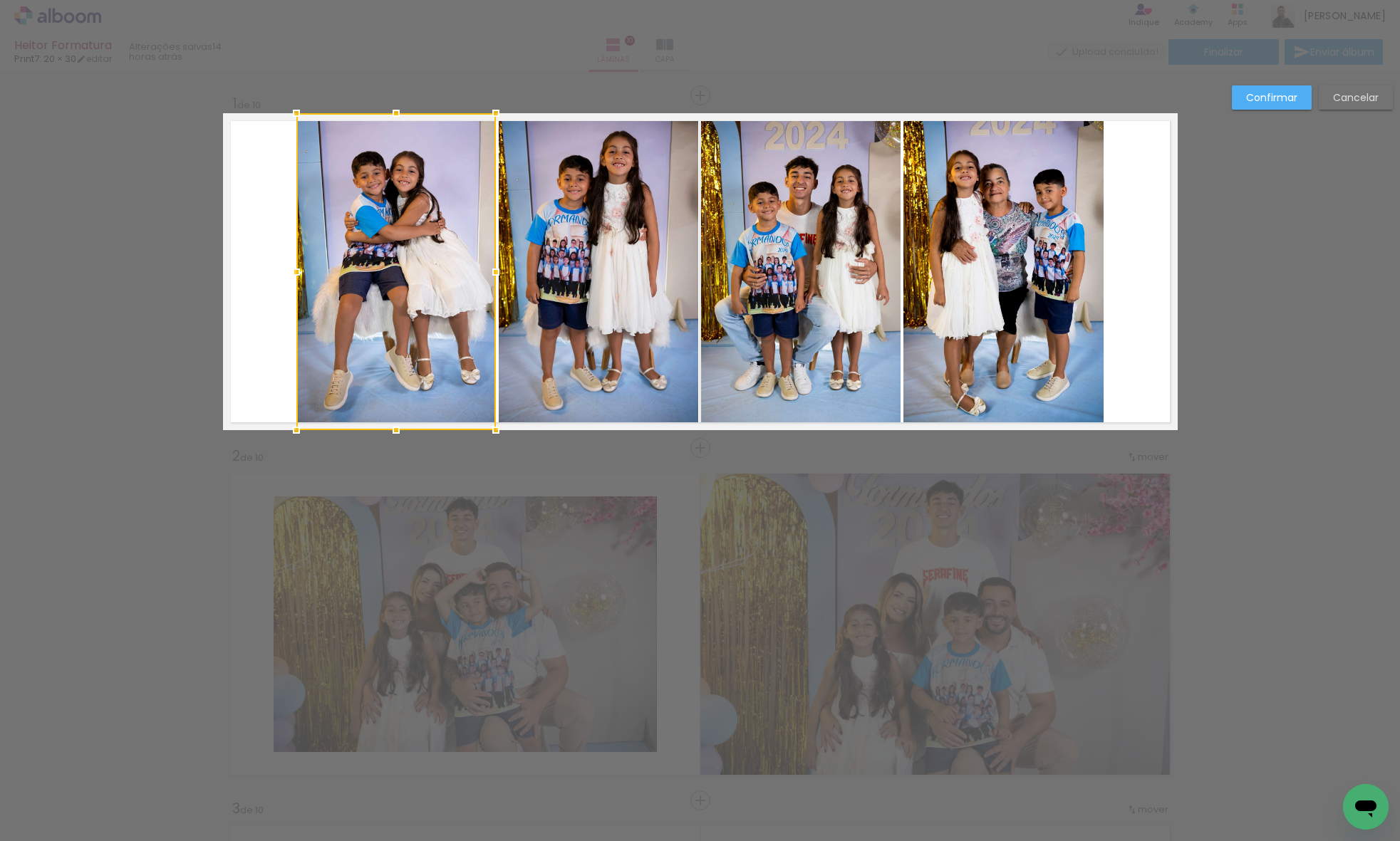
click at [555, 291] on quentale-photo at bounding box center [598, 272] width 199 height 317
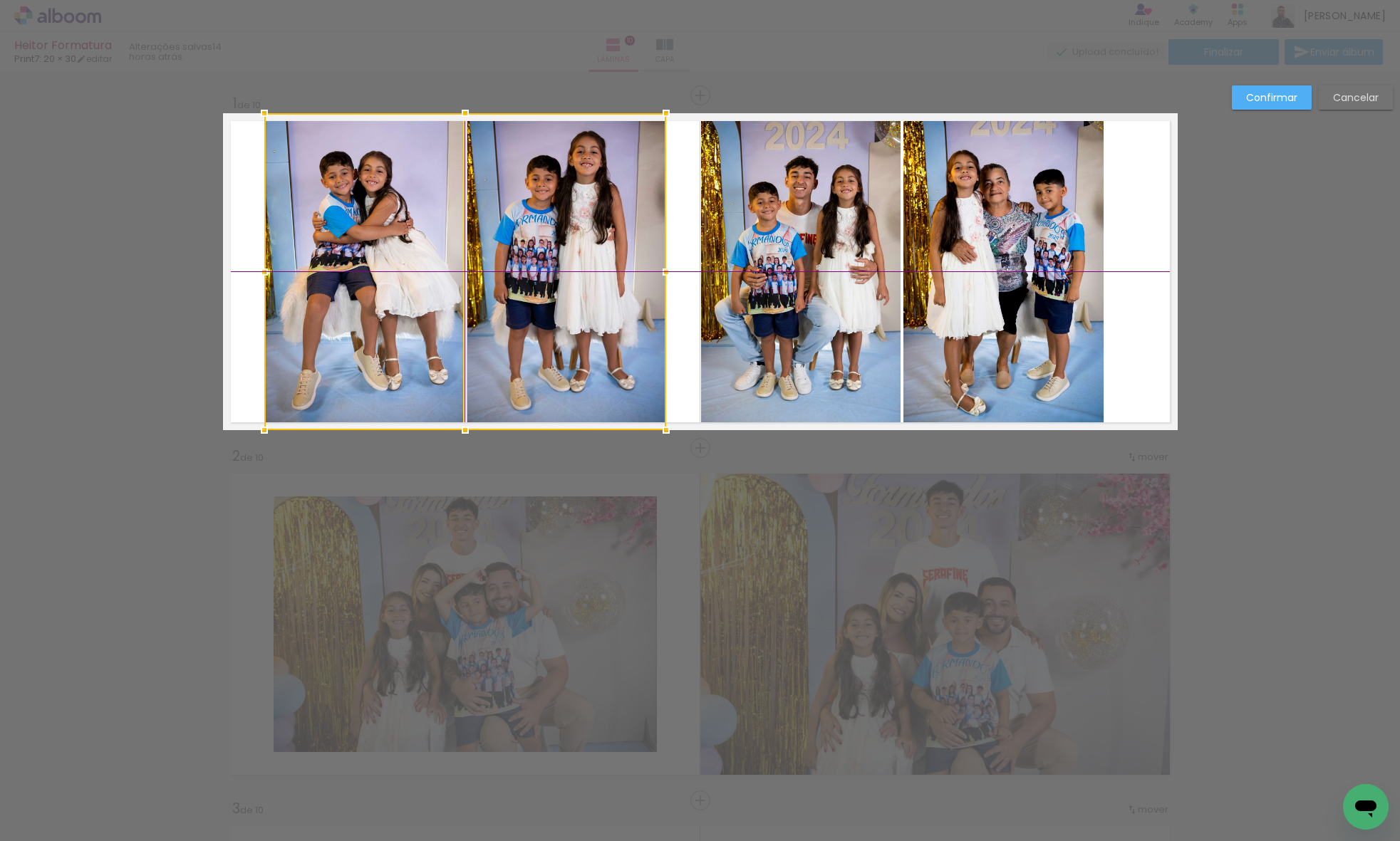
drag, startPoint x: 557, startPoint y: 272, endPoint x: 525, endPoint y: 275, distance: 32.1
click at [525, 275] on div at bounding box center [465, 272] width 402 height 317
click at [802, 262] on quentale-photo at bounding box center [801, 272] width 199 height 317
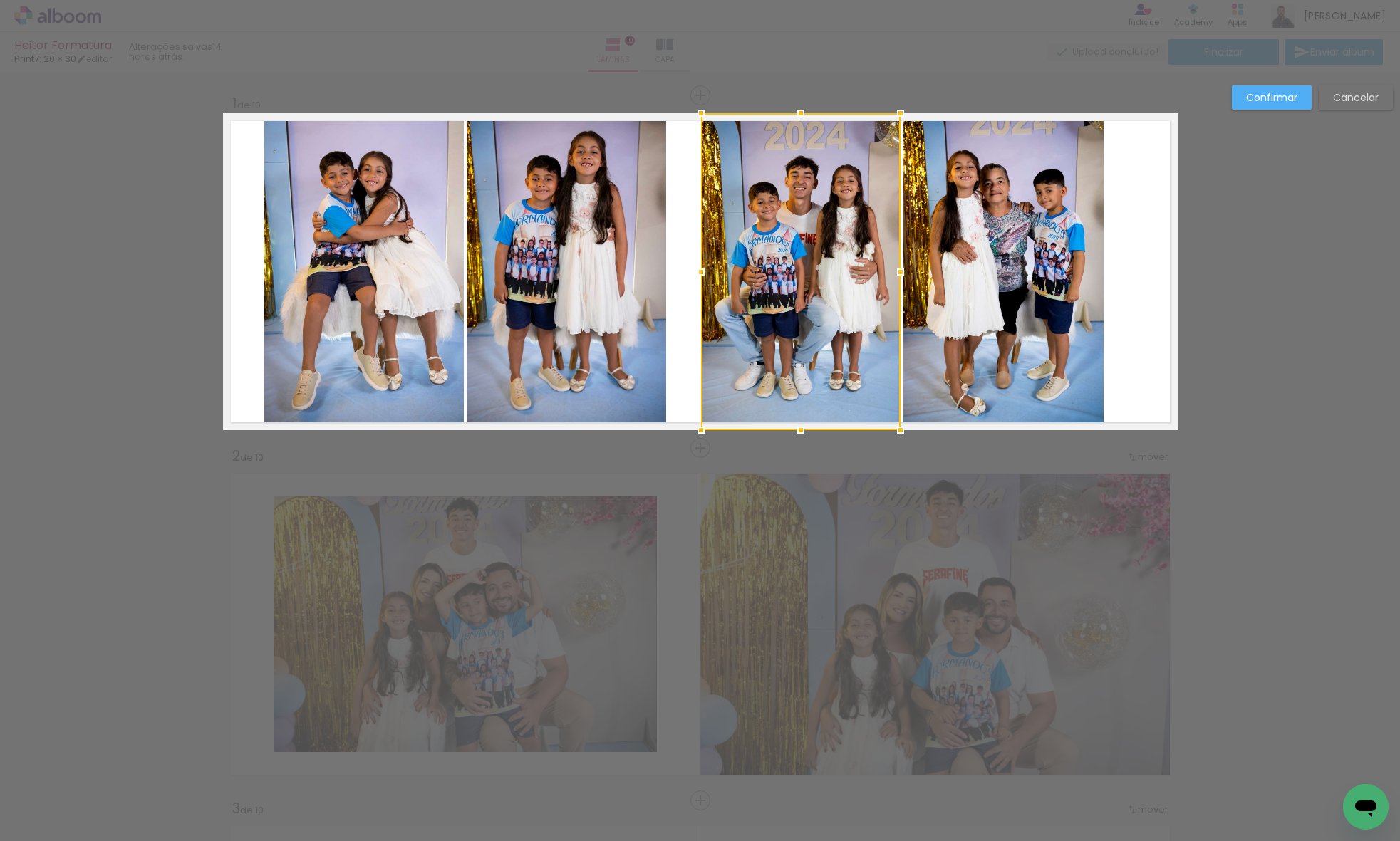
click at [930, 260] on quentale-photo at bounding box center [1003, 272] width 200 height 317
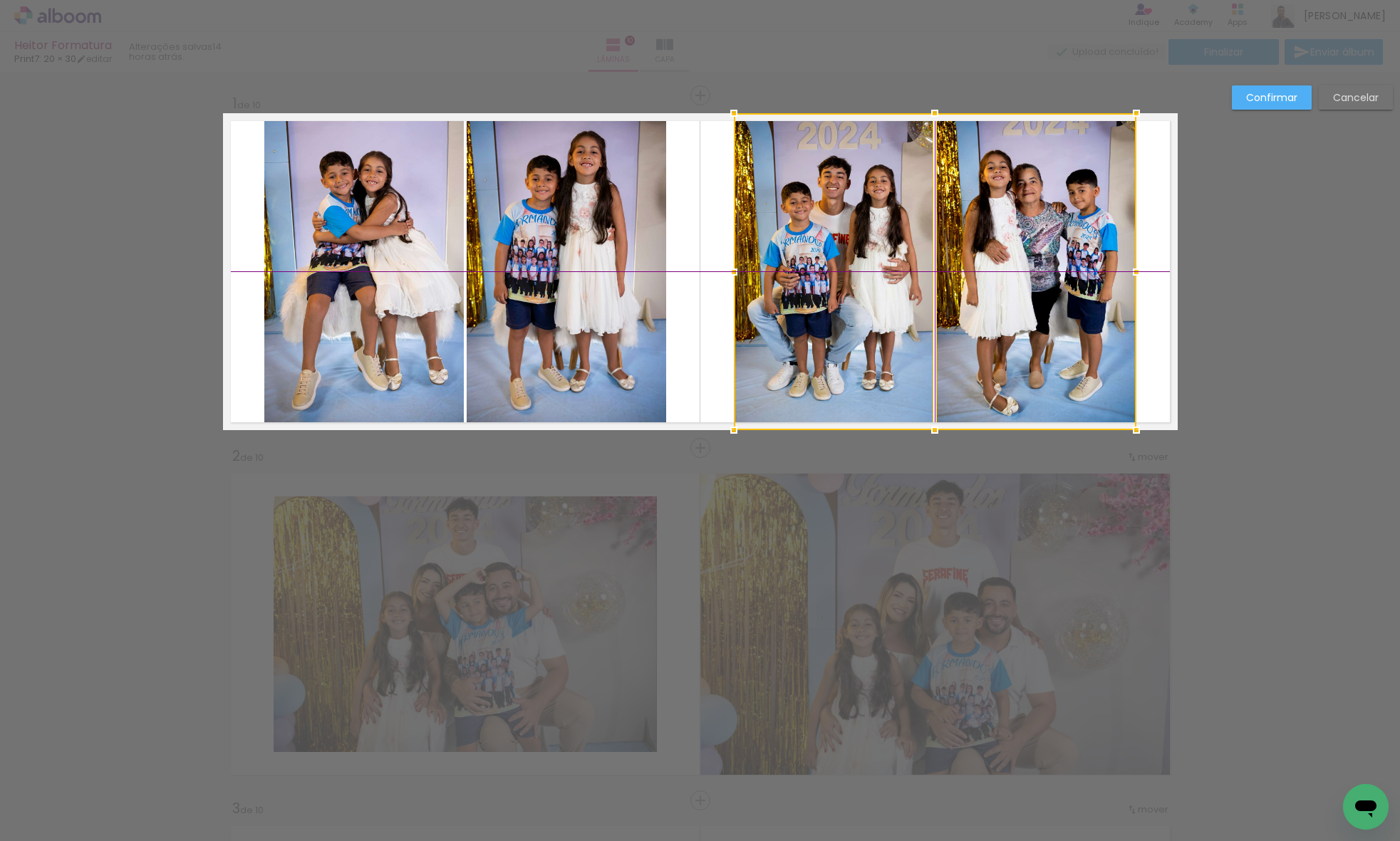
drag, startPoint x: 834, startPoint y: 261, endPoint x: 868, endPoint y: 262, distance: 34.0
click at [868, 262] on div at bounding box center [934, 272] width 403 height 317
click at [1249, 90] on paper-button "Confirmar" at bounding box center [1271, 97] width 80 height 24
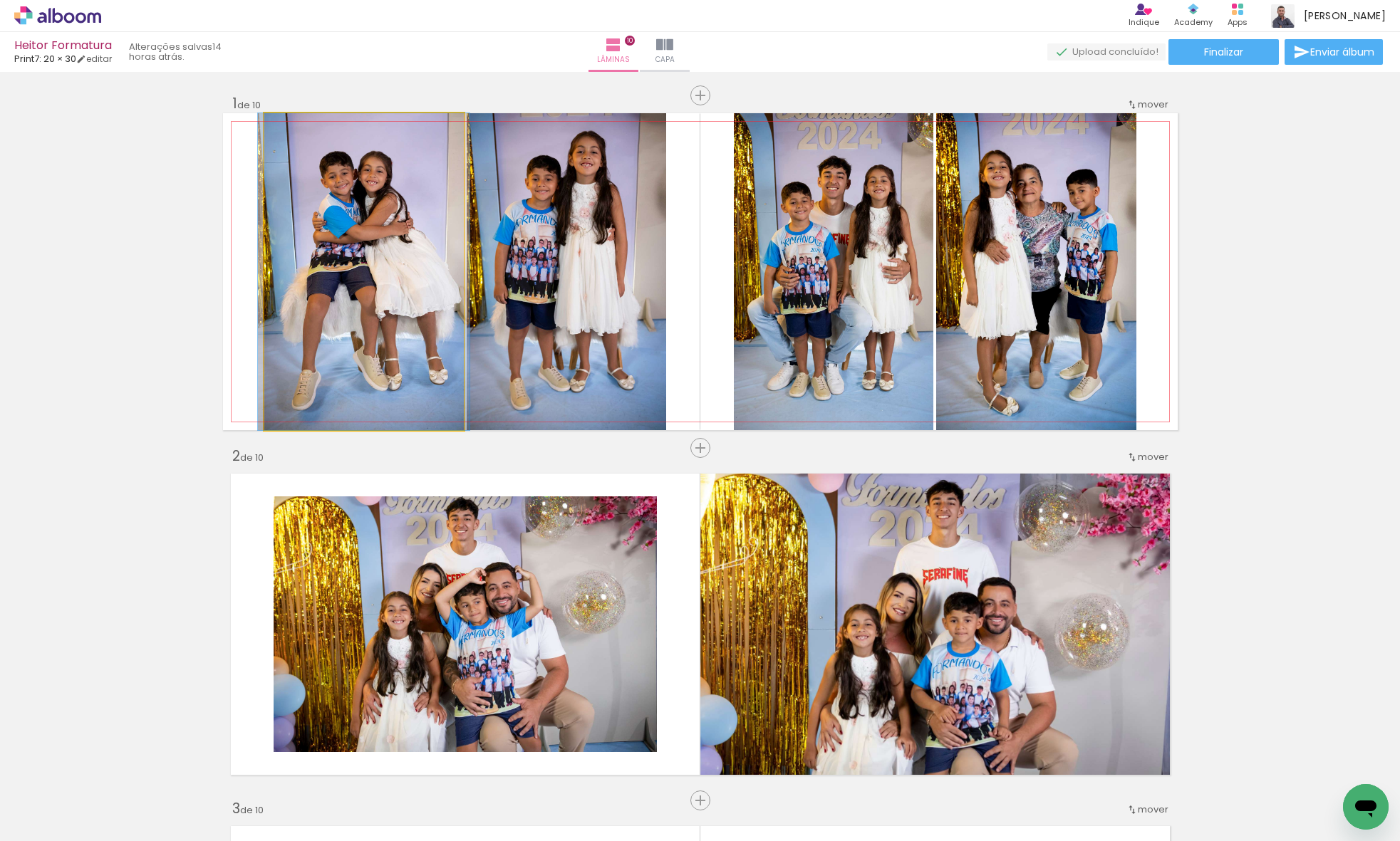
click at [432, 267] on div at bounding box center [364, 272] width 212 height 317
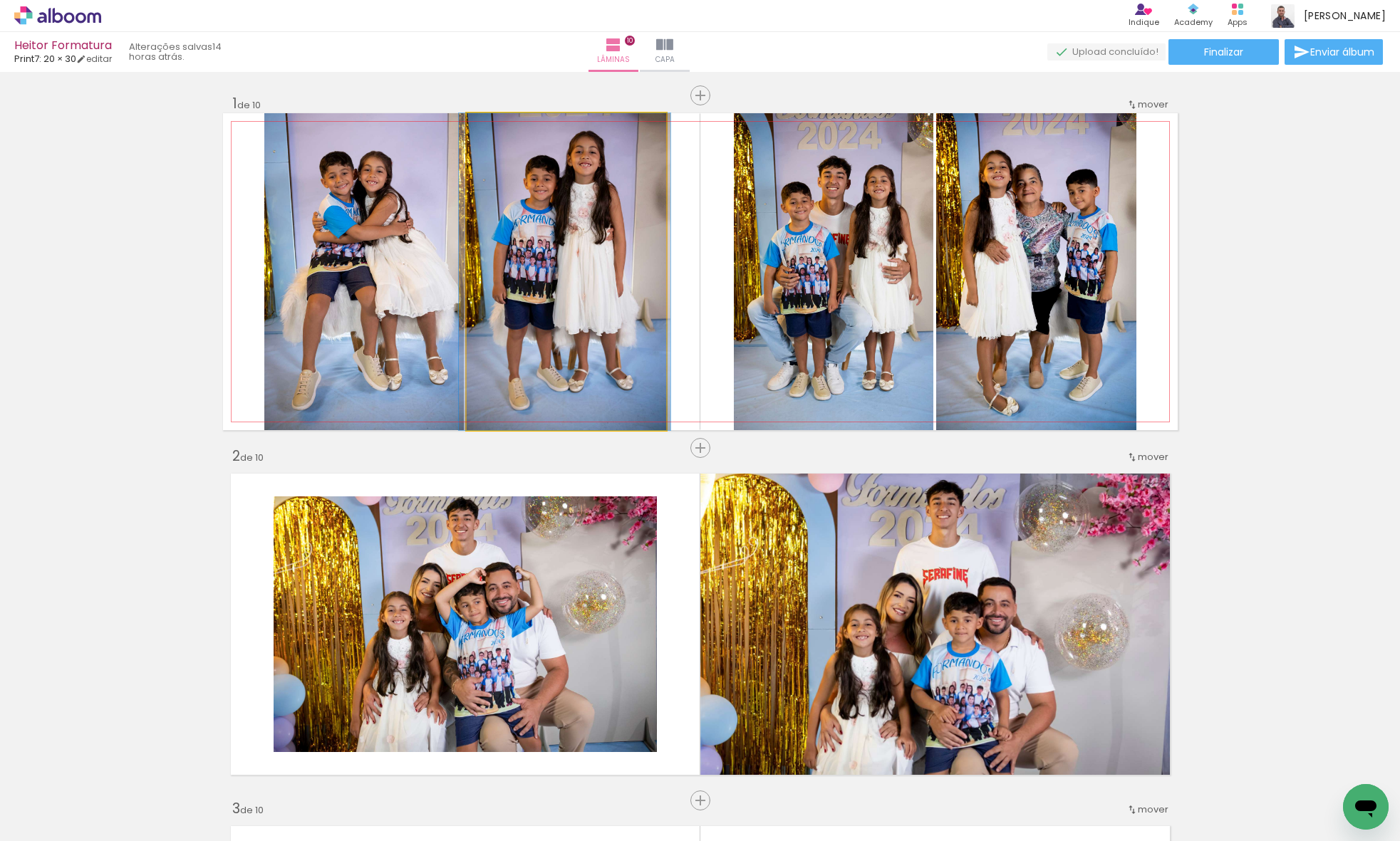
drag, startPoint x: 552, startPoint y: 265, endPoint x: 550, endPoint y: 272, distance: 7.3
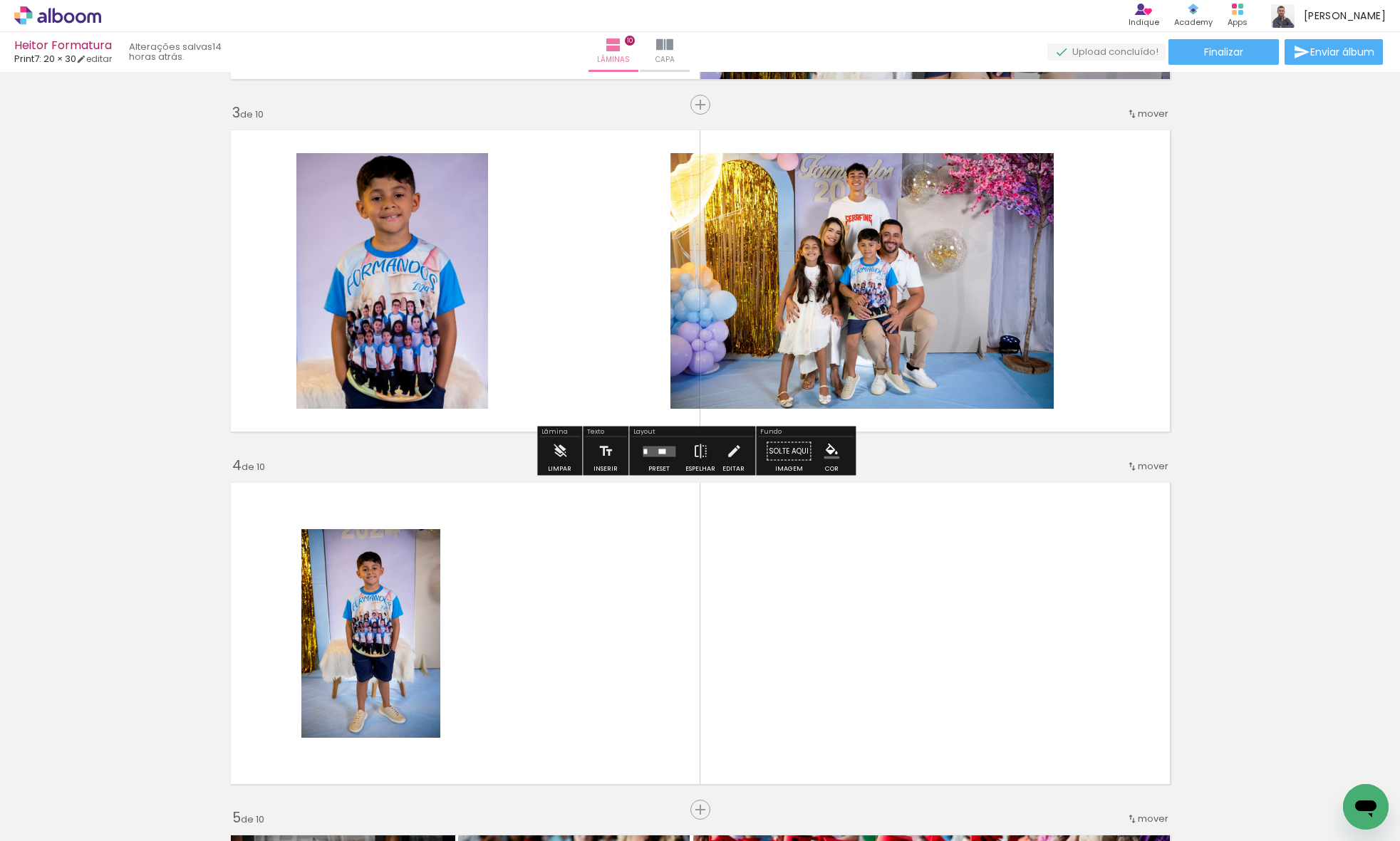
scroll to position [705, 0]
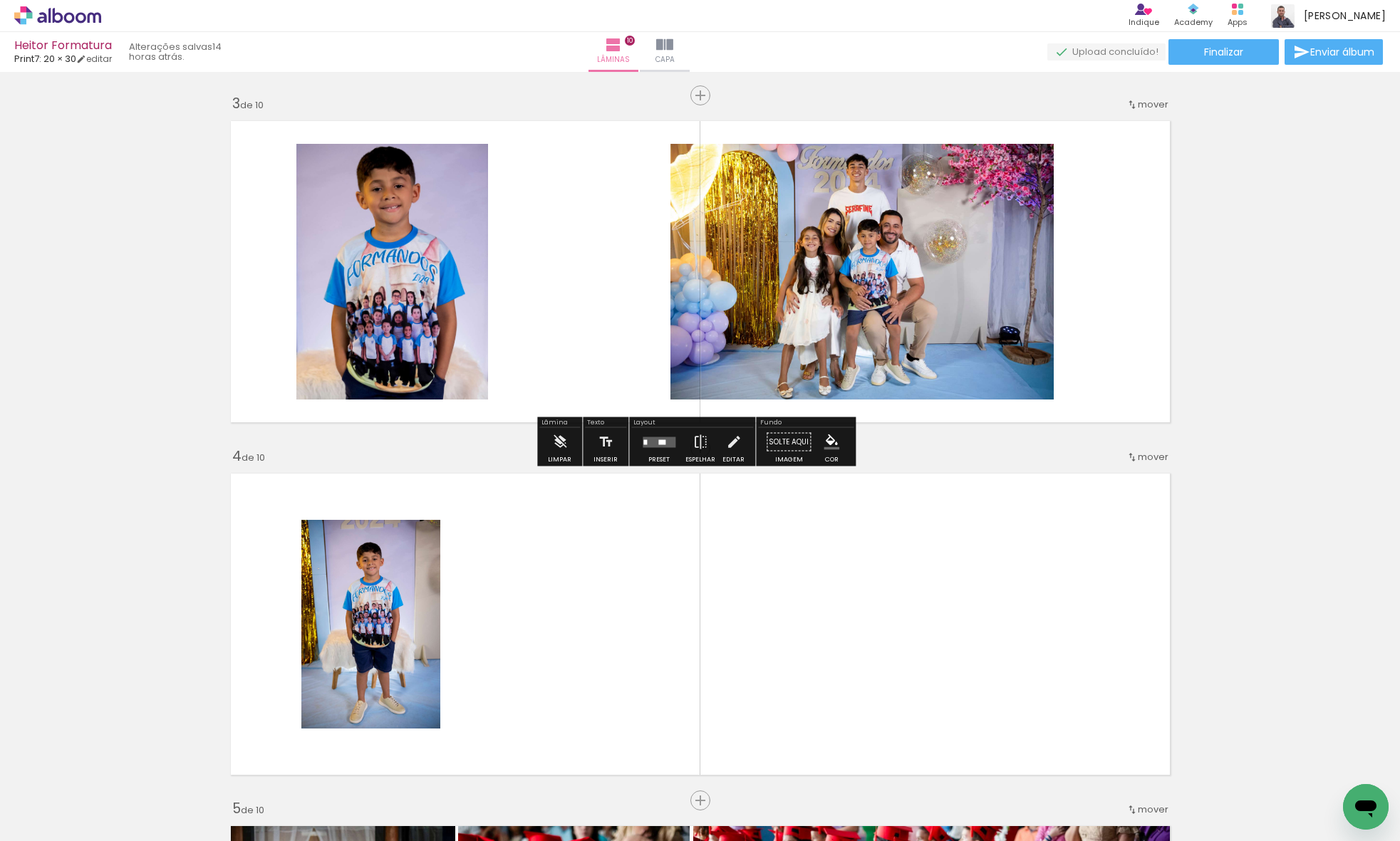
click at [648, 445] on quentale-layouter at bounding box center [658, 441] width 33 height 11
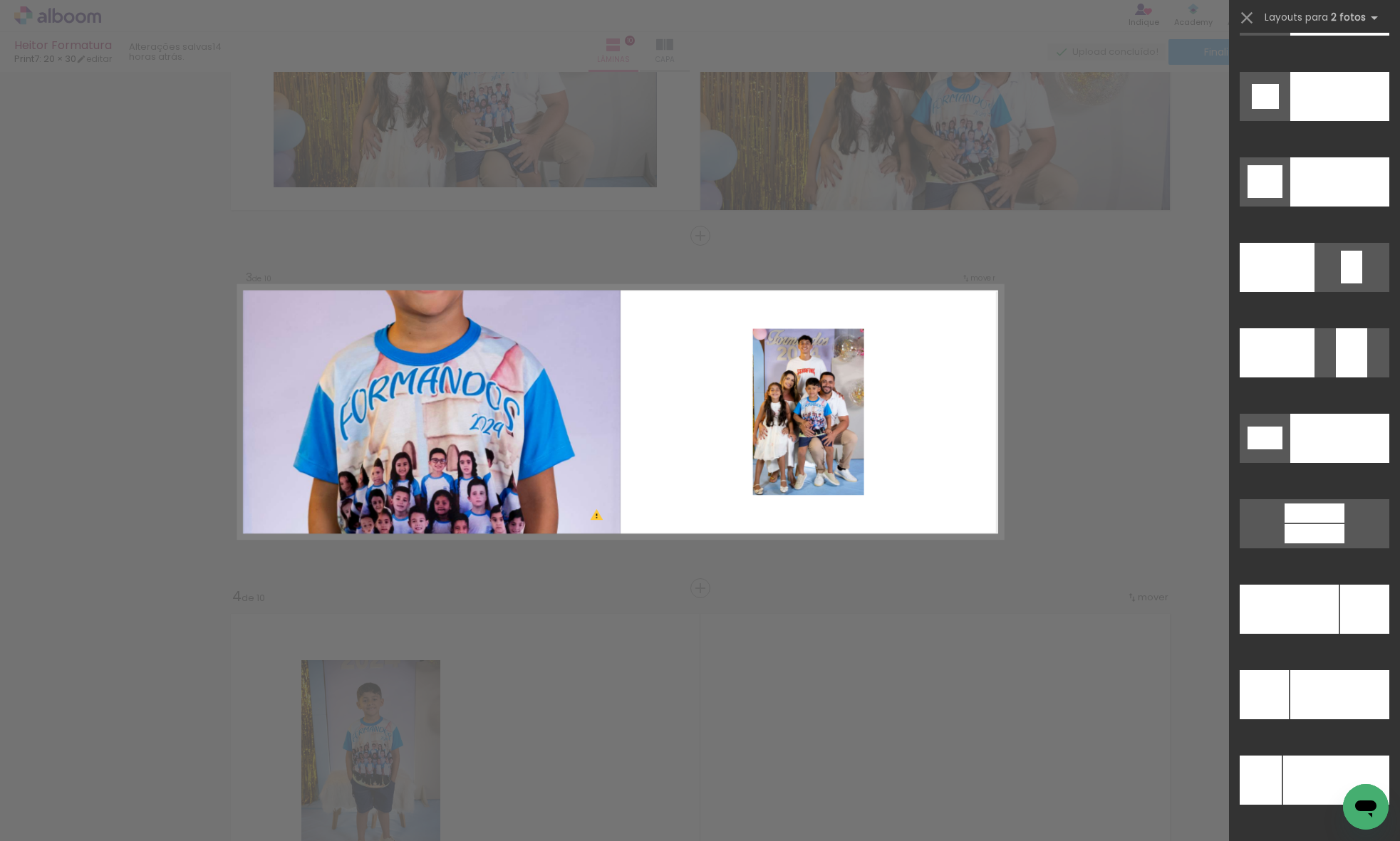
scroll to position [6299, 0]
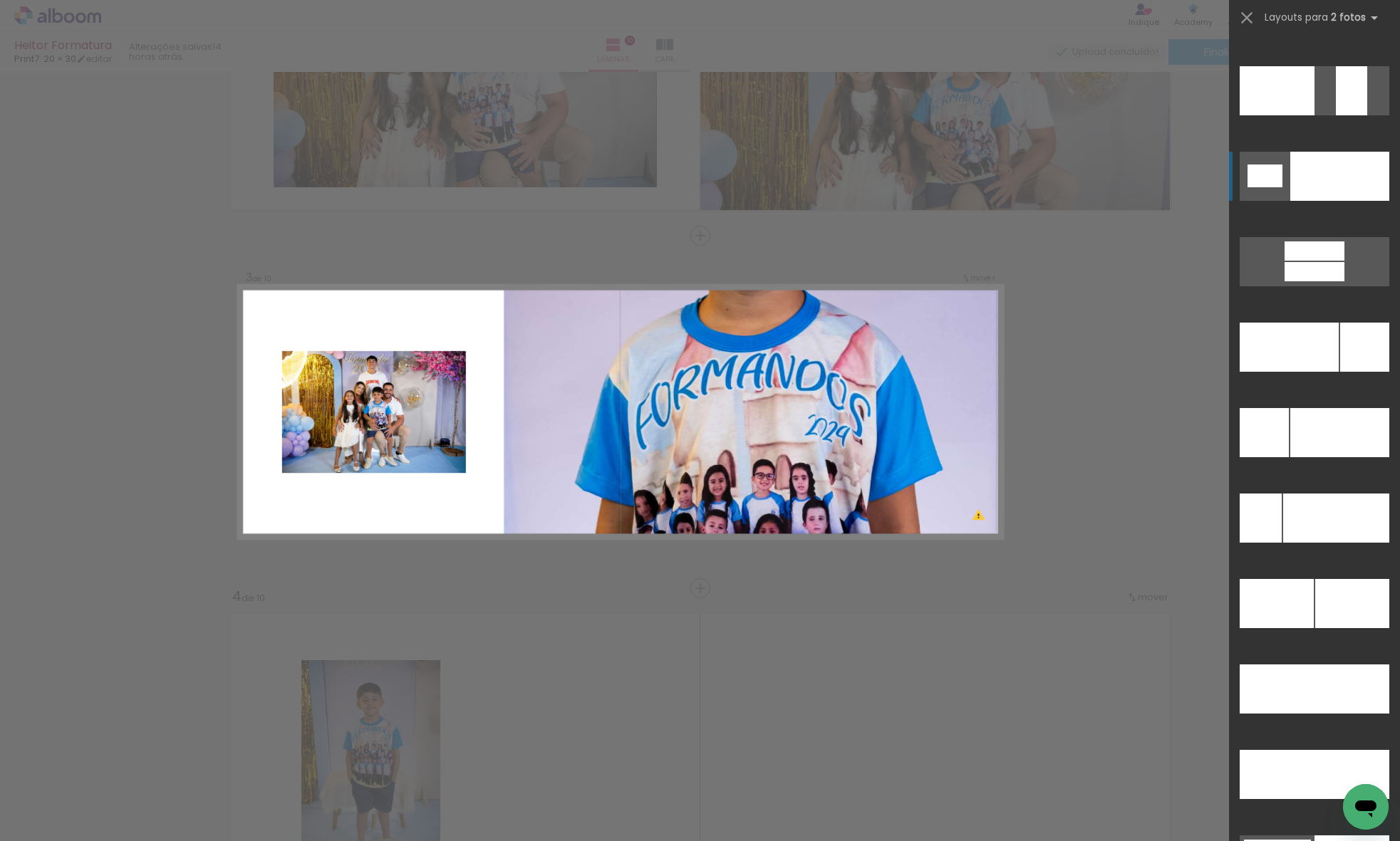
click at [1322, 750] on div at bounding box center [1338, 774] width 100 height 49
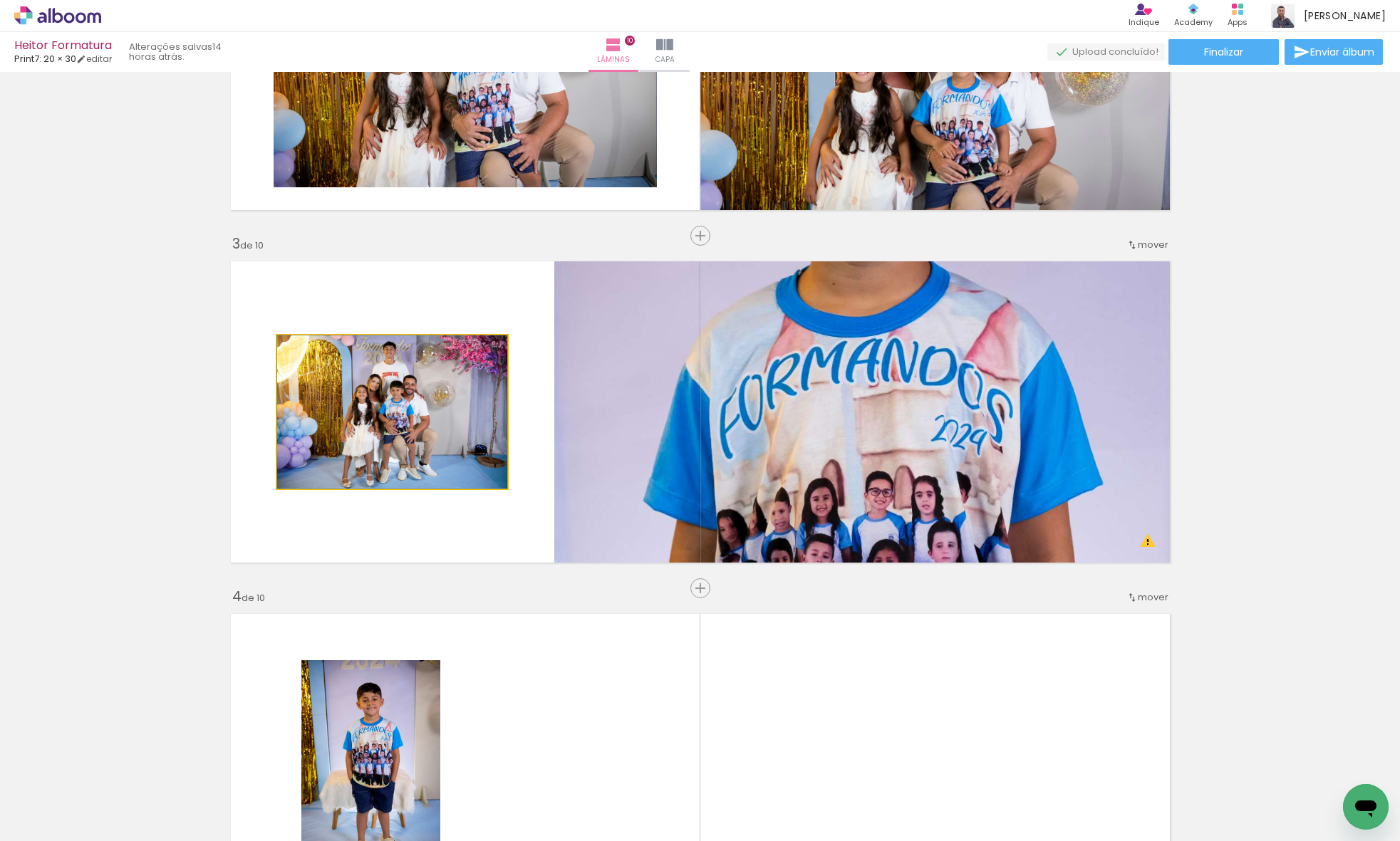
drag, startPoint x: 454, startPoint y: 413, endPoint x: 843, endPoint y: 365, distance: 392.0
click at [0, 0] on slot at bounding box center [0, 0] width 0 height 0
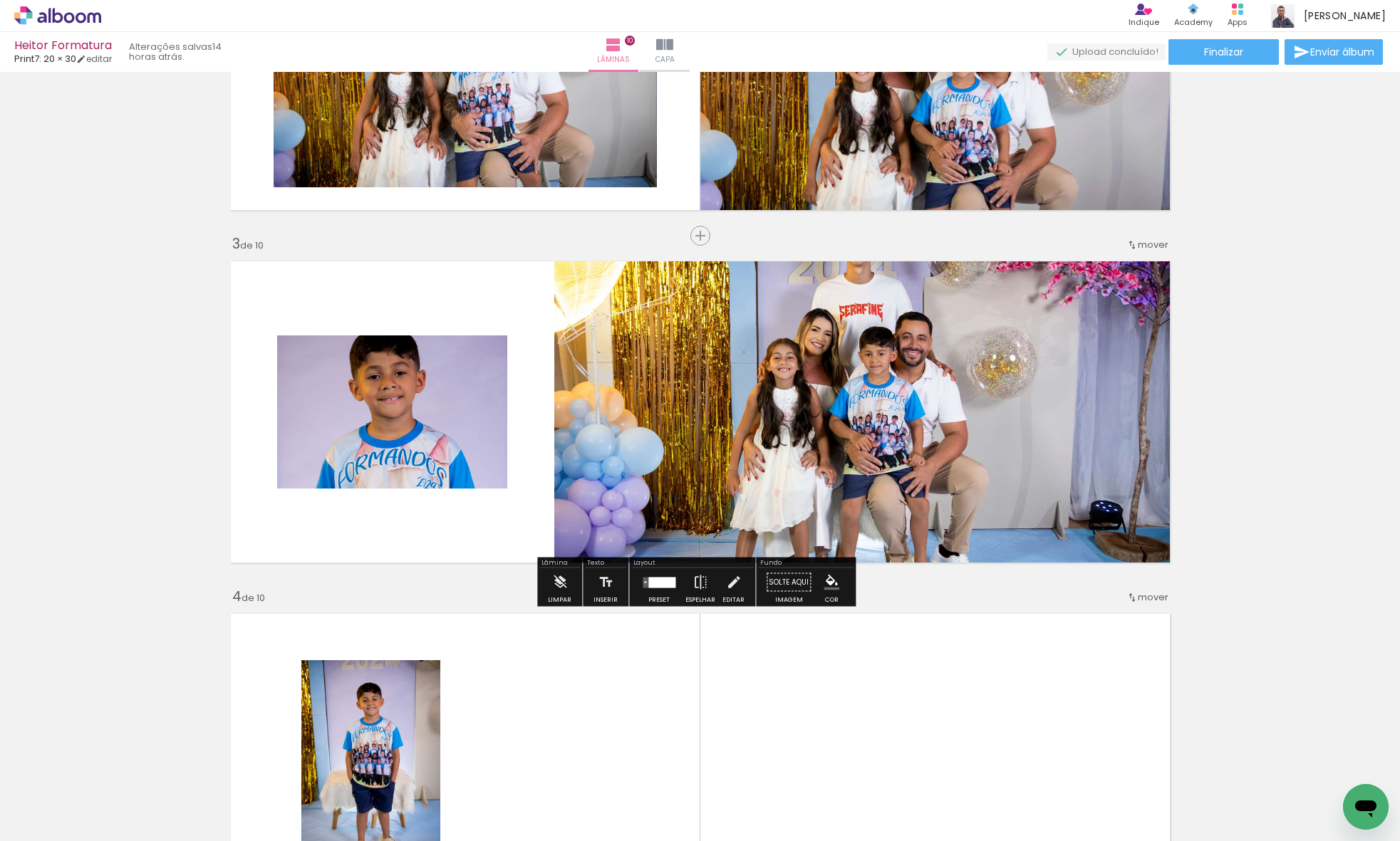
click at [715, 396] on quentale-photo at bounding box center [866, 412] width 624 height 317
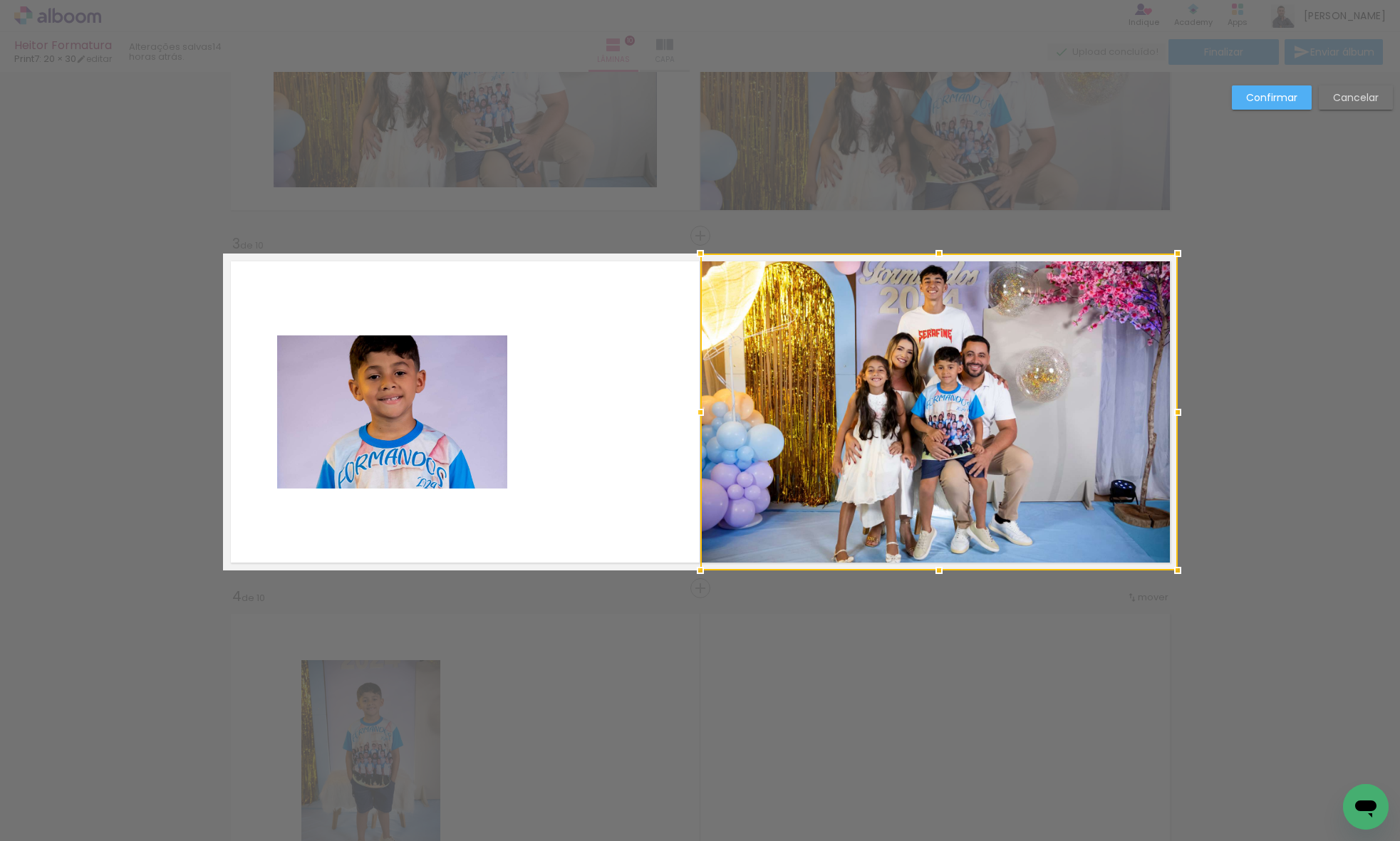
drag, startPoint x: 548, startPoint y: 415, endPoint x: 693, endPoint y: 399, distance: 145.9
click at [693, 399] on div at bounding box center [700, 412] width 29 height 29
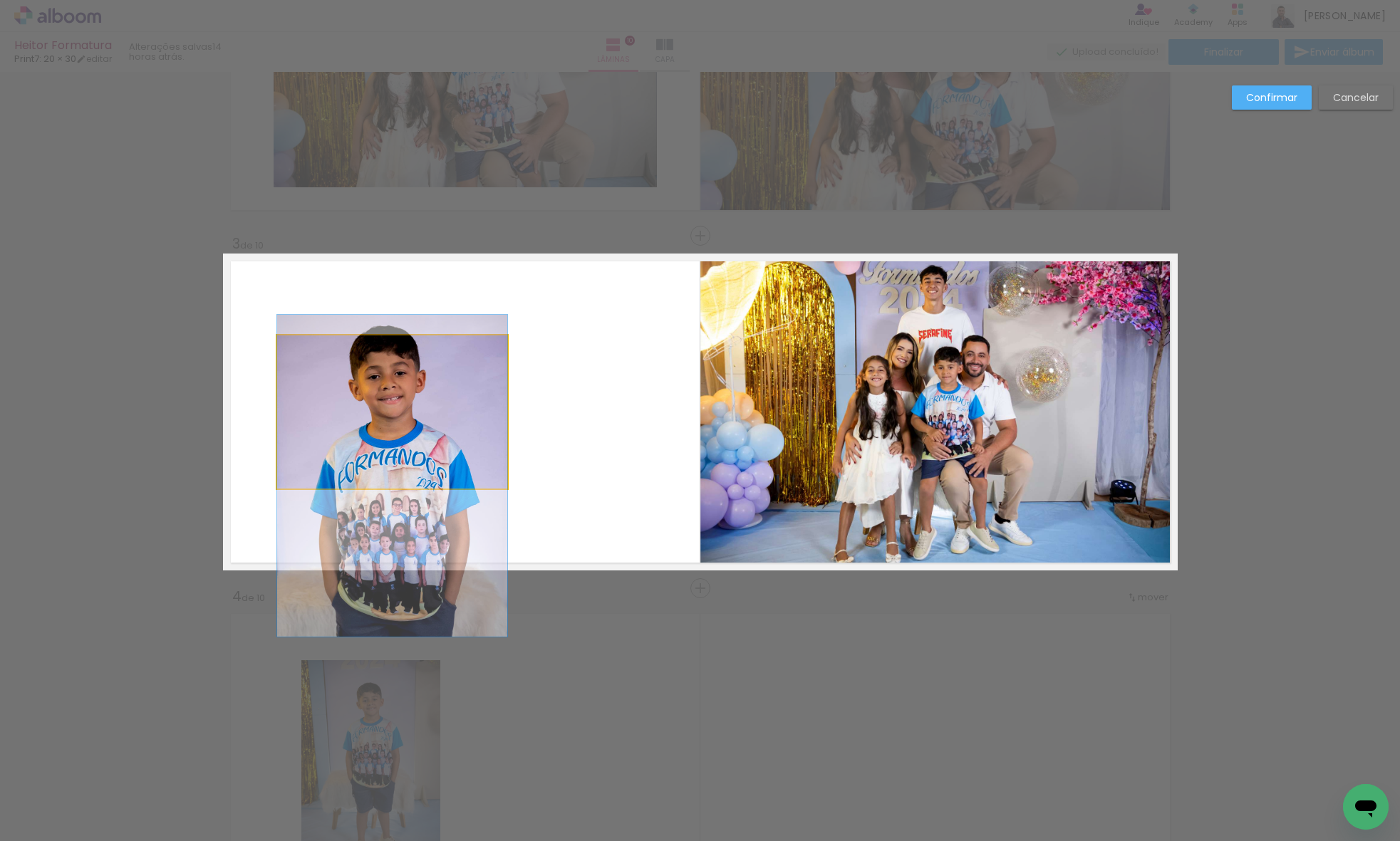
click at [466, 407] on quentale-photo at bounding box center [392, 412] width 230 height 153
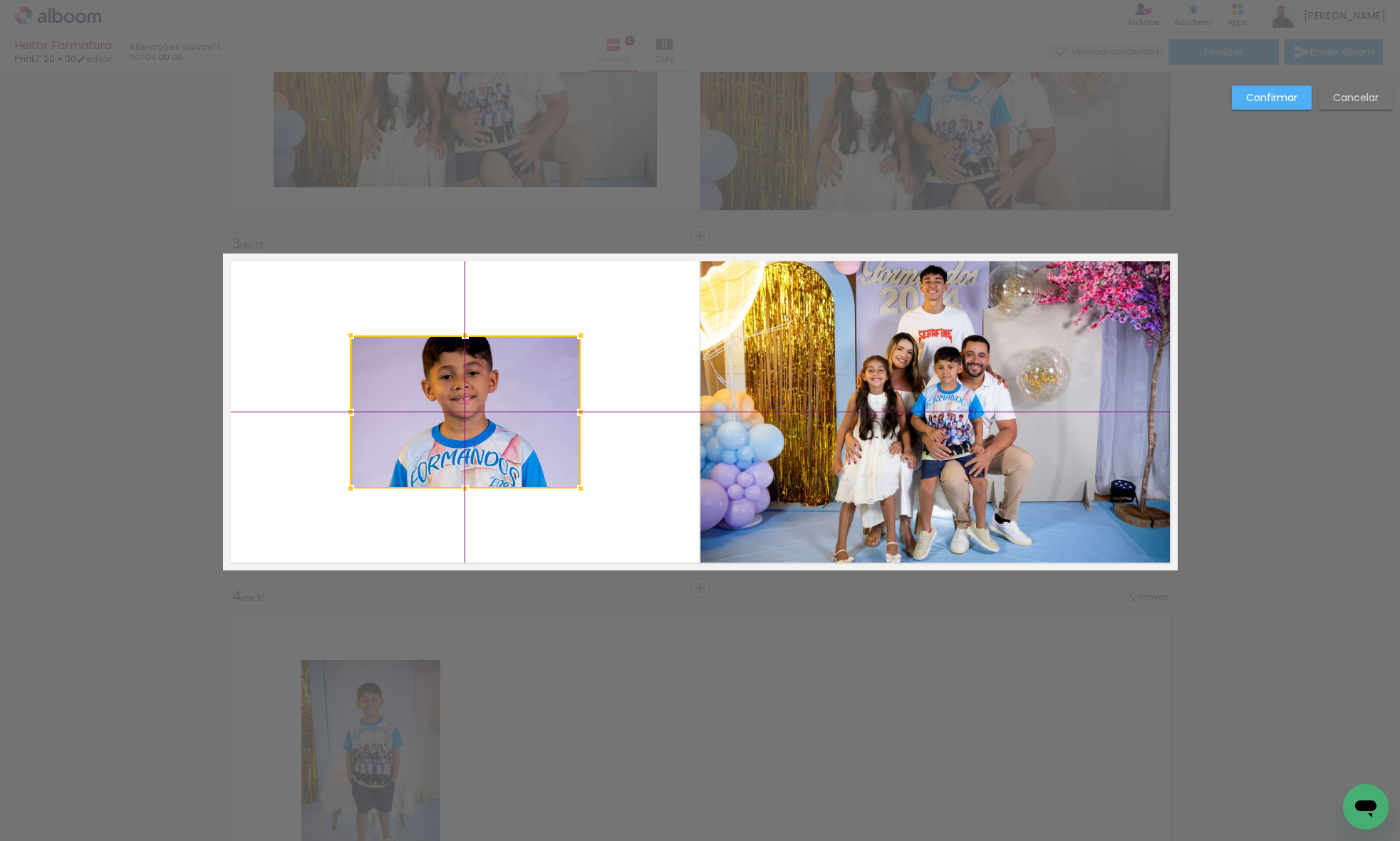
drag, startPoint x: 421, startPoint y: 418, endPoint x: 483, endPoint y: 394, distance: 66.5
click at [483, 394] on div at bounding box center [465, 412] width 230 height 153
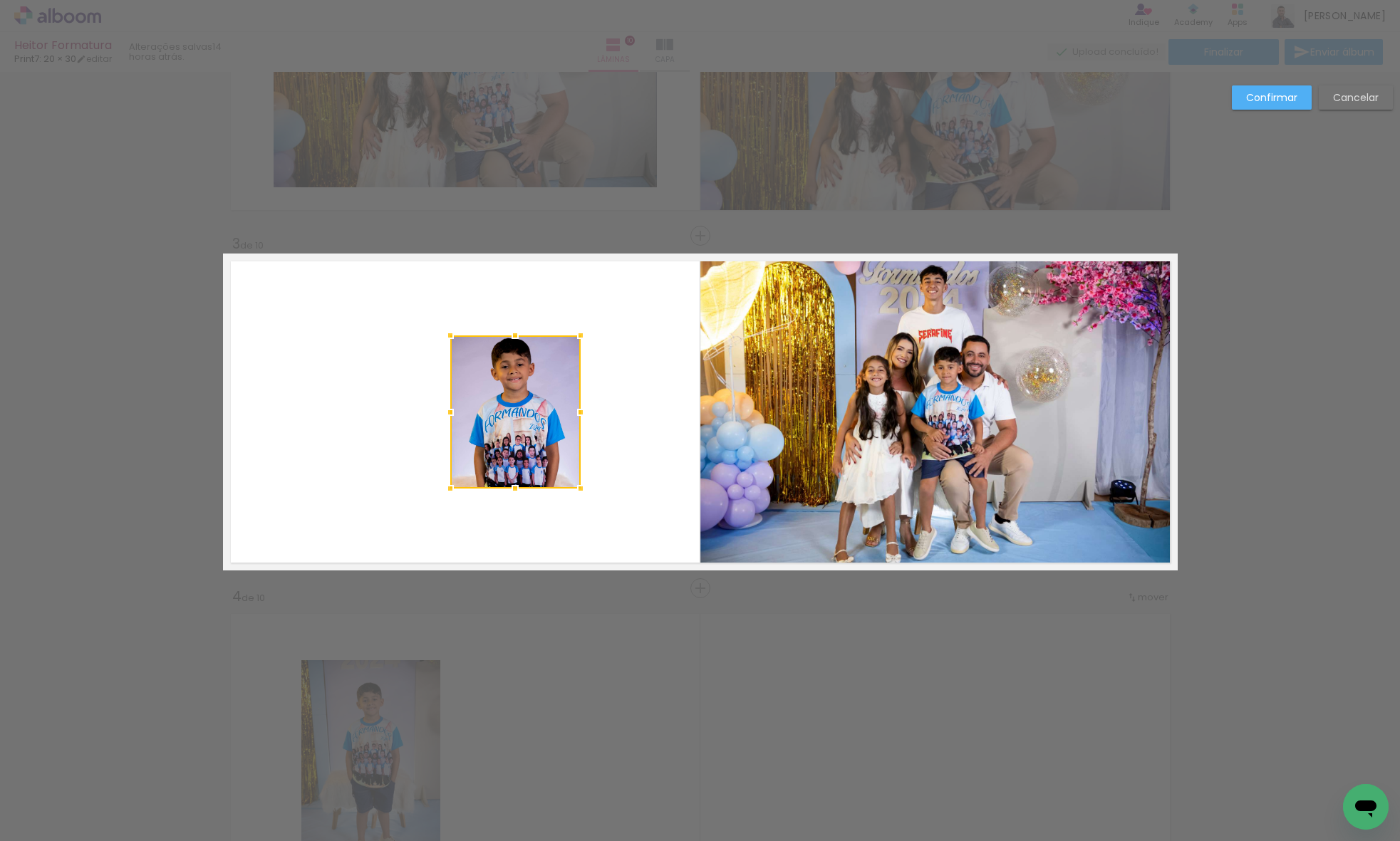
drag, startPoint x: 340, startPoint y: 416, endPoint x: 455, endPoint y: 416, distance: 115.0
click at [452, 417] on div at bounding box center [451, 412] width 29 height 29
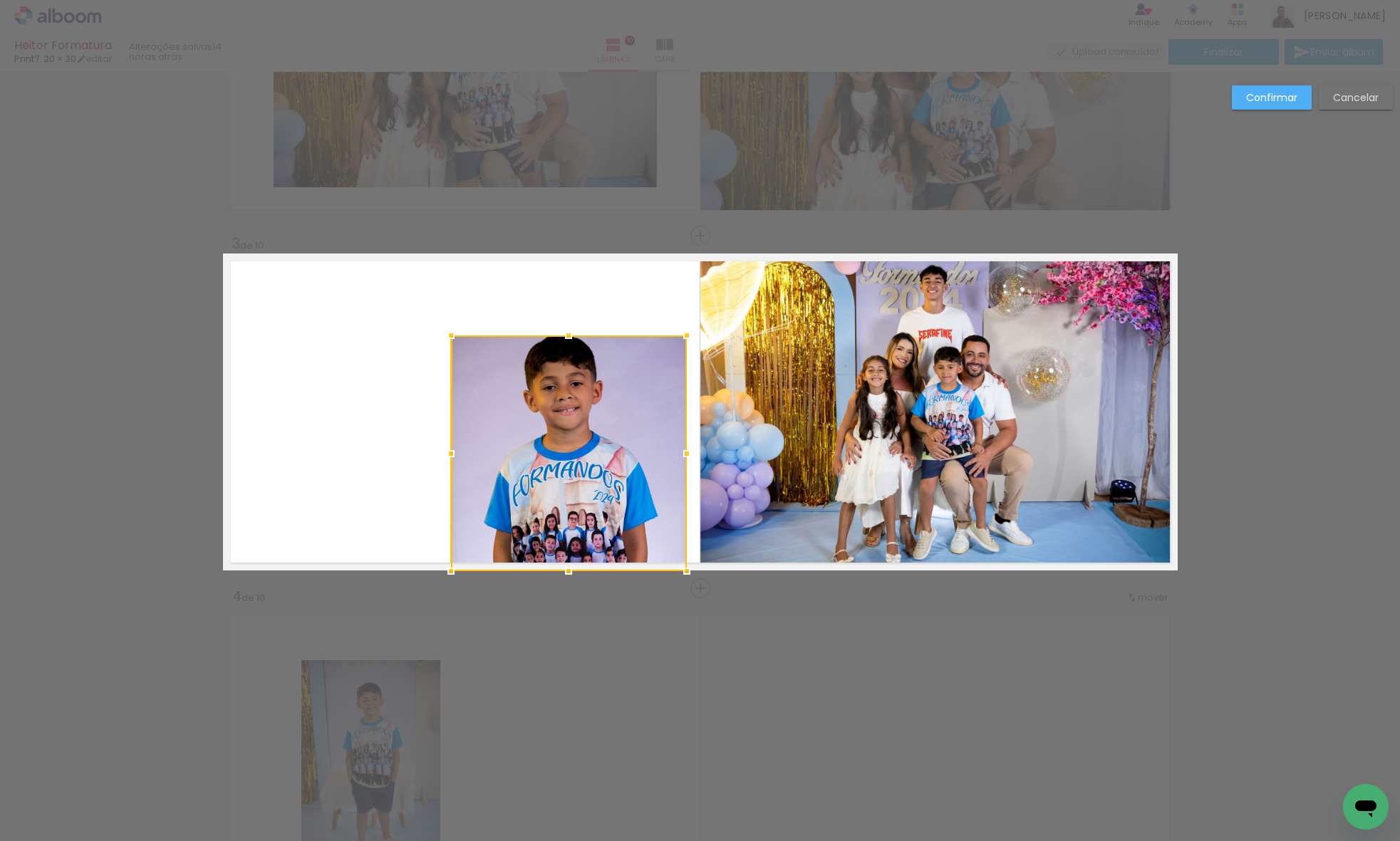
drag, startPoint x: 592, startPoint y: 501, endPoint x: 686, endPoint y: 578, distance: 121.5
click at [686, 578] on div at bounding box center [687, 571] width 29 height 29
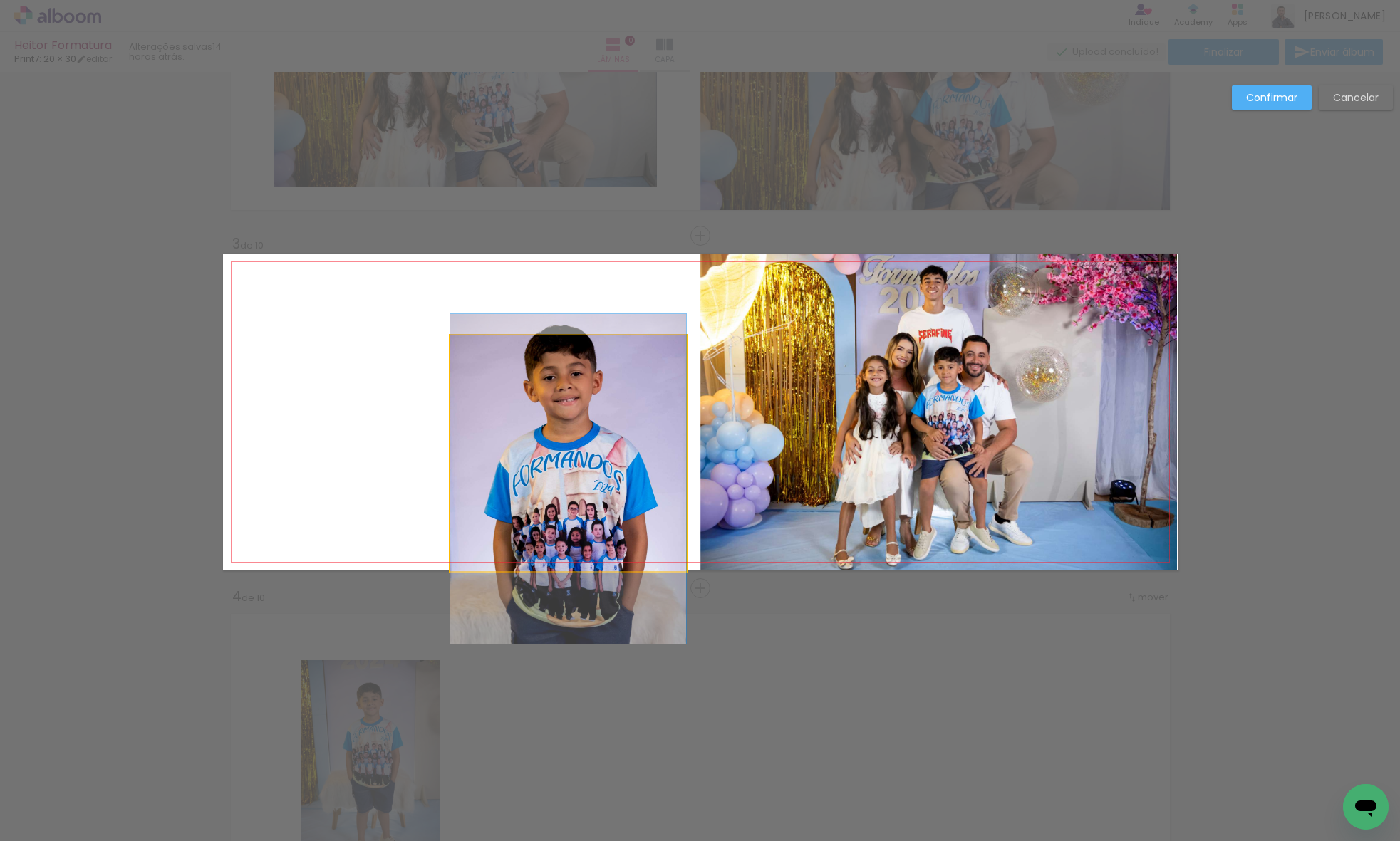
drag, startPoint x: 614, startPoint y: 493, endPoint x: 602, endPoint y: 478, distance: 19.2
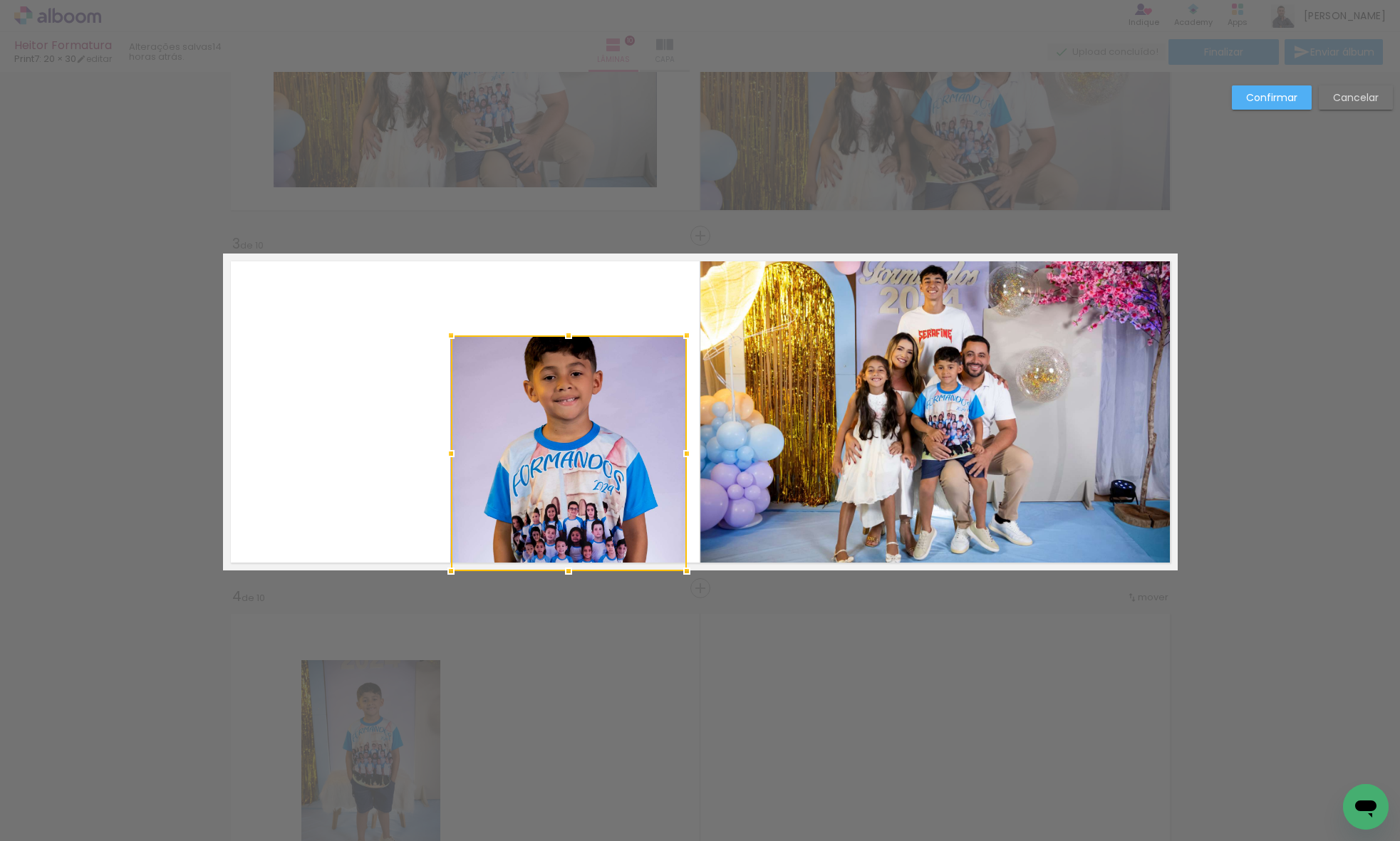
click at [578, 443] on div at bounding box center [568, 453] width 235 height 235
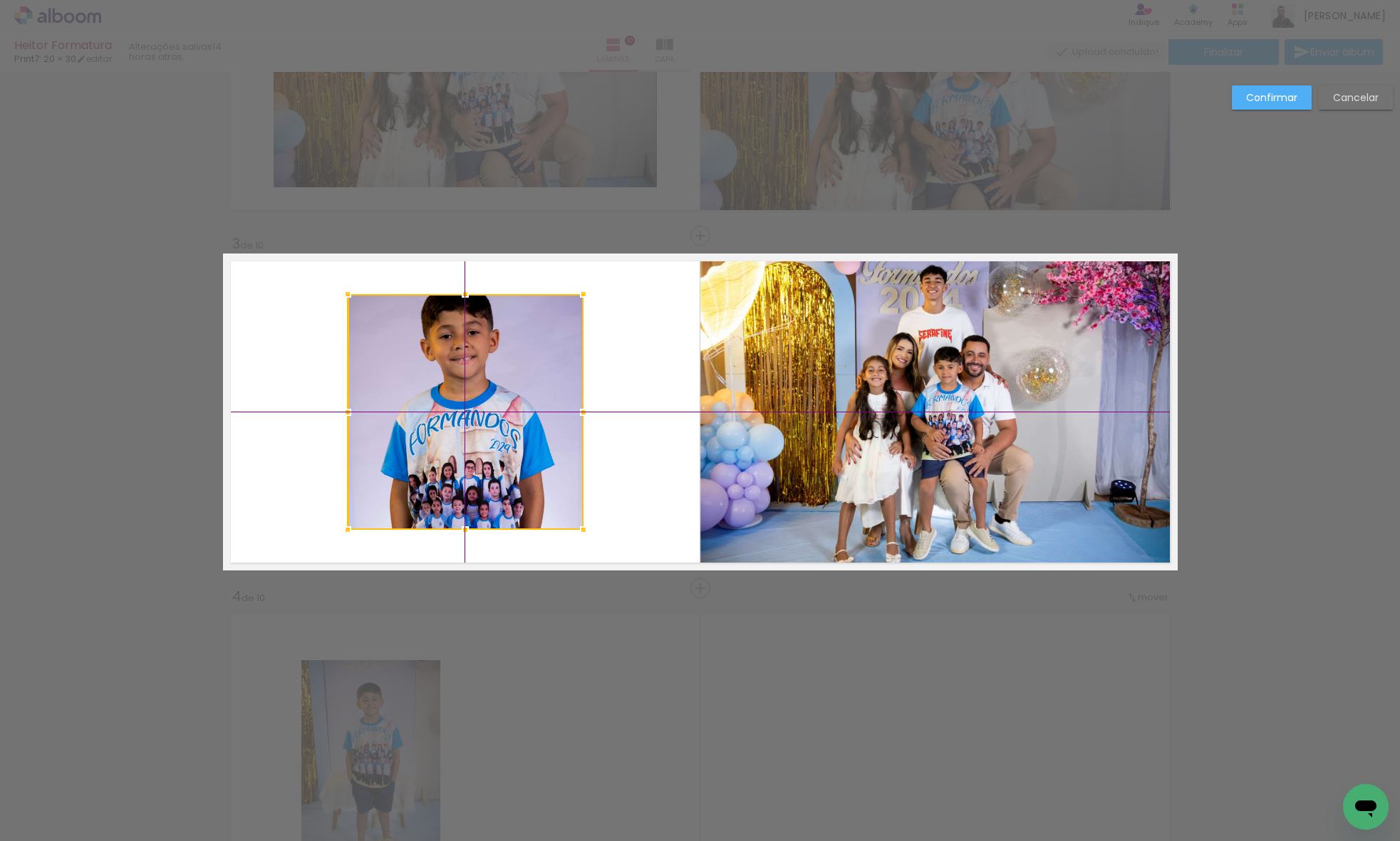
drag, startPoint x: 548, startPoint y: 418, endPoint x: 486, endPoint y: 393, distance: 66.9
click at [486, 393] on div at bounding box center [465, 412] width 235 height 235
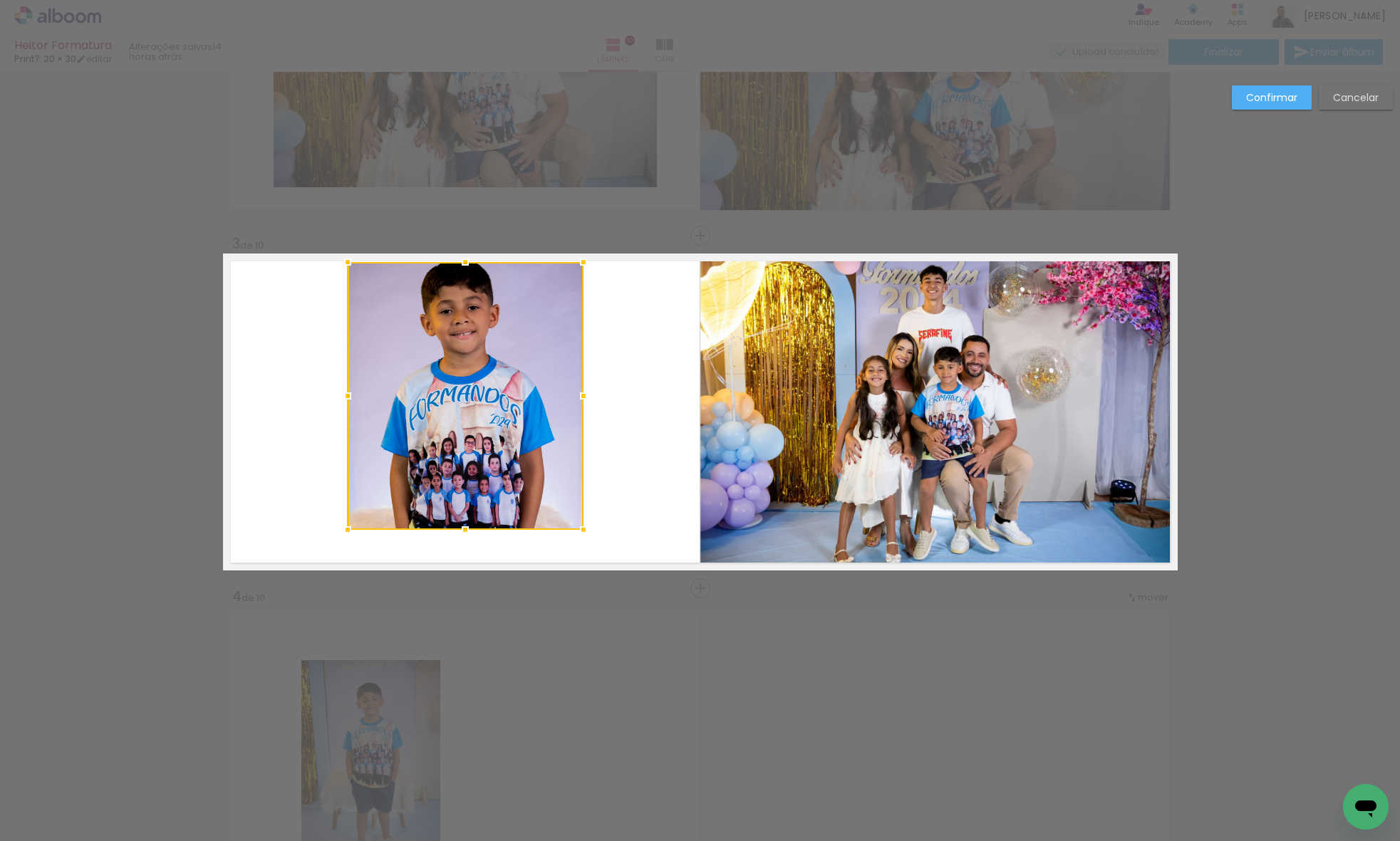
drag, startPoint x: 458, startPoint y: 282, endPoint x: 461, endPoint y: 263, distance: 19.2
click at [461, 263] on div at bounding box center [465, 262] width 29 height 29
drag, startPoint x: 461, startPoint y: 534, endPoint x: 463, endPoint y: 545, distance: 11.2
click at [463, 545] on div at bounding box center [465, 538] width 29 height 29
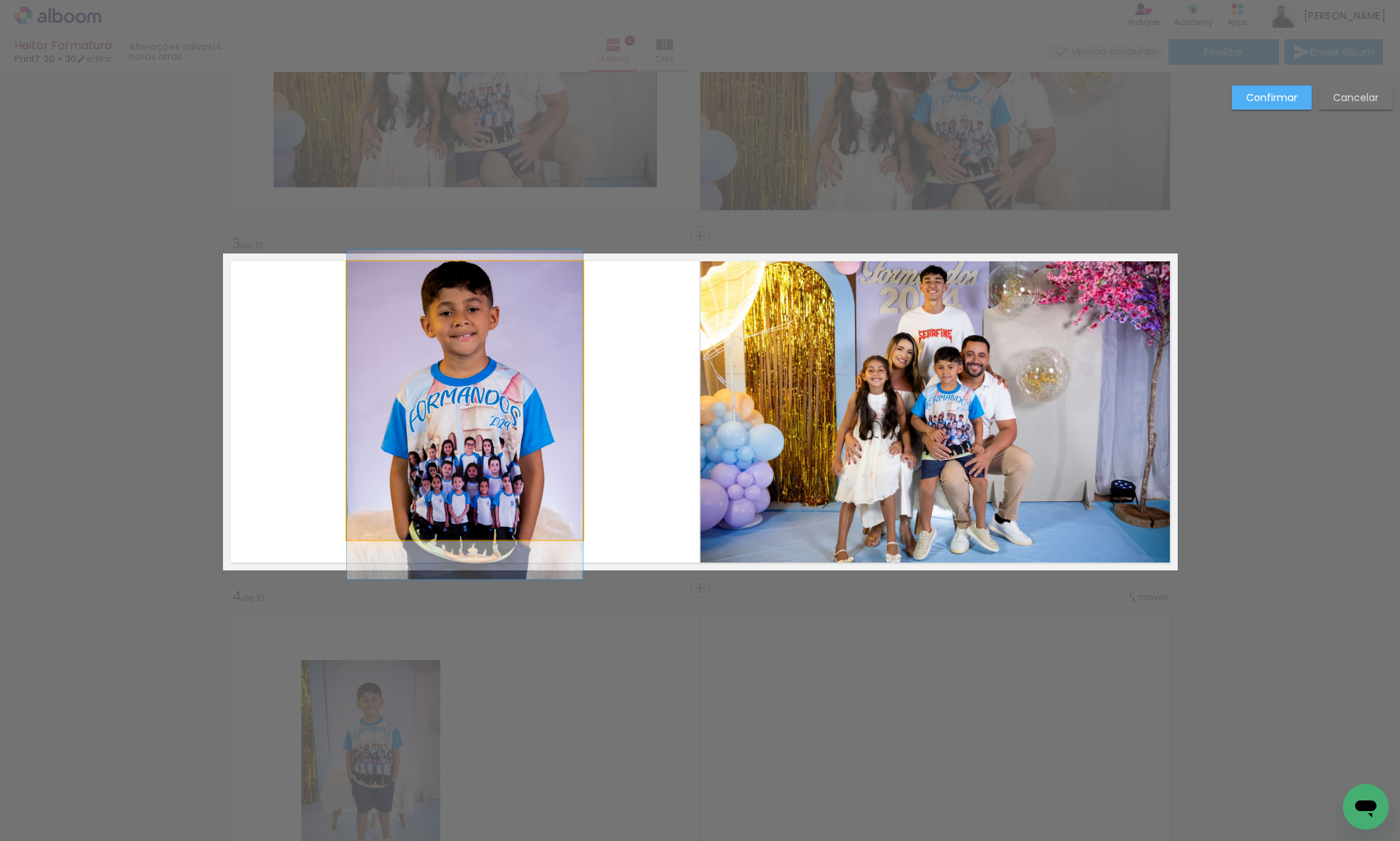
click at [484, 440] on quentale-photo at bounding box center [464, 401] width 235 height 278
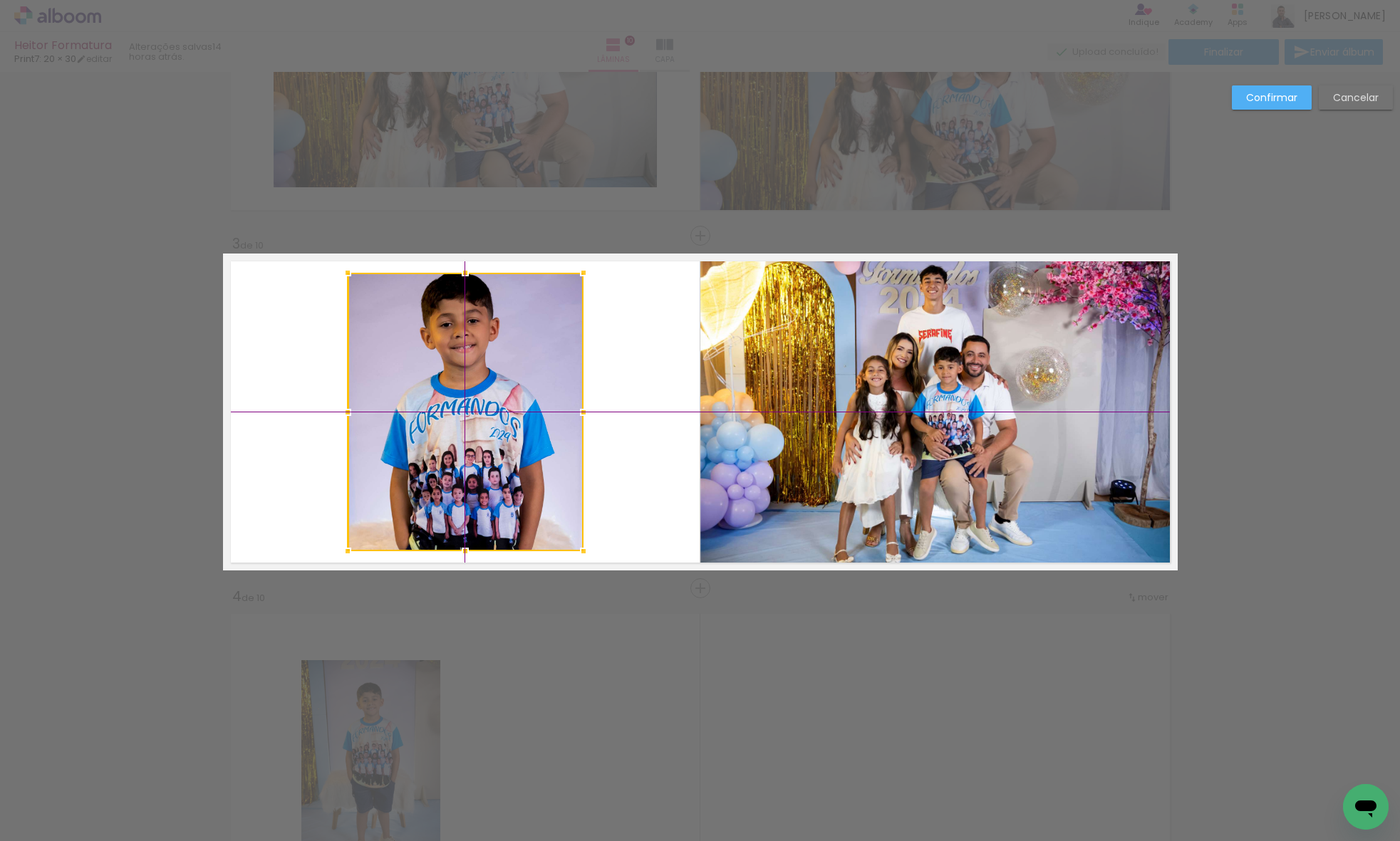
drag, startPoint x: 467, startPoint y: 372, endPoint x: 463, endPoint y: 385, distance: 13.6
click at [463, 385] on div at bounding box center [465, 412] width 235 height 278
click at [1245, 105] on paper-button "Confirmar" at bounding box center [1271, 97] width 80 height 24
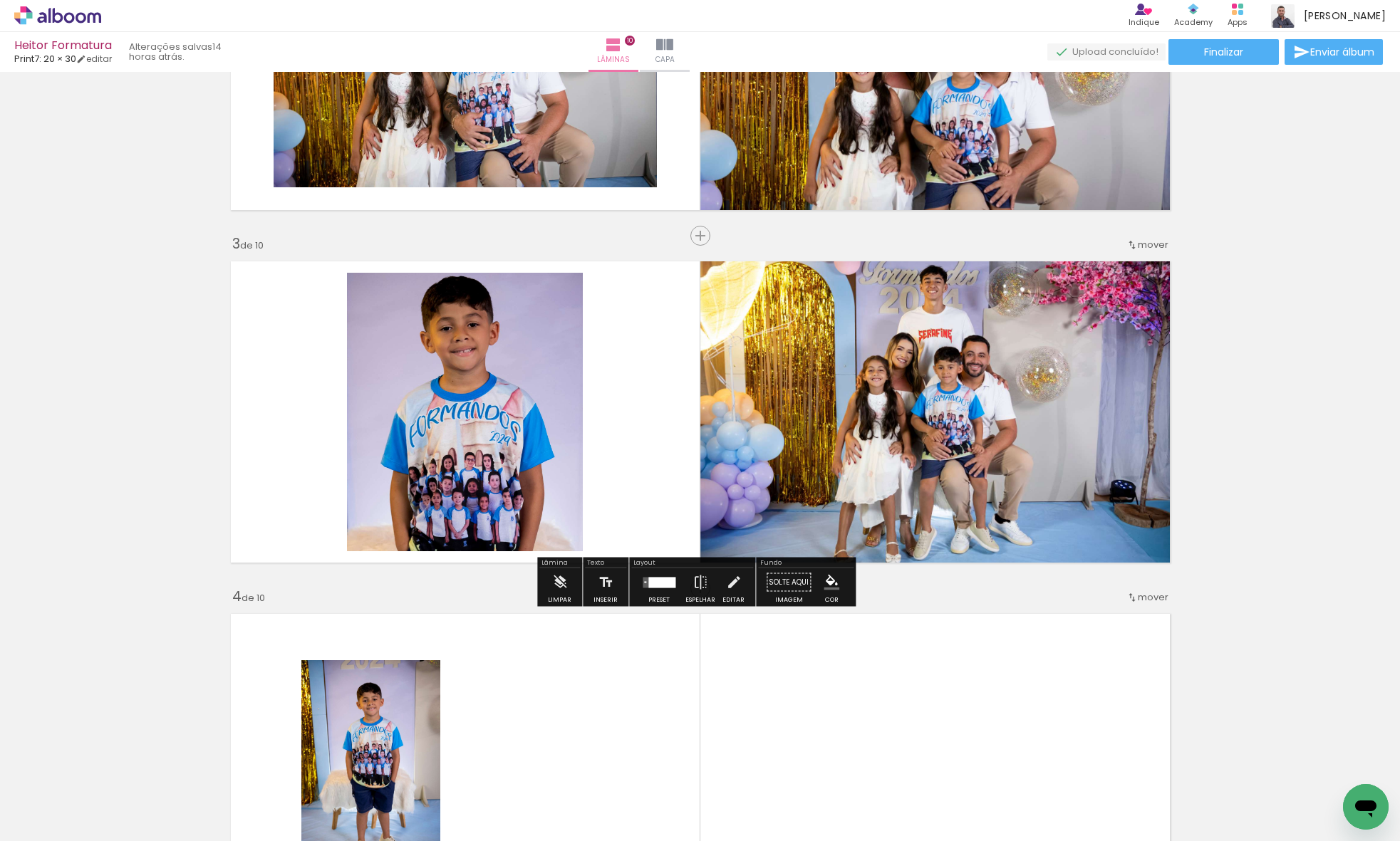
click at [354, 412] on quentale-photo at bounding box center [464, 412] width 235 height 278
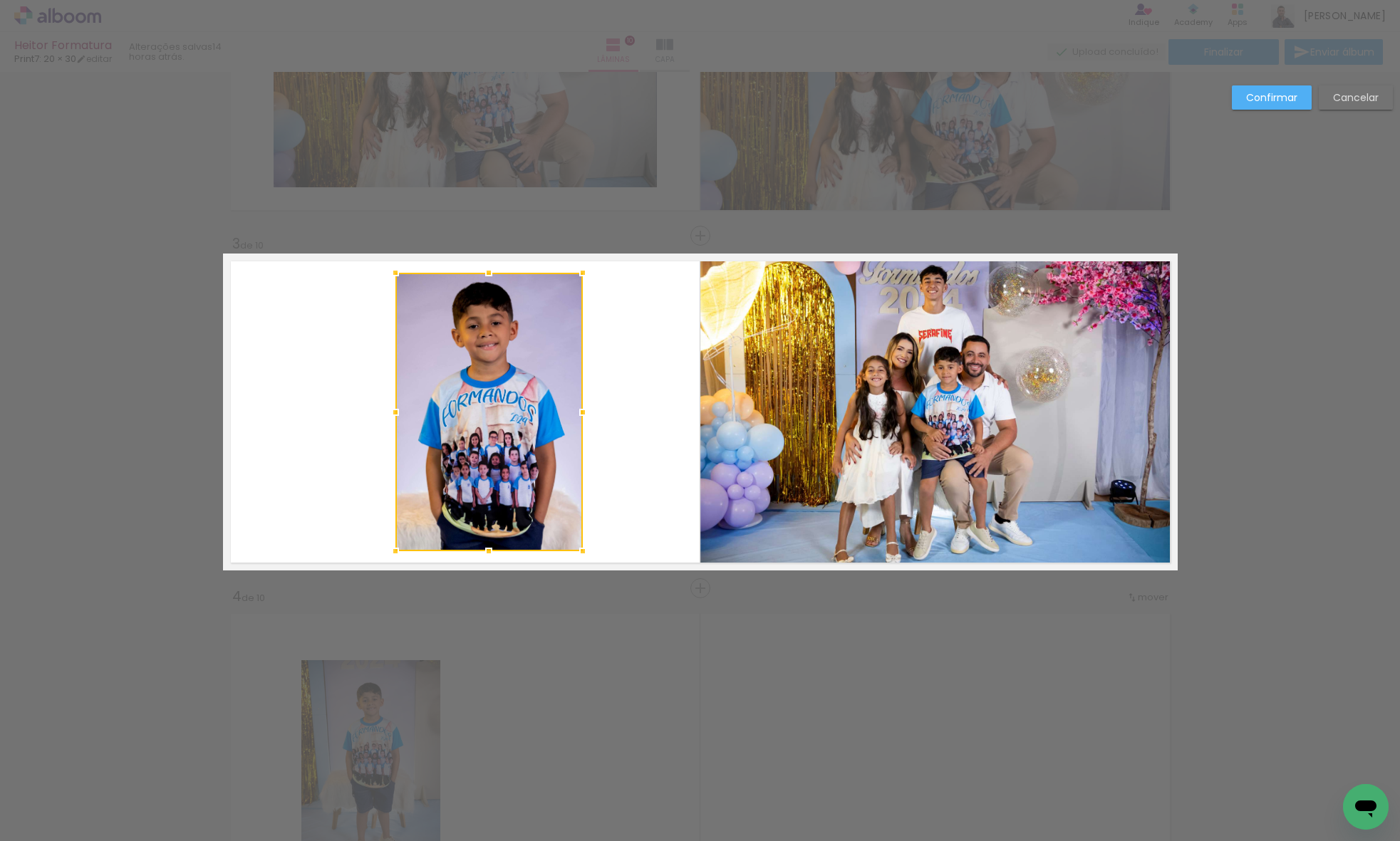
drag, startPoint x: 350, startPoint y: 412, endPoint x: 395, endPoint y: 413, distance: 45.0
click at [395, 413] on div at bounding box center [396, 412] width 29 height 29
click at [472, 412] on div at bounding box center [489, 412] width 187 height 278
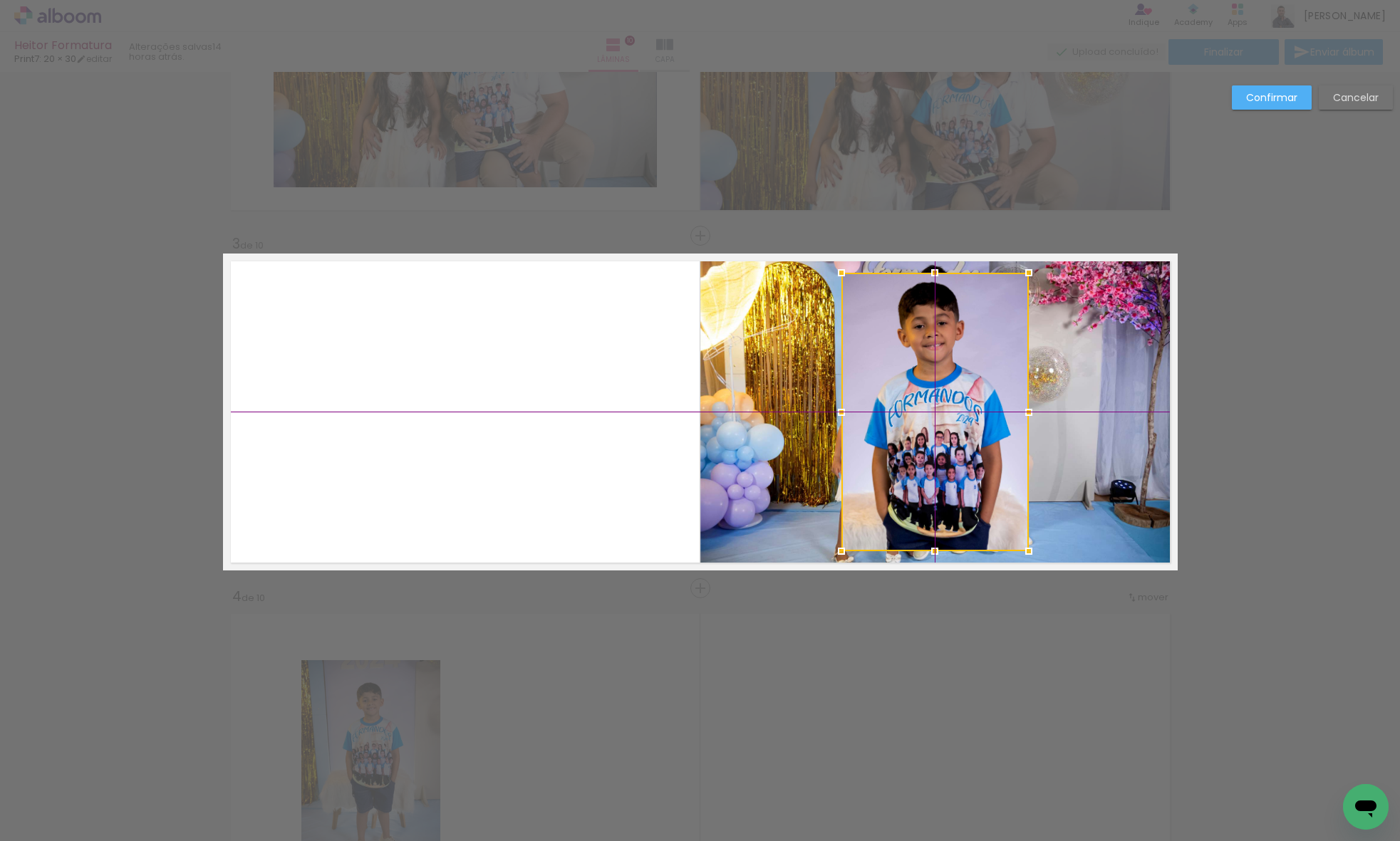
drag, startPoint x: 496, startPoint y: 407, endPoint x: 940, endPoint y: 407, distance: 444.0
click at [940, 407] on div at bounding box center [935, 412] width 187 height 278
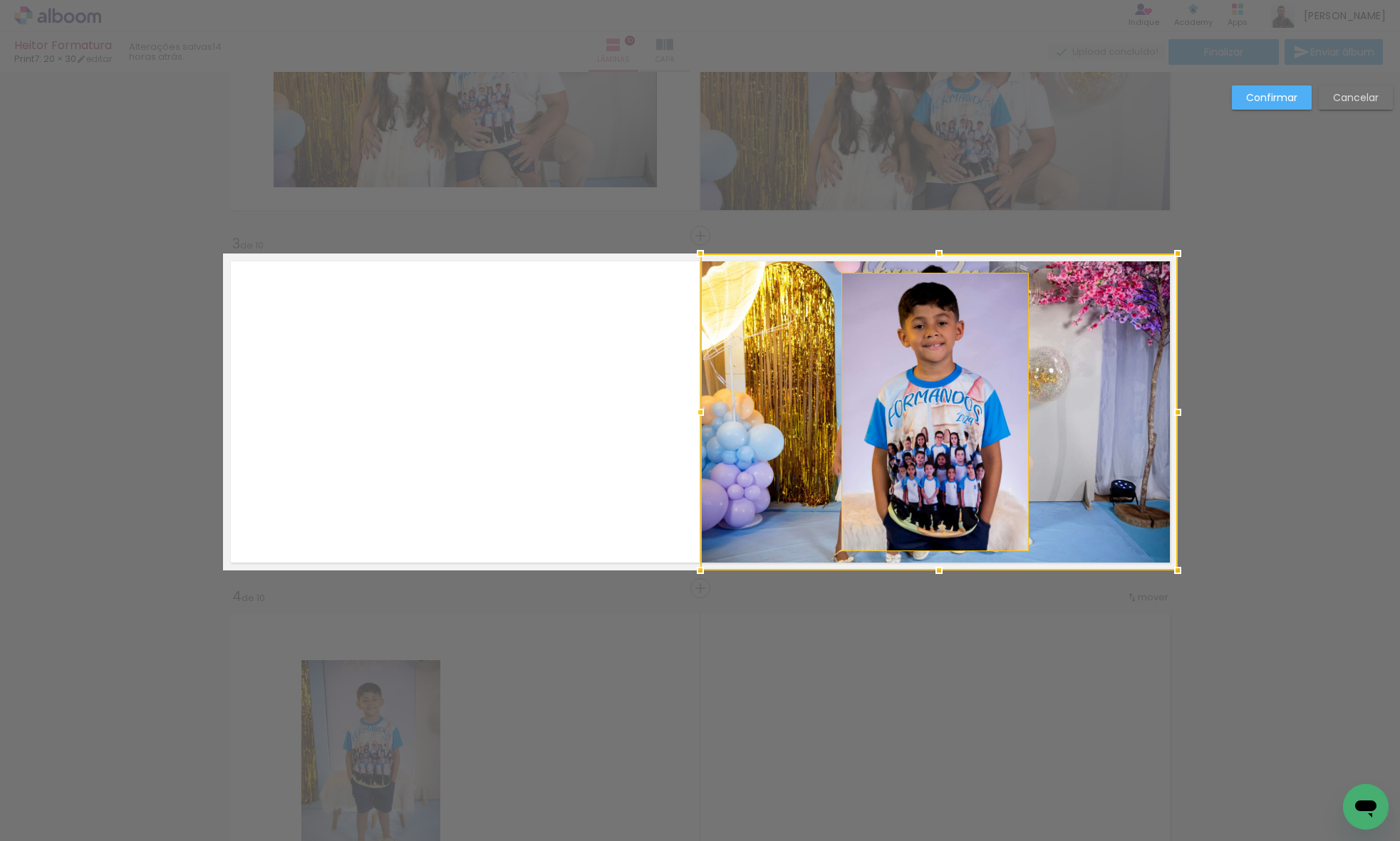
click at [806, 400] on div at bounding box center [939, 412] width 478 height 317
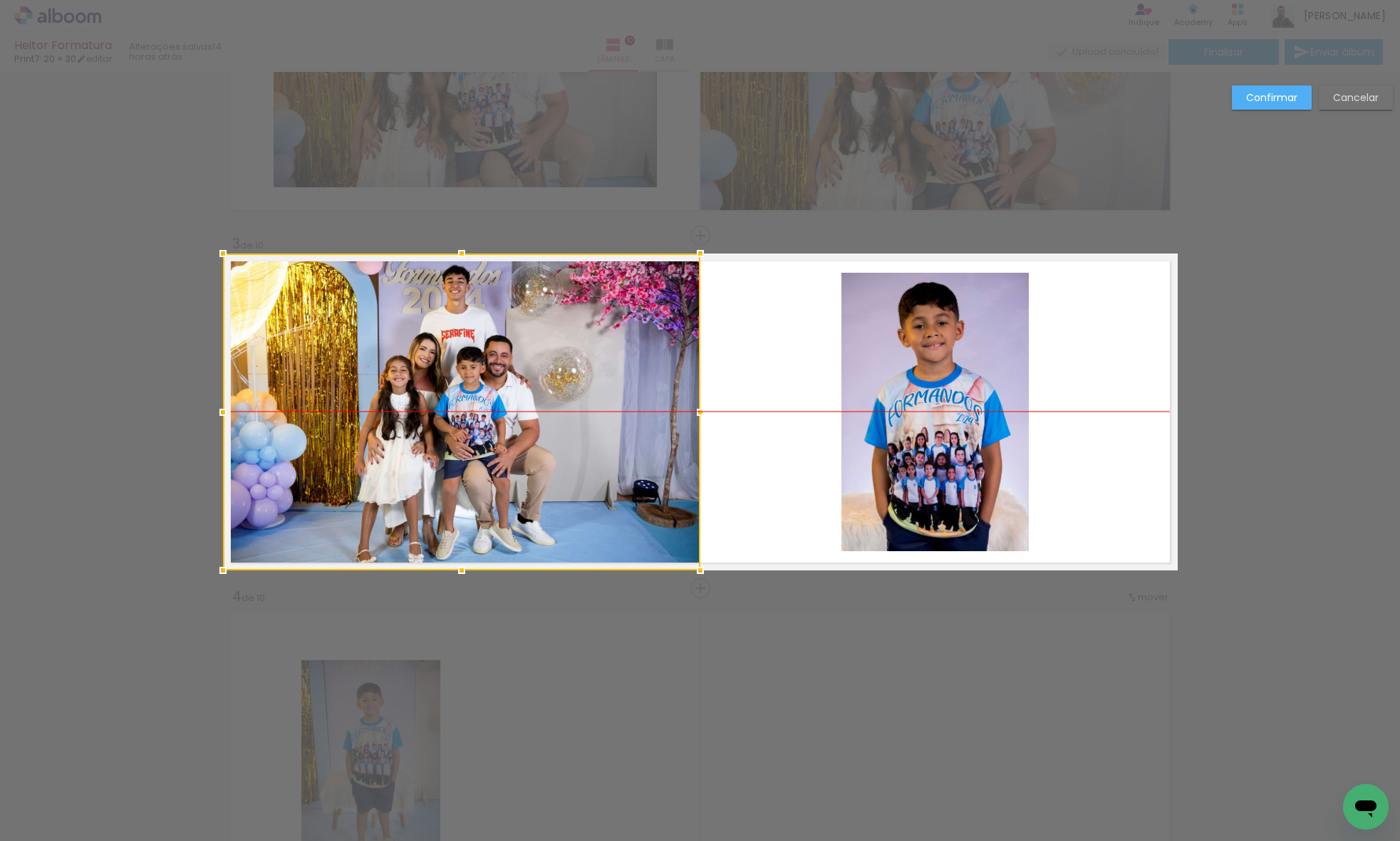
drag, startPoint x: 770, startPoint y: 379, endPoint x: 202, endPoint y: 380, distance: 568.0
click at [1236, 109] on paper-button "Confirmar" at bounding box center [1271, 97] width 80 height 24
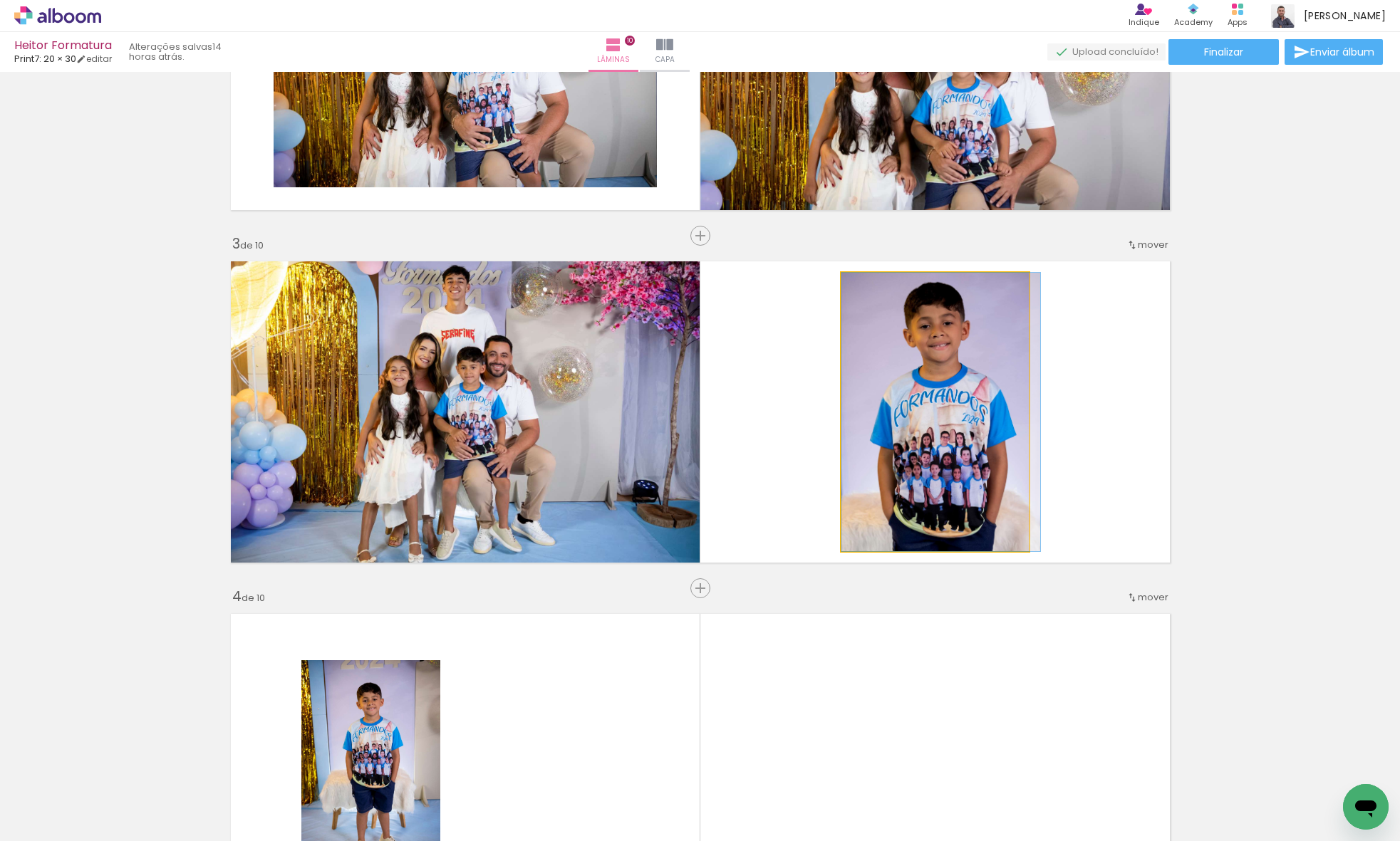
drag, startPoint x: 998, startPoint y: 351, endPoint x: 1012, endPoint y: 358, distance: 15.7
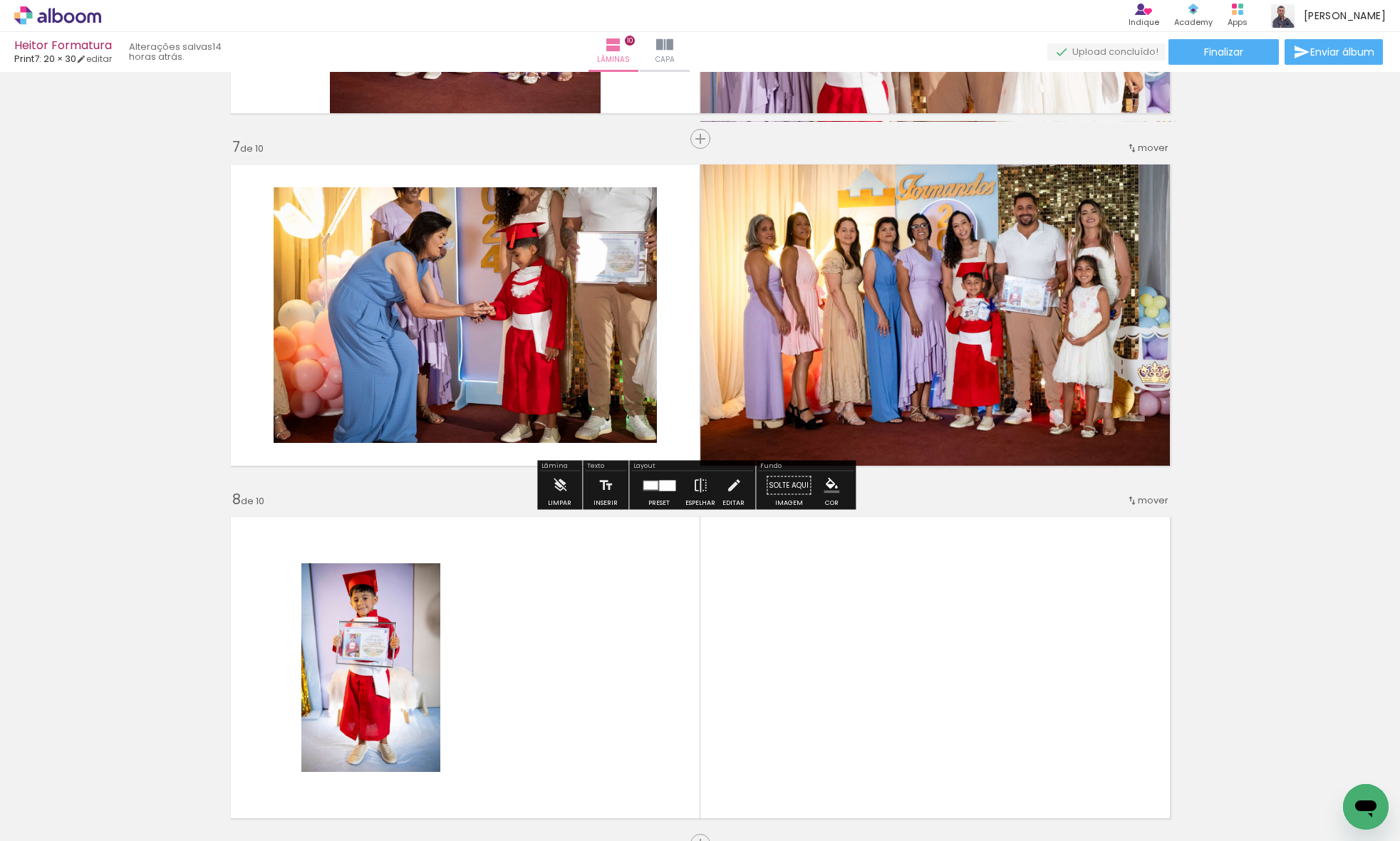
scroll to position [2072, 0]
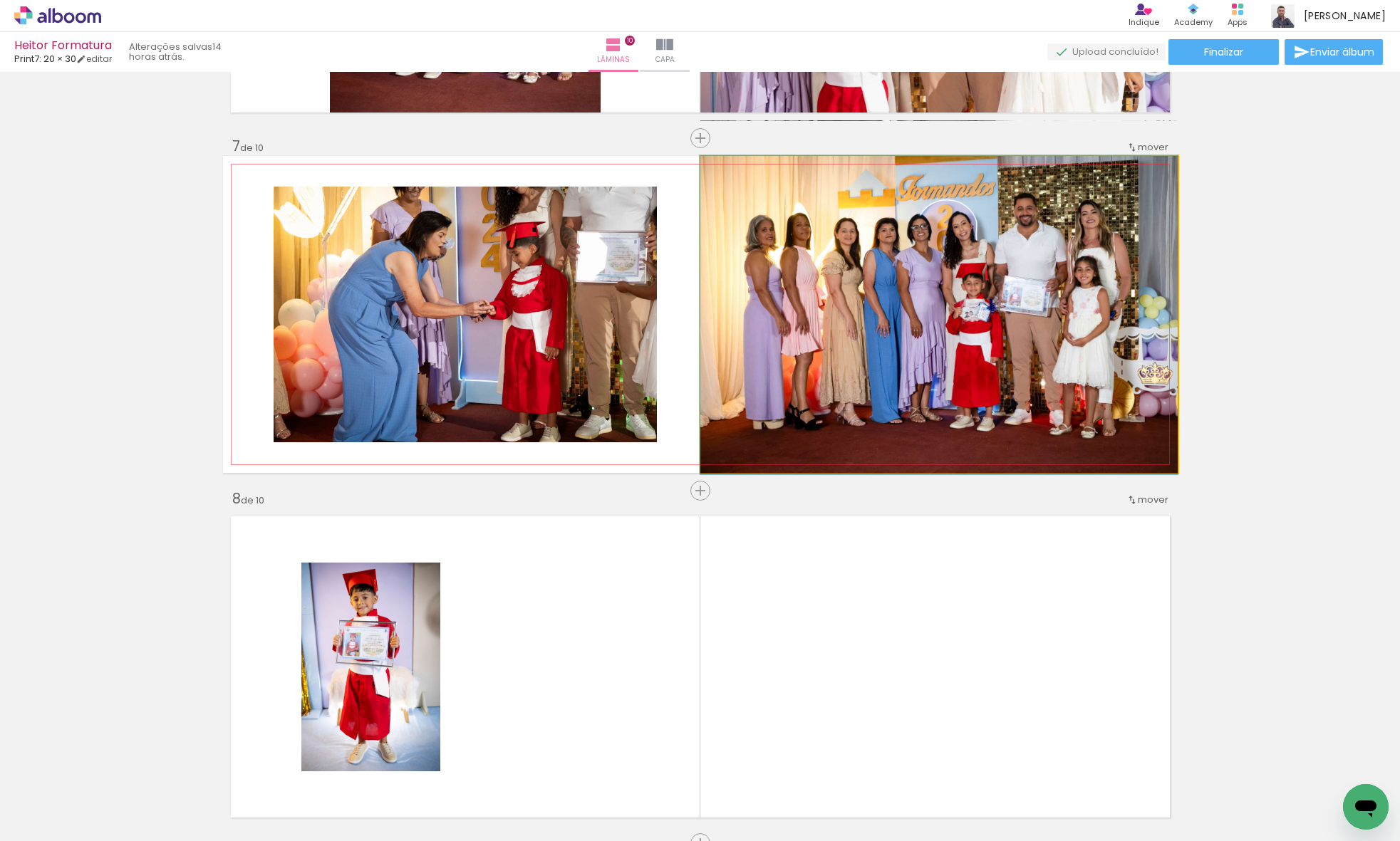
drag, startPoint x: 1048, startPoint y: 332, endPoint x: 1012, endPoint y: 335, distance: 36.1
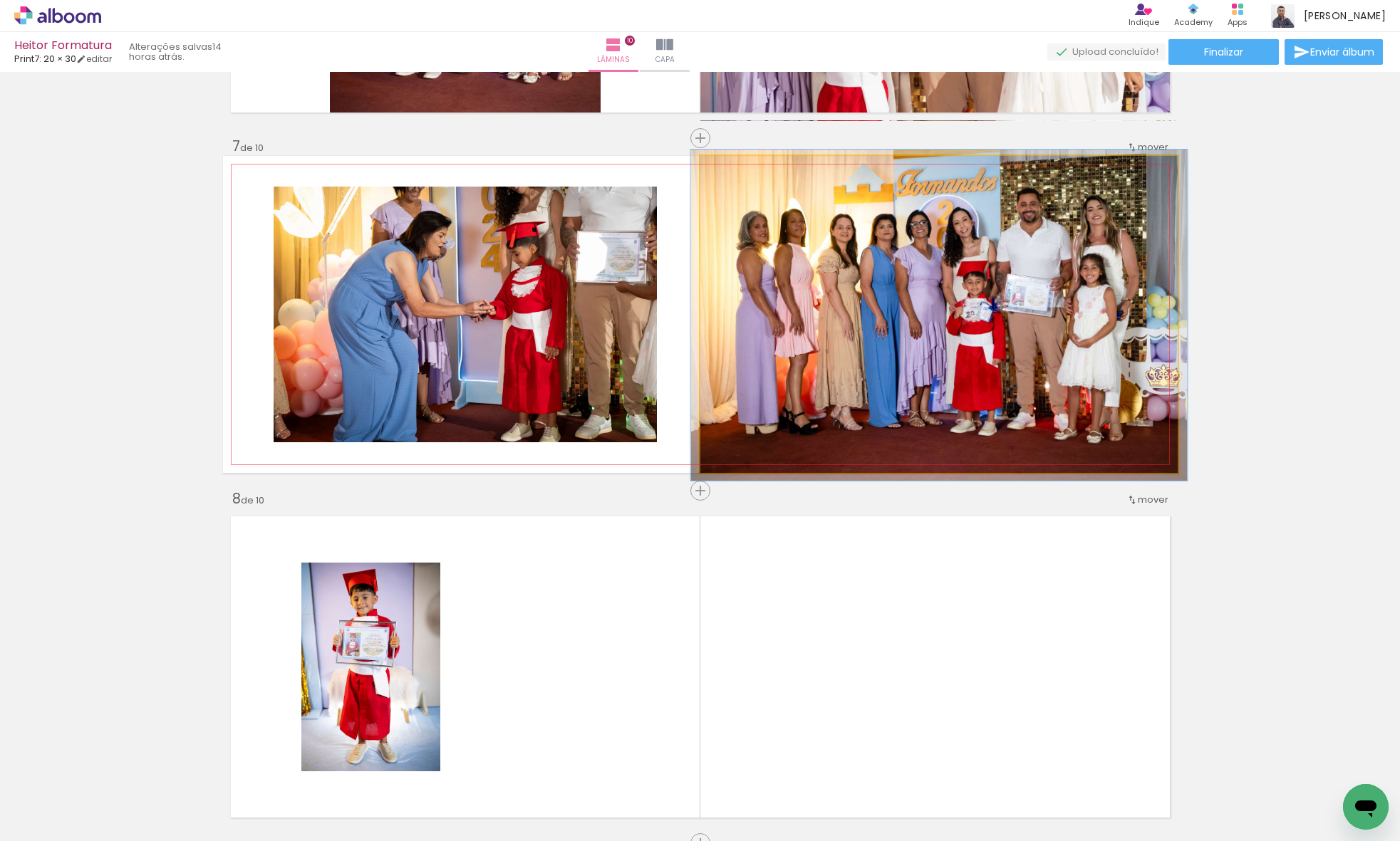
type paper-slider "104"
click at [729, 178] on div at bounding box center [735, 170] width 23 height 23
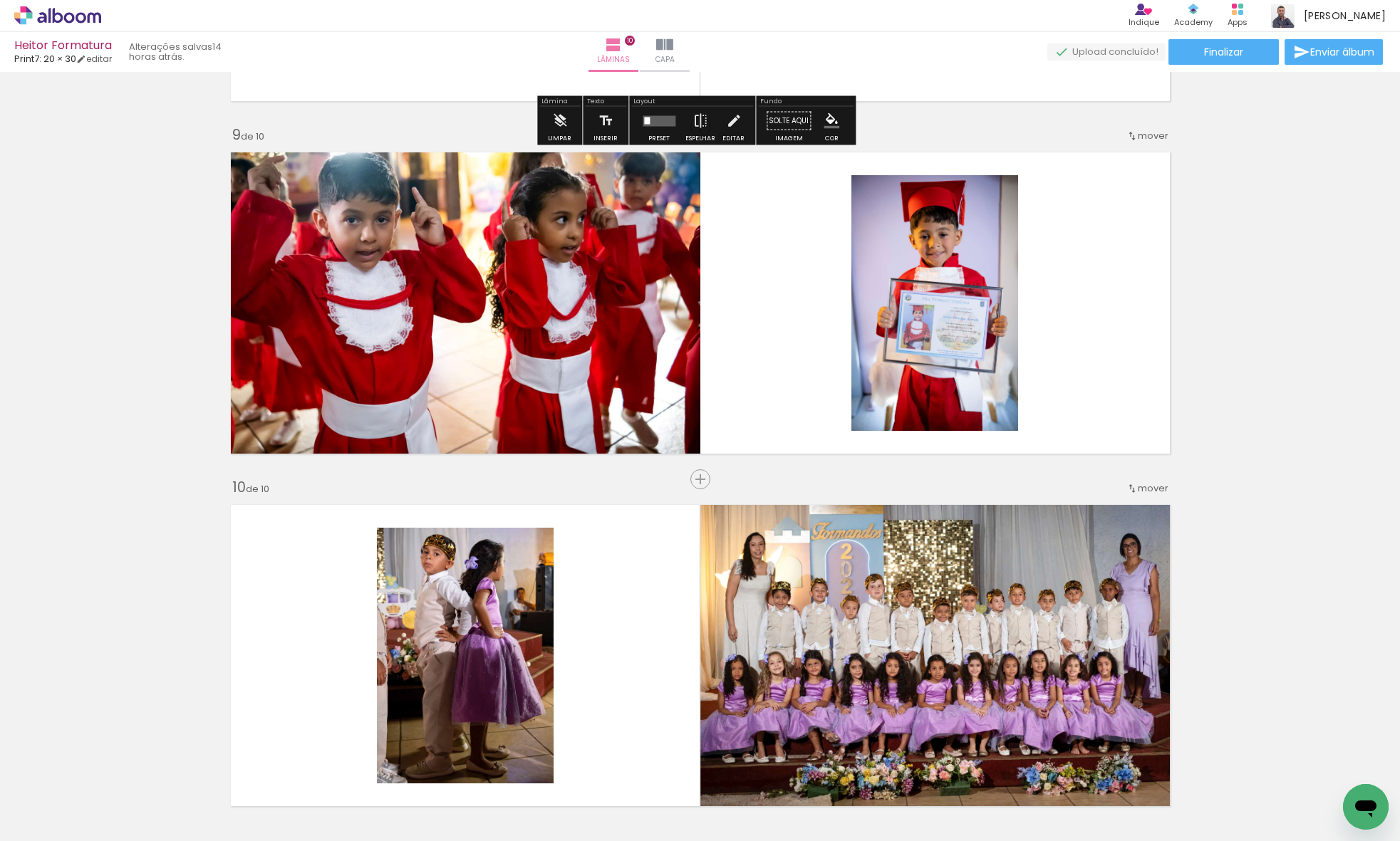
scroll to position [2807, 0]
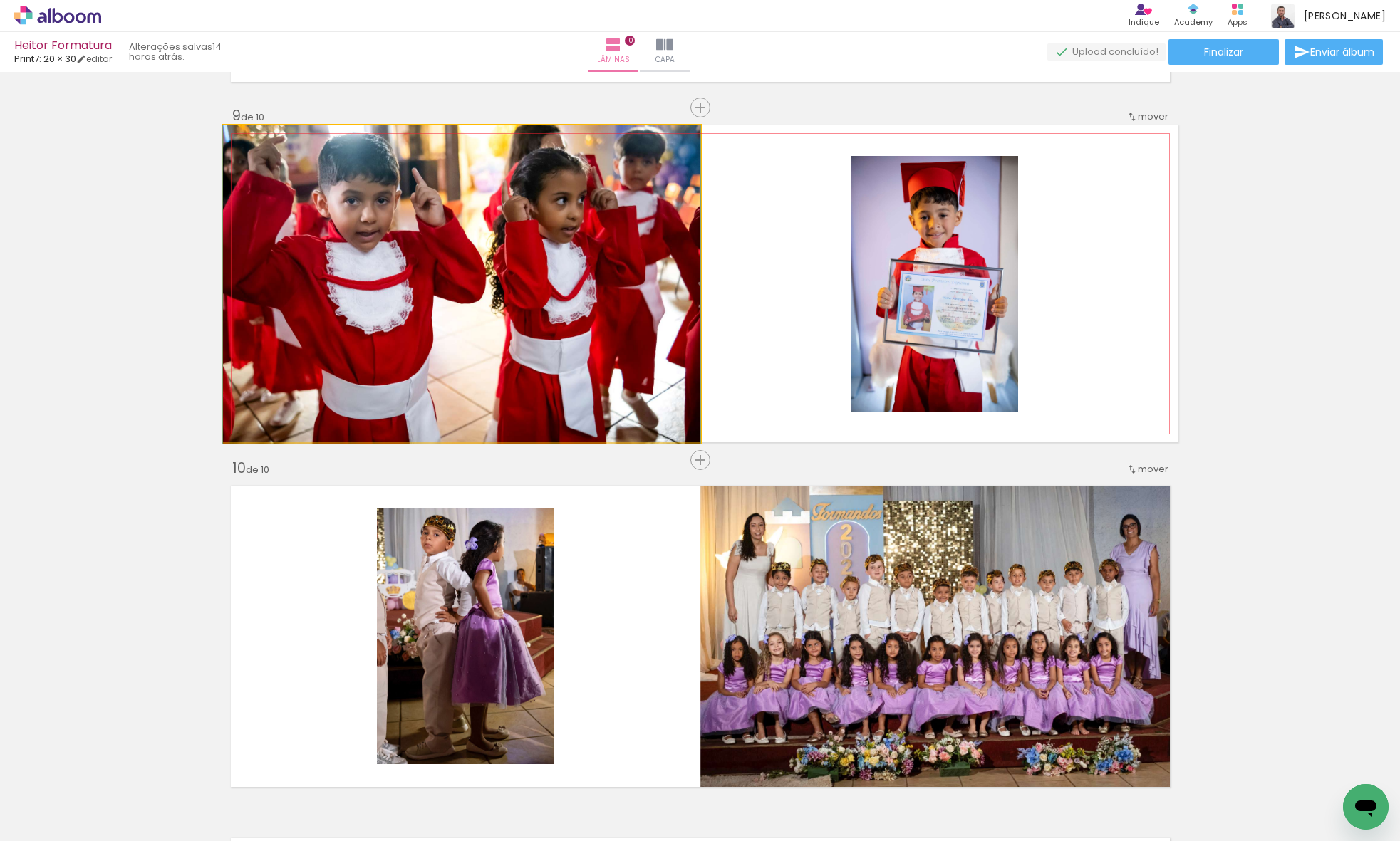
drag, startPoint x: 590, startPoint y: 308, endPoint x: 614, endPoint y: 311, distance: 24.2
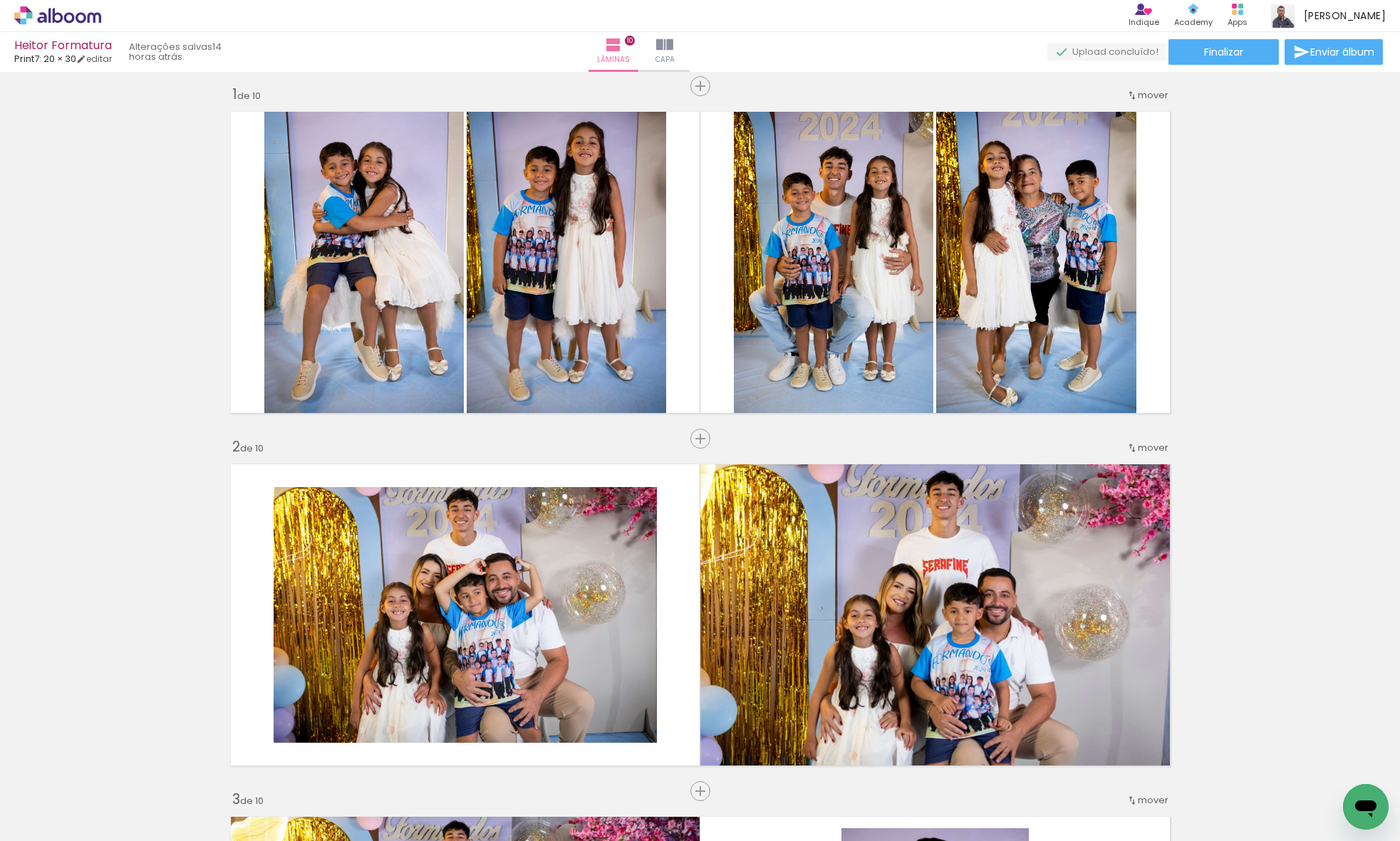
scroll to position [0, 0]
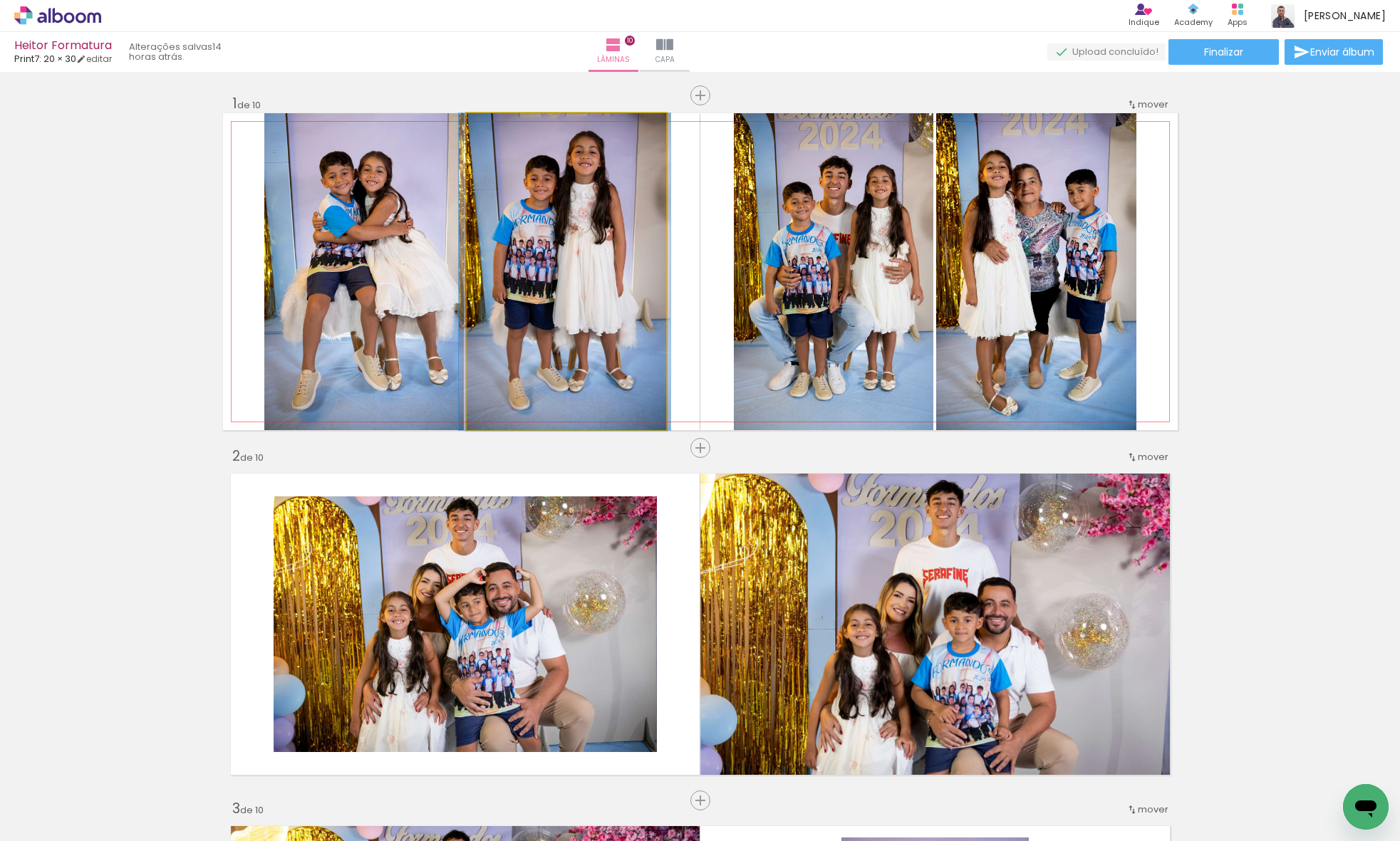
click at [603, 290] on quentale-photo at bounding box center [566, 272] width 199 height 317
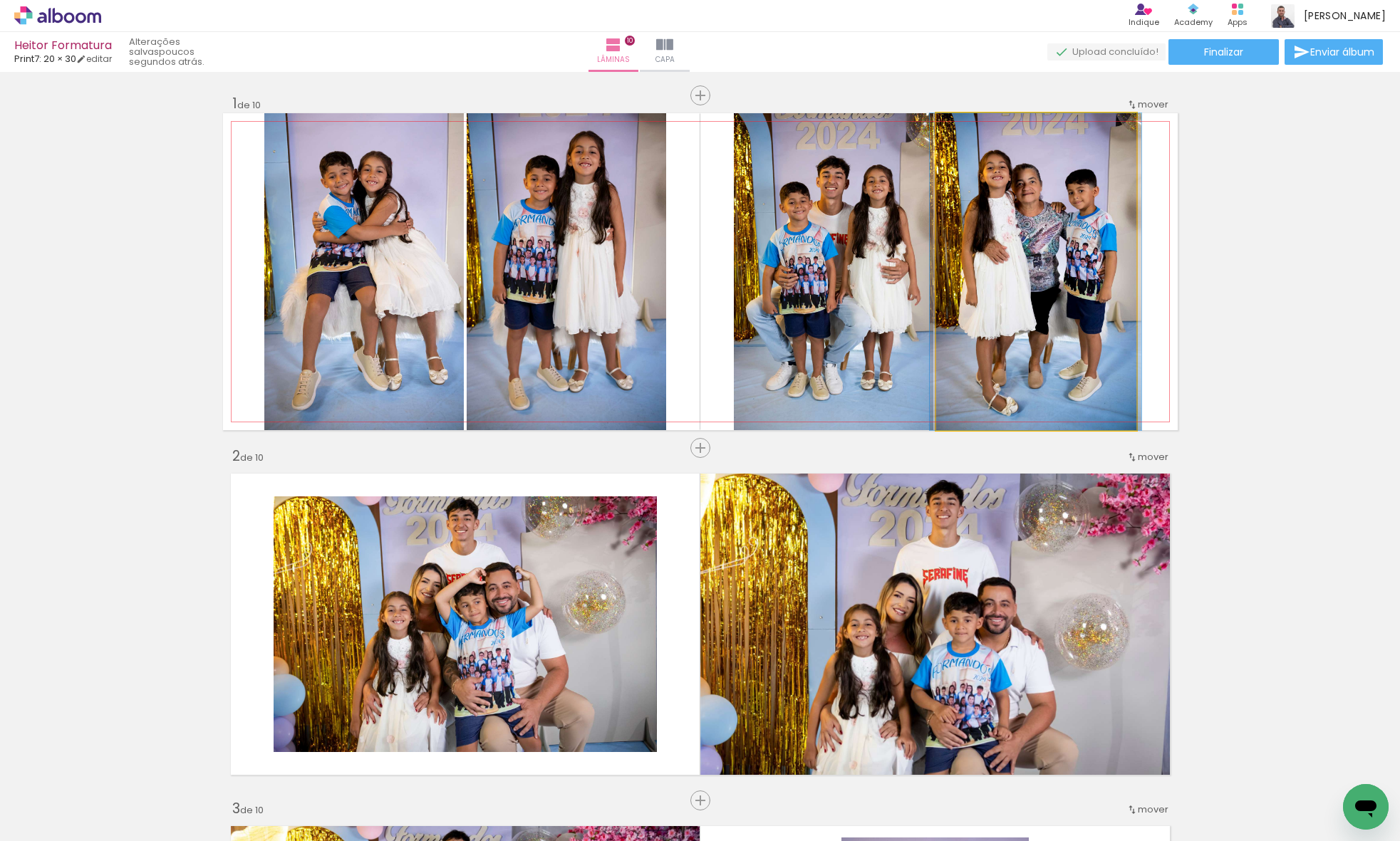
drag, startPoint x: 966, startPoint y: 288, endPoint x: 966, endPoint y: 281, distance: 7.0
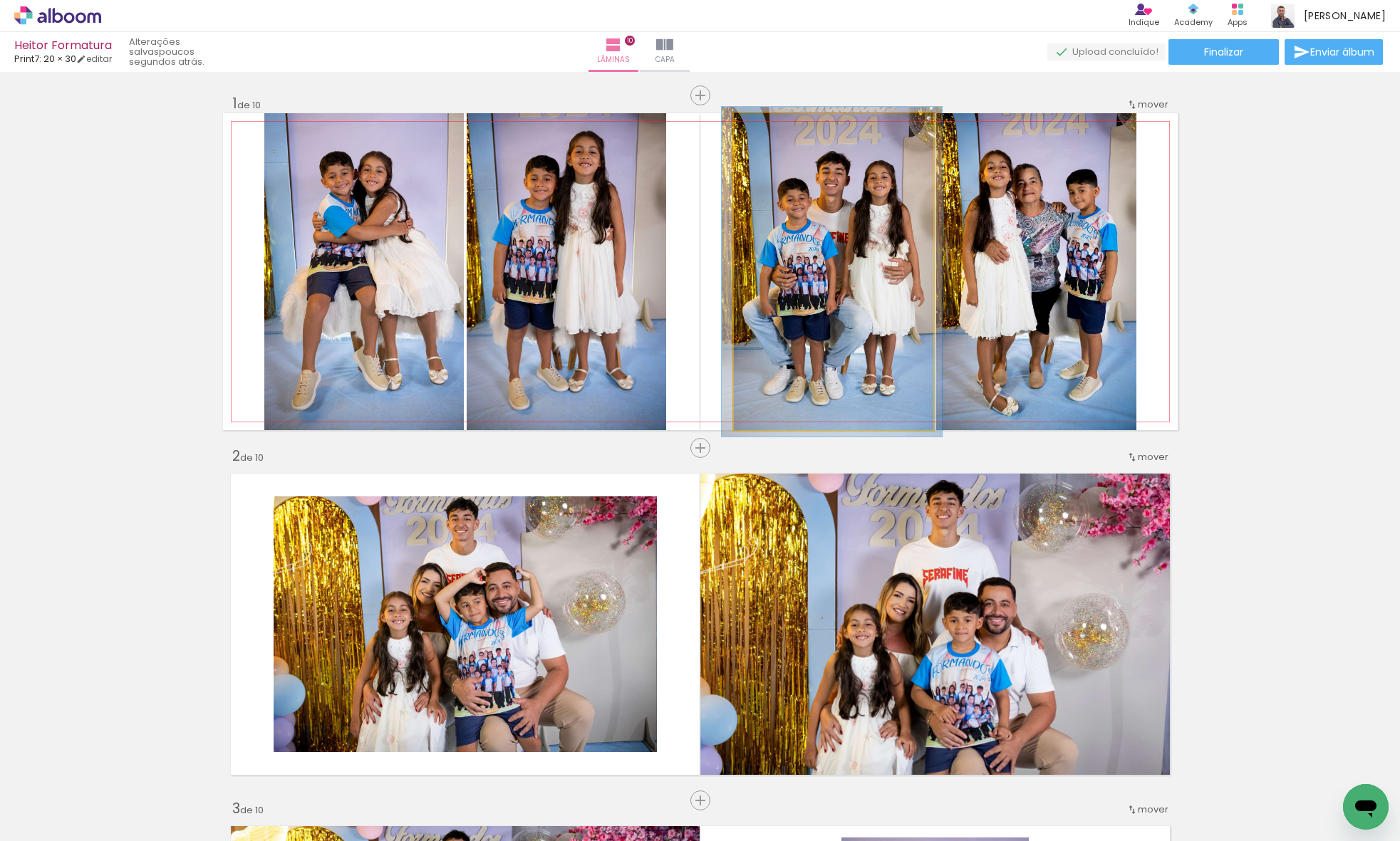
click at [767, 129] on div at bounding box center [768, 127] width 13 height 13
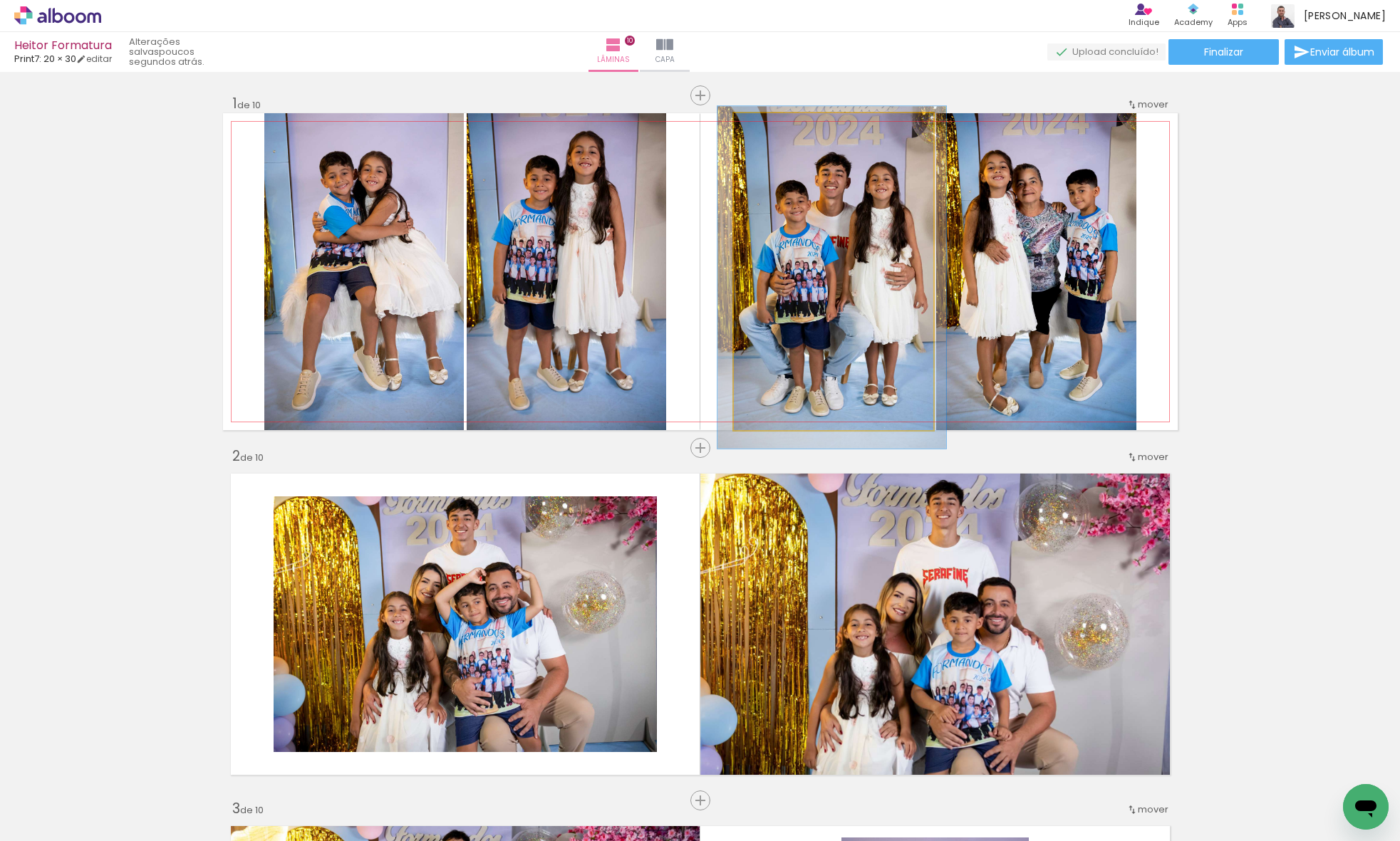
type paper-slider "108"
click at [770, 133] on div at bounding box center [771, 127] width 23 height 23
click at [815, 203] on quentale-photo at bounding box center [833, 272] width 199 height 317
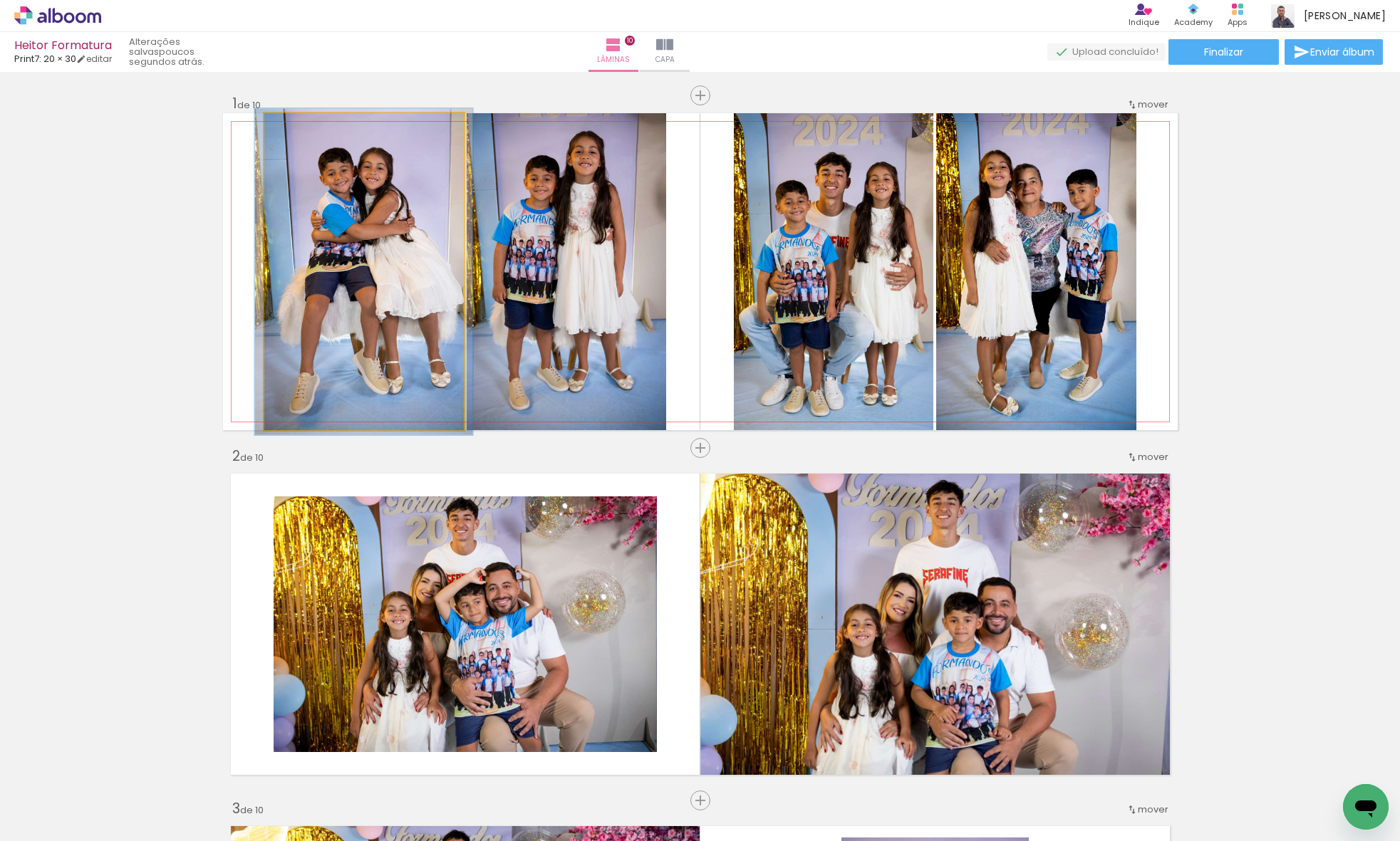
type paper-slider "103"
click at [304, 129] on div at bounding box center [299, 127] width 23 height 23
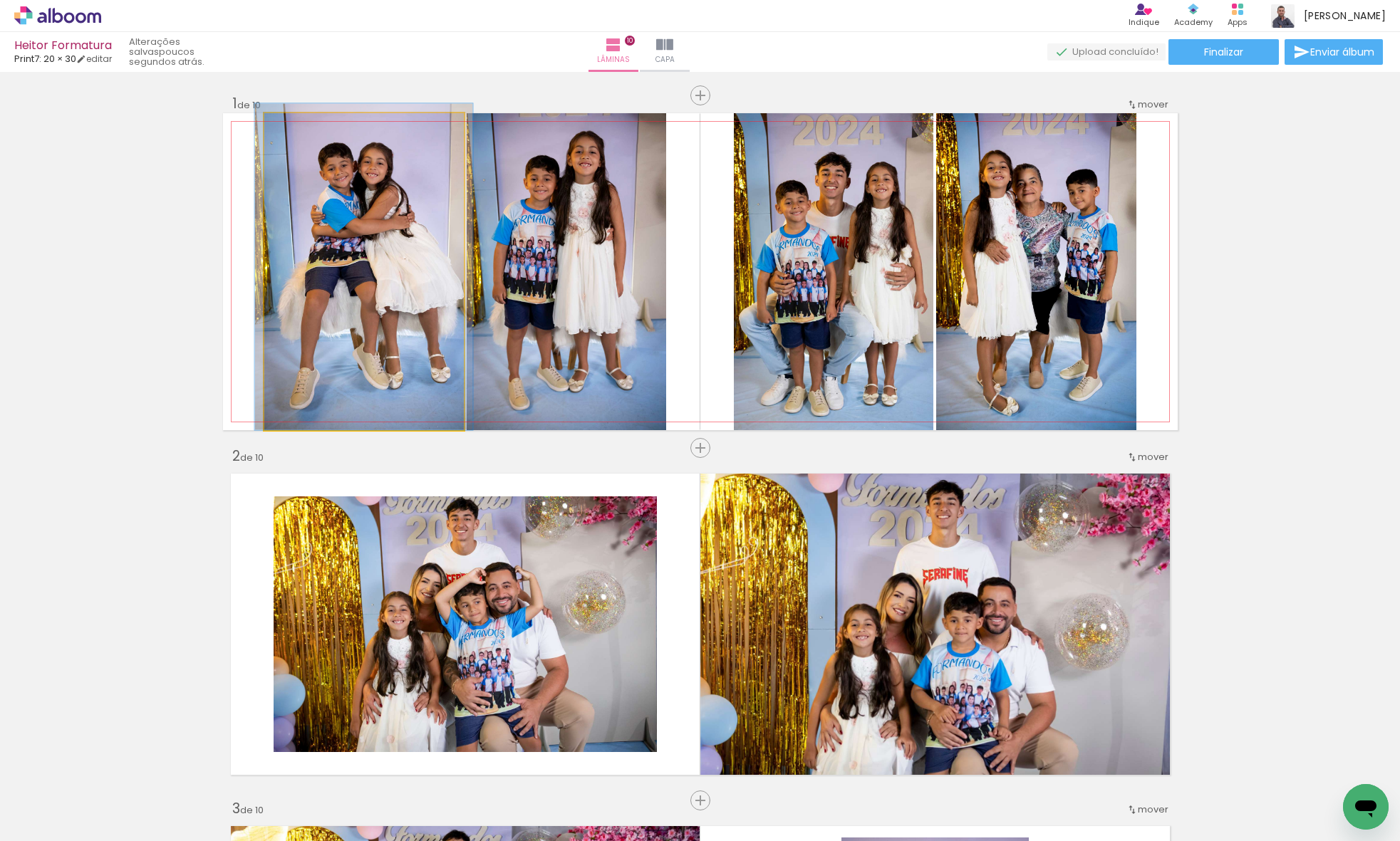
drag, startPoint x: 347, startPoint y: 202, endPoint x: 347, endPoint y: 194, distance: 8.0
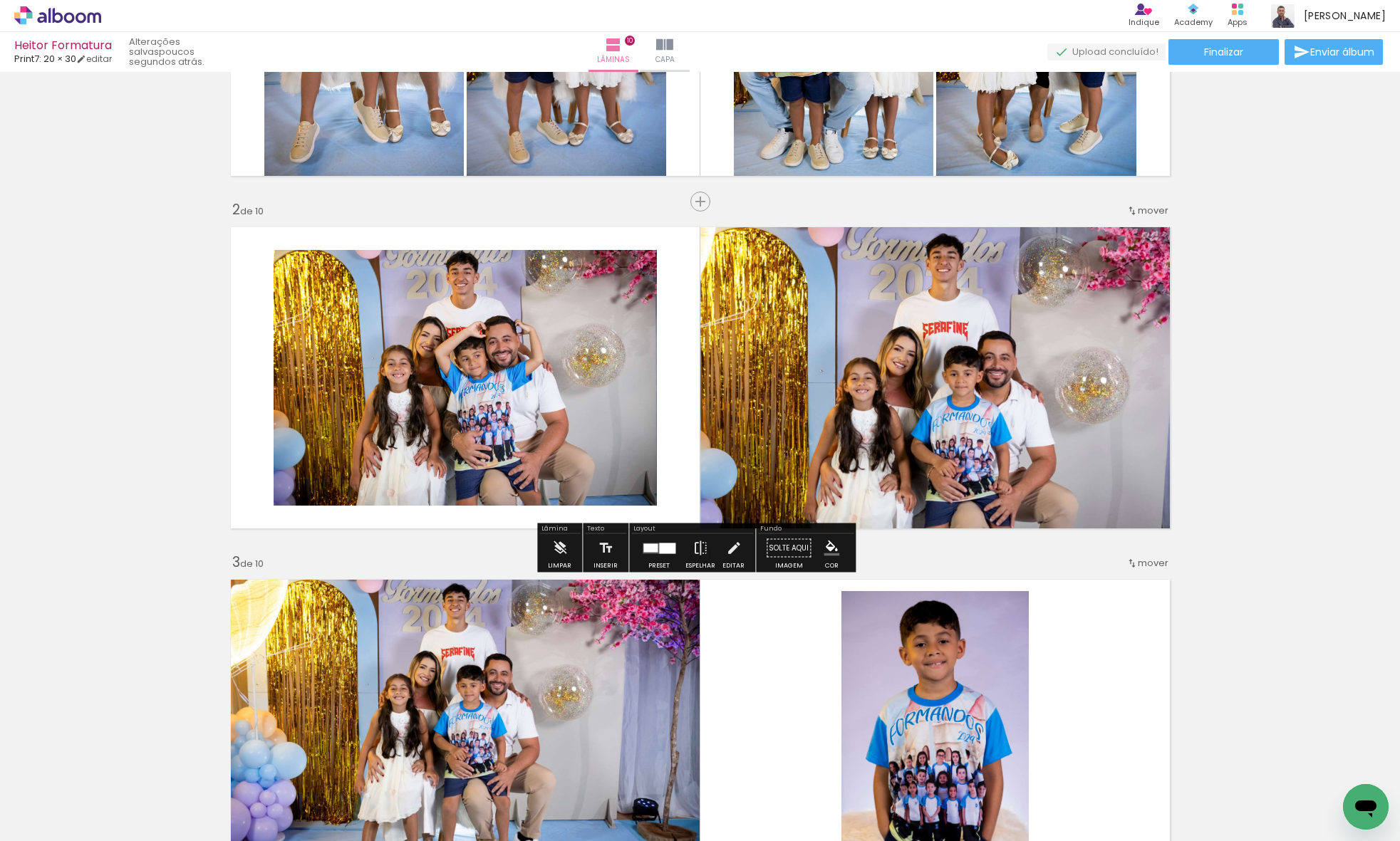
scroll to position [260, 0]
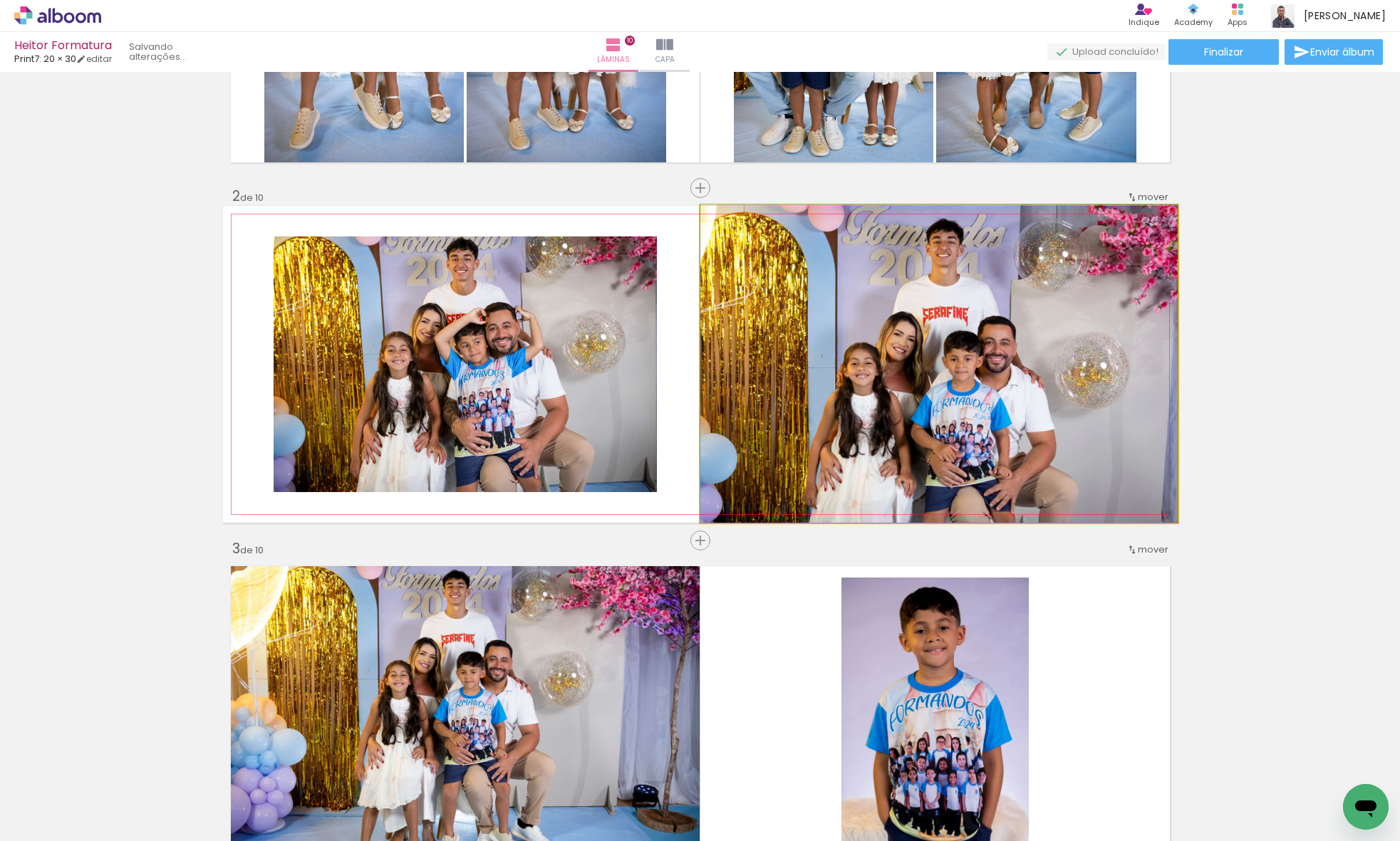
click at [878, 349] on quentale-photo at bounding box center [939, 364] width 478 height 317
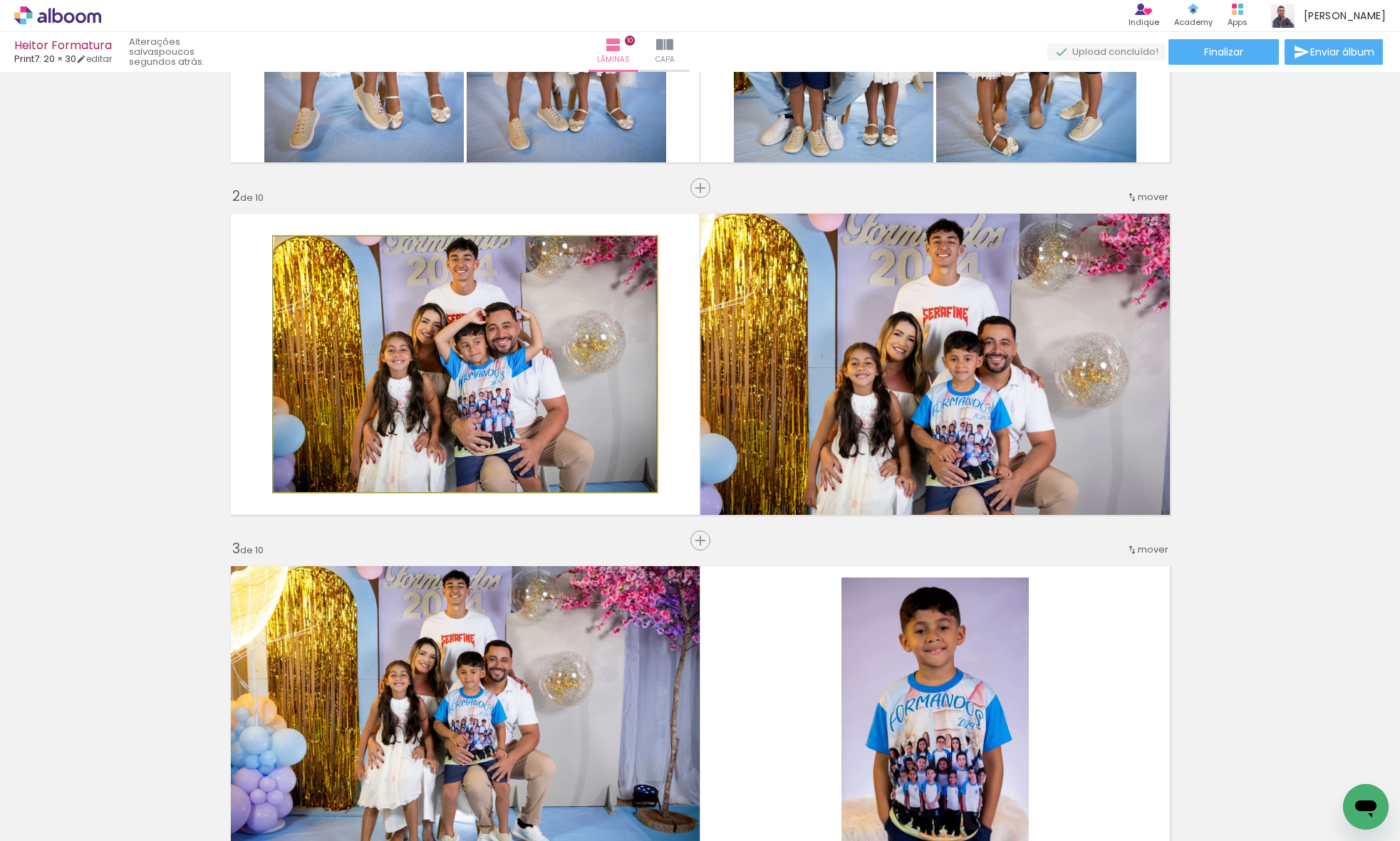
click at [582, 358] on quentale-photo at bounding box center [465, 364] width 383 height 256
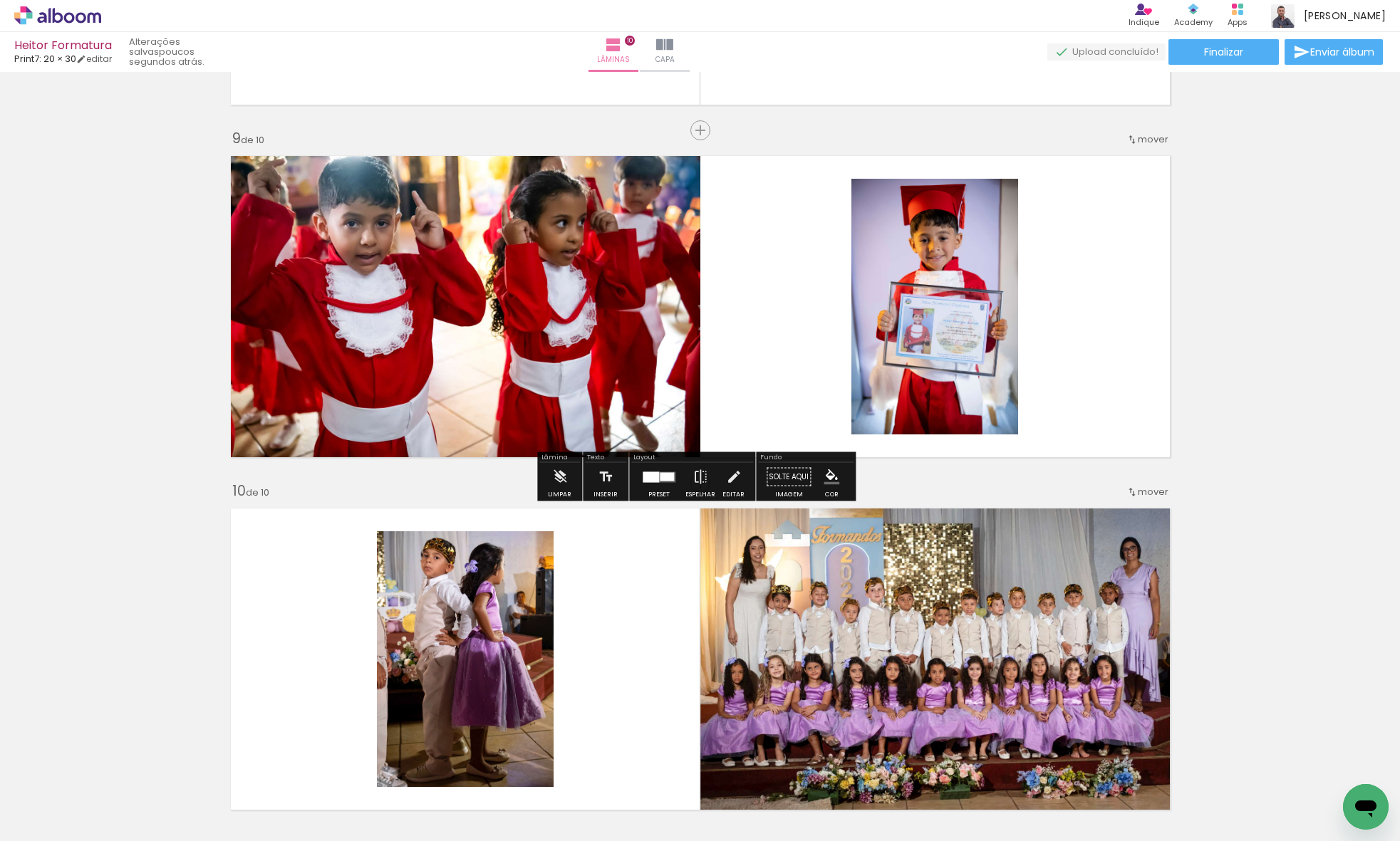
scroll to position [2495, 0]
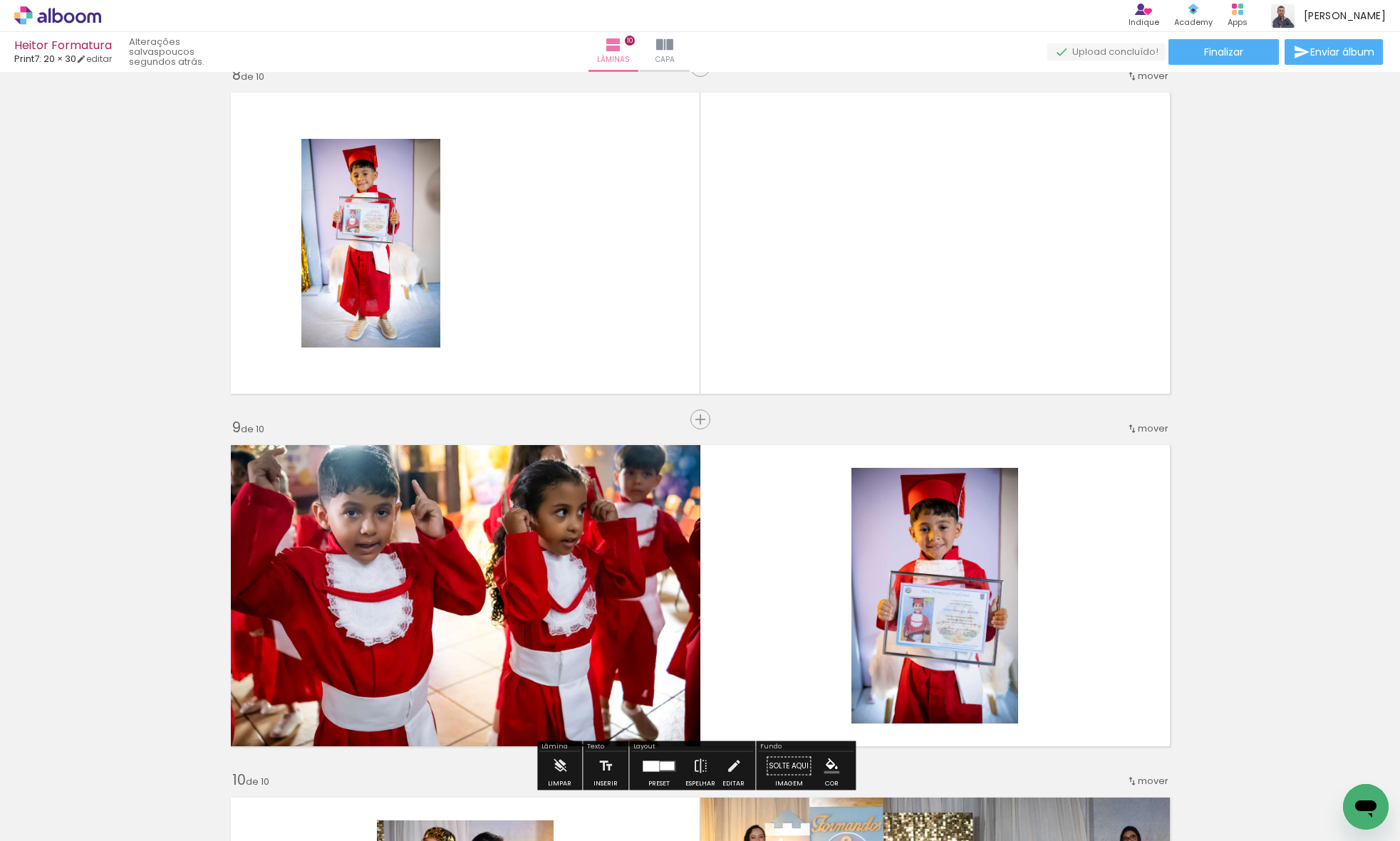
click at [1140, 423] on span "mover" at bounding box center [1153, 429] width 30 height 13
click at [1109, 584] on span "8" at bounding box center [1112, 590] width 8 height 24
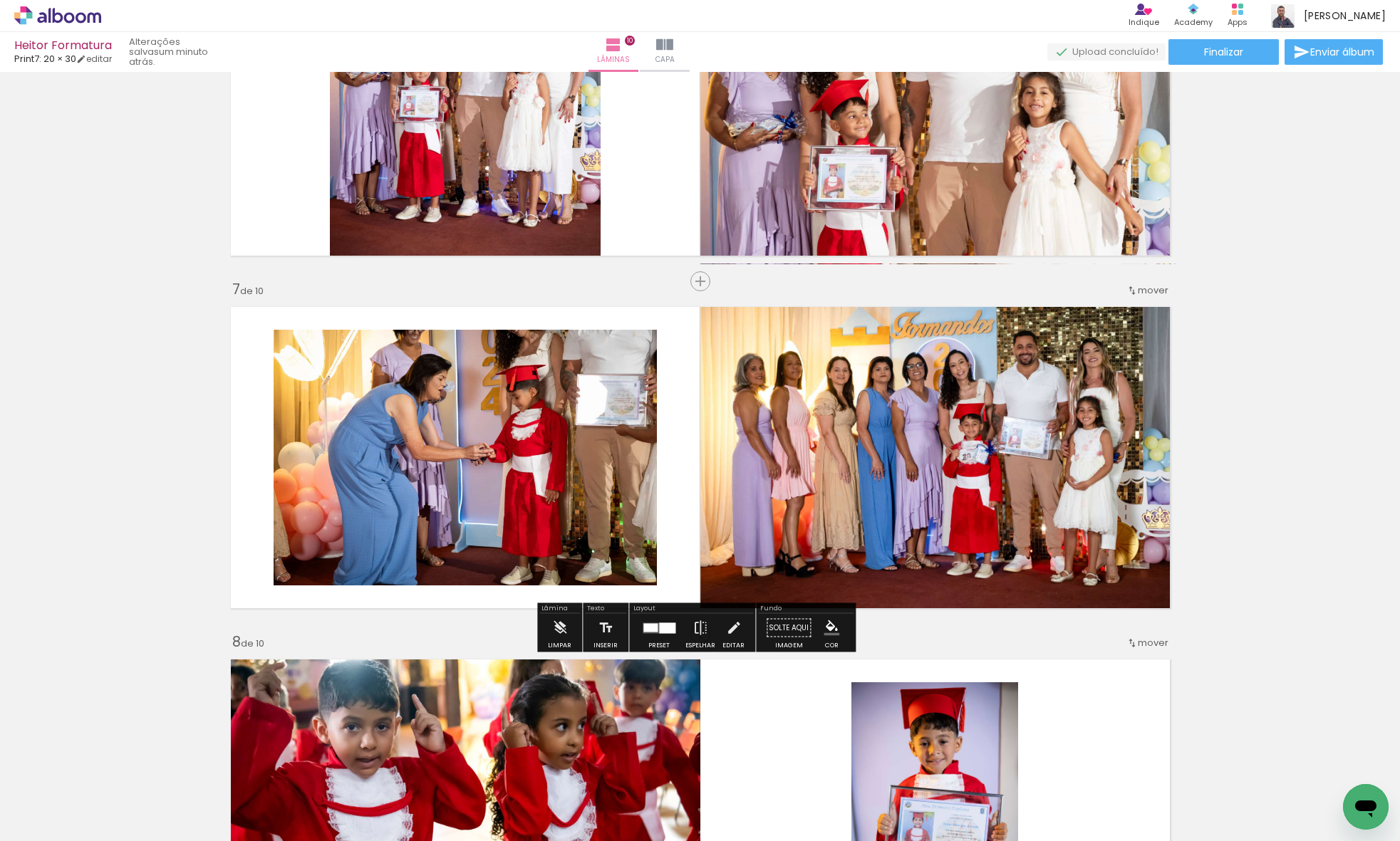
scroll to position [2396, 0]
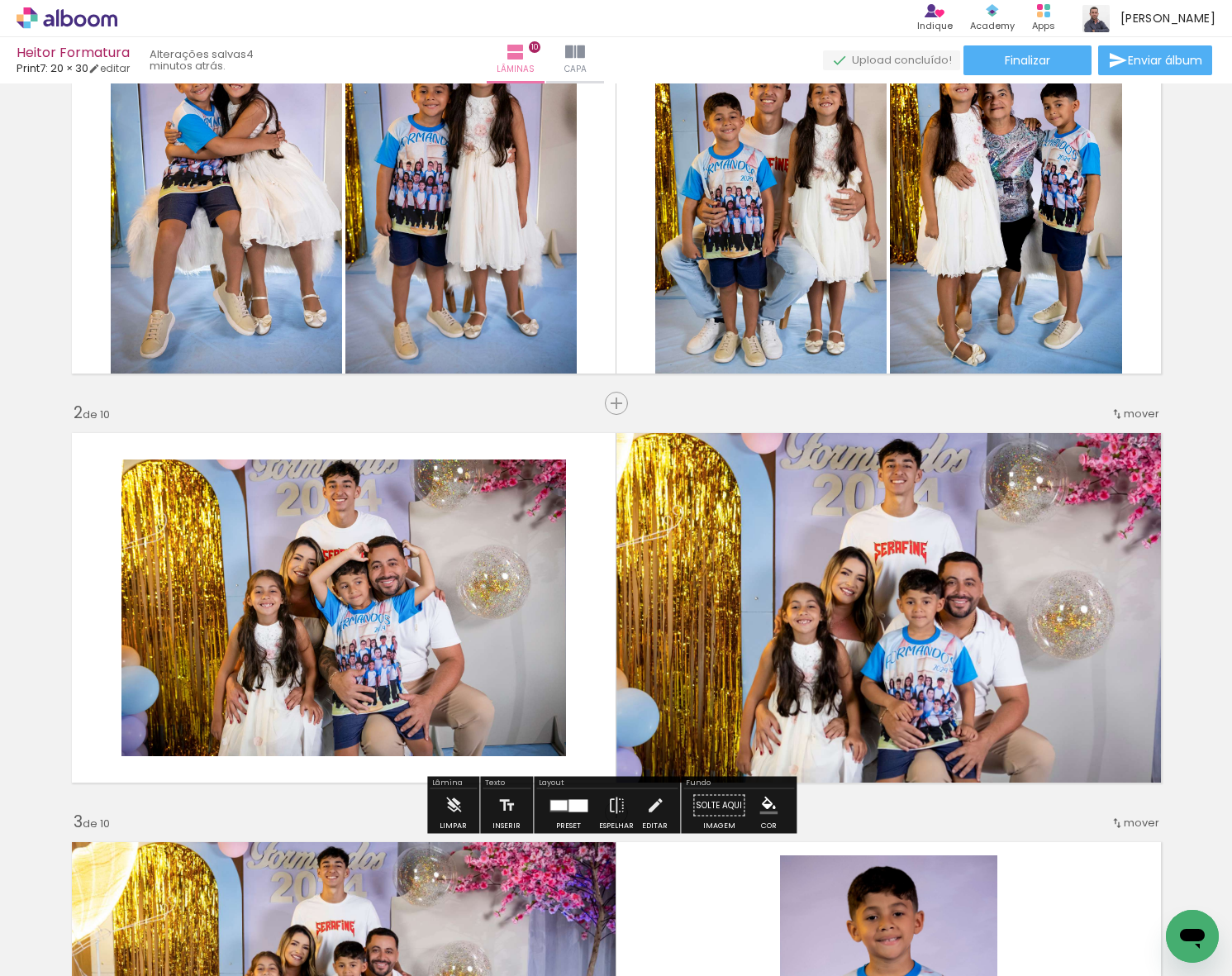
scroll to position [117, 0]
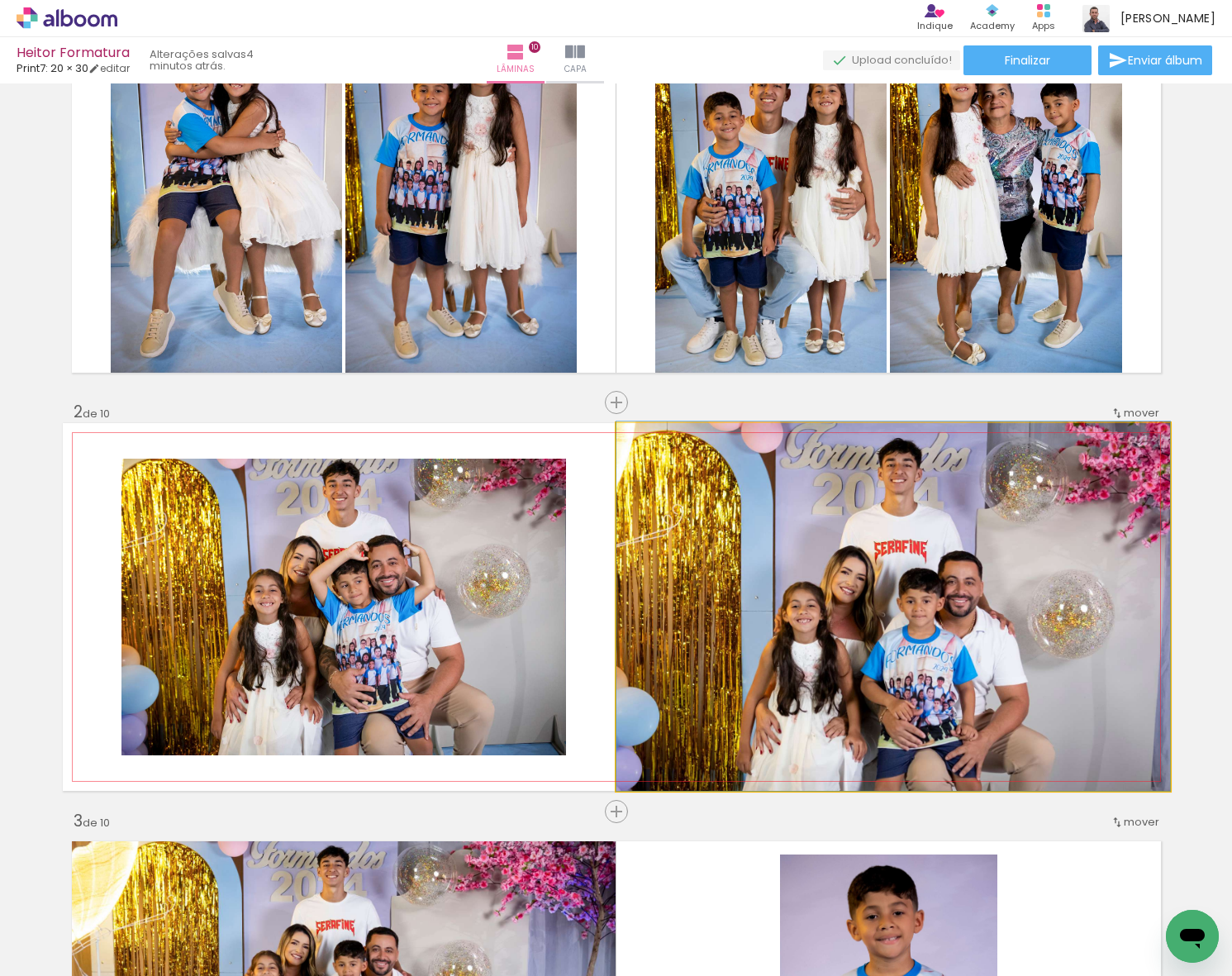
drag, startPoint x: 818, startPoint y: 530, endPoint x: 809, endPoint y: 529, distance: 9.1
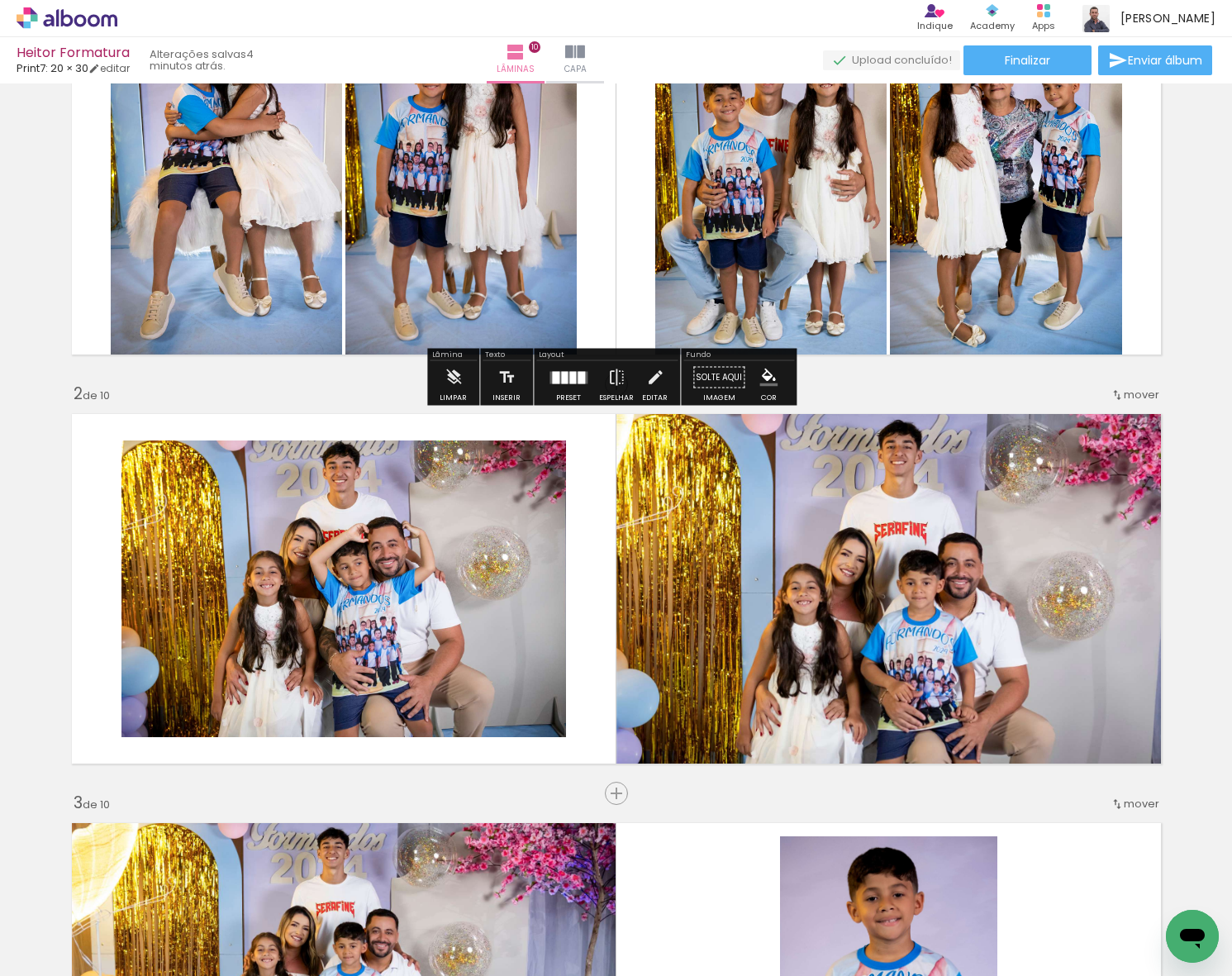
scroll to position [236, 0]
